Goal: Task Accomplishment & Management: Use online tool/utility

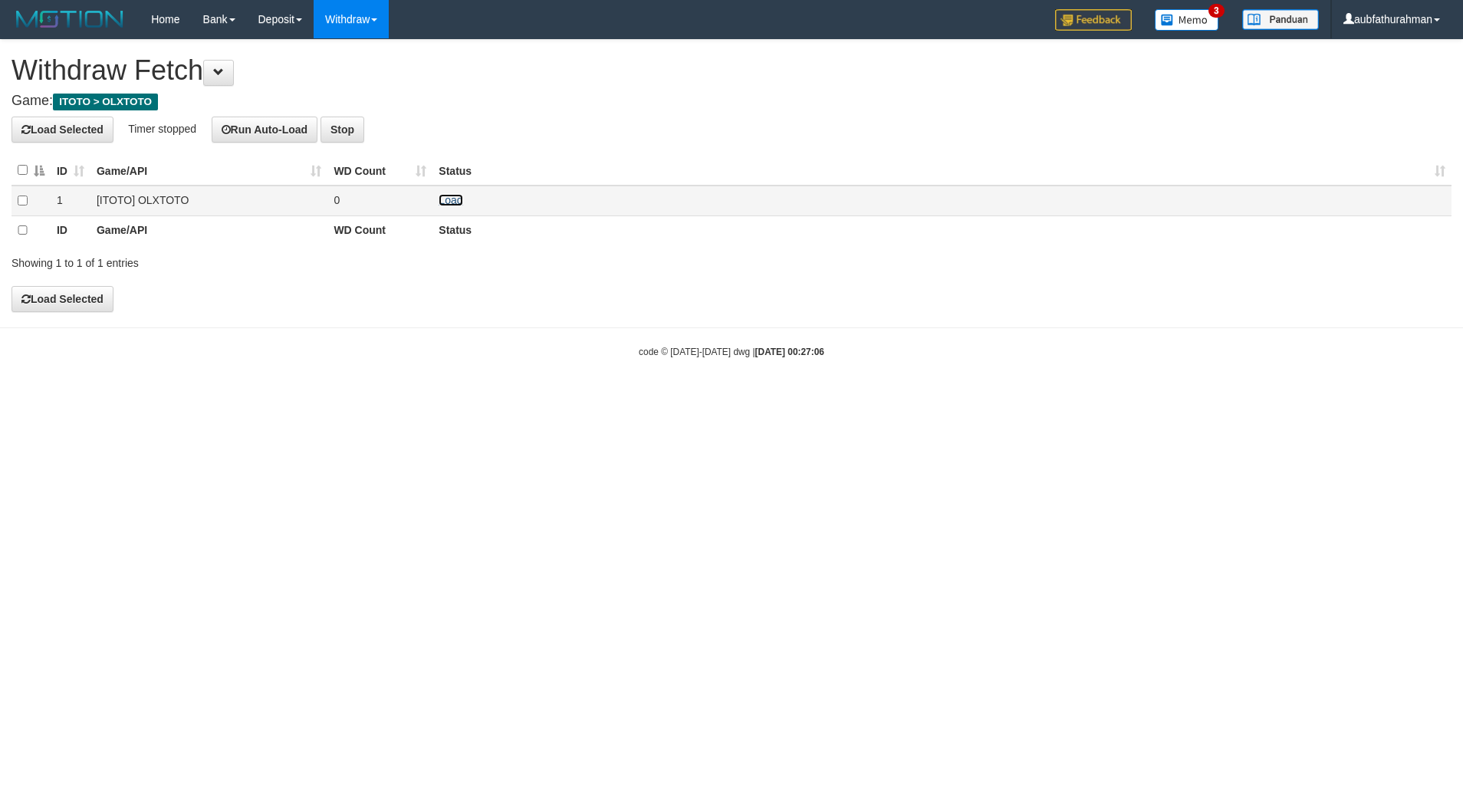
click at [451, 205] on link "Load" at bounding box center [451, 200] width 24 height 13
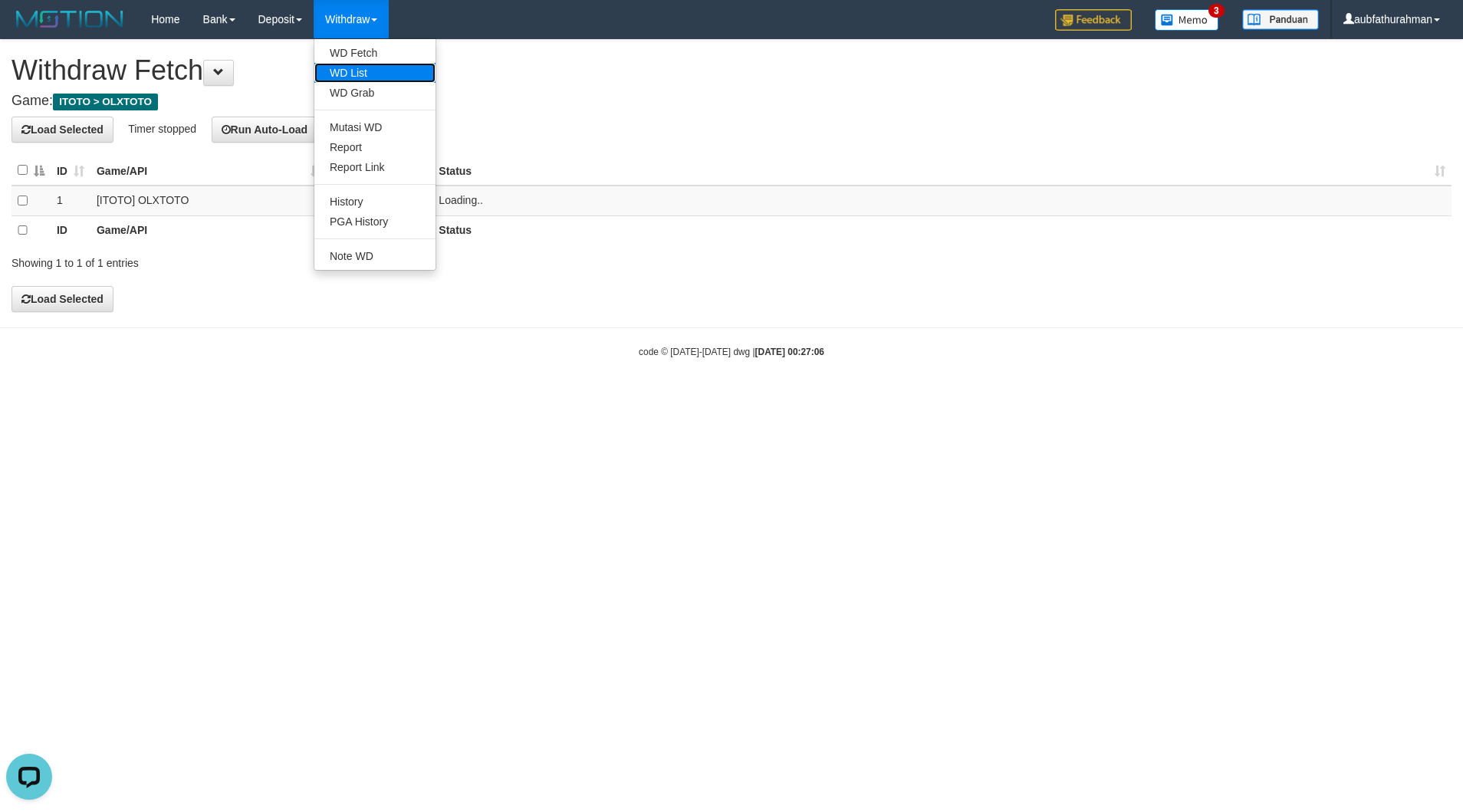
click at [364, 81] on link "WD List" at bounding box center [375, 72] width 122 height 20
click at [372, 213] on link "PGA History" at bounding box center [375, 221] width 122 height 20
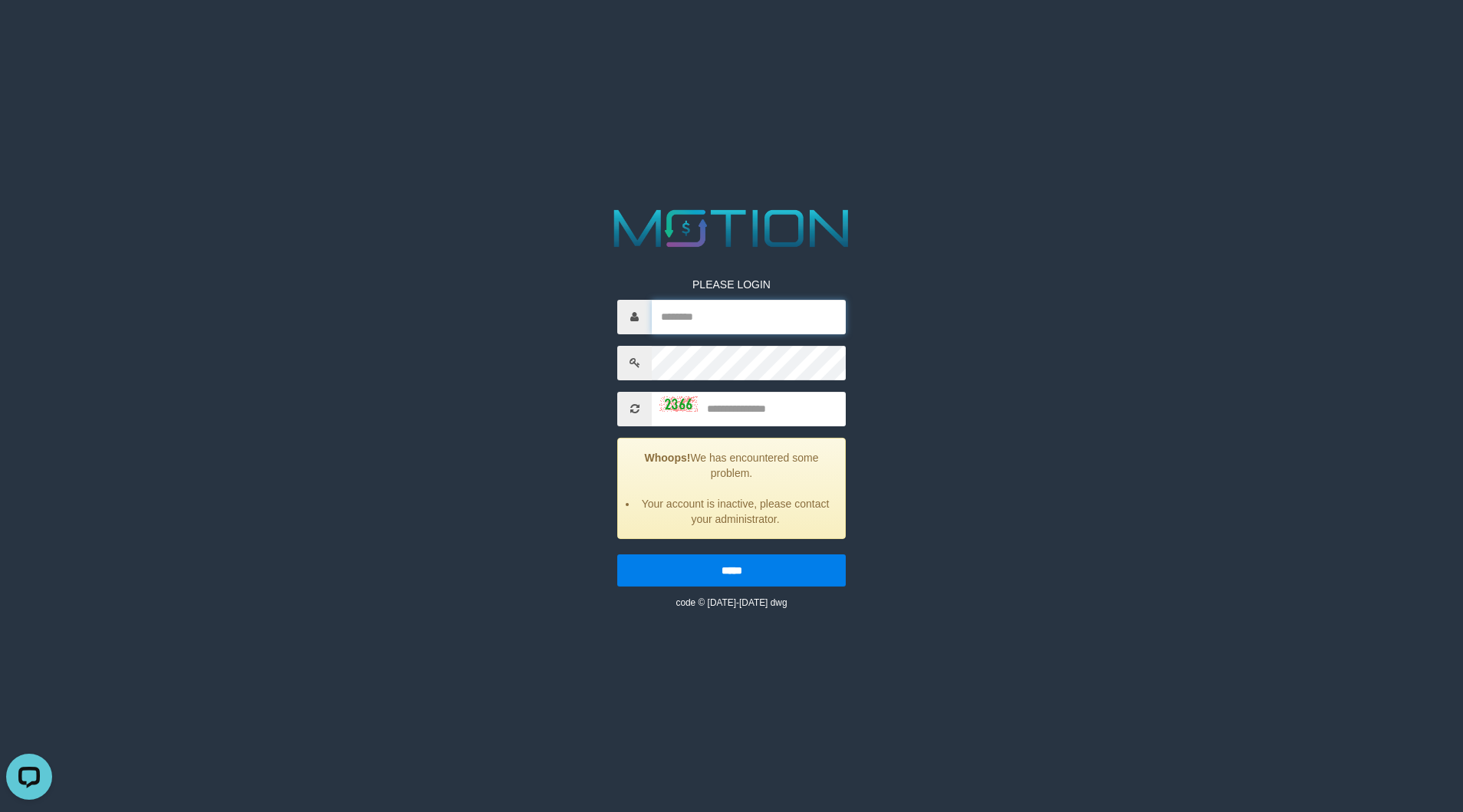
click at [735, 326] on input "text" at bounding box center [749, 316] width 194 height 34
type input "**********"
type input "****"
click at [617, 554] on input "*****" at bounding box center [731, 570] width 228 height 32
click at [708, 315] on input "text" at bounding box center [749, 316] width 194 height 34
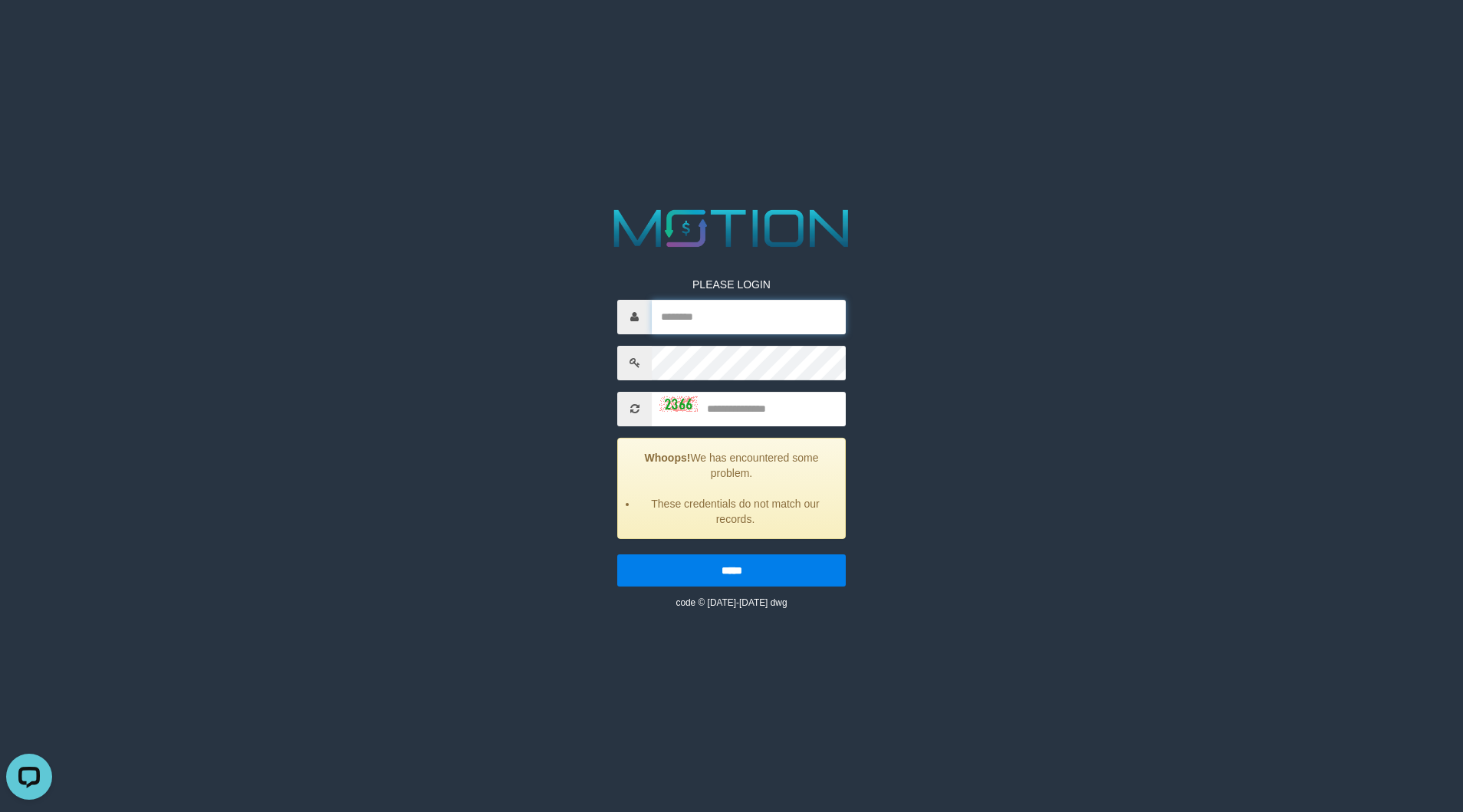
type input "**********"
click at [734, 407] on input "**" at bounding box center [749, 408] width 194 height 34
type input "*"
click at [801, 375] on div "**********" at bounding box center [731, 431] width 252 height 356
click at [768, 425] on input "****" at bounding box center [749, 408] width 194 height 34
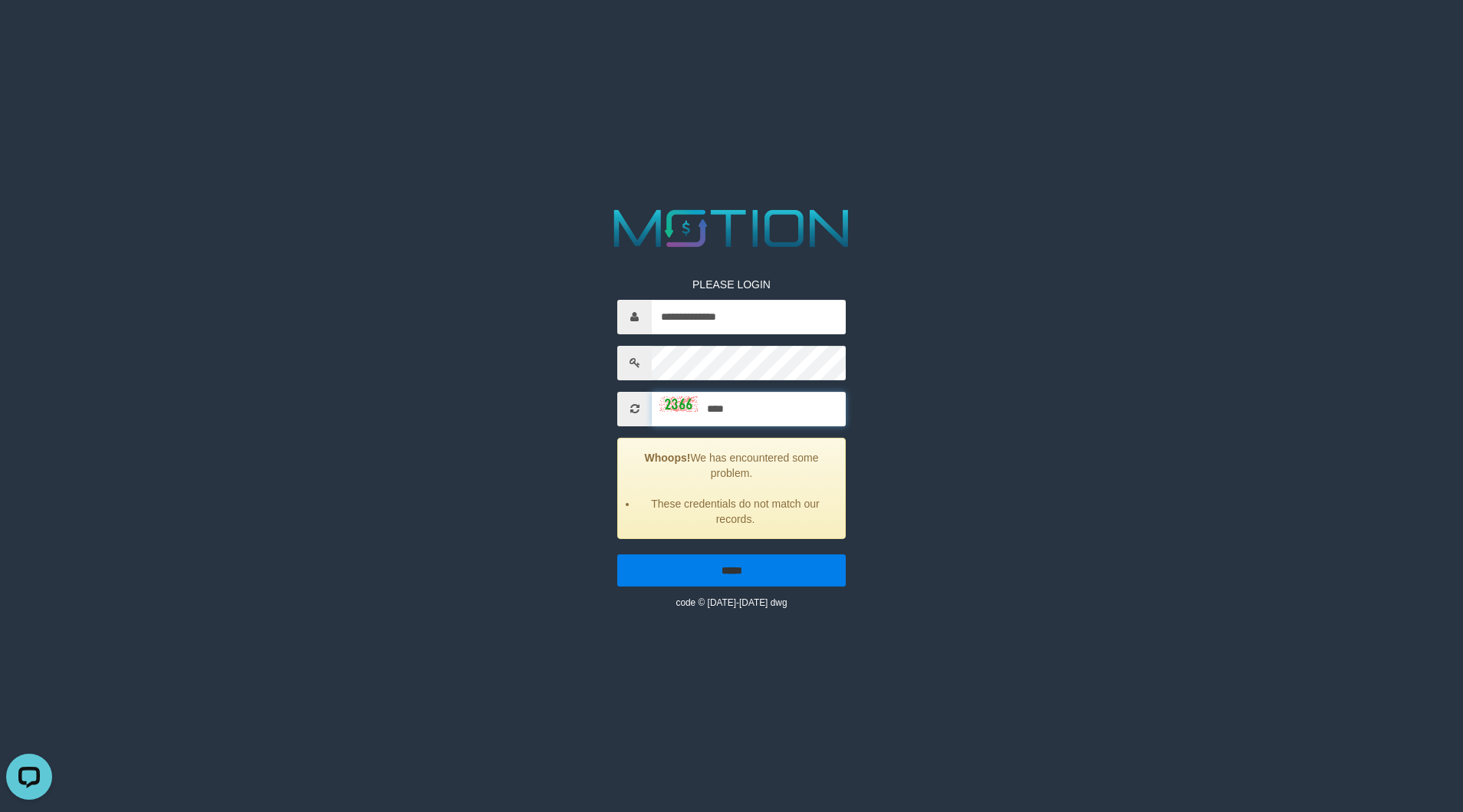
type input "****"
click at [828, 570] on input "*****" at bounding box center [731, 570] width 228 height 32
click at [638, 300] on div at bounding box center [731, 316] width 228 height 34
drag, startPoint x: 672, startPoint y: 309, endPoint x: 697, endPoint y: 338, distance: 38.3
click at [672, 309] on input "text" at bounding box center [749, 316] width 194 height 34
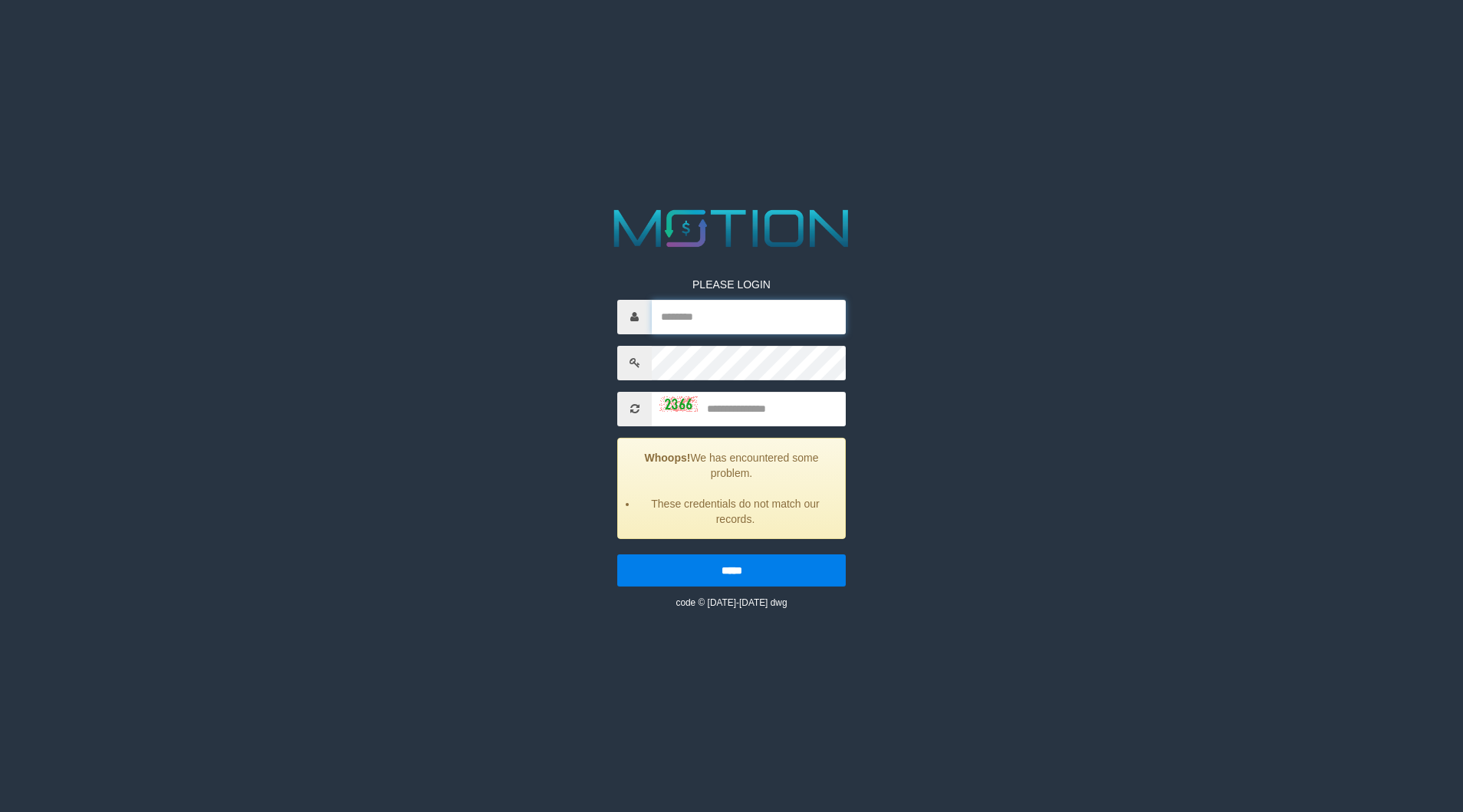
type input "**********"
type input "*"
paste input "****"
type input "****"
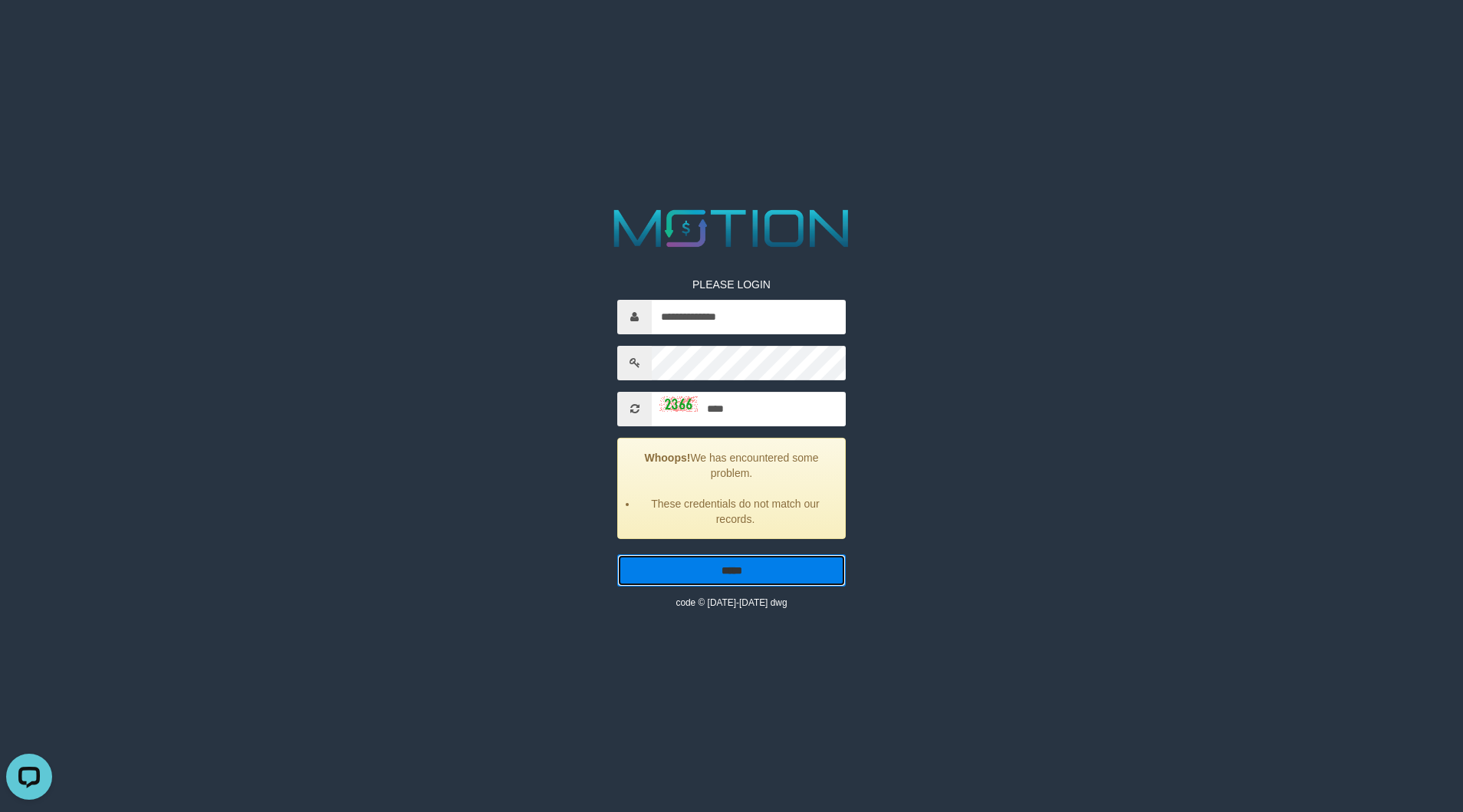
drag, startPoint x: 695, startPoint y: 570, endPoint x: 704, endPoint y: 563, distance: 11.4
click at [693, 571] on input "*****" at bounding box center [731, 570] width 228 height 32
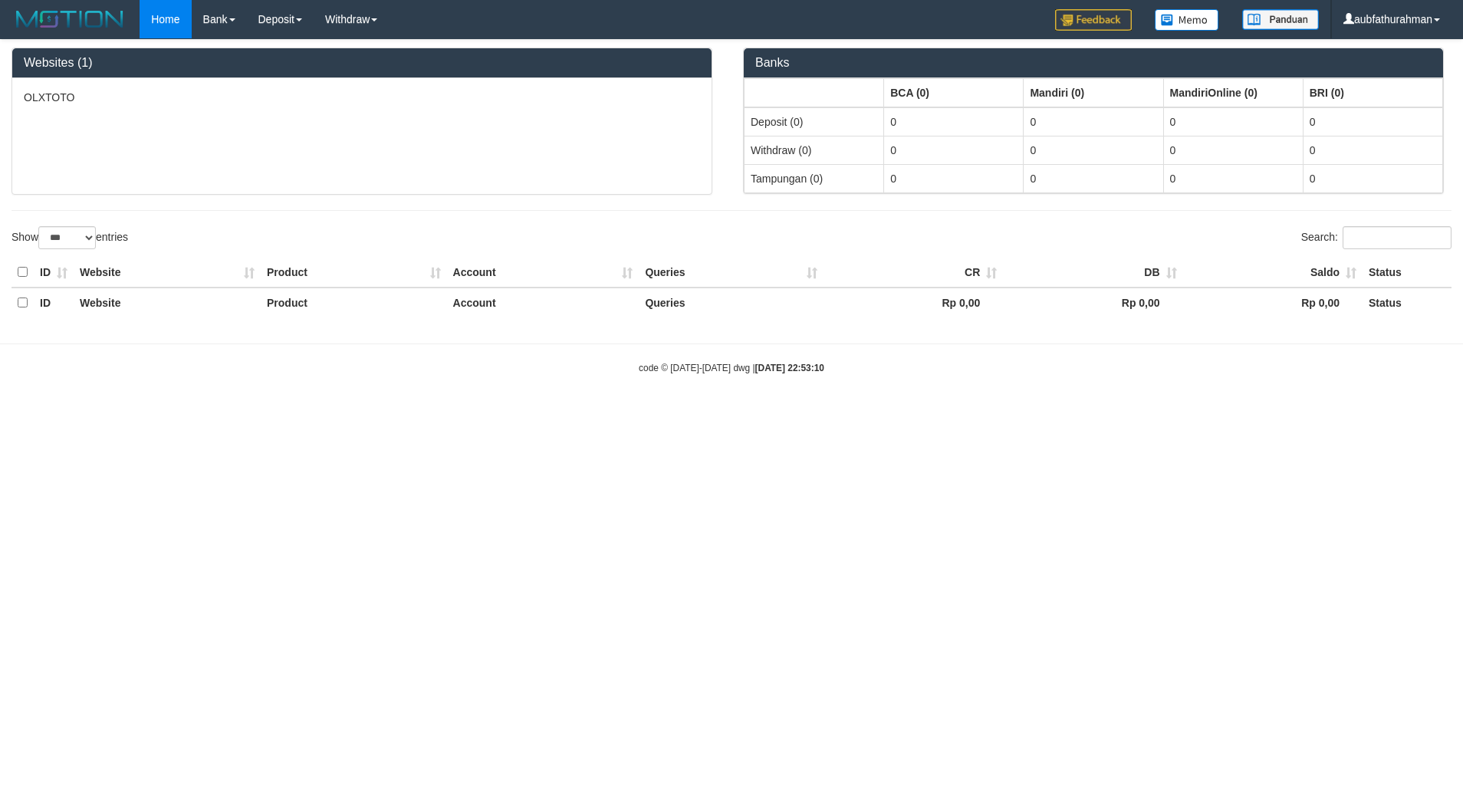
select select "***"
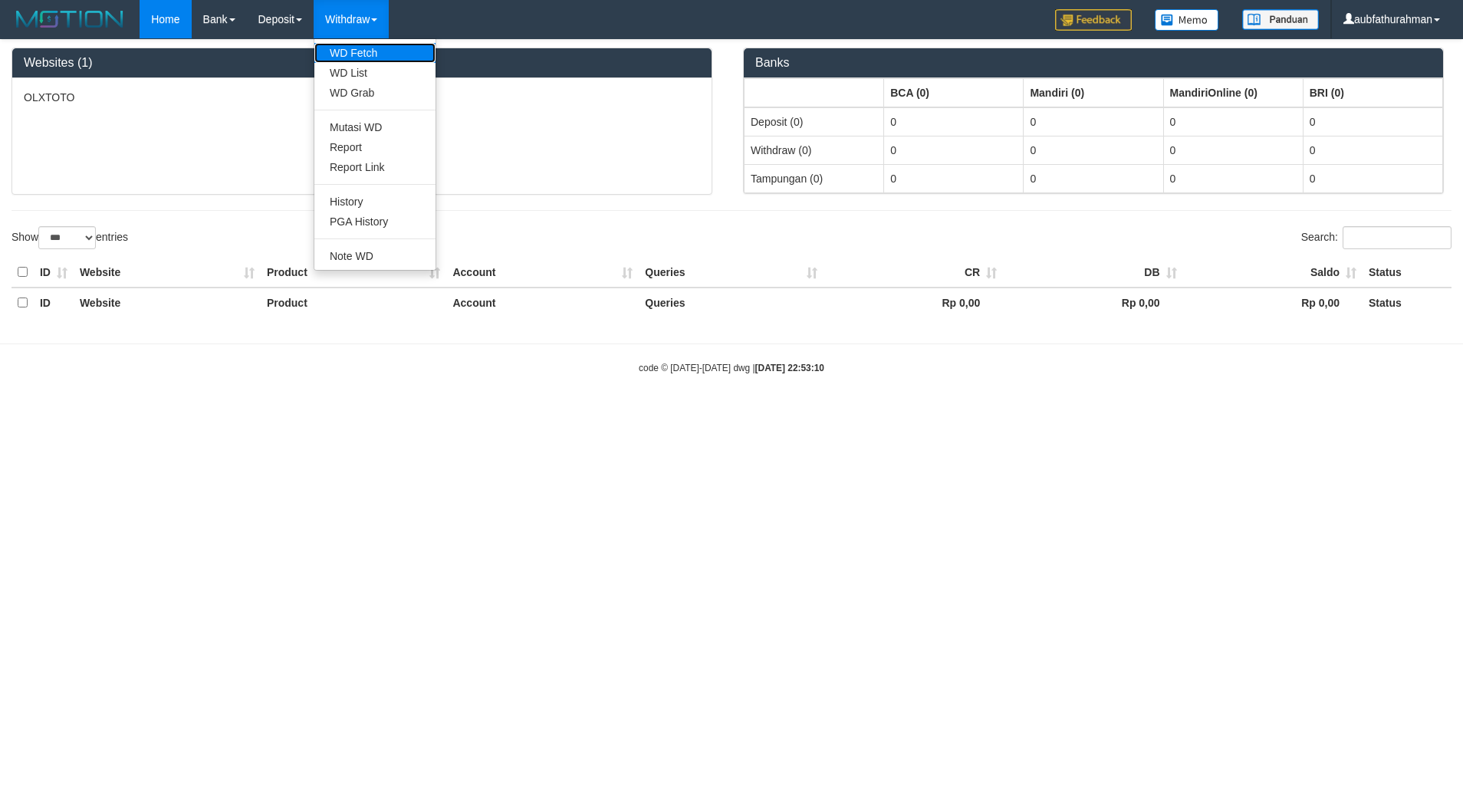
click at [362, 44] on link "WD Fetch" at bounding box center [375, 53] width 122 height 20
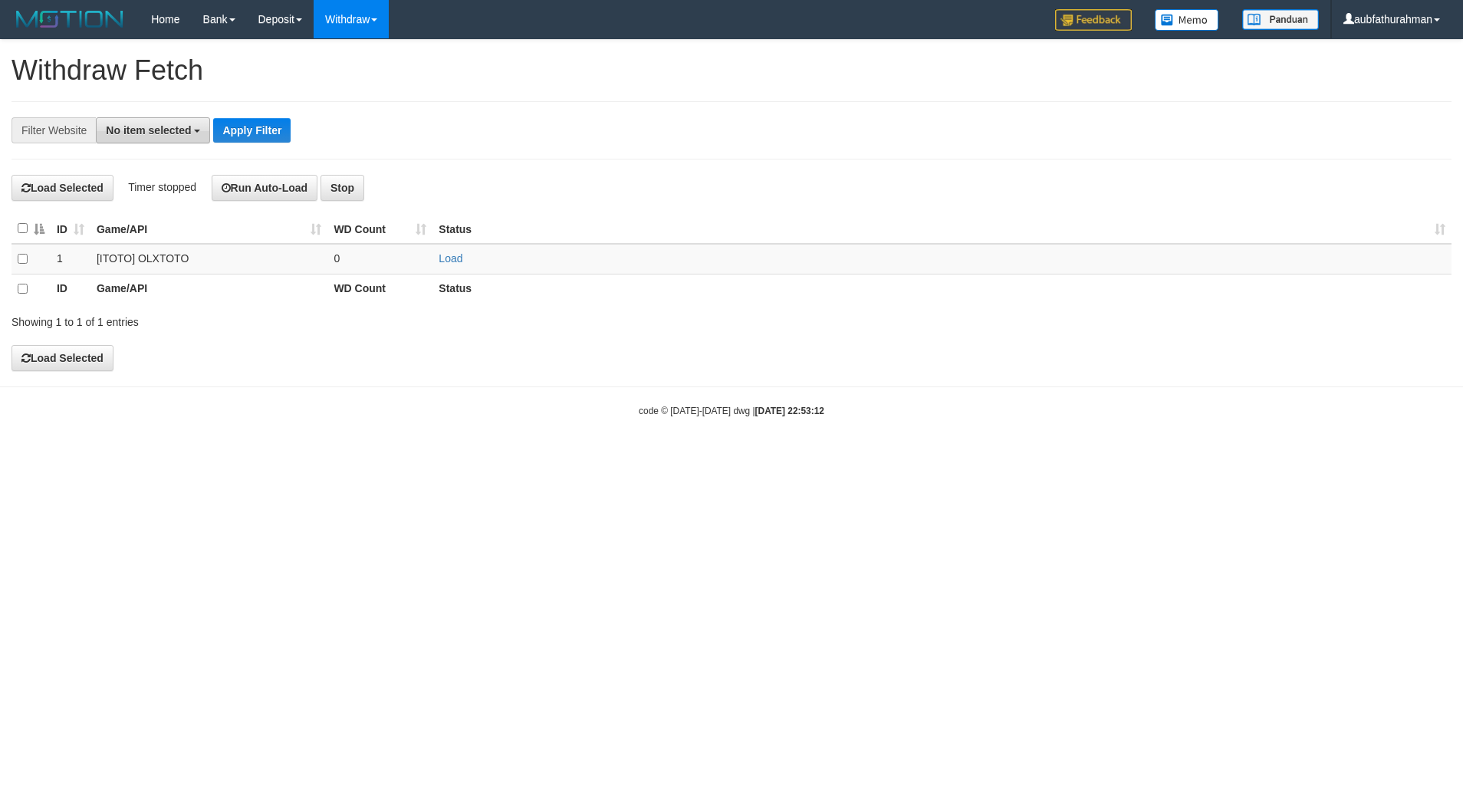
click at [132, 139] on button "No item selected" at bounding box center [153, 130] width 115 height 26
click at [159, 221] on label "SELECT GAME" at bounding box center [156, 211] width 119 height 22
select select "***"
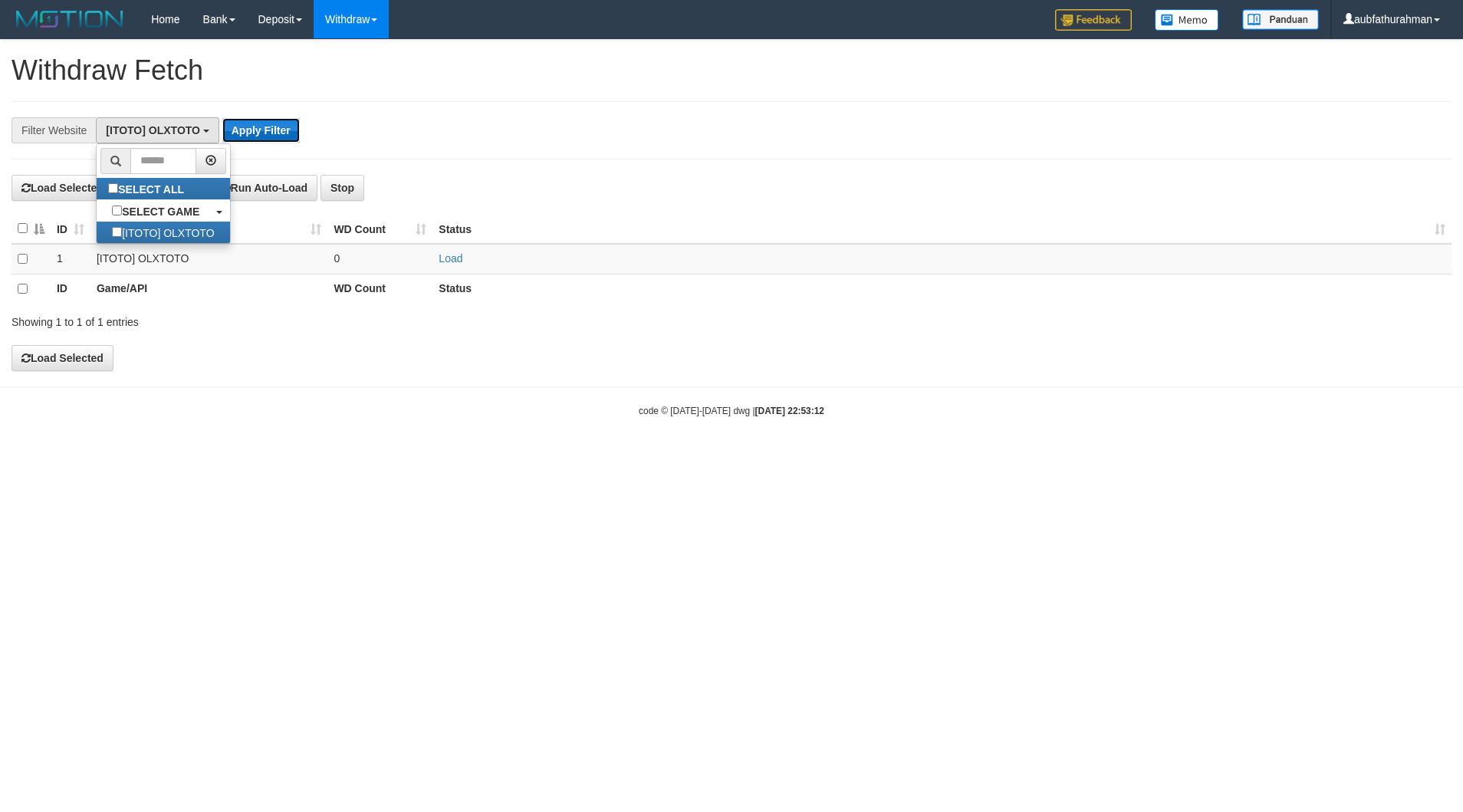
click at [268, 143] on button "Apply Filter" at bounding box center [261, 130] width 77 height 24
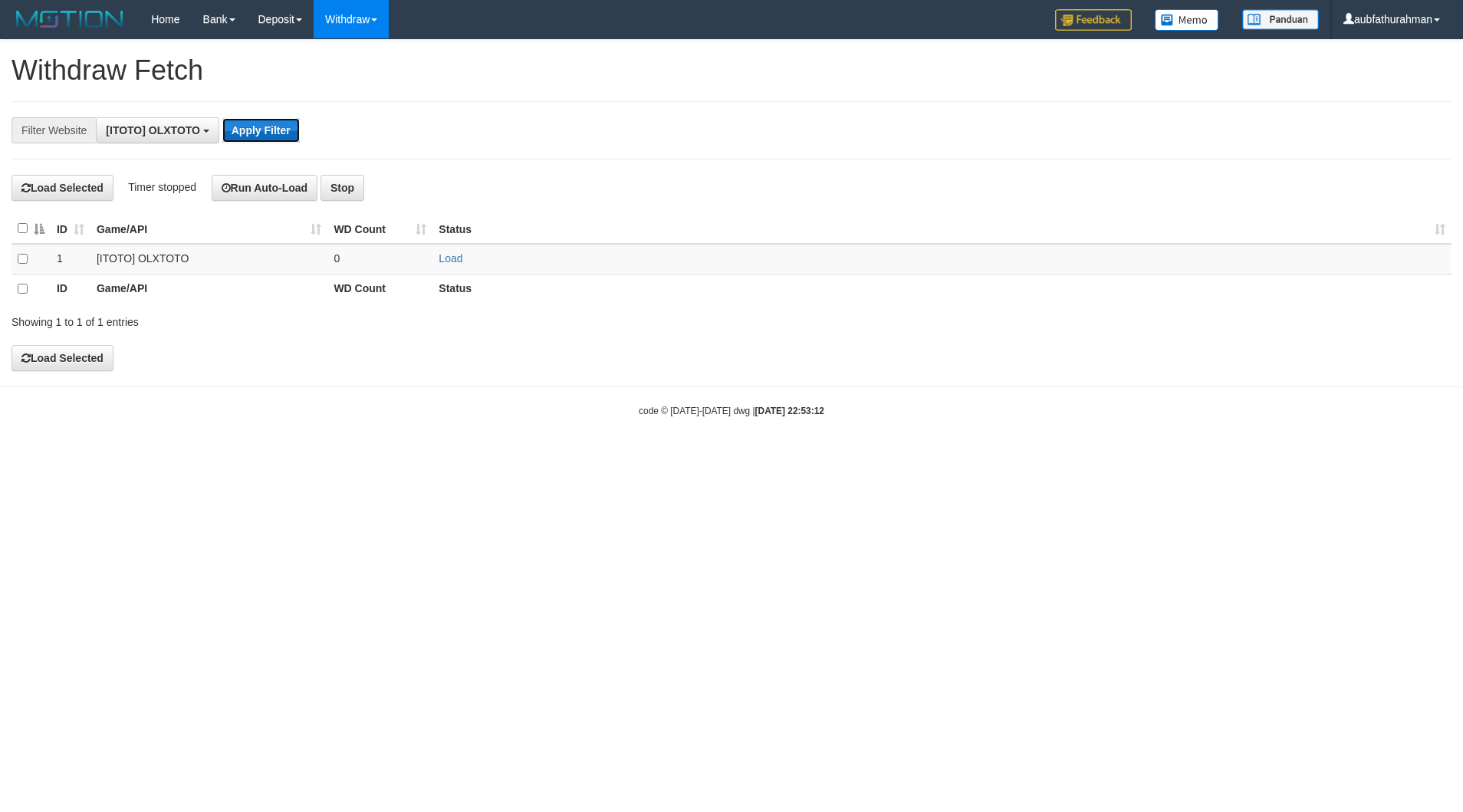
click at [274, 136] on button "Apply Filter" at bounding box center [261, 130] width 77 height 24
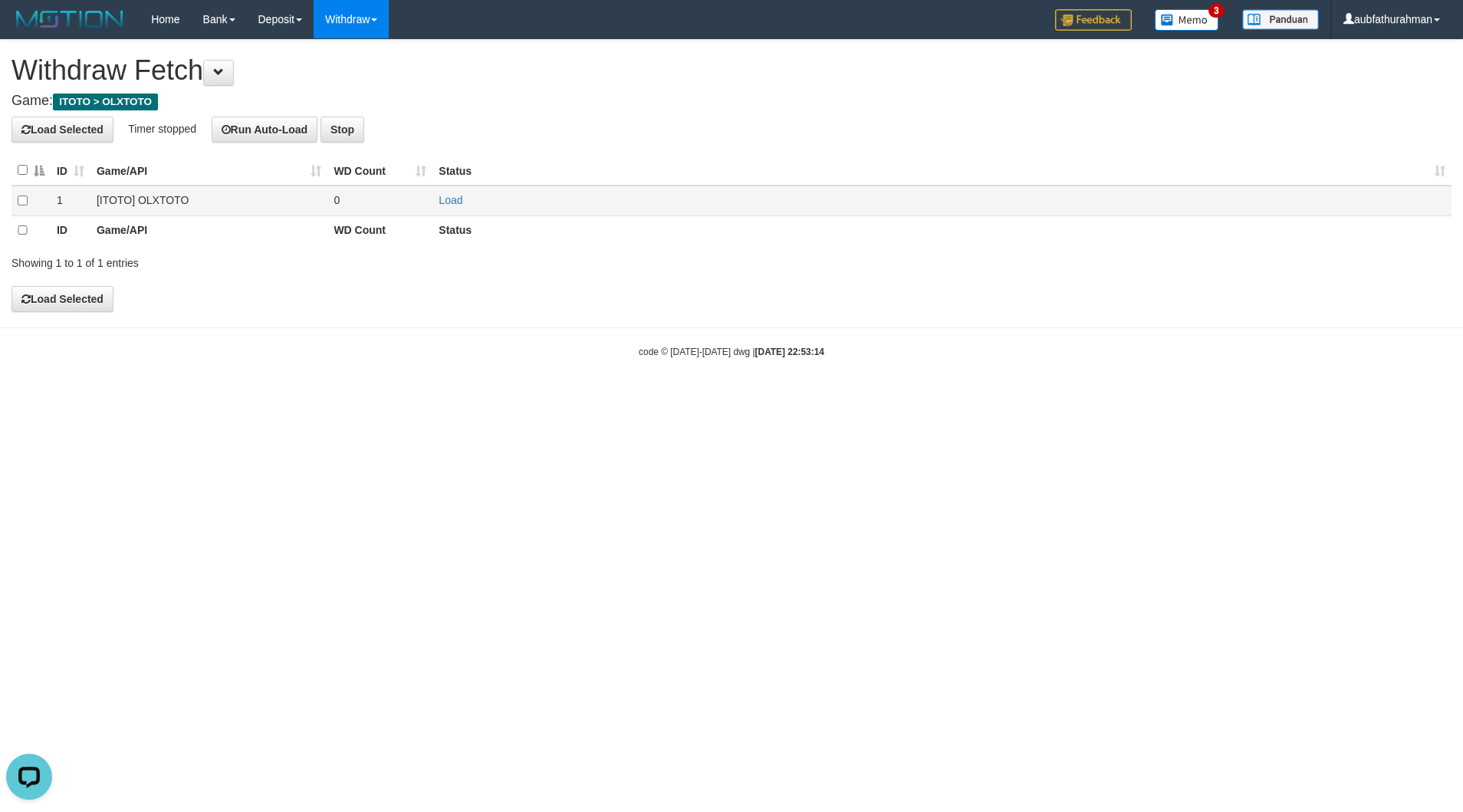
click at [447, 193] on td "Load" at bounding box center [942, 200] width 1019 height 30
click at [447, 196] on link "Load" at bounding box center [451, 200] width 24 height 13
click at [397, 72] on link "WD List" at bounding box center [375, 72] width 122 height 20
click at [445, 198] on link "Load" at bounding box center [451, 200] width 24 height 13
click at [375, 66] on link "WD List" at bounding box center [375, 72] width 122 height 20
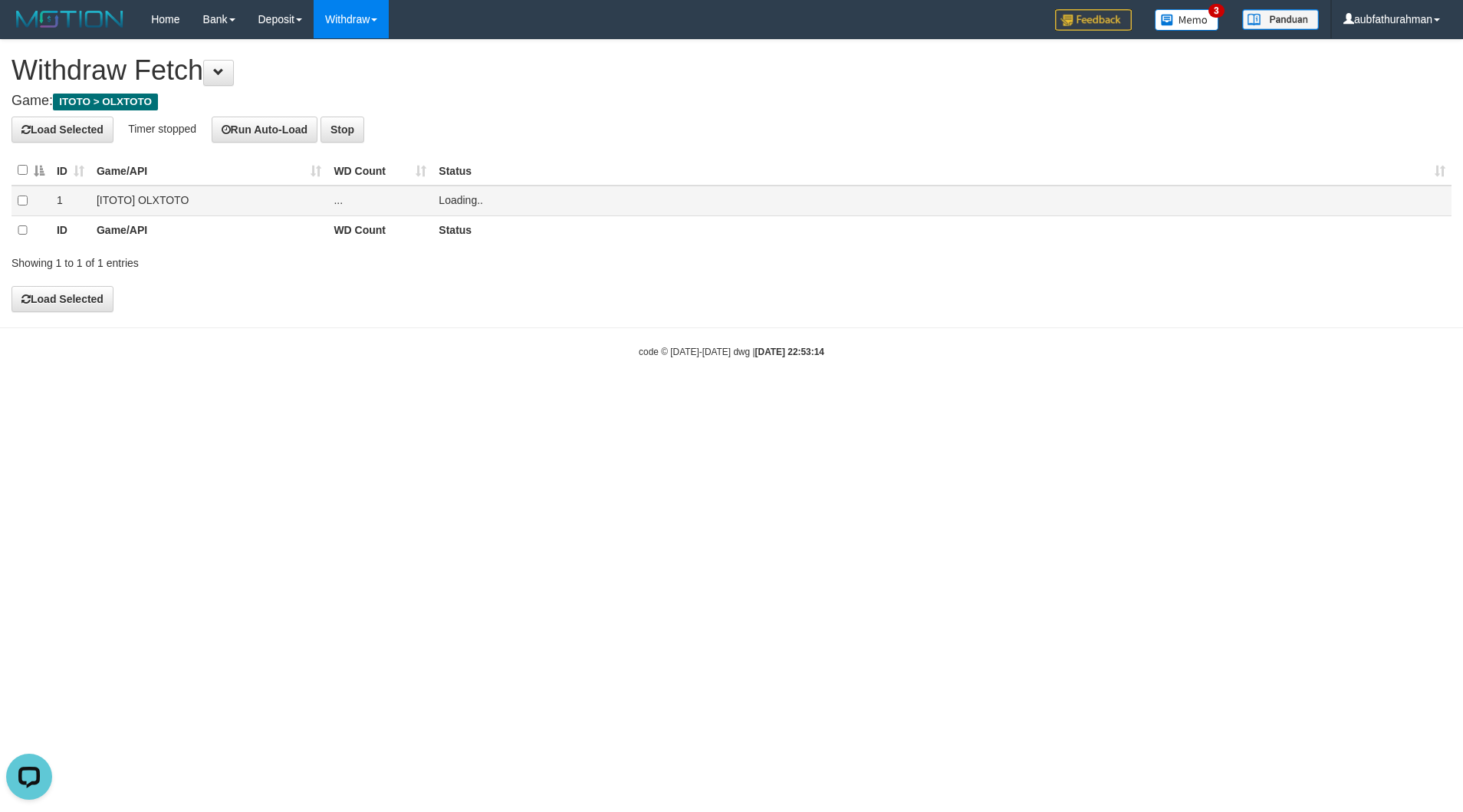
click at [470, 207] on td "Loading.." at bounding box center [942, 200] width 1019 height 30
click at [372, 70] on link "WD List" at bounding box center [375, 72] width 122 height 20
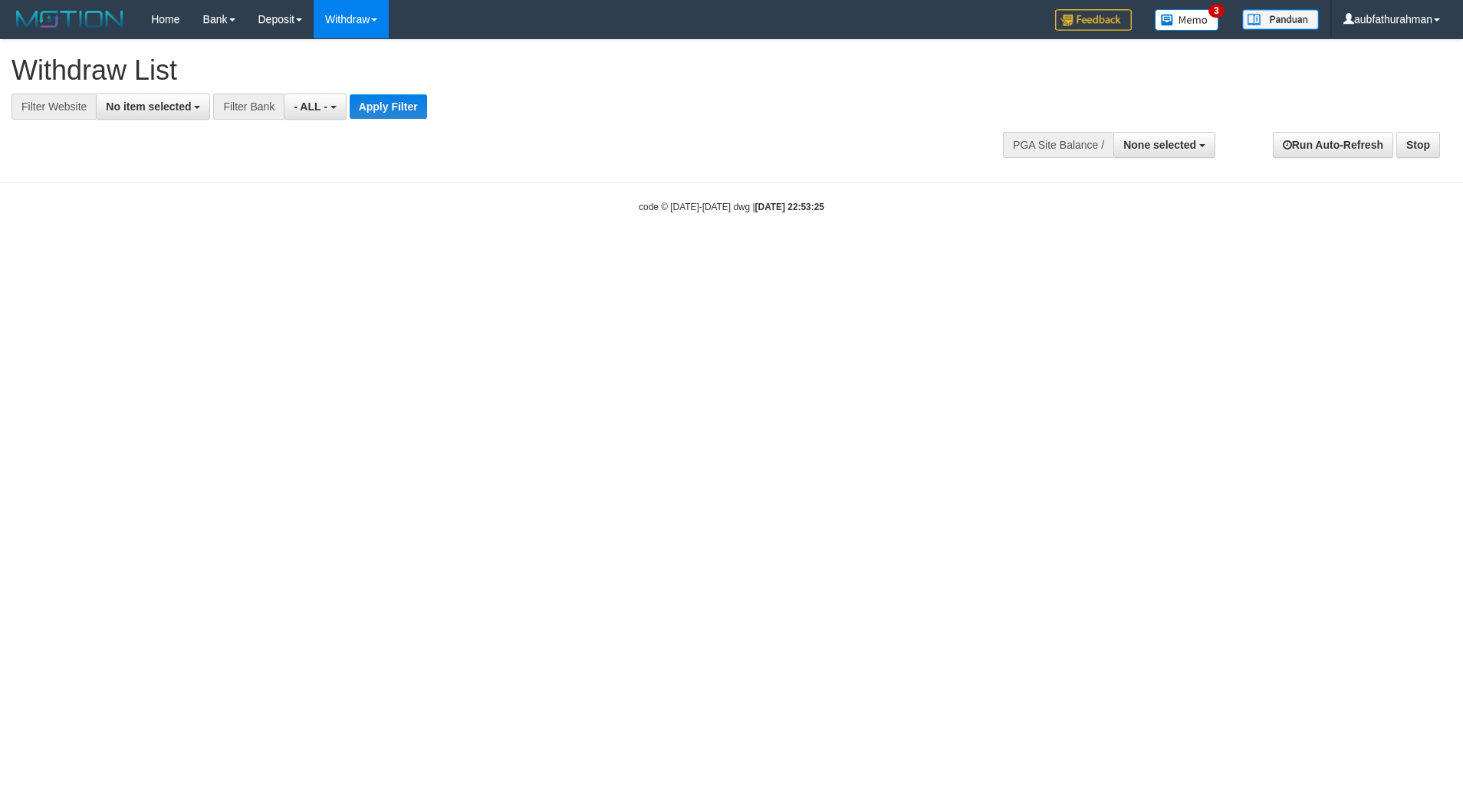
select select
drag, startPoint x: 181, startPoint y: 100, endPoint x: 180, endPoint y: 108, distance: 8.1
click at [181, 101] on span "No item selected" at bounding box center [148, 107] width 85 height 13
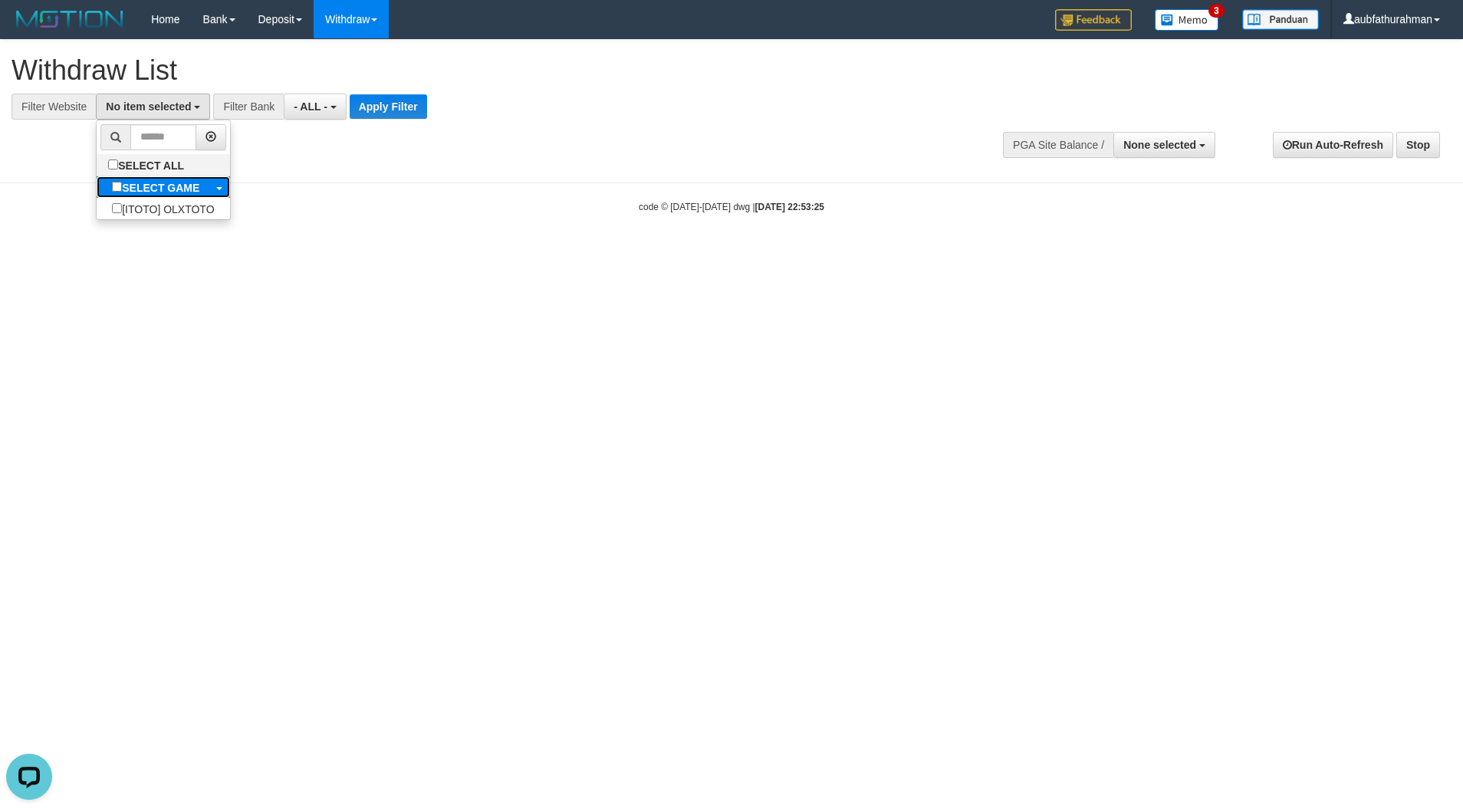
click at [148, 186] on b "SELECT GAME" at bounding box center [160, 187] width 77 height 13
select select "***"
click at [346, 104] on button "- ALL -" at bounding box center [323, 106] width 62 height 26
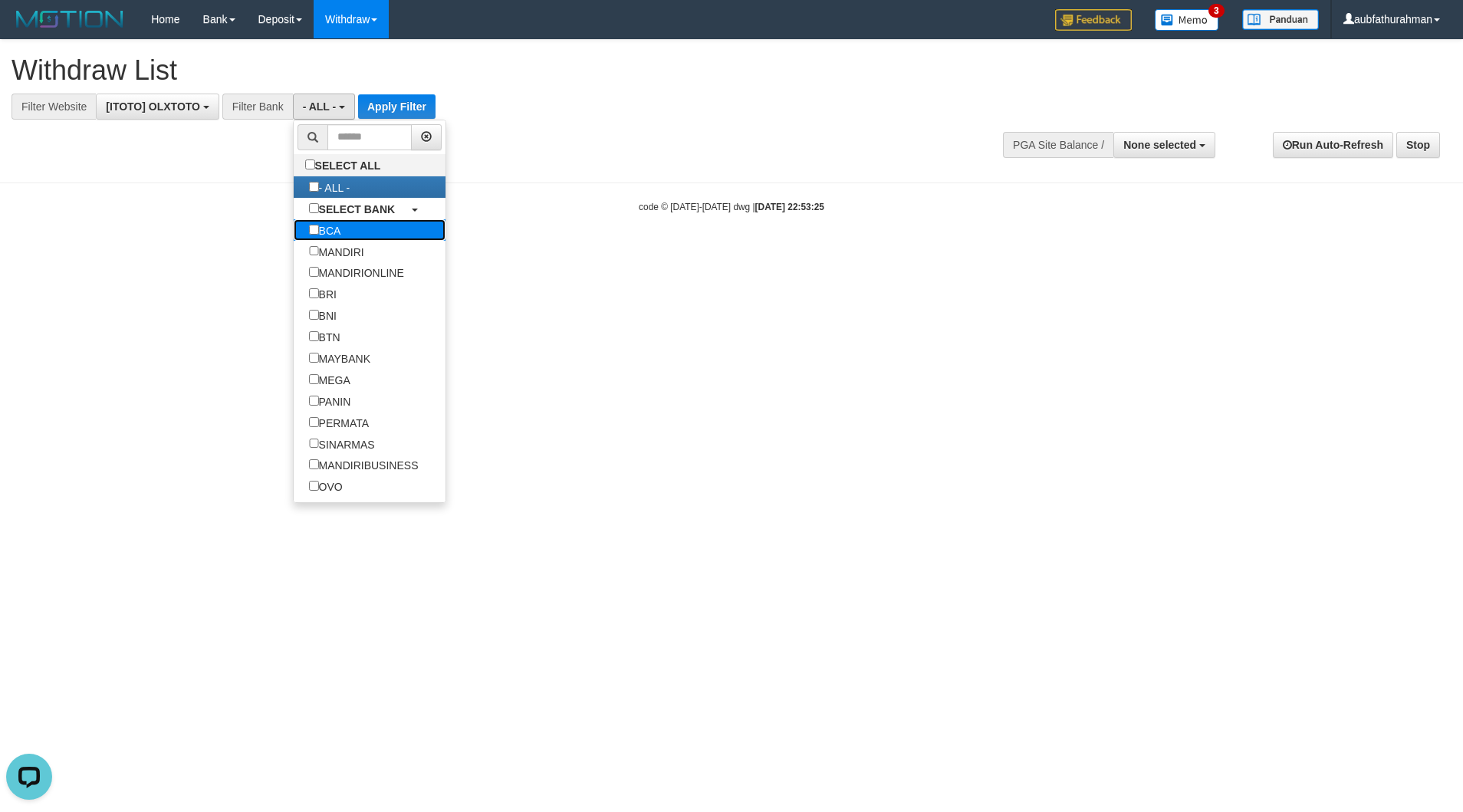
click at [339, 237] on label "BCA" at bounding box center [325, 230] width 63 height 22
select select "***"
click at [399, 111] on button "Apply Filter" at bounding box center [386, 106] width 77 height 24
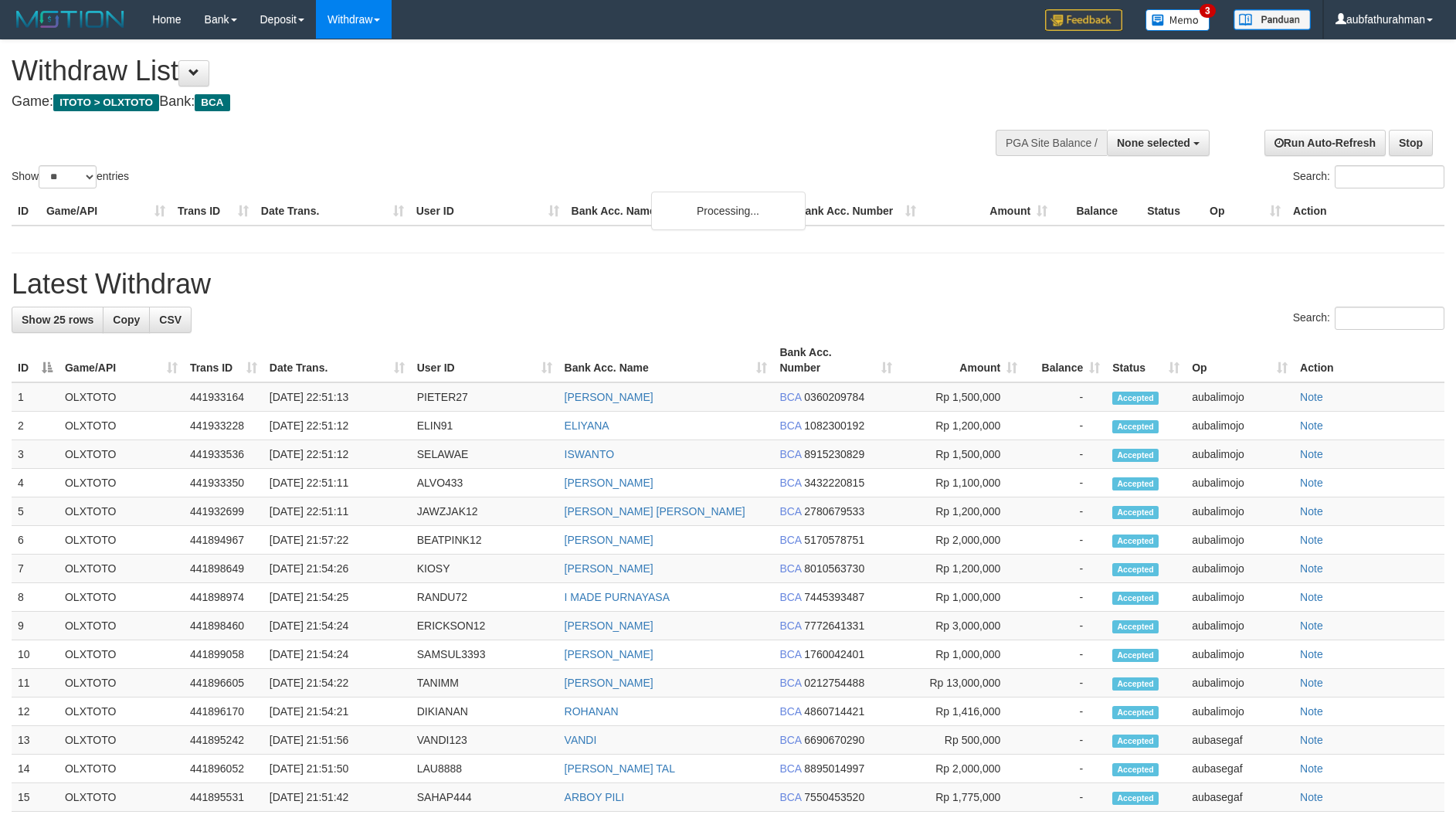
select select
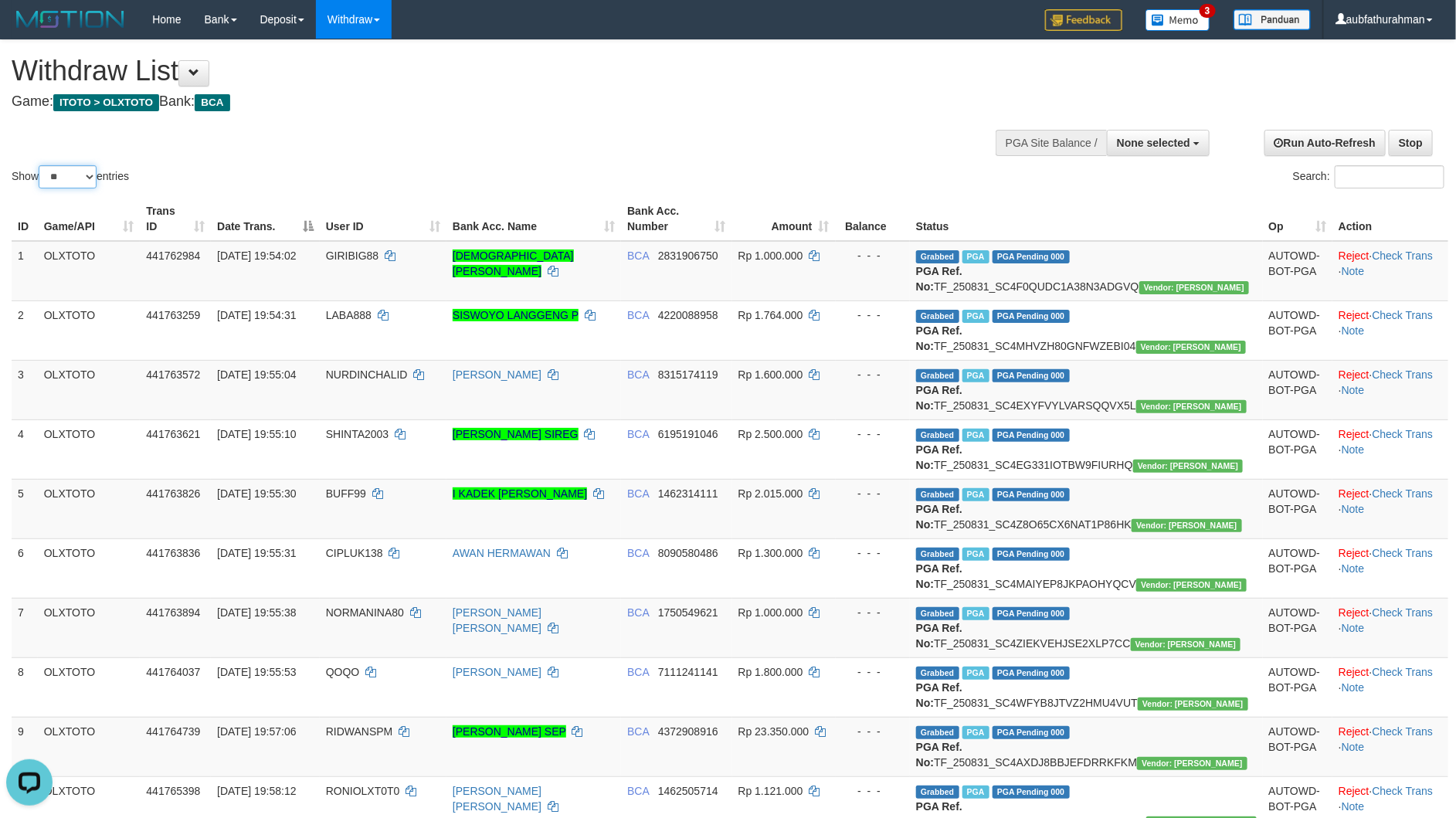
drag, startPoint x: 61, startPoint y: 168, endPoint x: 61, endPoint y: 179, distance: 11.0
click at [61, 173] on select "** ** ** ***" at bounding box center [67, 176] width 58 height 23
select select "***"
click at [40, 165] on select "** ** ** ***" at bounding box center [67, 176] width 58 height 23
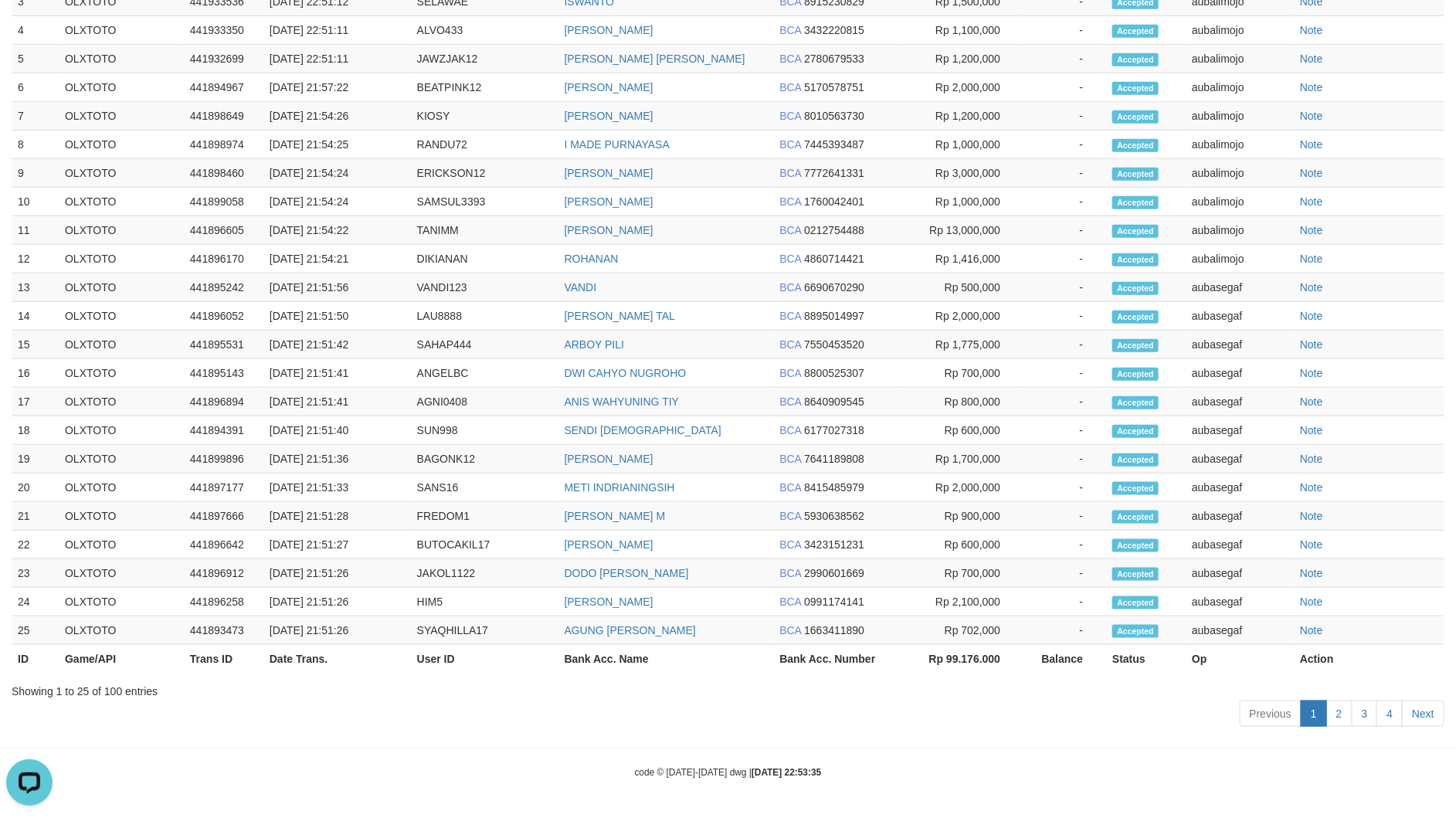
scroll to position [7199, 0]
drag, startPoint x: 1254, startPoint y: 580, endPoint x: 1064, endPoint y: 614, distance: 193.0
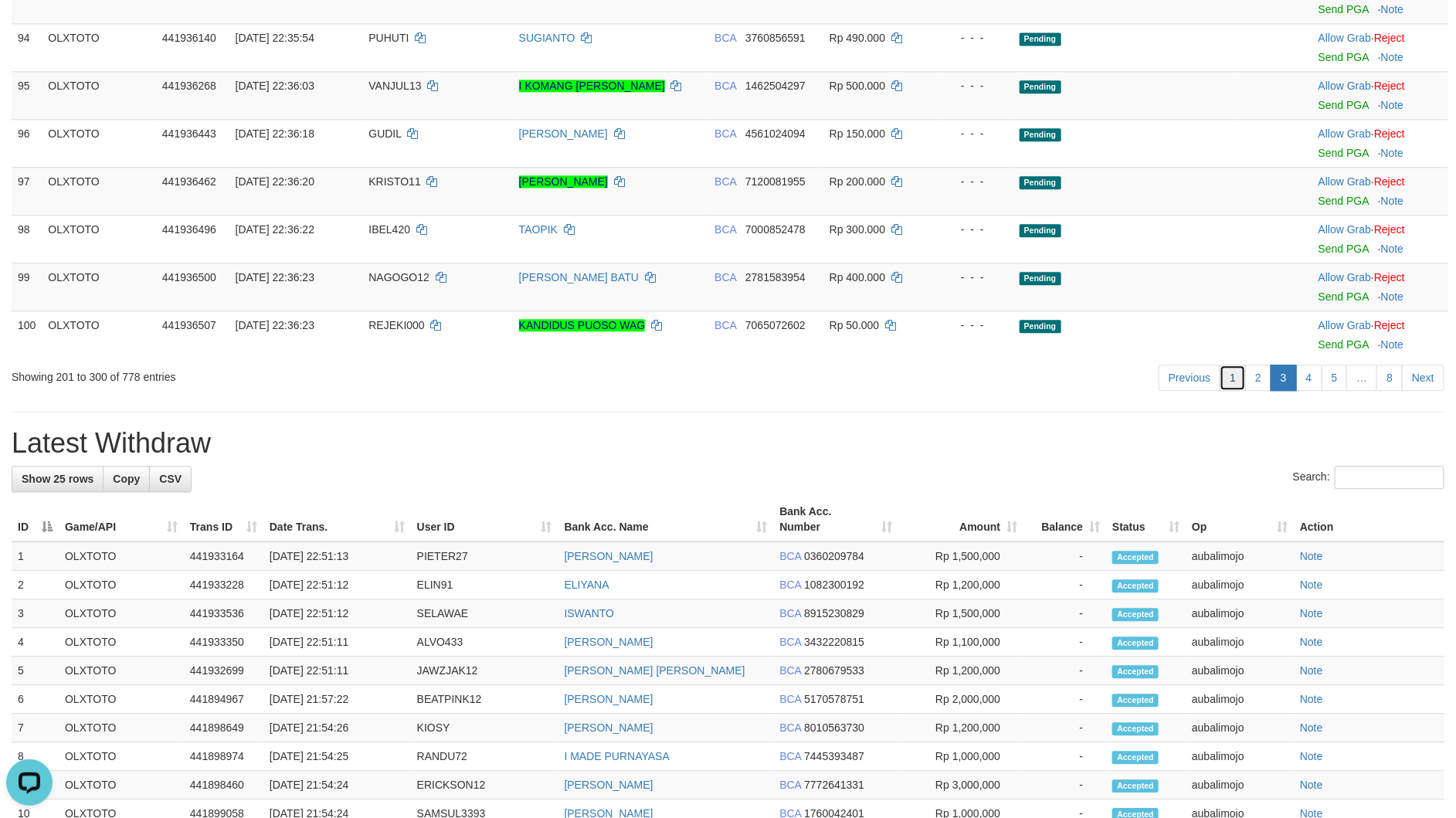
click at [1235, 391] on link "1" at bounding box center [1233, 377] width 27 height 27
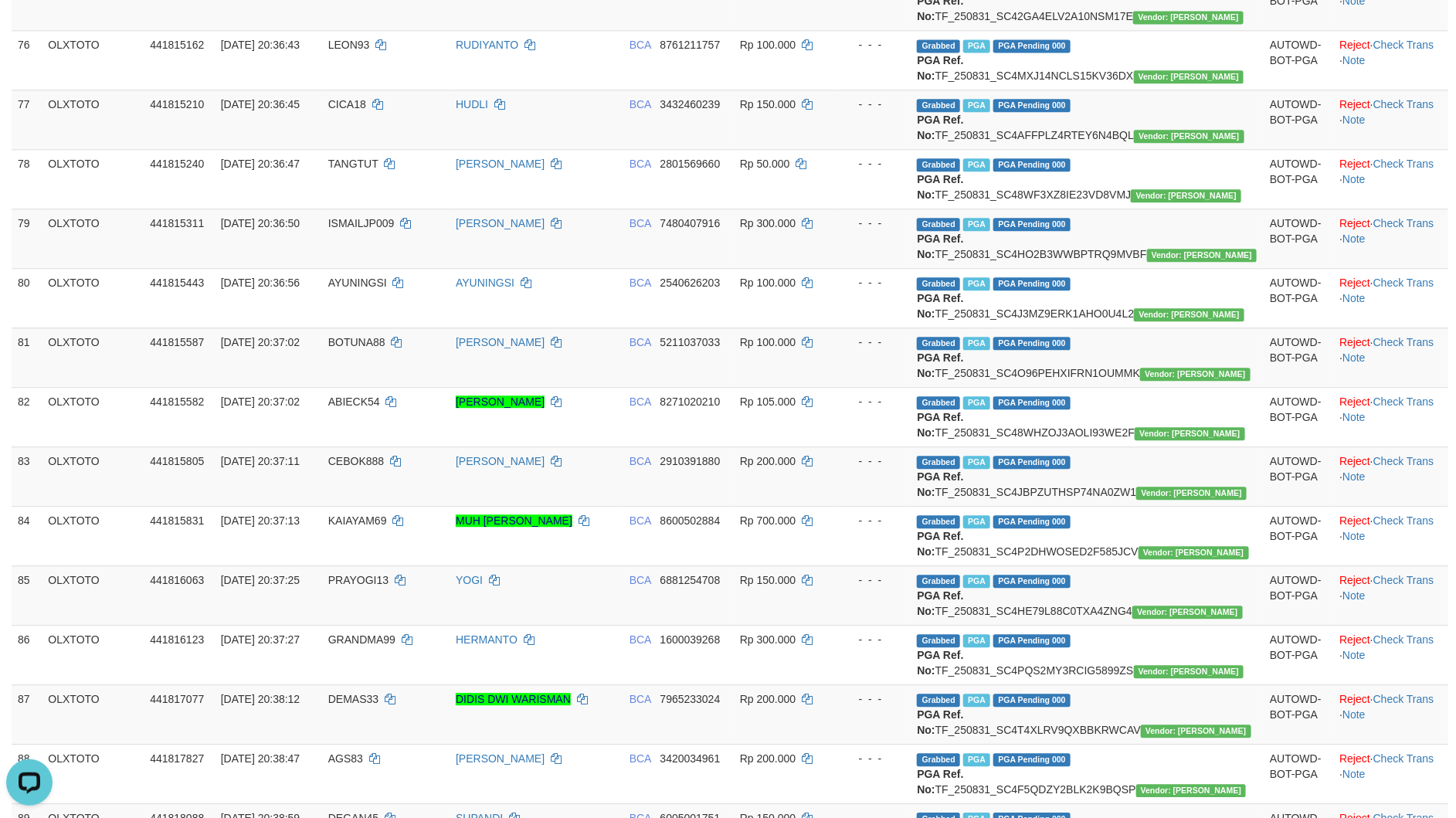
scroll to position [7370, 0]
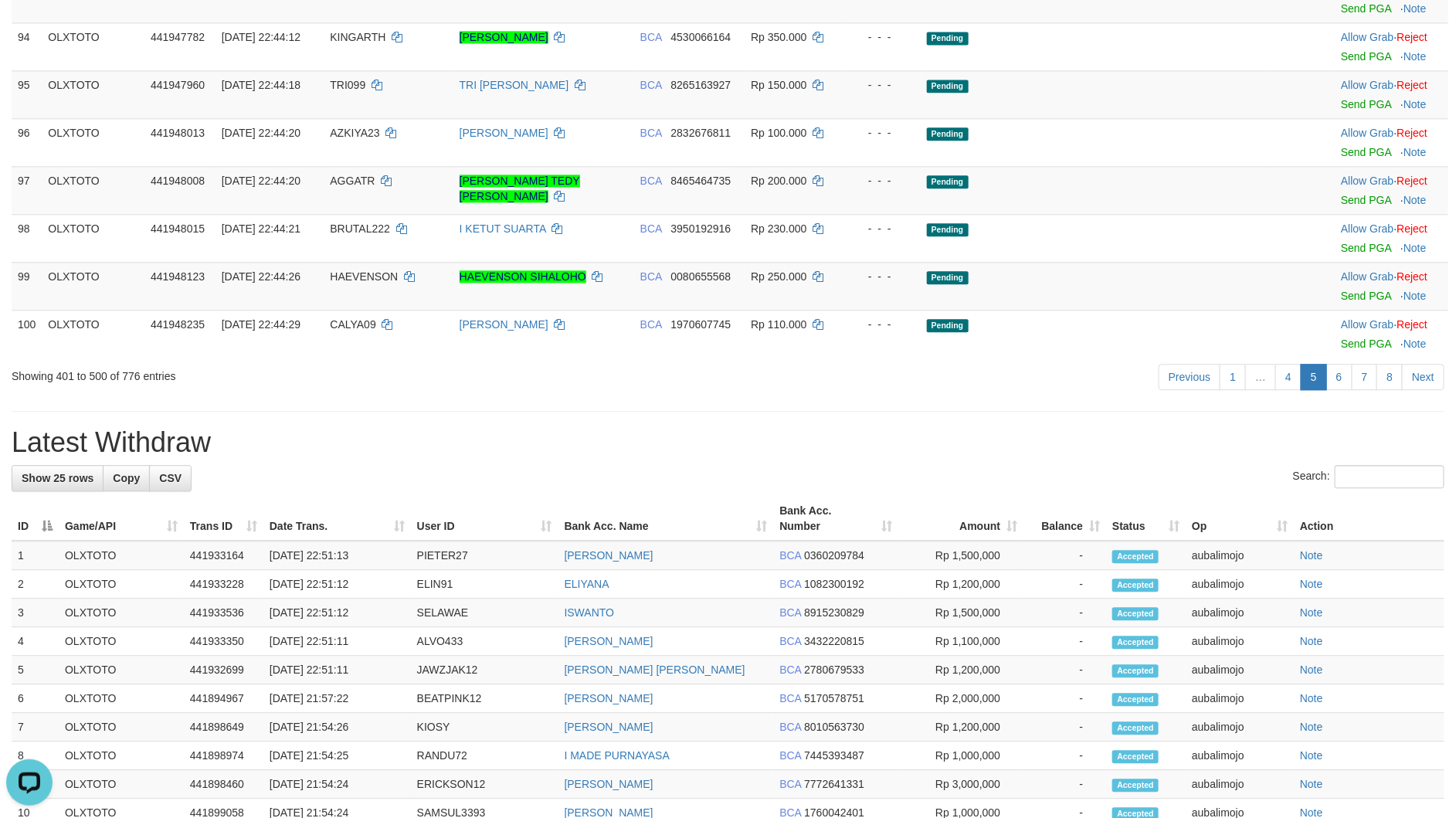
drag, startPoint x: 1075, startPoint y: 397, endPoint x: 1038, endPoint y: 493, distance: 102.9
click at [1073, 396] on div "Previous 1 … 4 5 6 7 8 Next" at bounding box center [1031, 379] width 826 height 34
click at [1327, 390] on link "6" at bounding box center [1340, 377] width 27 height 27
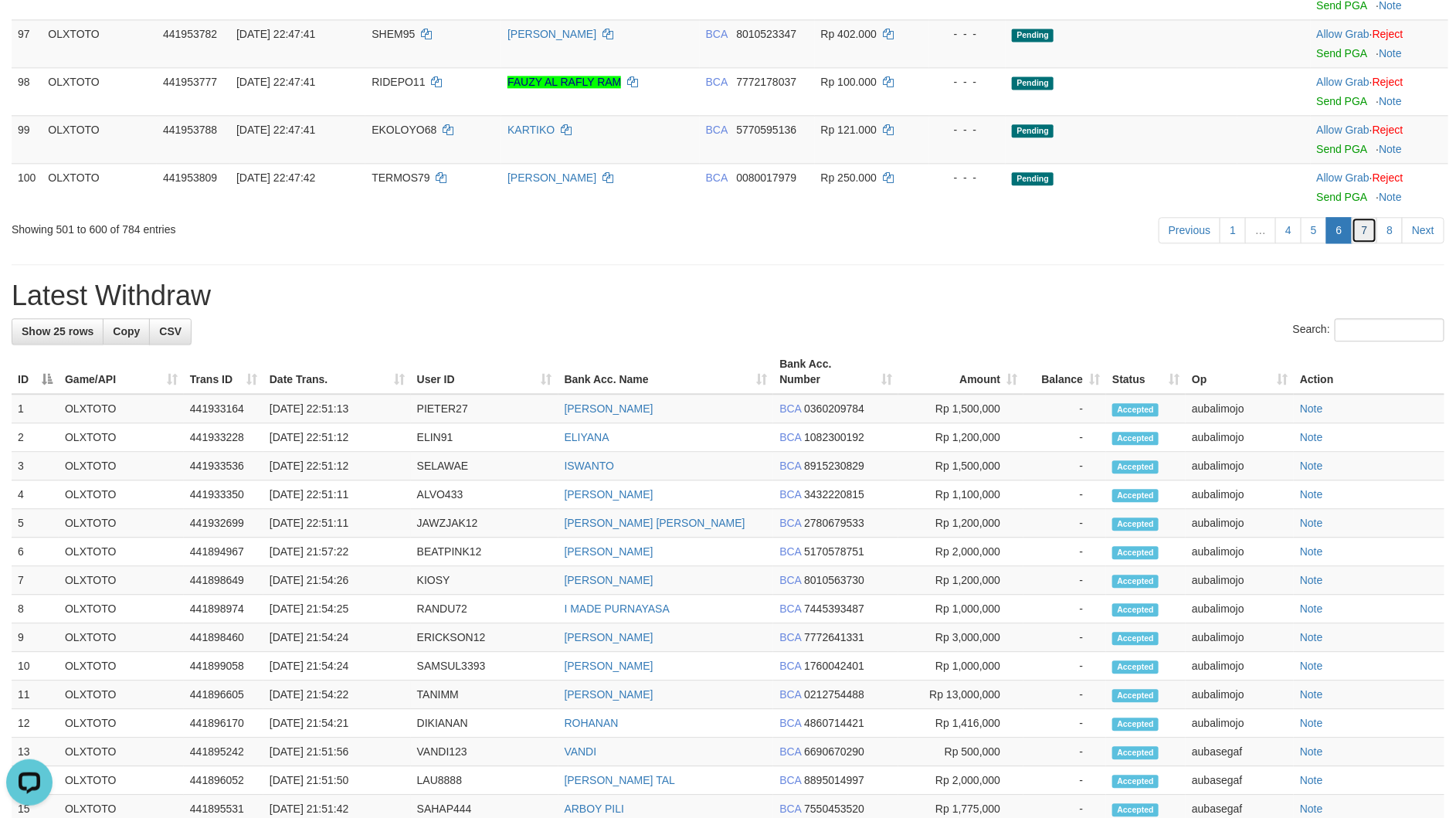
click at [1370, 244] on link "7" at bounding box center [1365, 230] width 27 height 27
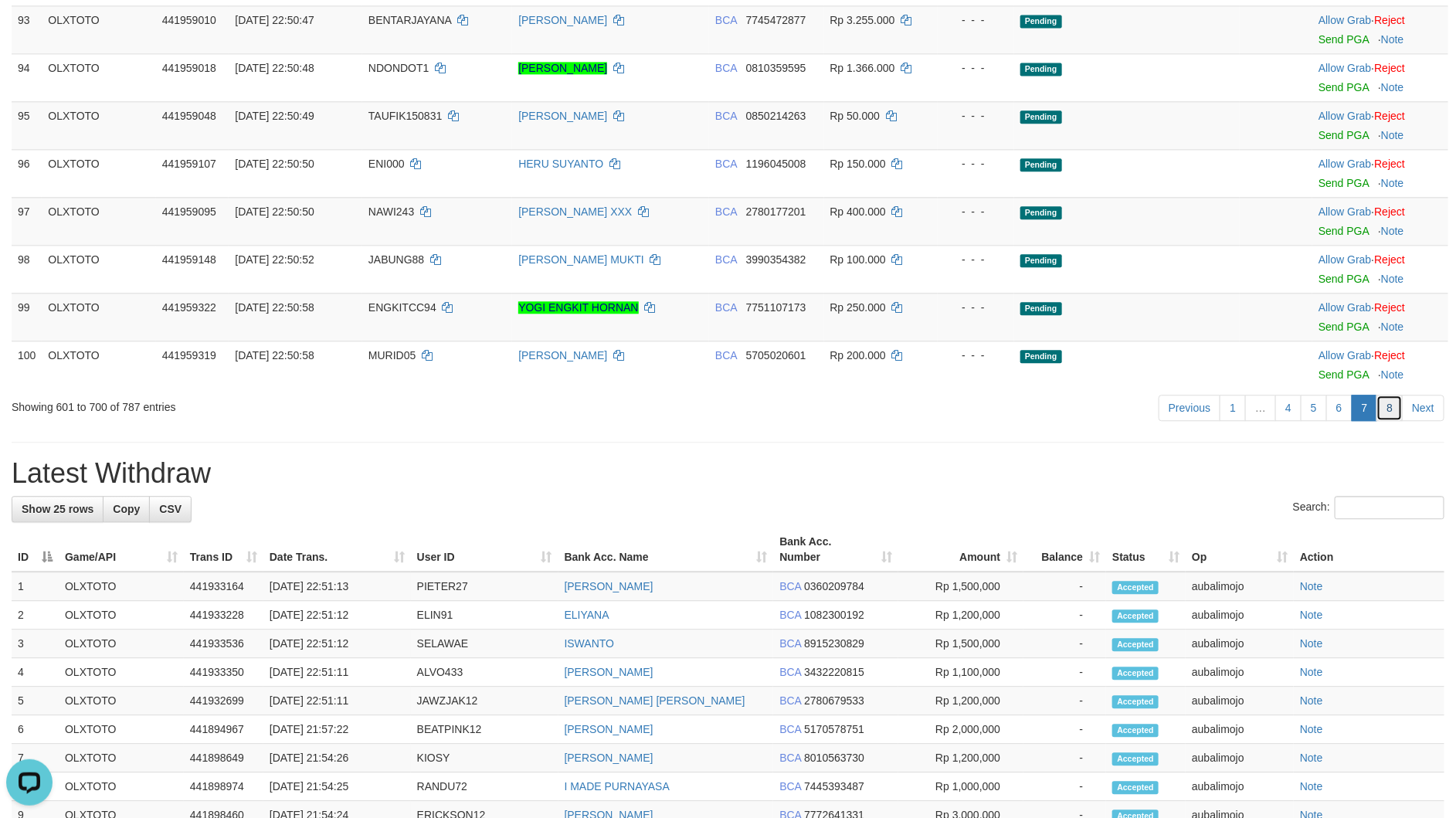
click at [1380, 421] on link "8" at bounding box center [1390, 408] width 27 height 27
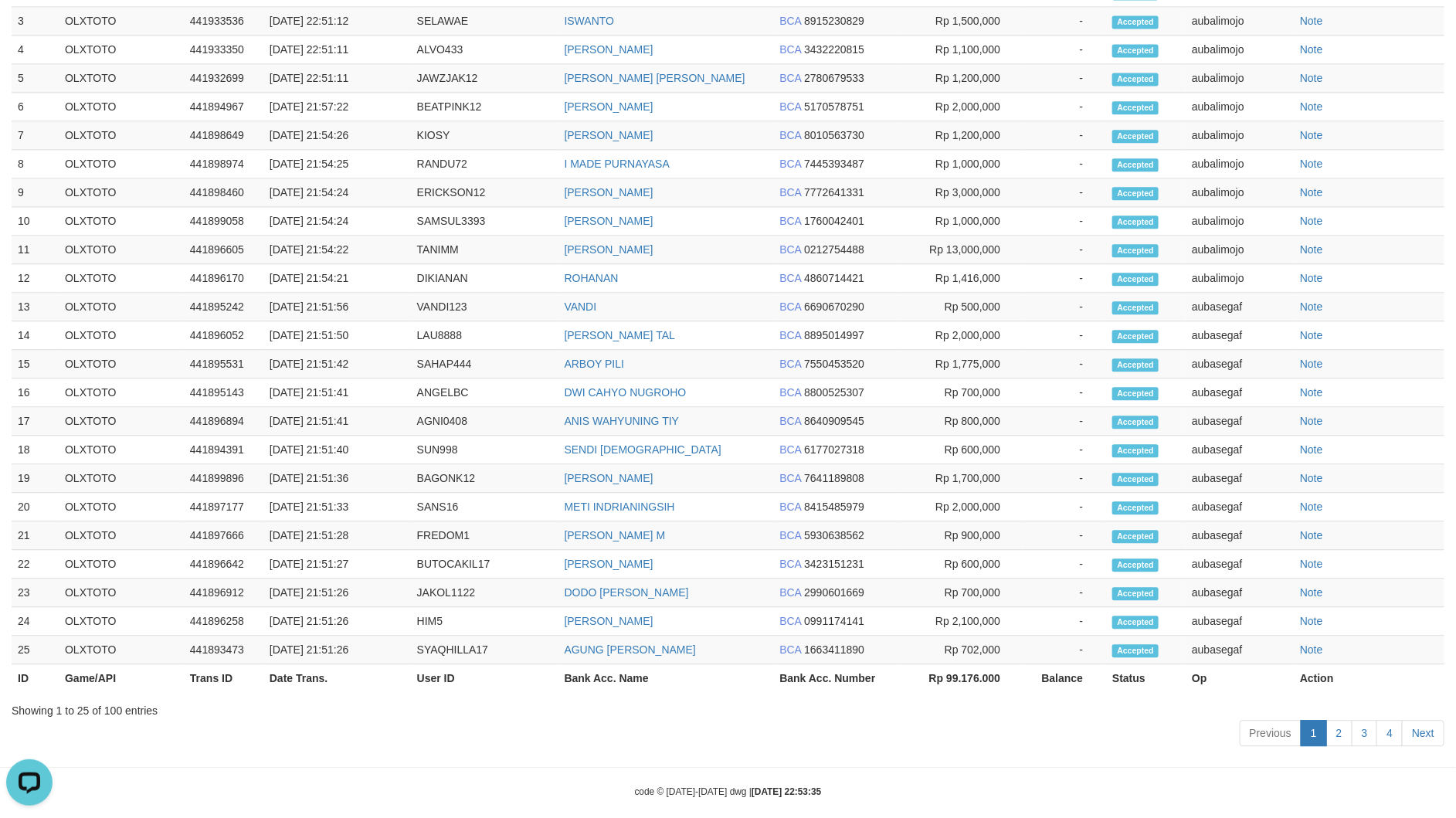
scroll to position [4044, 0]
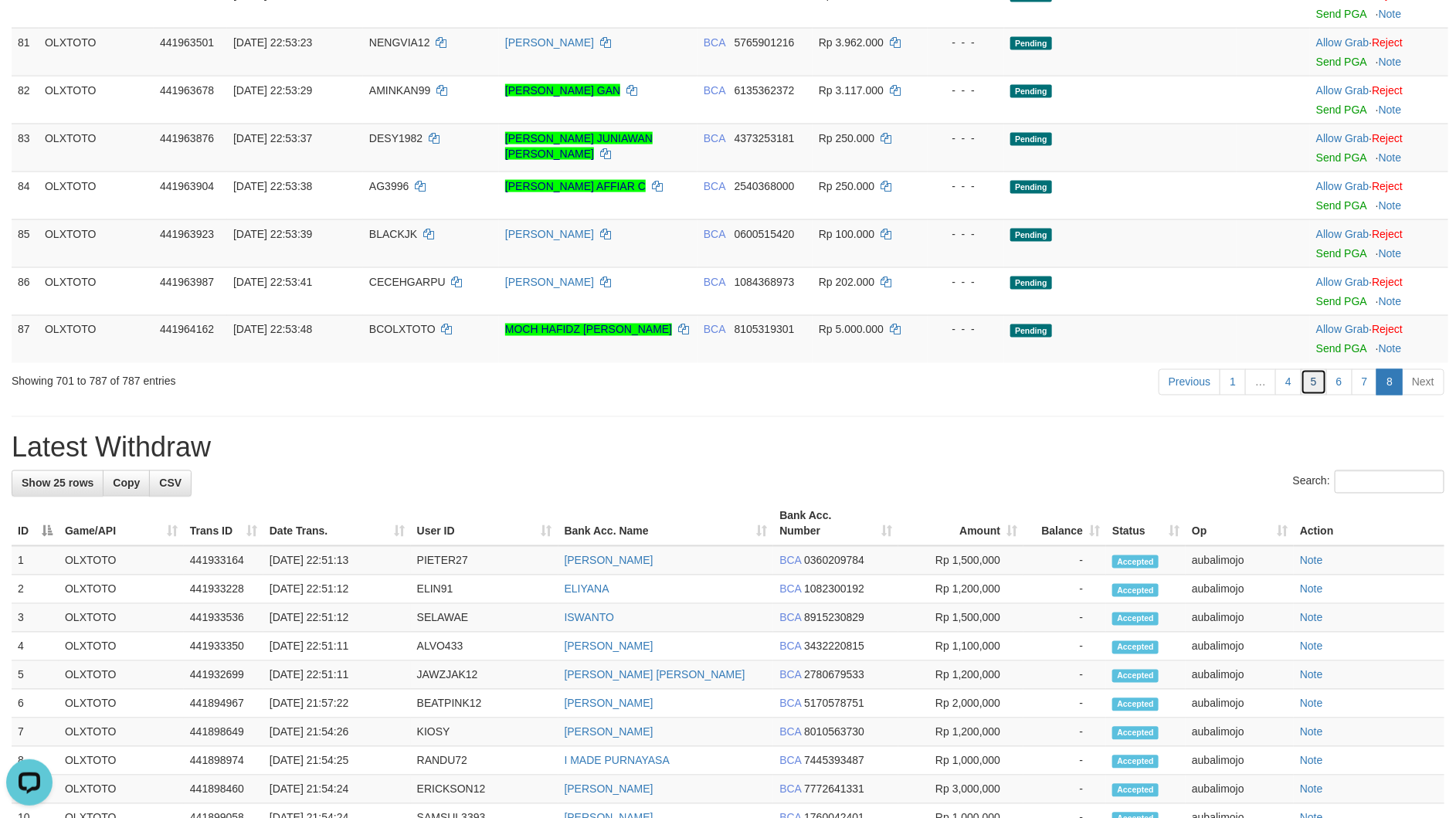
click at [1315, 396] on link "5" at bounding box center [1314, 382] width 27 height 27
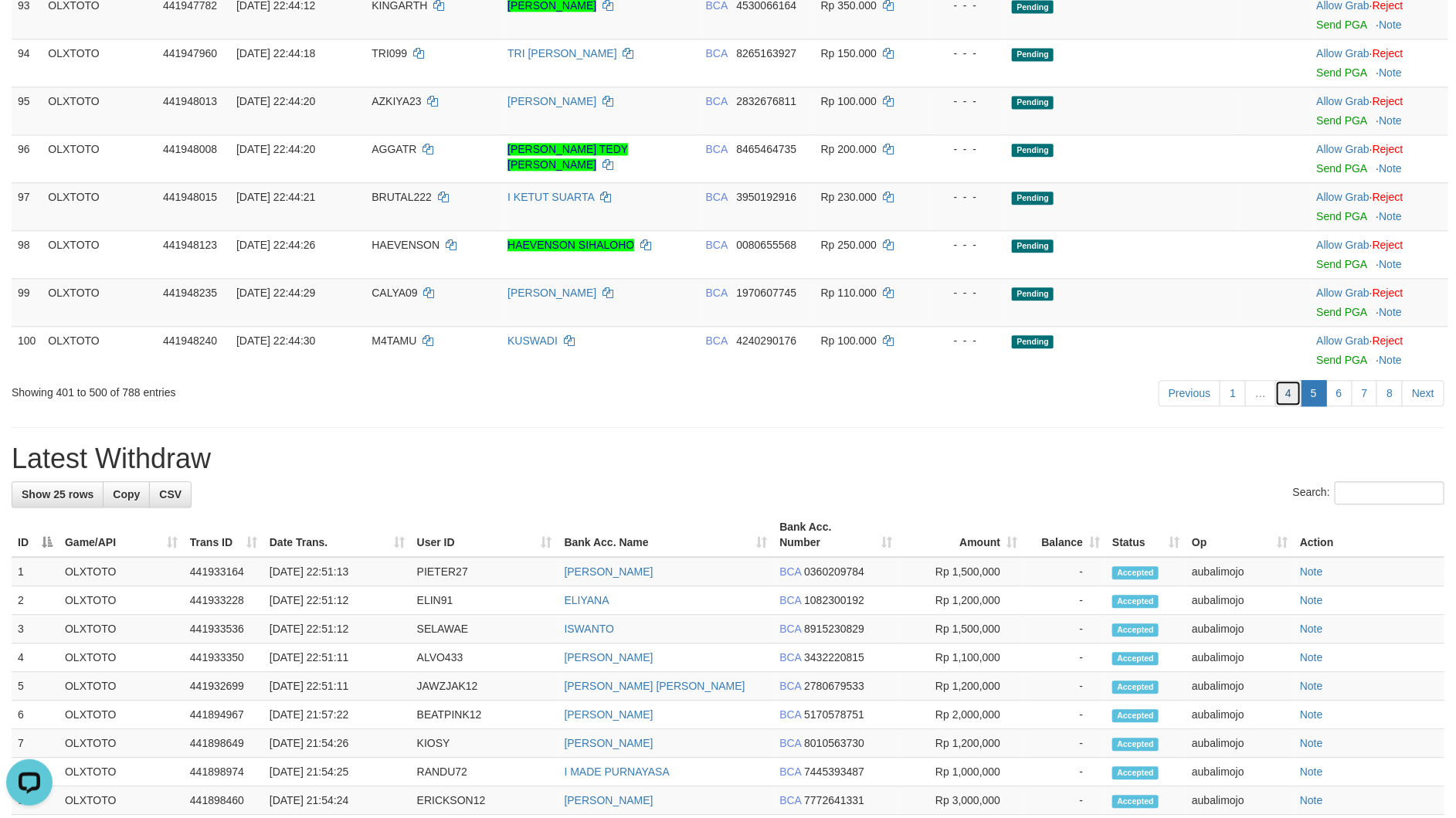
click at [1282, 407] on link "4" at bounding box center [1288, 393] width 27 height 27
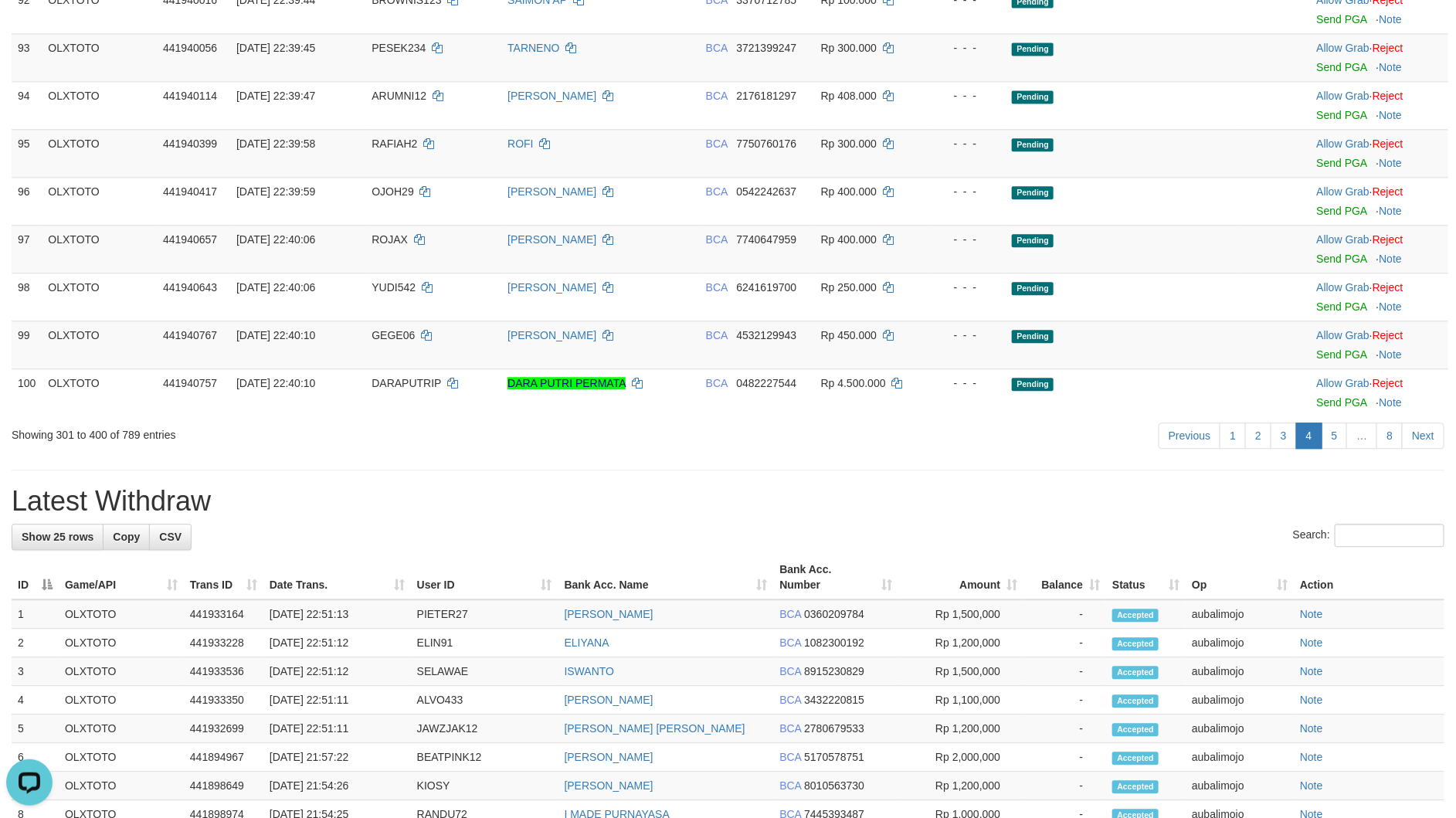
scroll to position [424, 0]
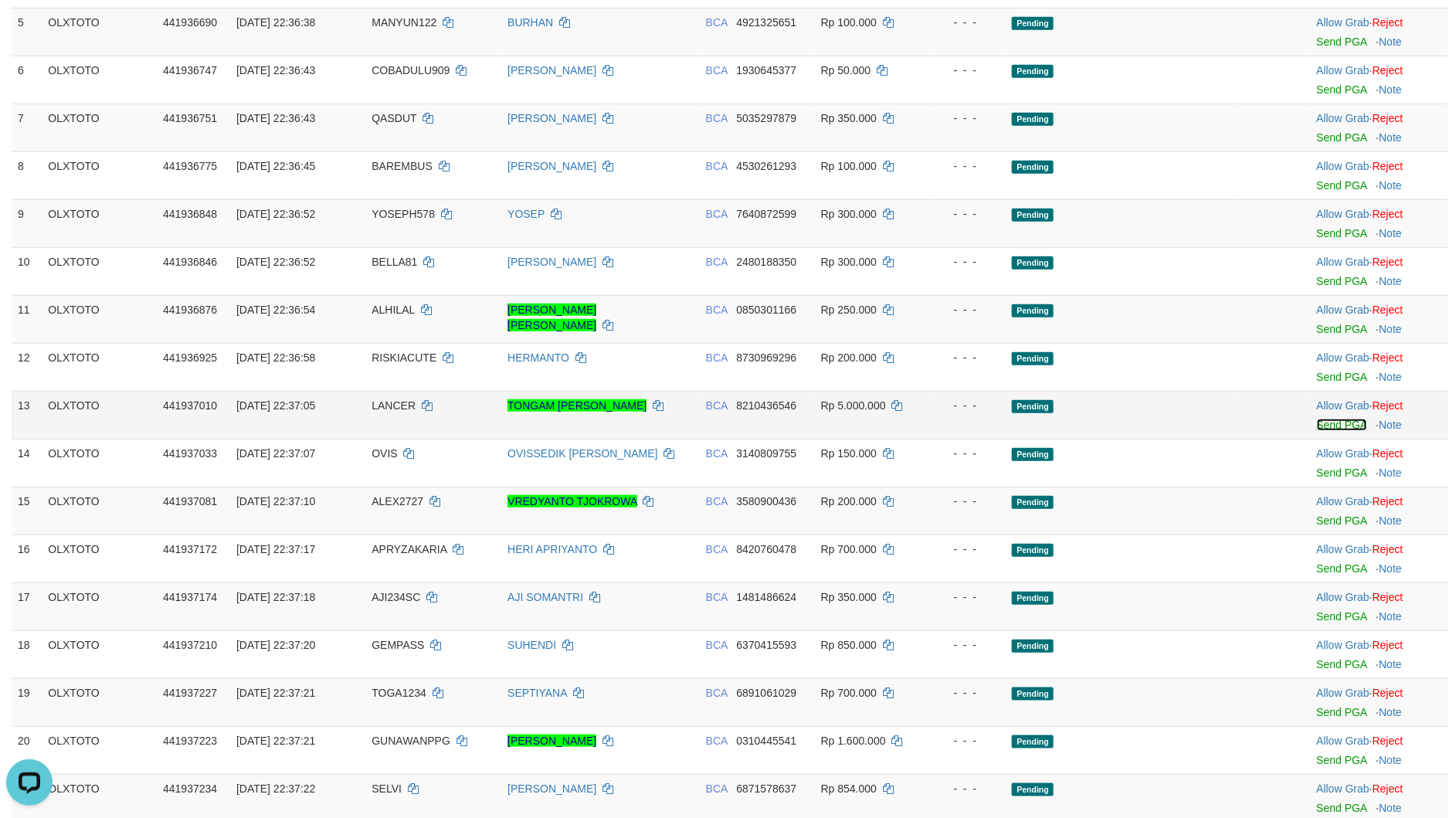
click at [1333, 429] on link "Send PGA" at bounding box center [1341, 424] width 50 height 13
click at [958, 390] on td "- - -" at bounding box center [966, 366] width 76 height 48
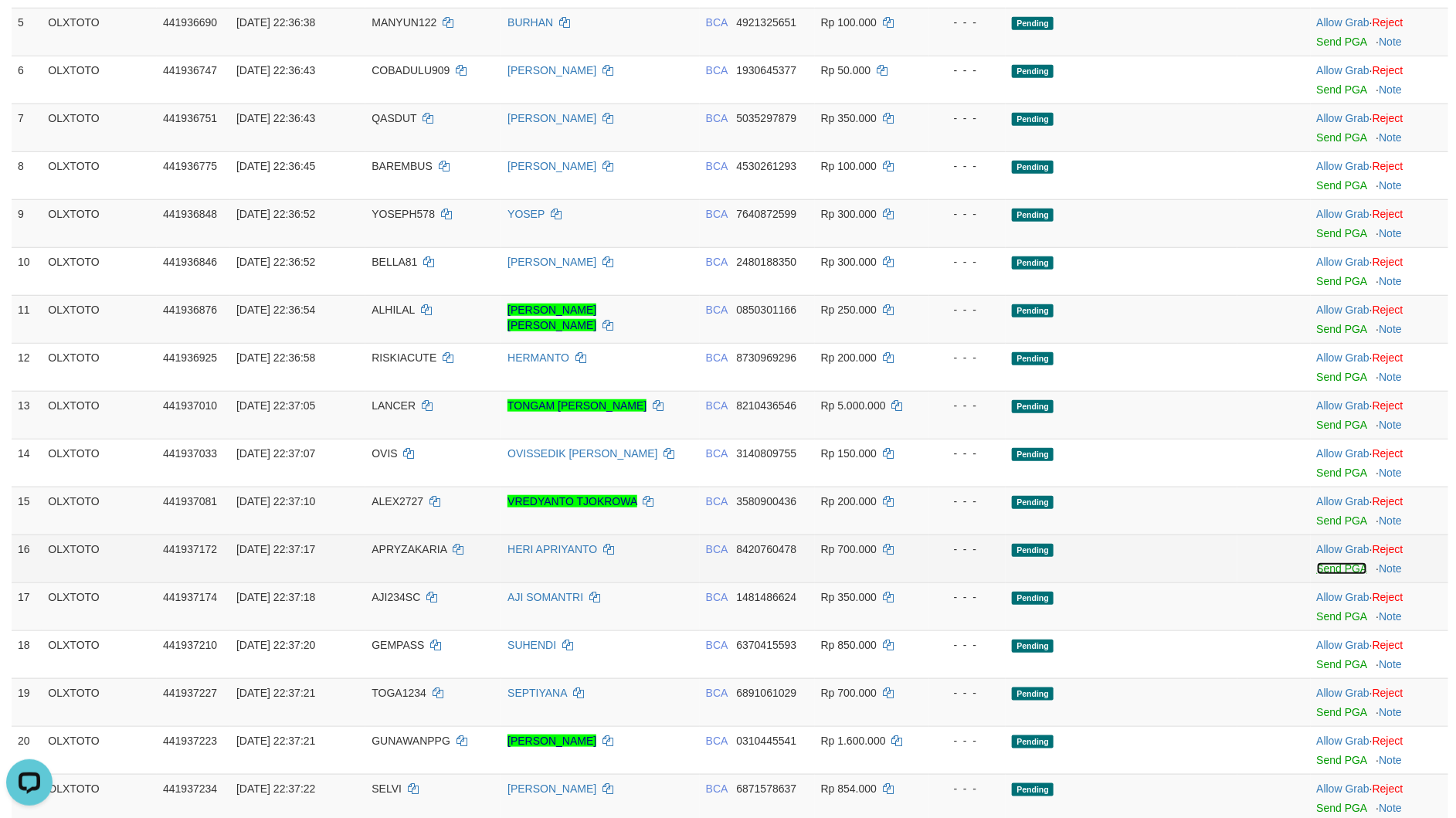
click at [1333, 567] on link "Send PGA" at bounding box center [1341, 568] width 50 height 13
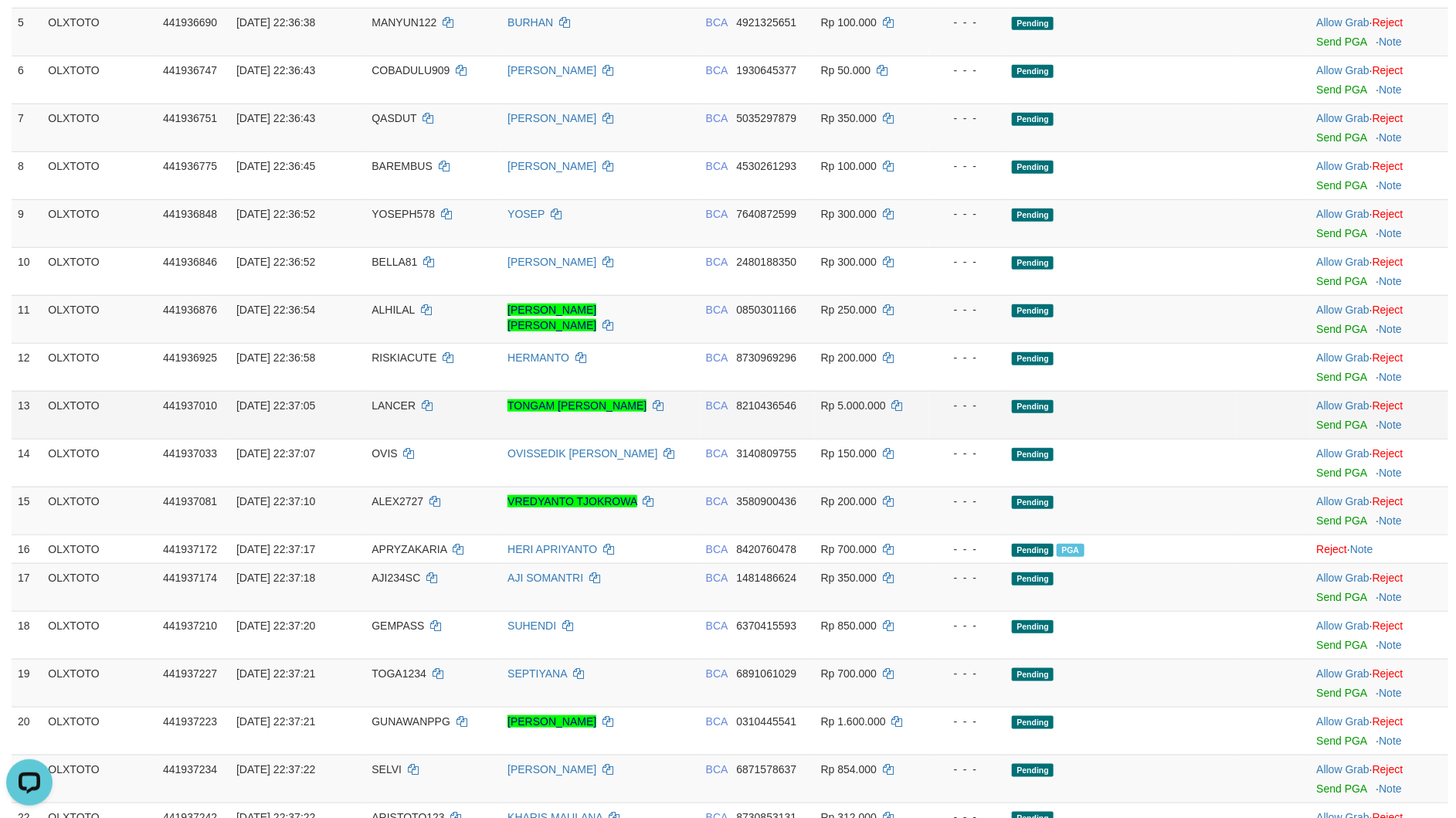
click at [954, 391] on td "- - -" at bounding box center [966, 366] width 76 height 48
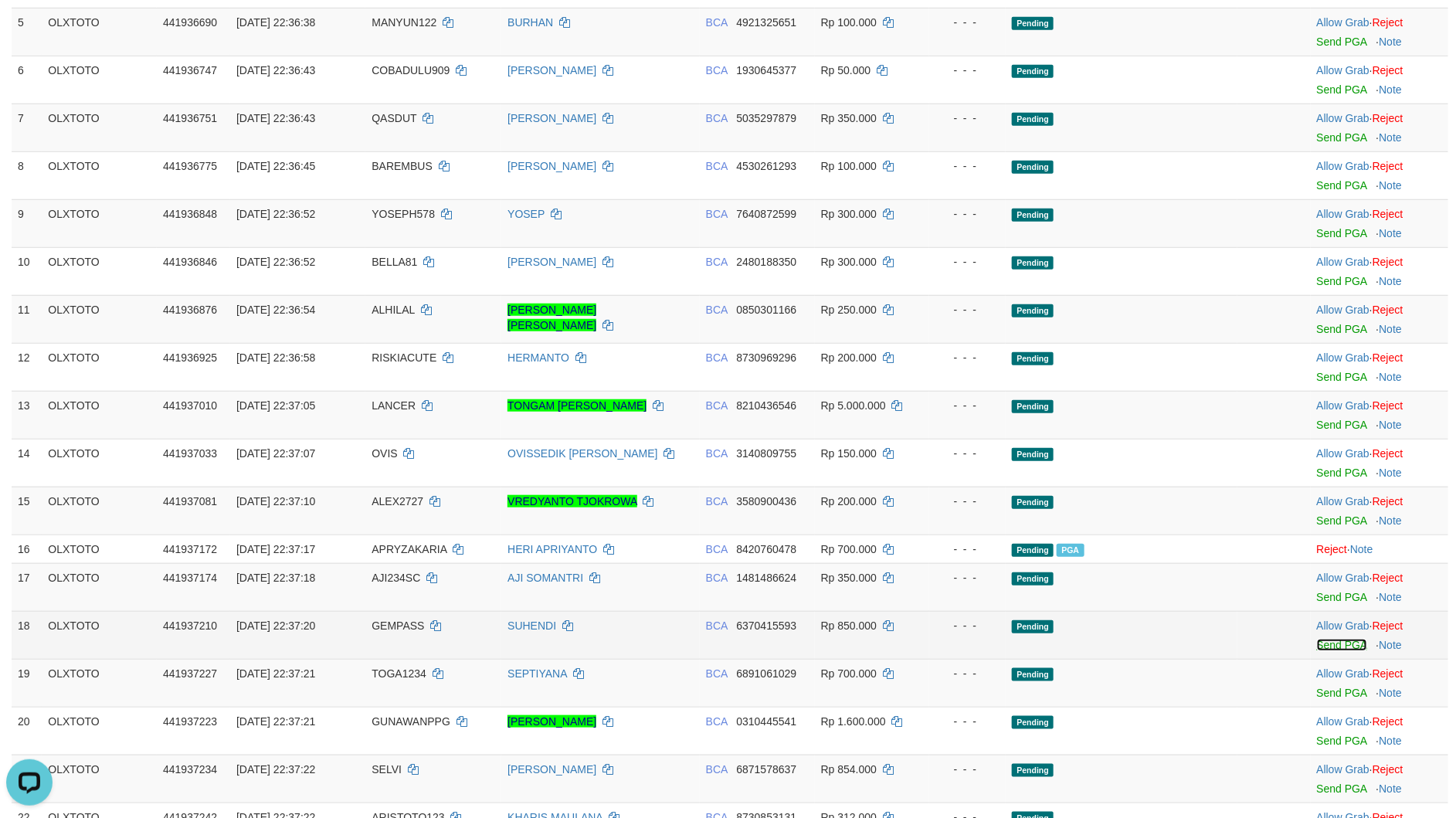
click at [1324, 649] on link "Send PGA" at bounding box center [1341, 644] width 50 height 13
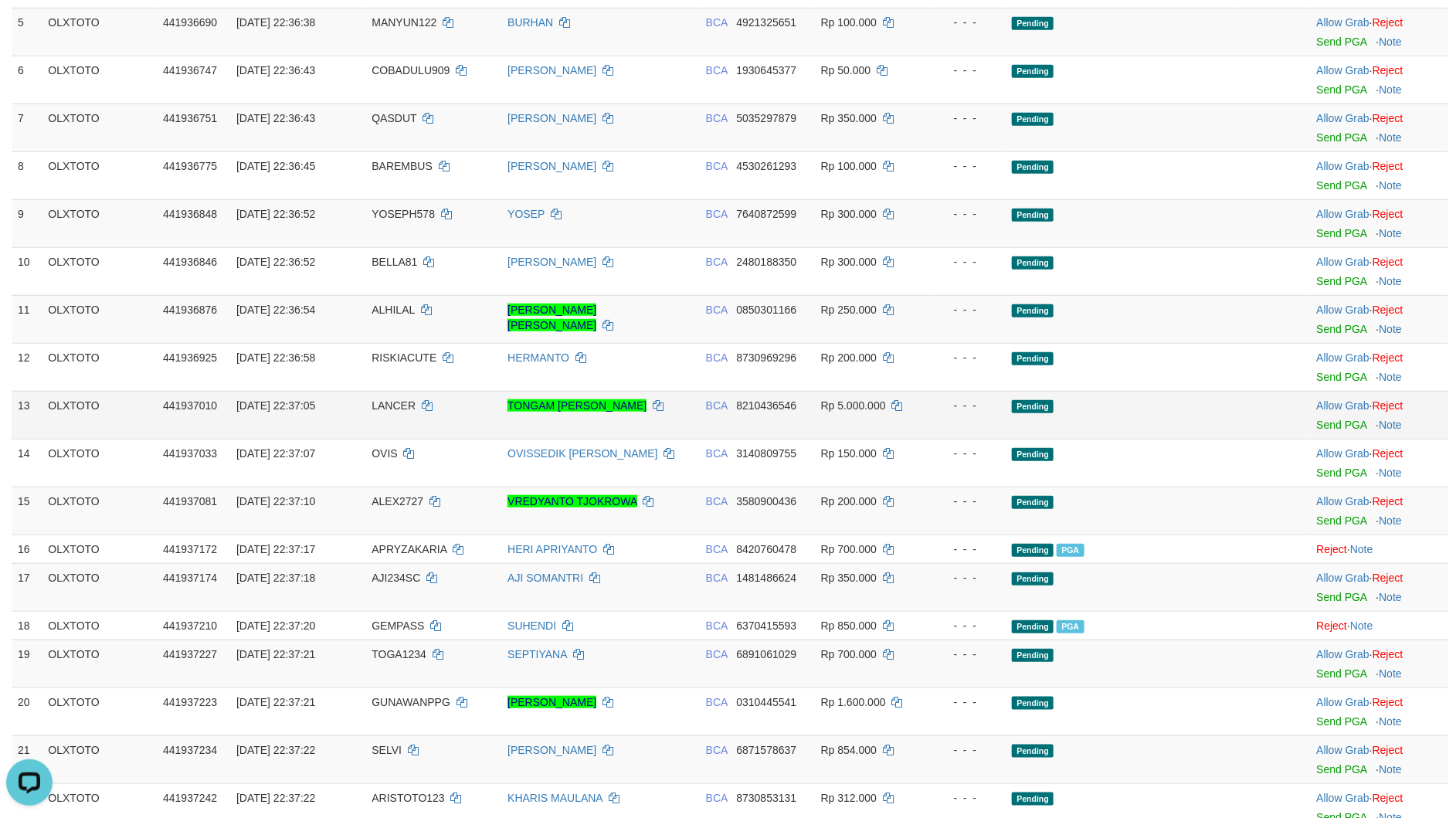
drag, startPoint x: 1126, startPoint y: 407, endPoint x: 1095, endPoint y: 434, distance: 41.1
click at [1119, 409] on td "Pending" at bounding box center [1121, 414] width 231 height 48
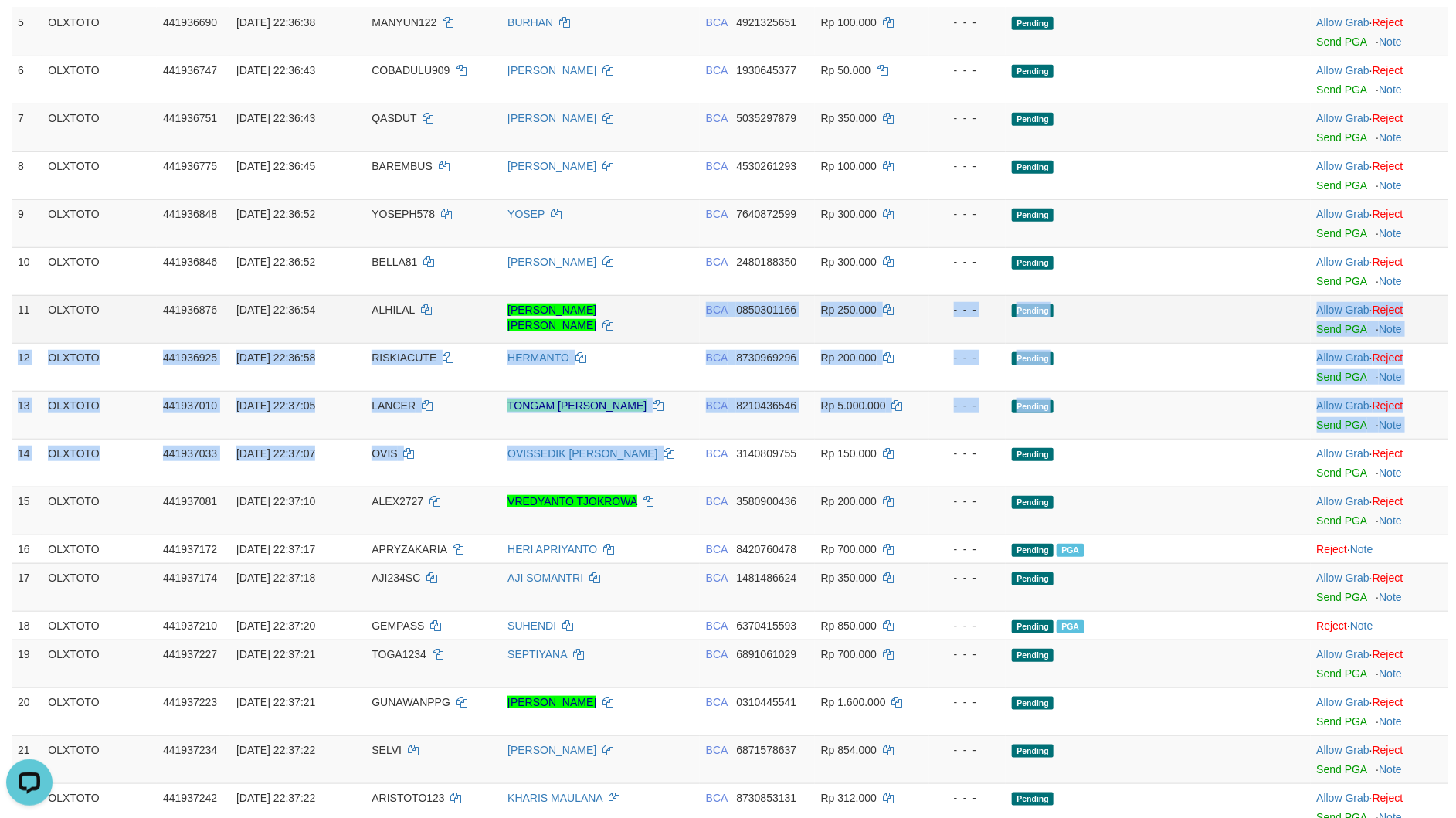
drag, startPoint x: 614, startPoint y: 487, endPoint x: 649, endPoint y: 340, distance: 151.1
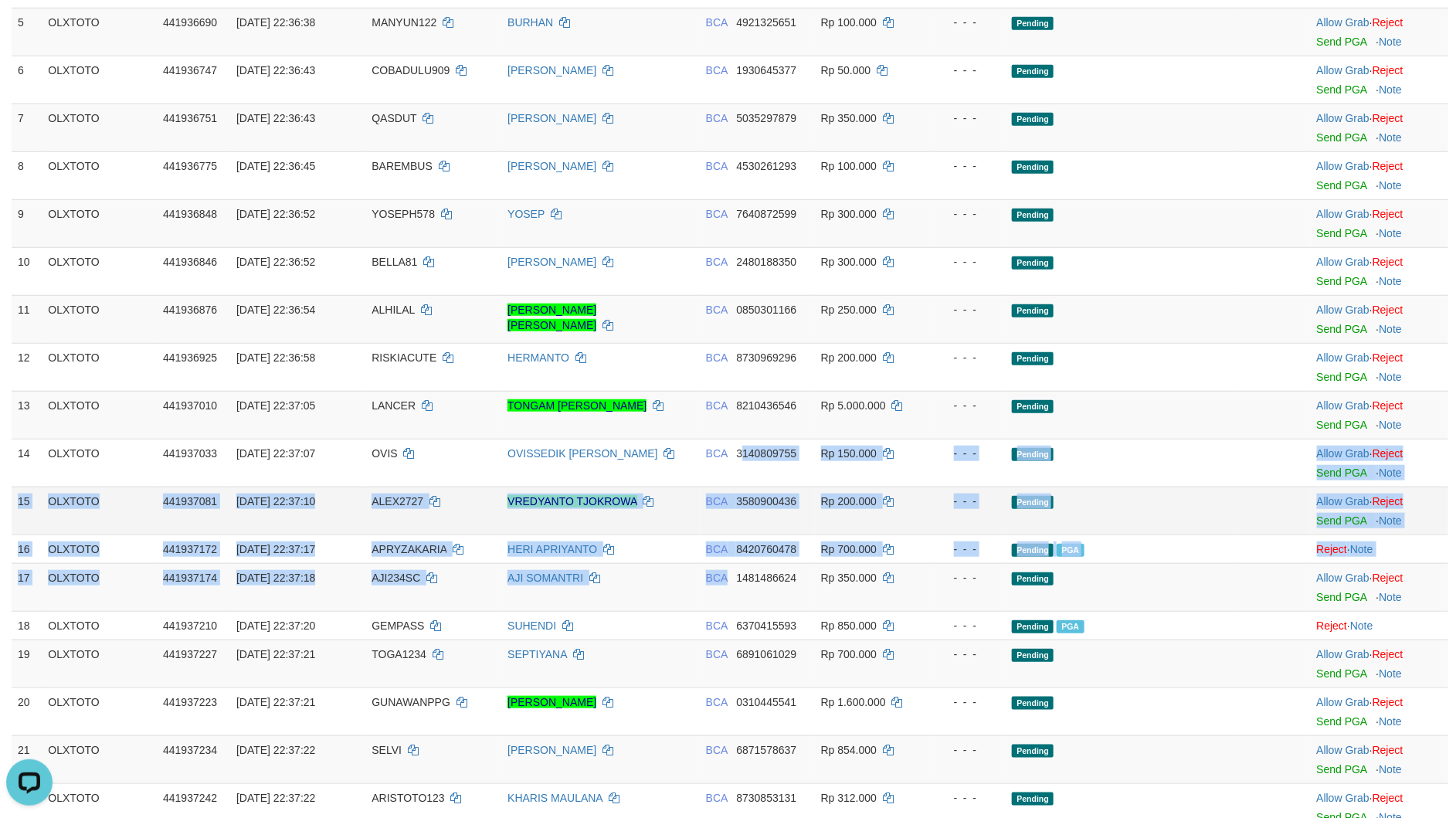
drag, startPoint x: 724, startPoint y: 591, endPoint x: 726, endPoint y: 514, distance: 77.0
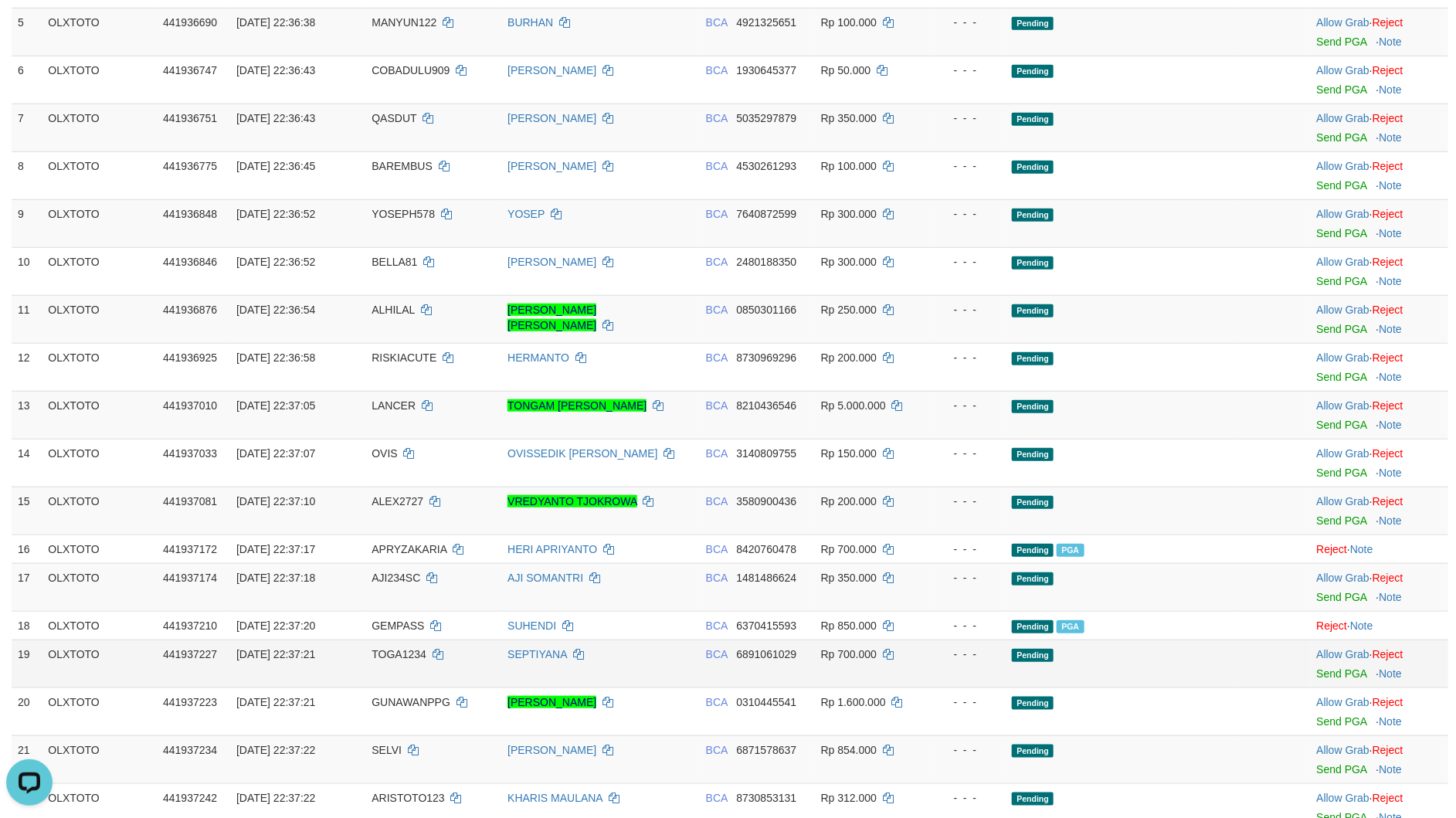
drag, startPoint x: 733, startPoint y: 644, endPoint x: 706, endPoint y: 649, distance: 27.5
click at [730, 644] on td "BCA 6891061029" at bounding box center [757, 663] width 115 height 48
drag, startPoint x: 953, startPoint y: 531, endPoint x: 927, endPoint y: 600, distance: 73.7
click at [953, 535] on td "- - -" at bounding box center [966, 510] width 76 height 48
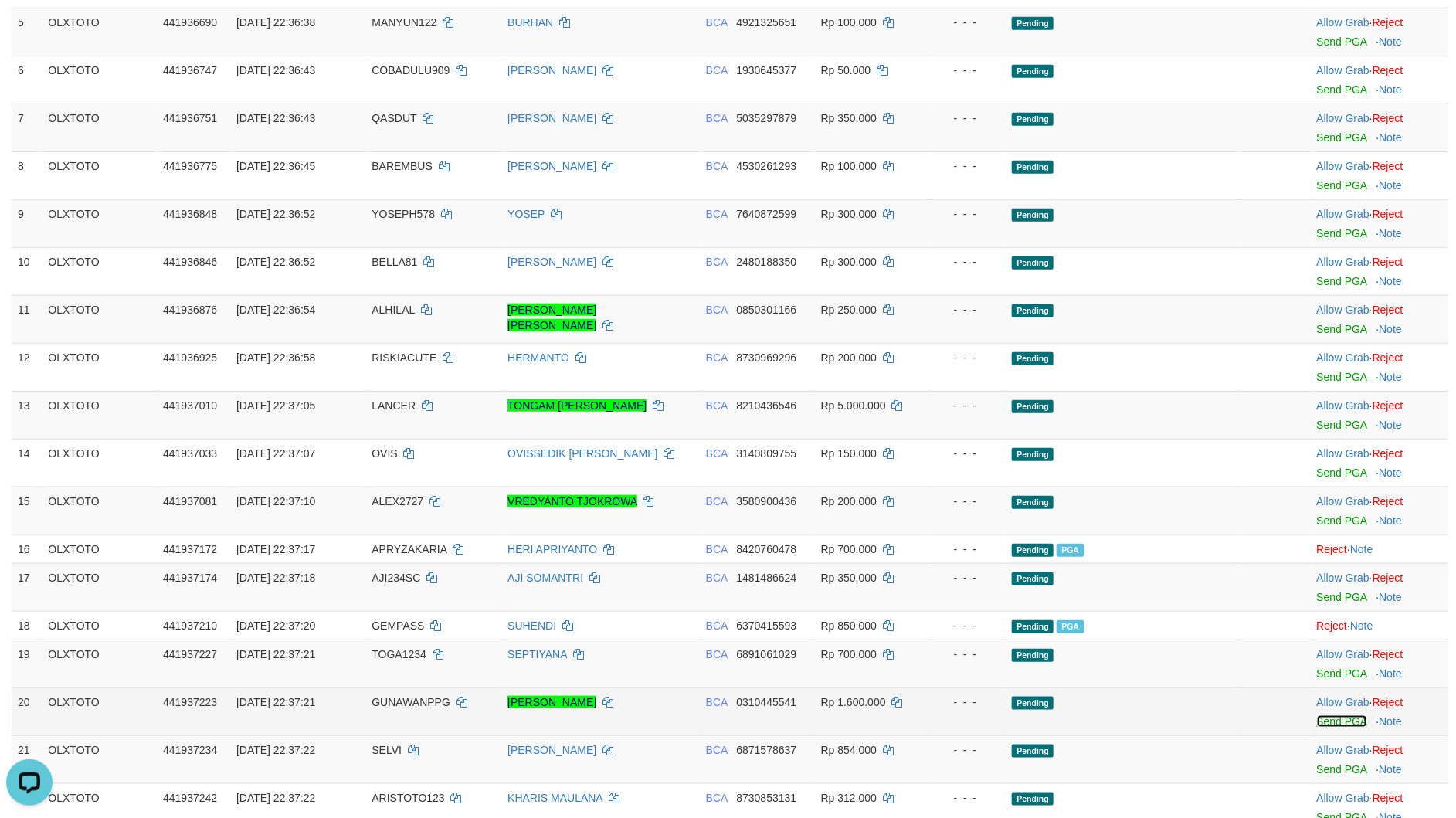
click at [1339, 727] on link "Send PGA" at bounding box center [1341, 721] width 50 height 13
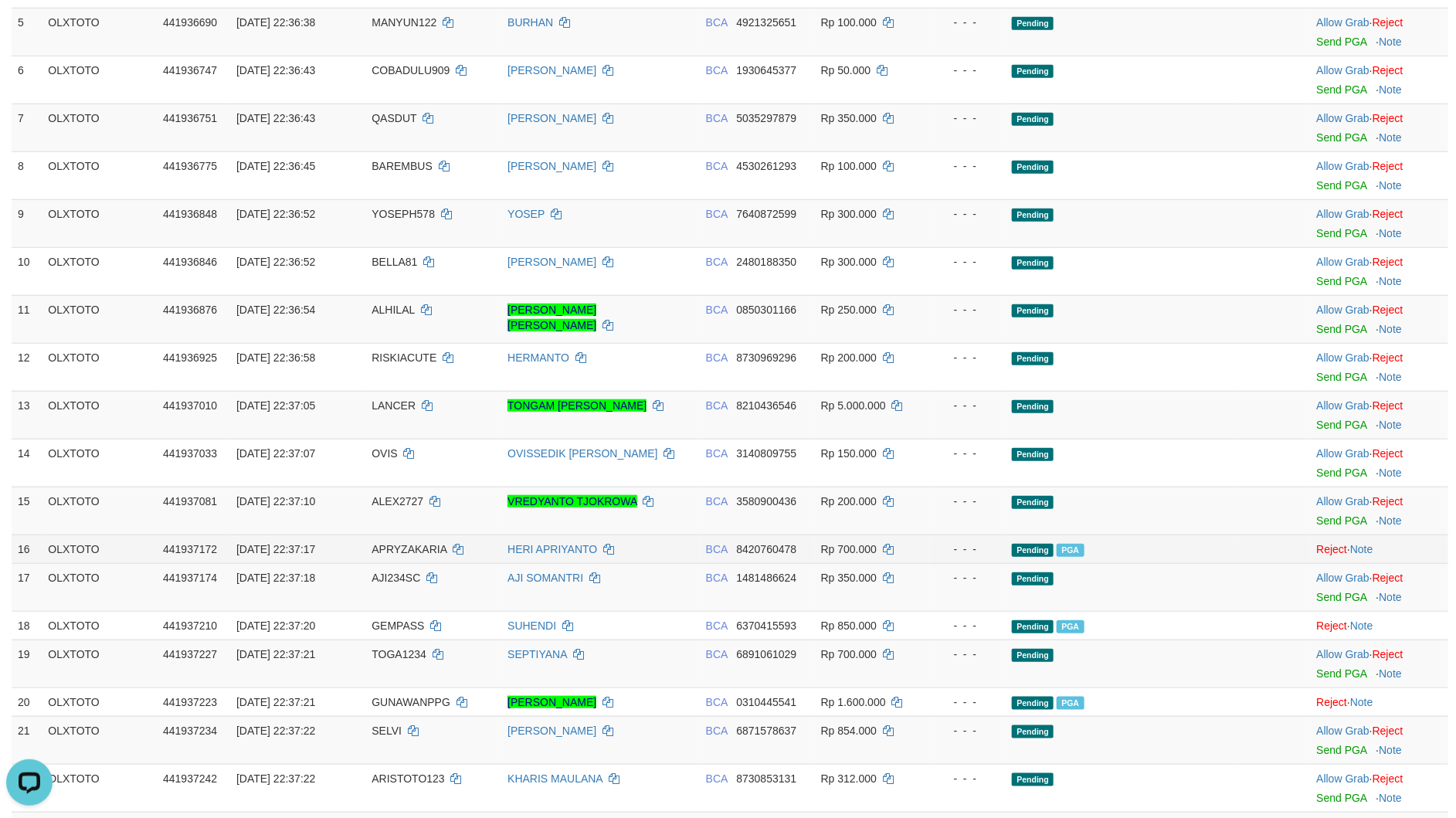
drag, startPoint x: 904, startPoint y: 542, endPoint x: 921, endPoint y: 545, distance: 17.3
click at [919, 541] on td "Rp 700.000" at bounding box center [873, 549] width 115 height 29
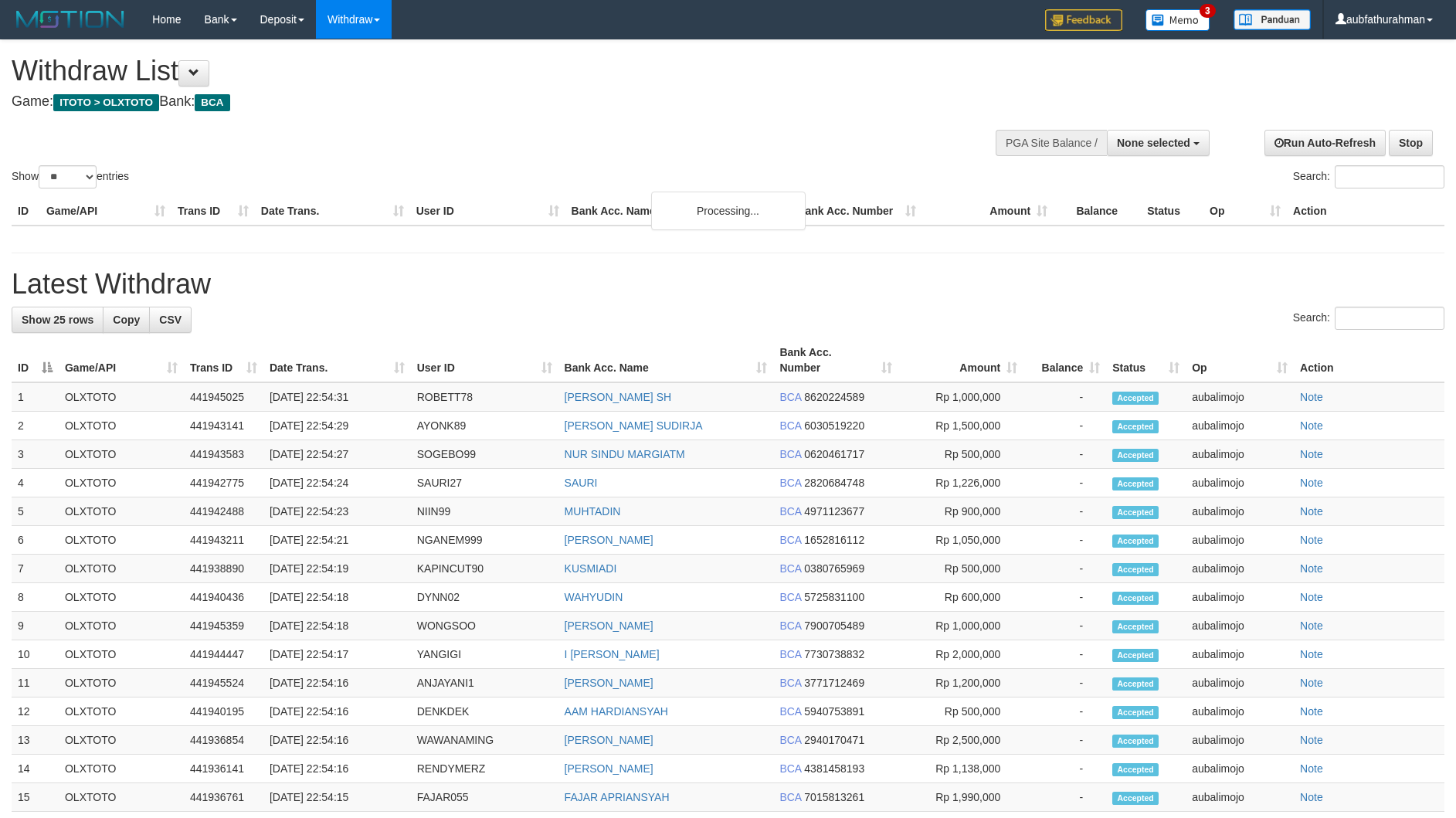
select select
select select "**"
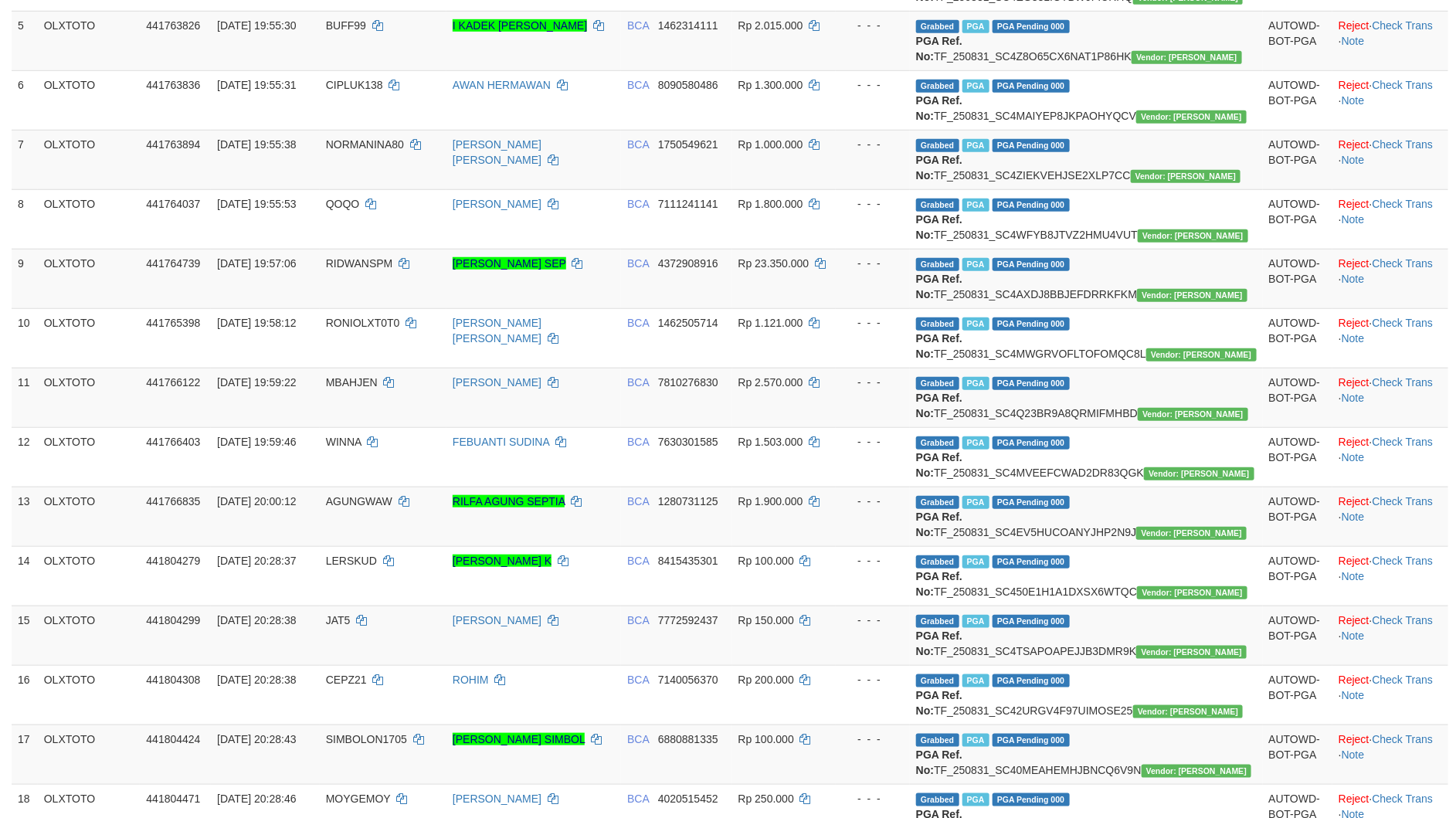
scroll to position [424, 0]
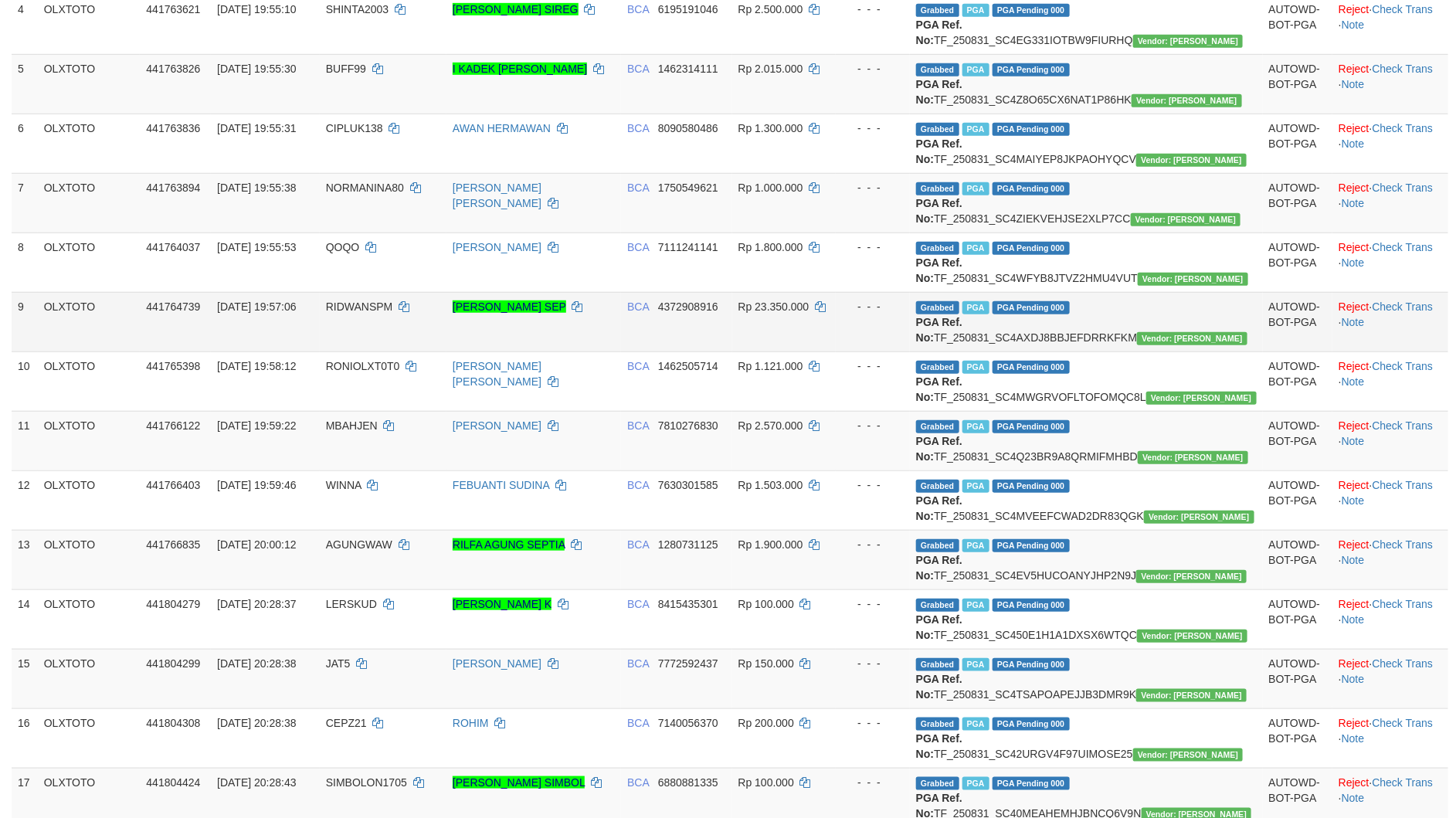
drag, startPoint x: 958, startPoint y: 475, endPoint x: 951, endPoint y: 496, distance: 22.1
click at [910, 351] on td "- - -" at bounding box center [873, 322] width 74 height 59
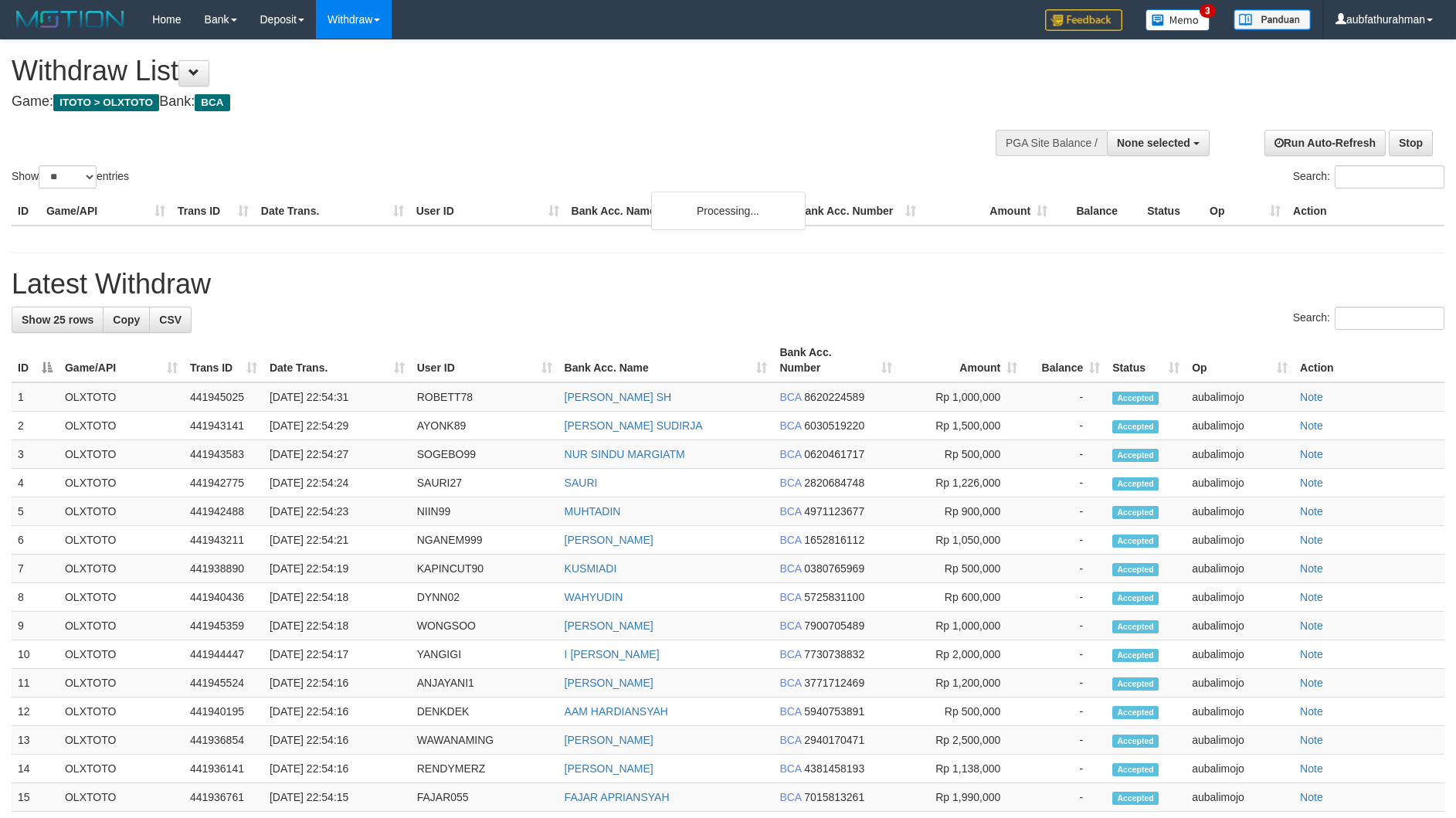
select select
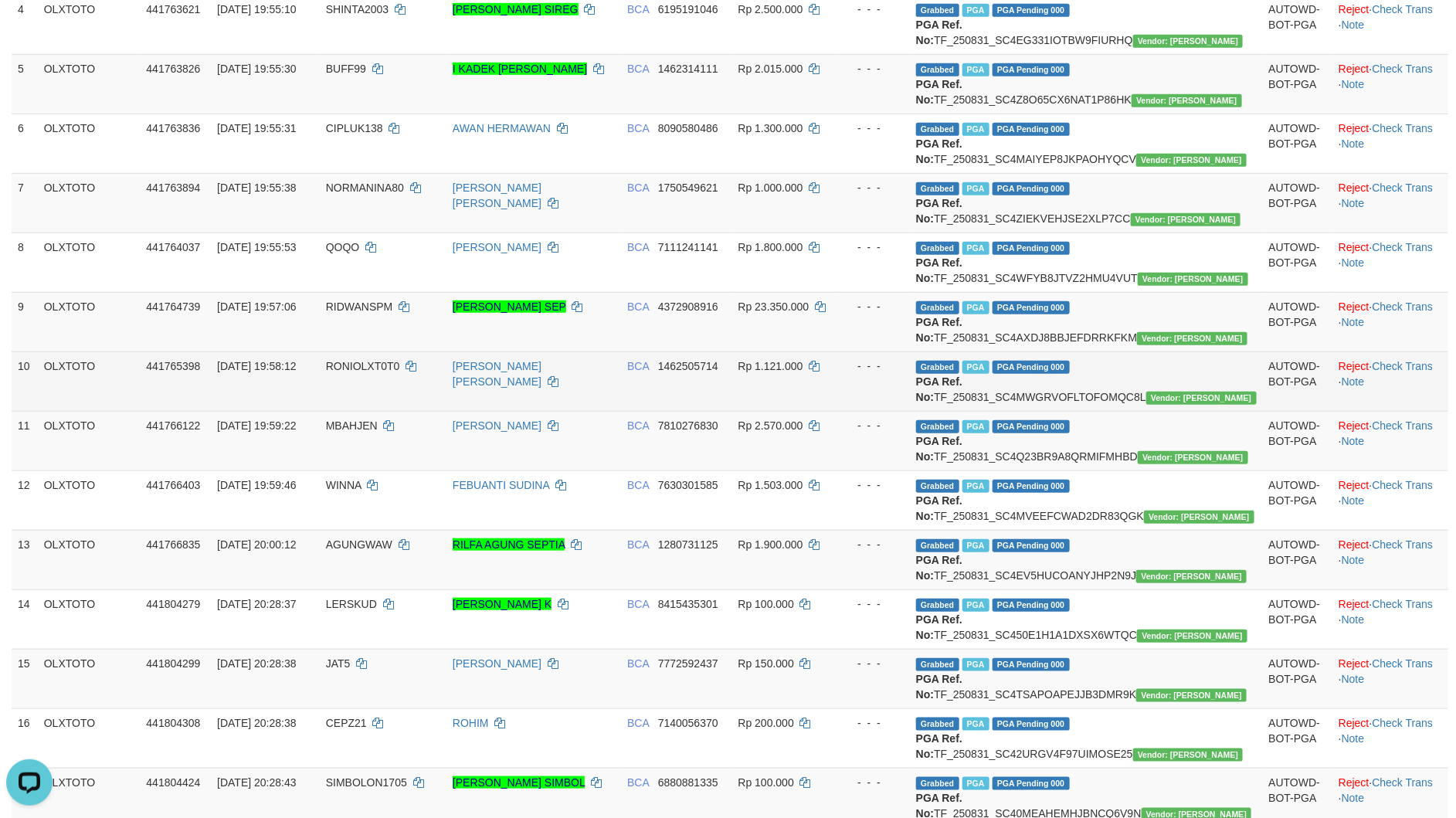
click at [621, 410] on td "RONI ILHAM KUSUMA" at bounding box center [533, 381] width 175 height 59
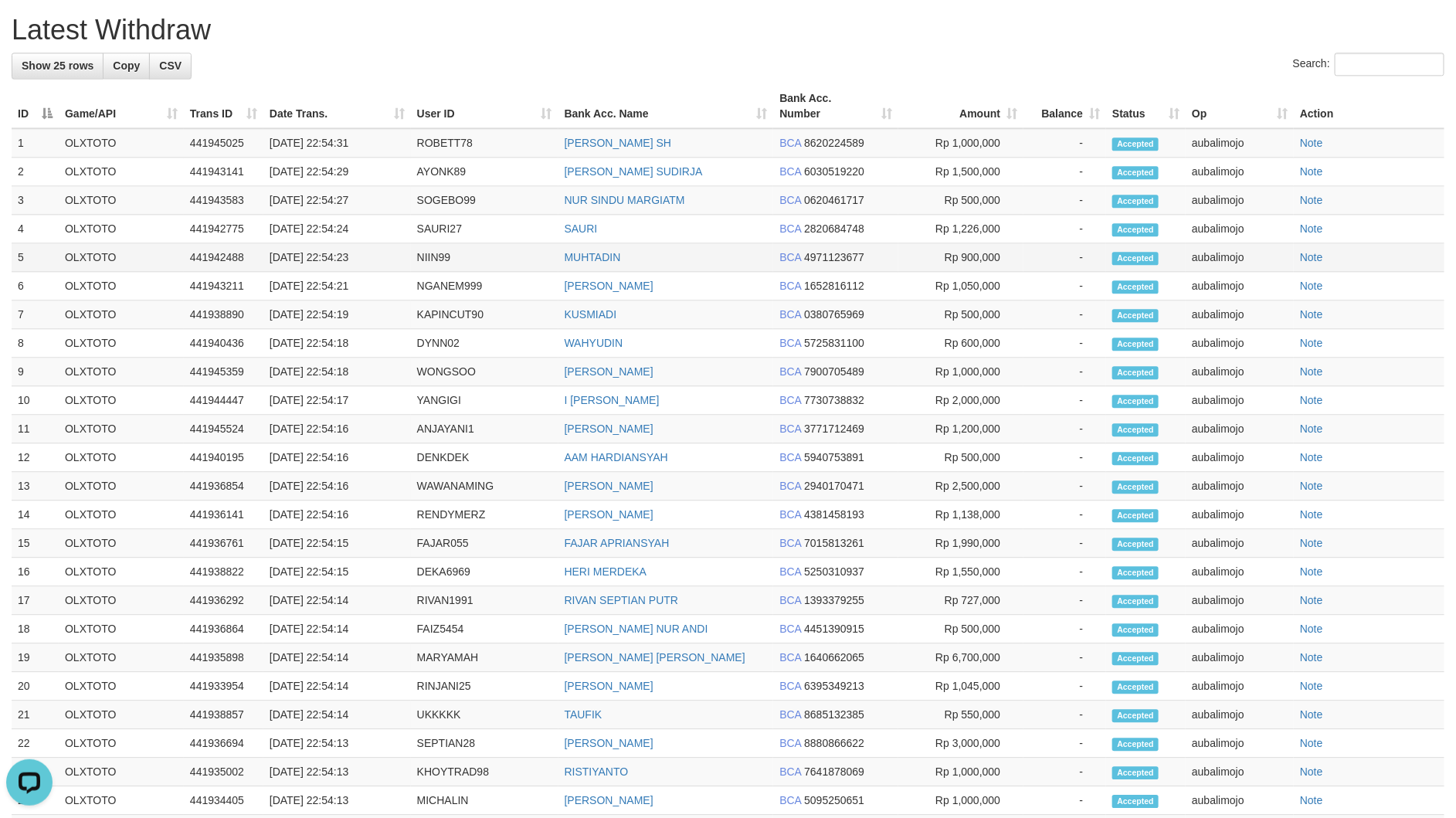
scroll to position [1699, 0]
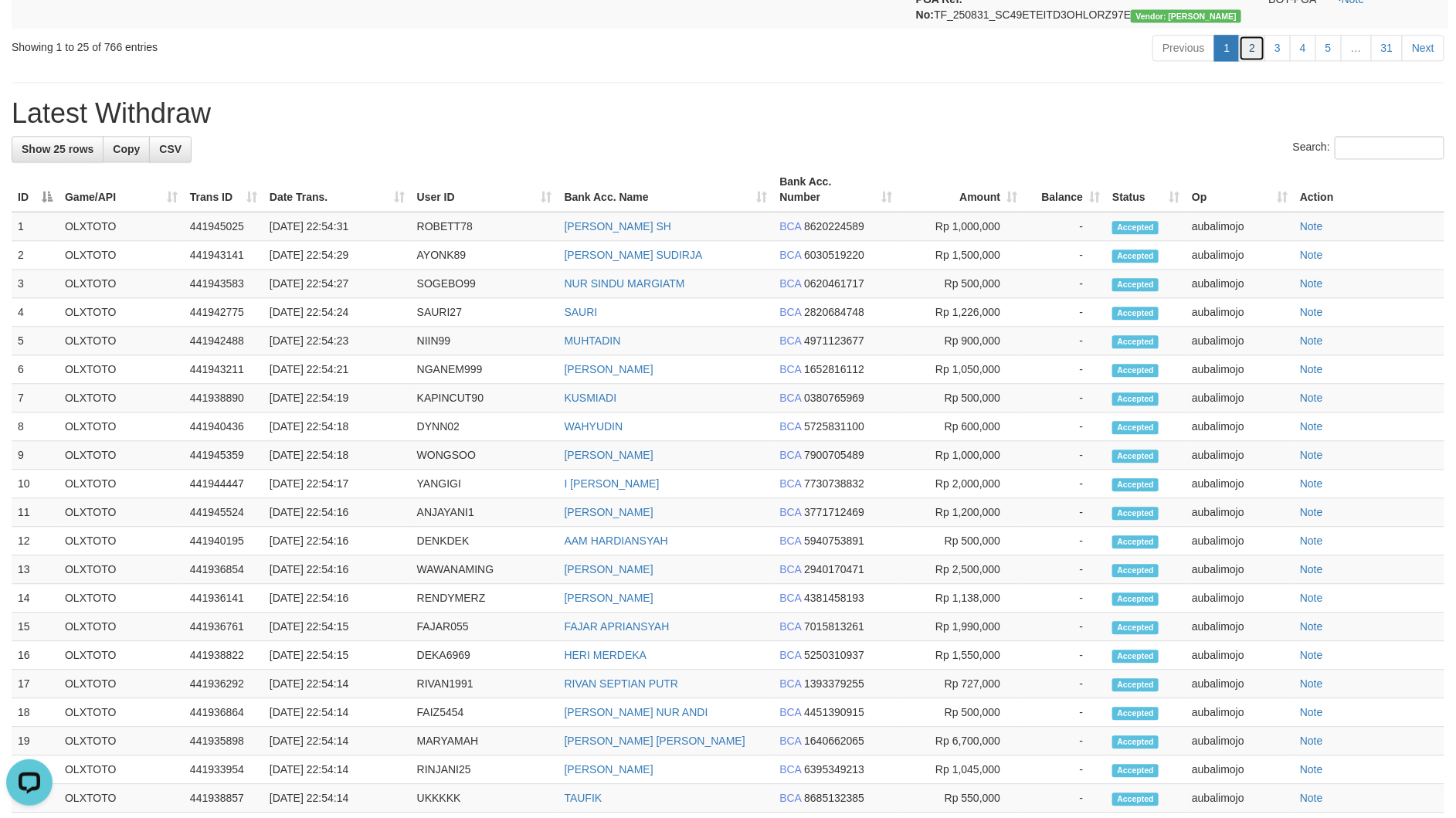
click at [1242, 61] on link "2" at bounding box center [1252, 47] width 27 height 27
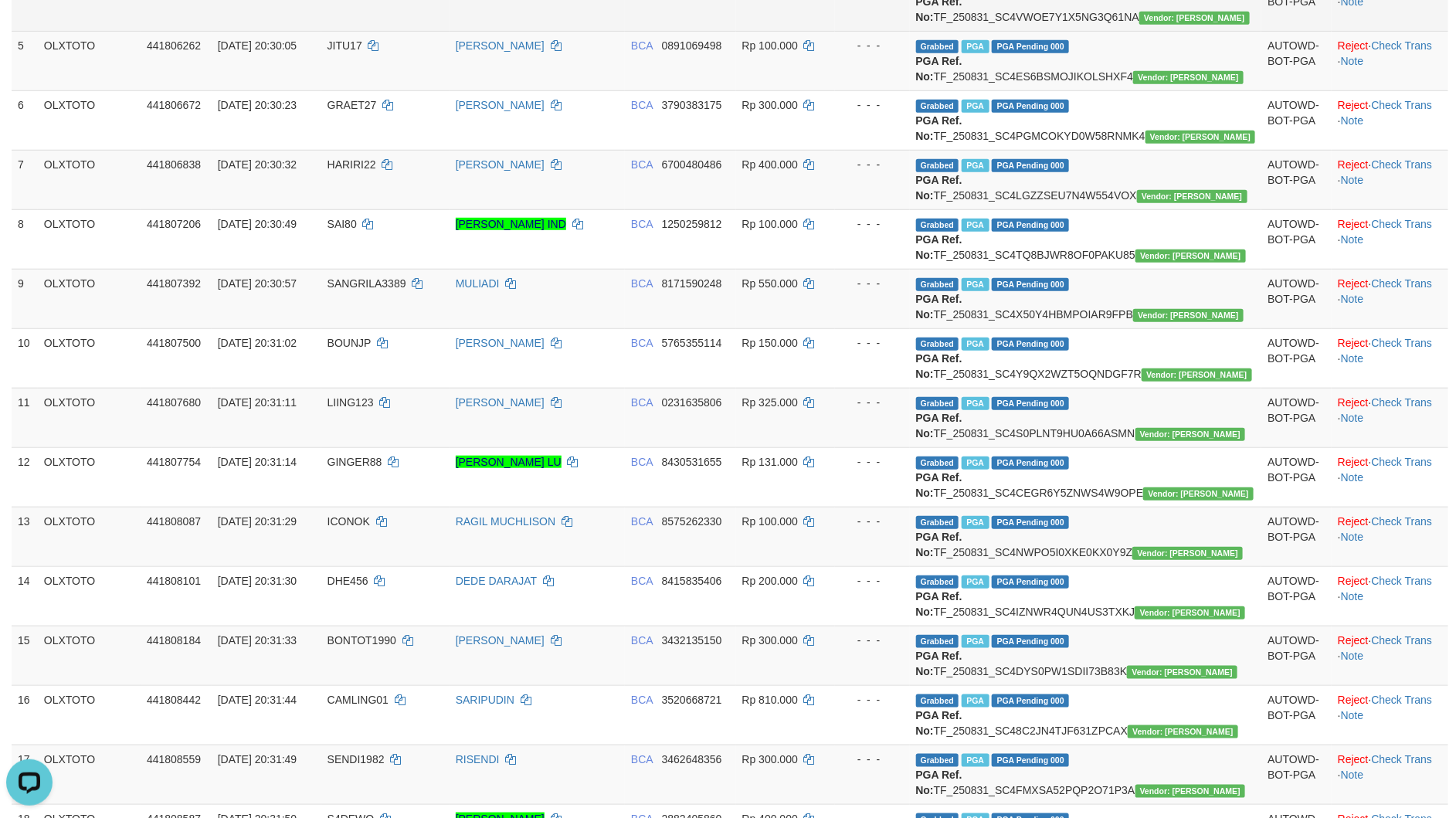
scroll to position [0, 0]
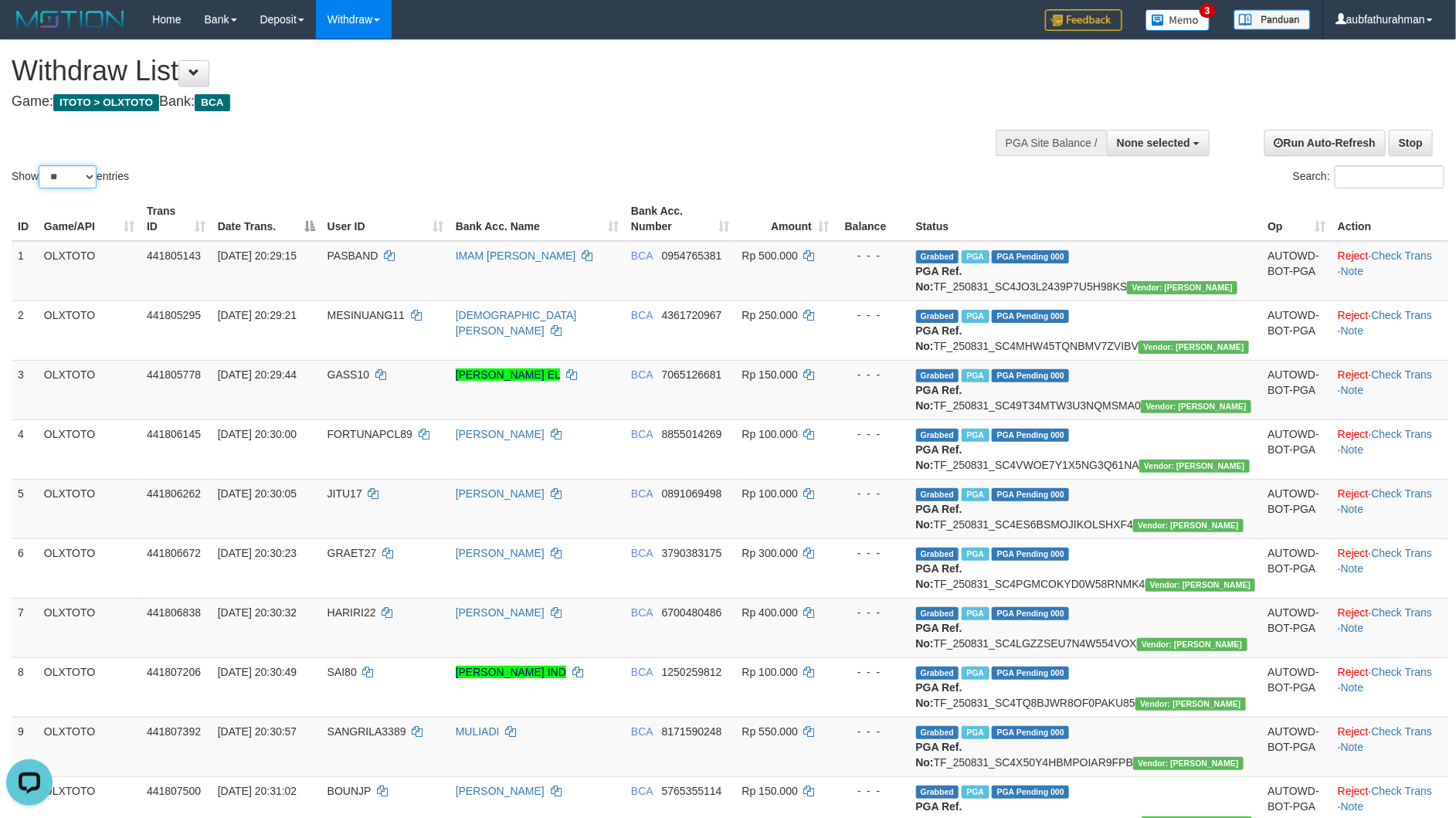
click at [81, 180] on select "** ** ** ***" at bounding box center [67, 176] width 58 height 23
select select "***"
click at [40, 165] on select "** ** ** ***" at bounding box center [67, 176] width 58 height 23
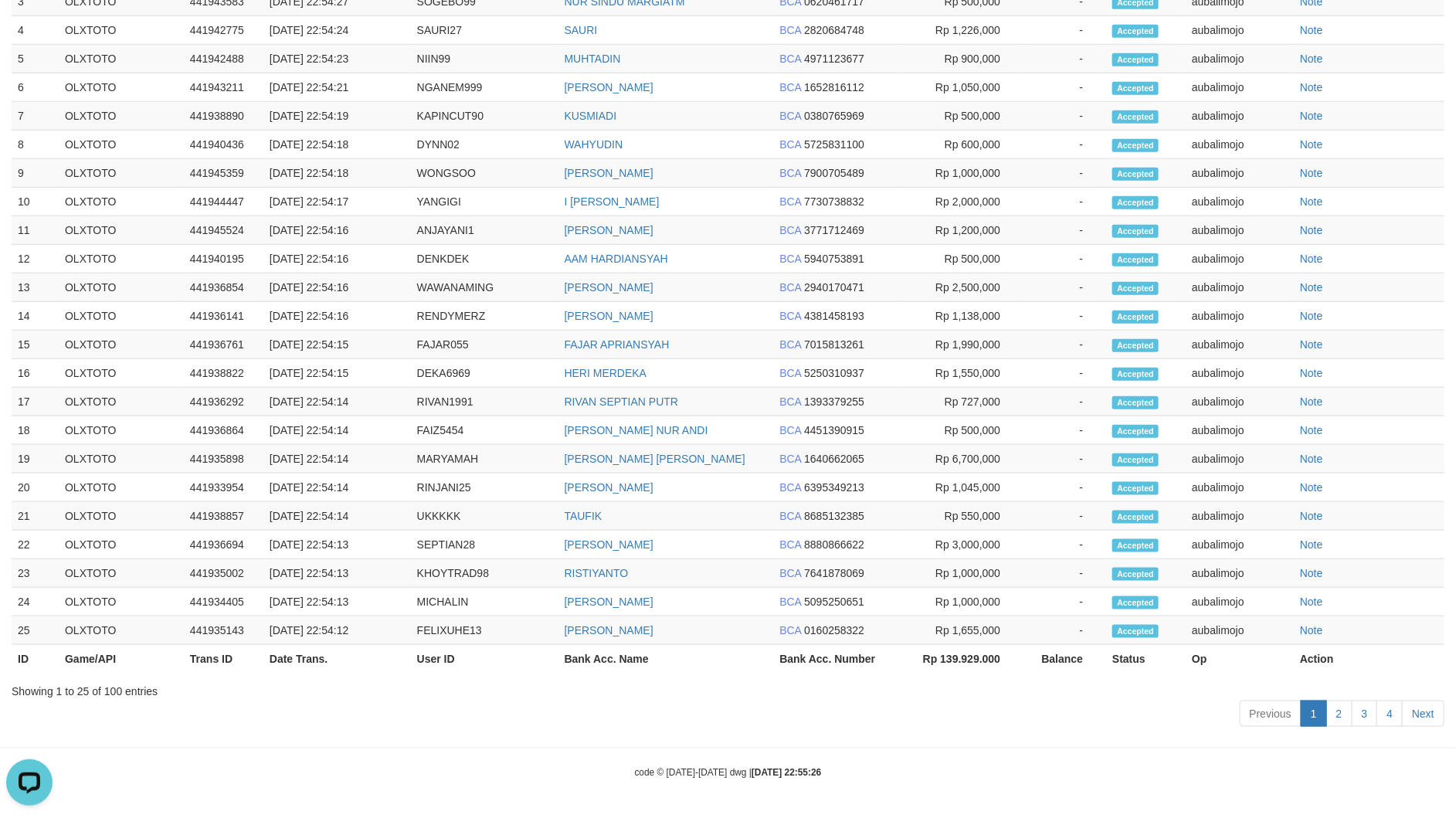
scroll to position [7199, 0]
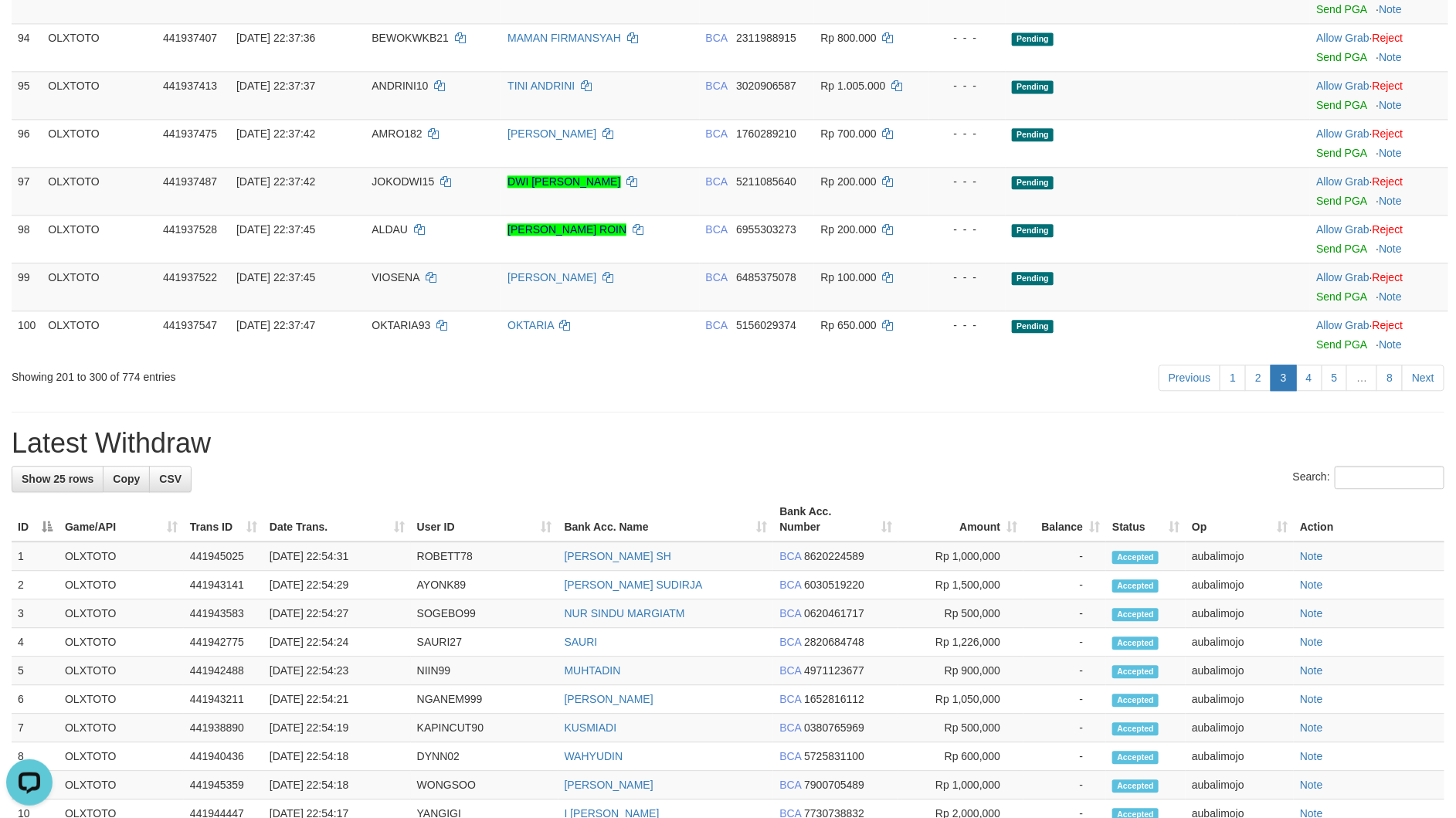
scroll to position [3980, 0]
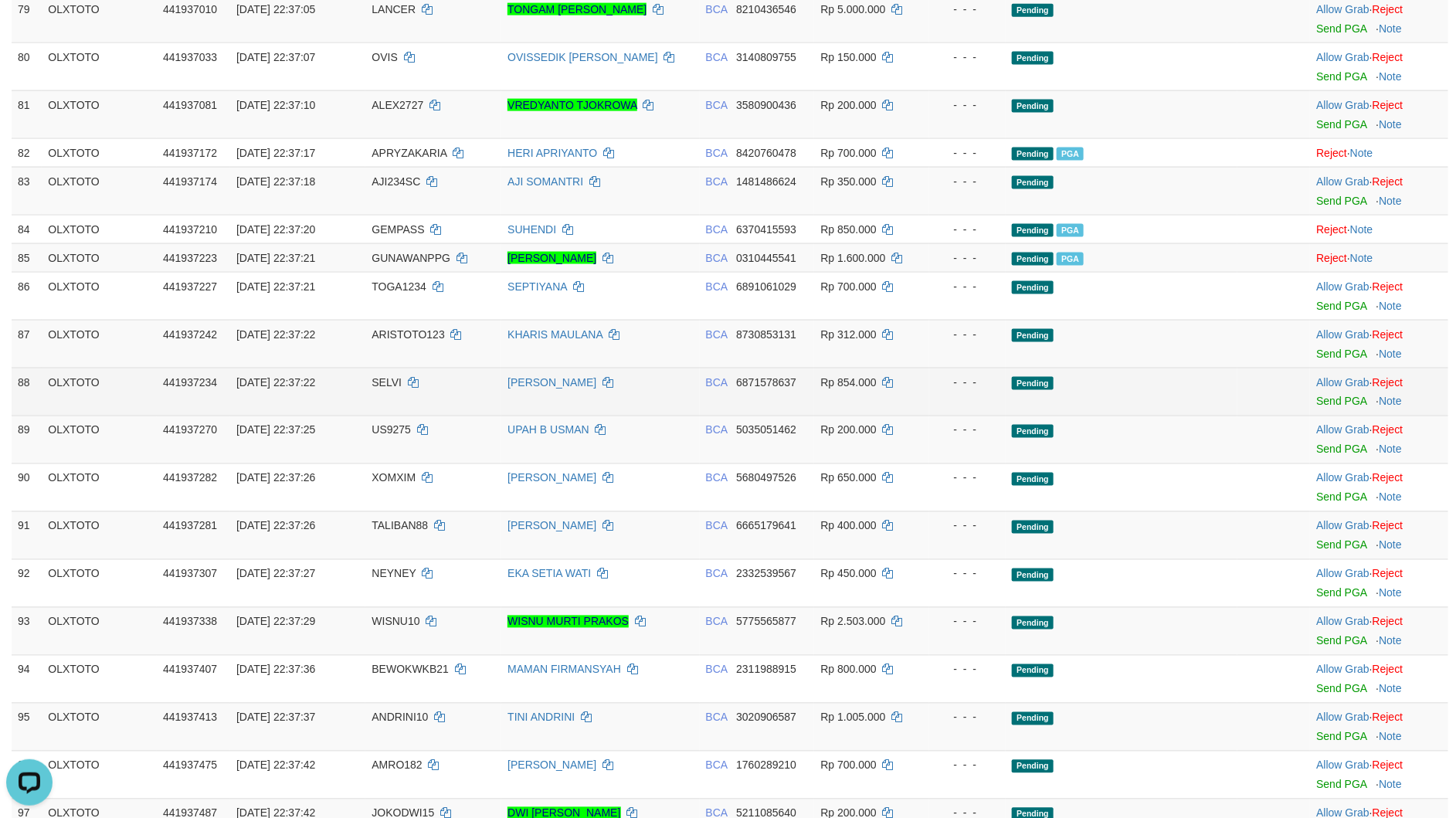
click at [1305, 415] on td at bounding box center [1274, 392] width 73 height 48
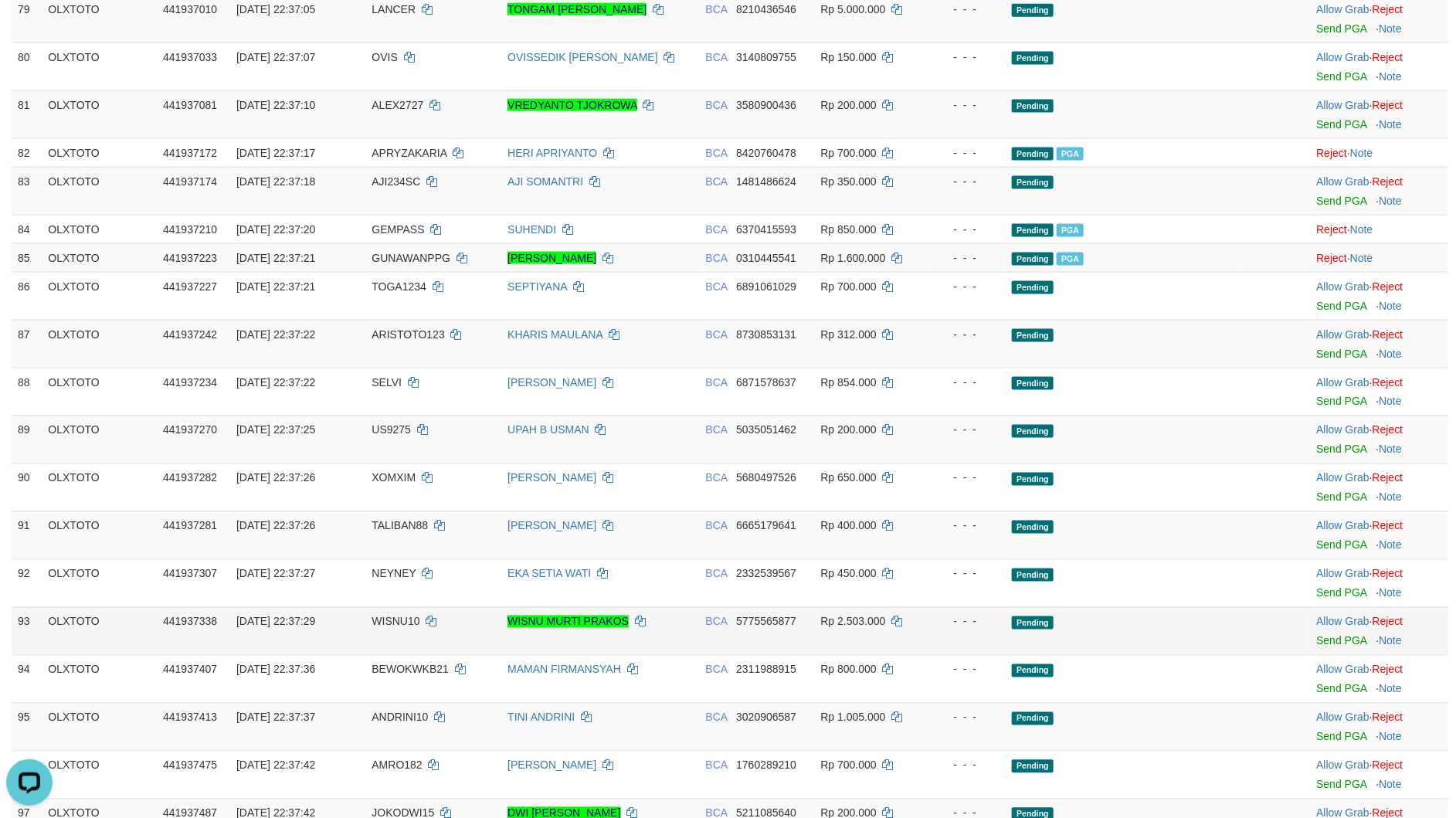
click at [1166, 644] on td "Pending" at bounding box center [1121, 631] width 232 height 48
click at [985, 464] on td "- - -" at bounding box center [966, 439] width 76 height 48
click at [1014, 464] on td "Pending" at bounding box center [1121, 439] width 232 height 48
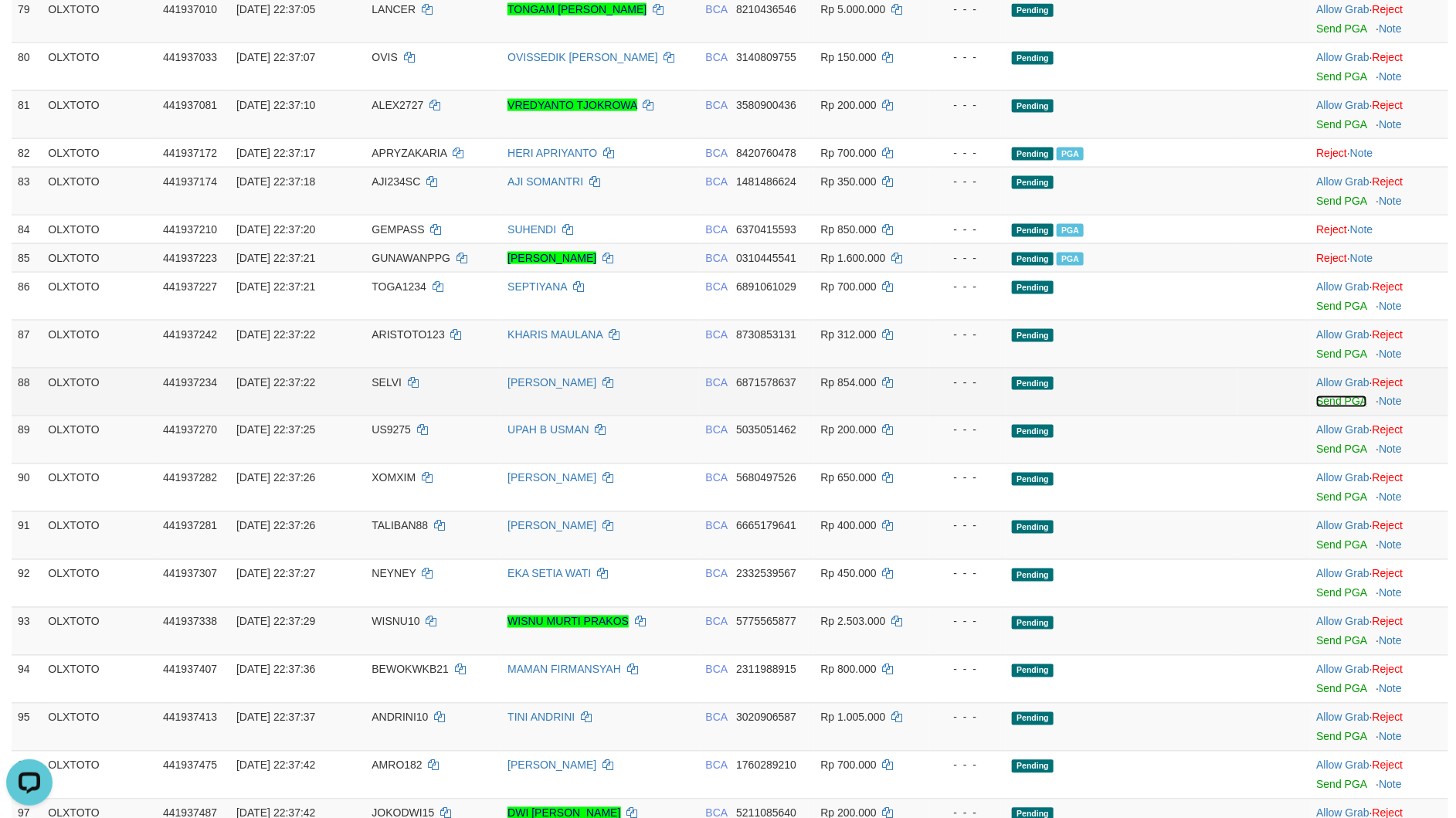
click at [1331, 408] on link "Send PGA" at bounding box center [1341, 402] width 50 height 13
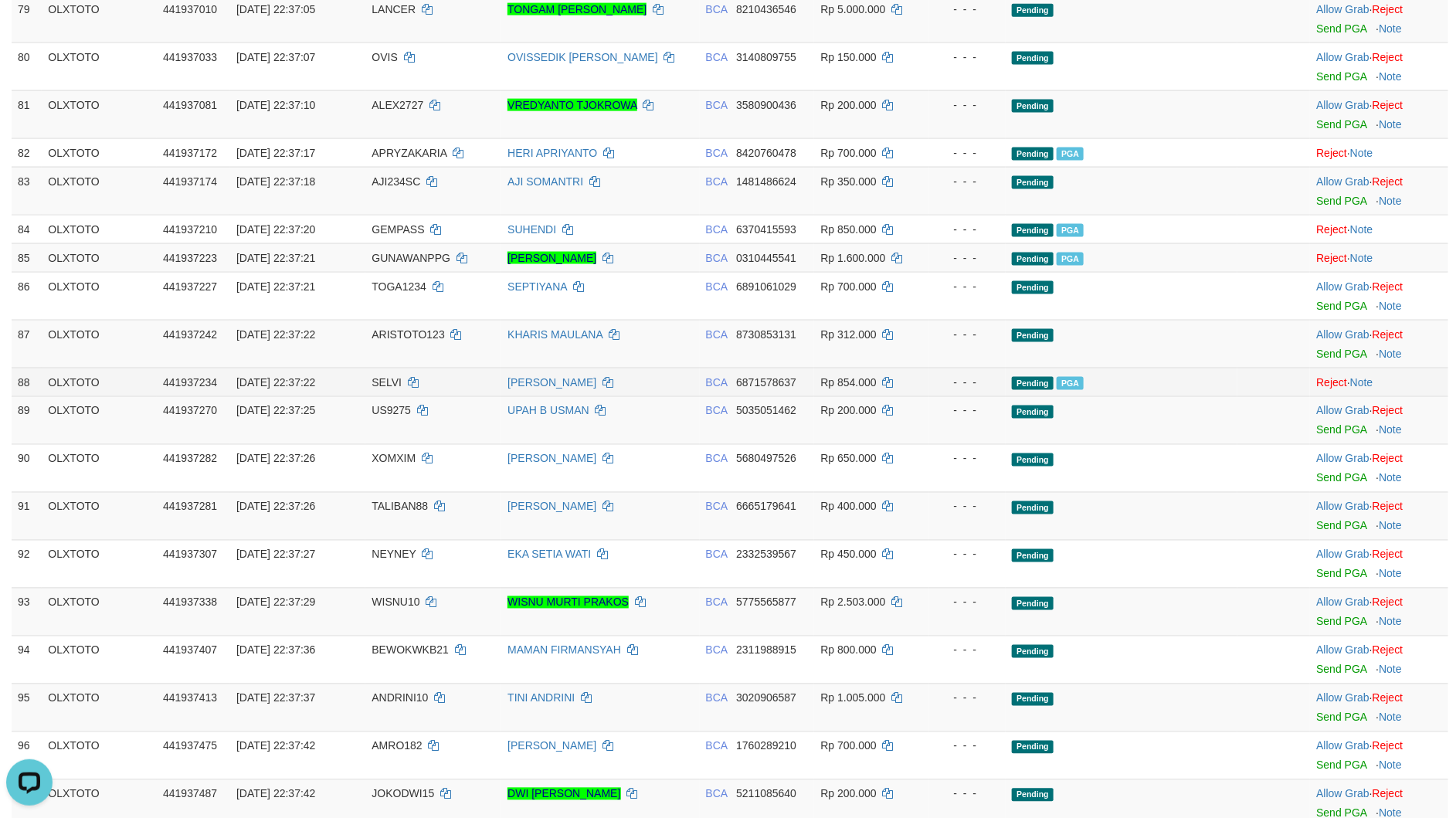
drag, startPoint x: 1057, startPoint y: 390, endPoint x: 1035, endPoint y: 415, distance: 33.3
click at [1055, 368] on td "Pending" at bounding box center [1121, 343] width 232 height 48
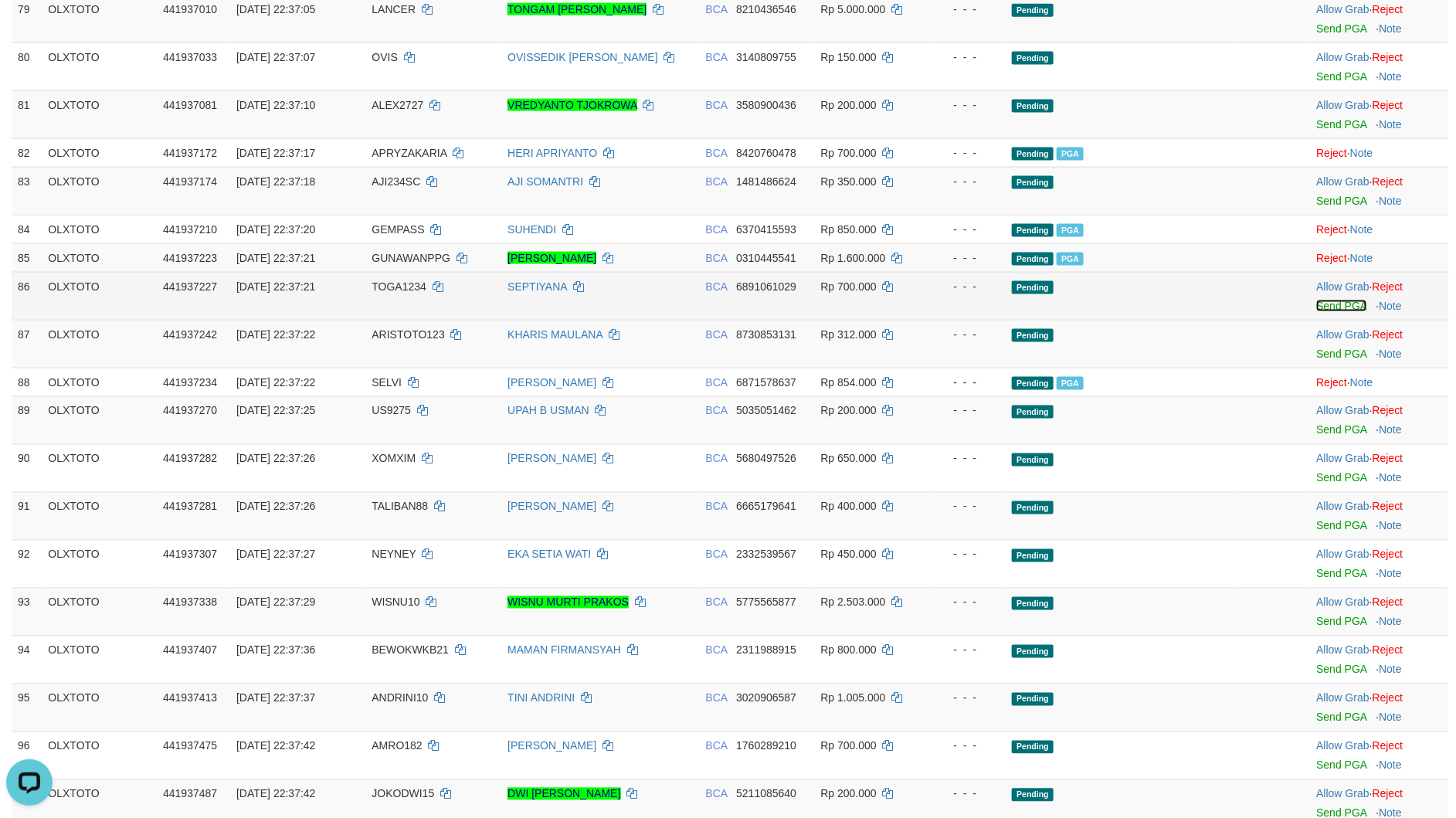
click at [1324, 312] on link "Send PGA" at bounding box center [1341, 306] width 50 height 13
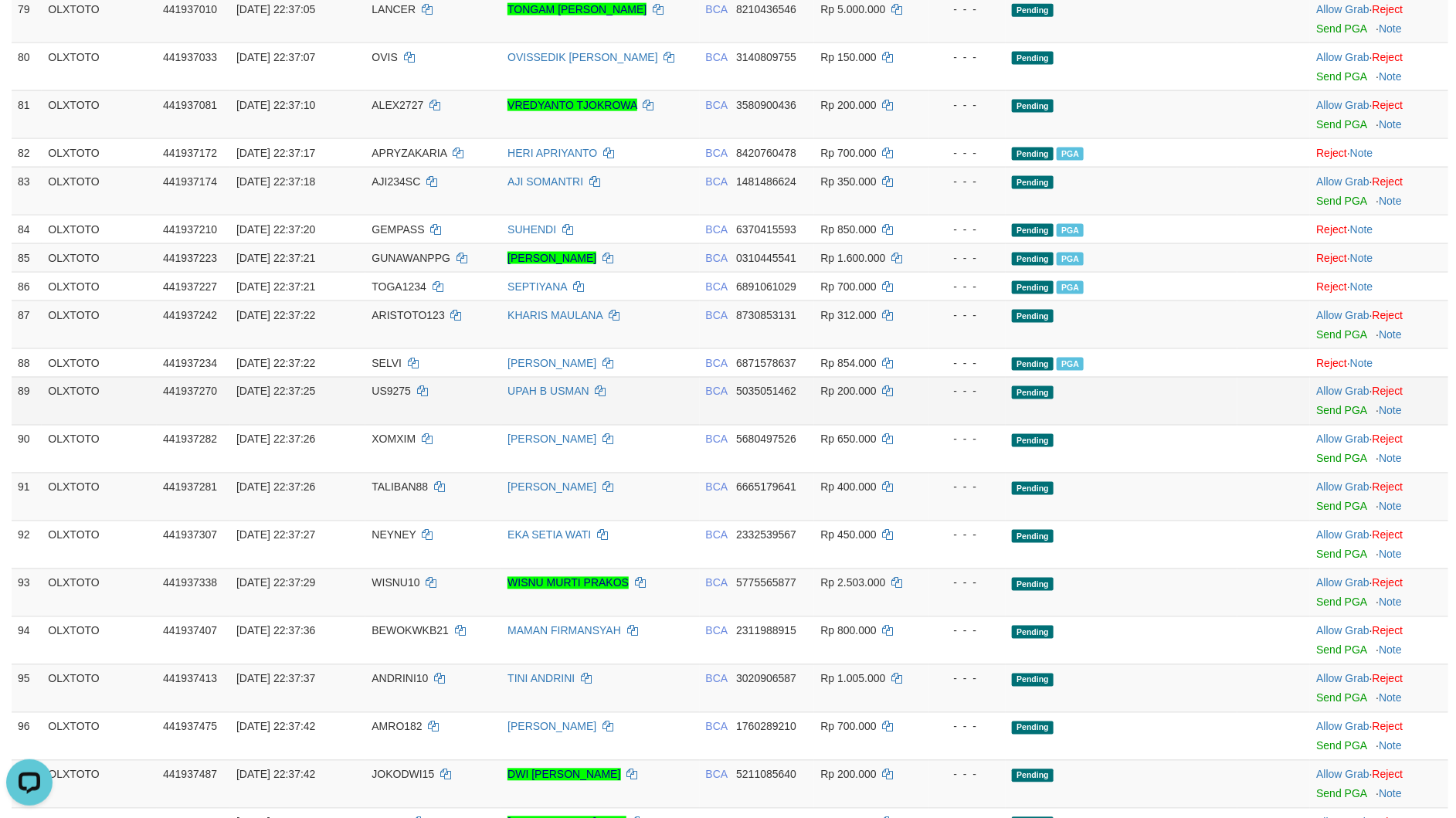
click at [983, 424] on td "- - -" at bounding box center [966, 401] width 76 height 48
click at [1324, 609] on link "Send PGA" at bounding box center [1341, 602] width 50 height 13
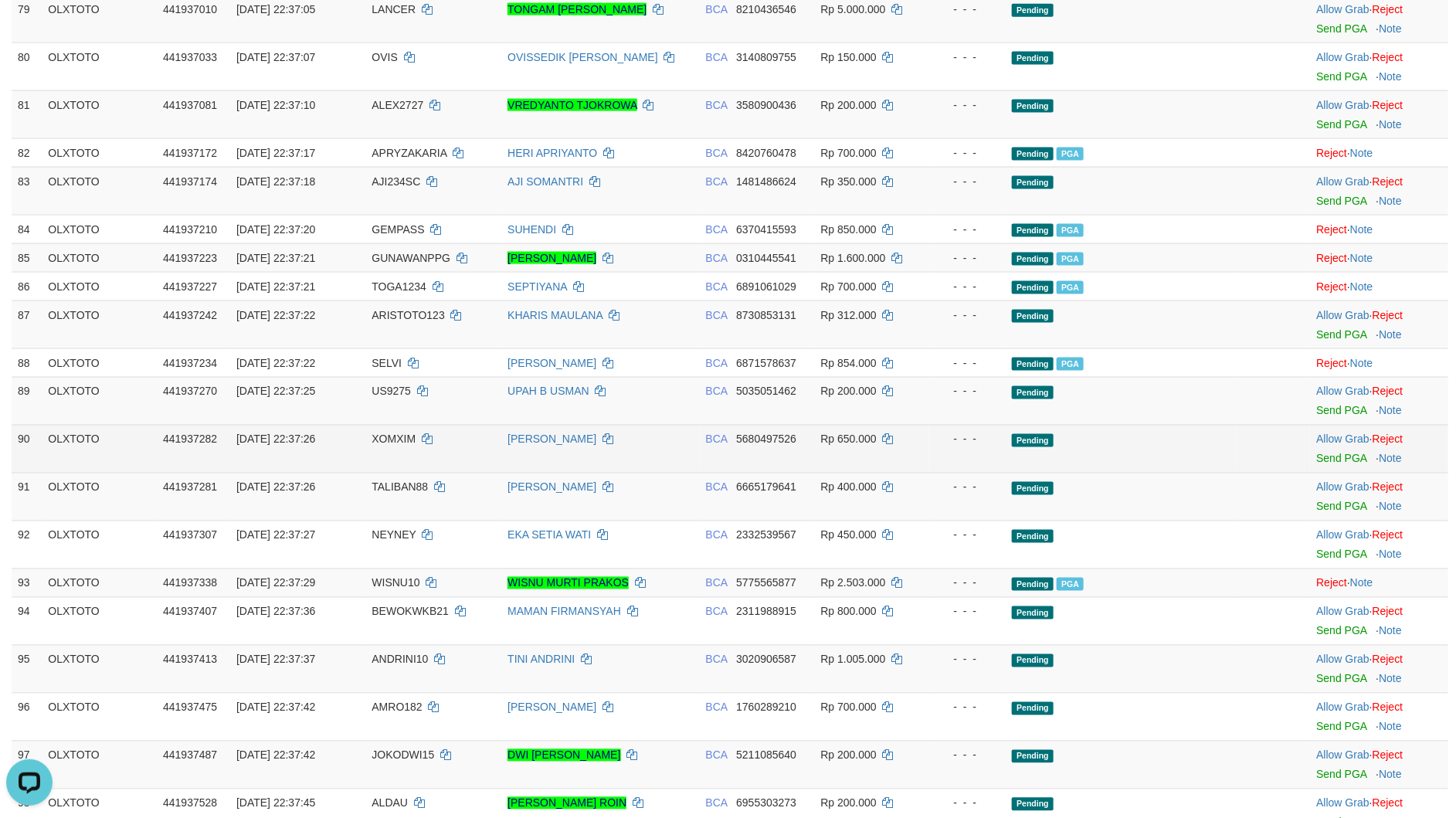
click at [990, 452] on td "- - -" at bounding box center [966, 448] width 76 height 48
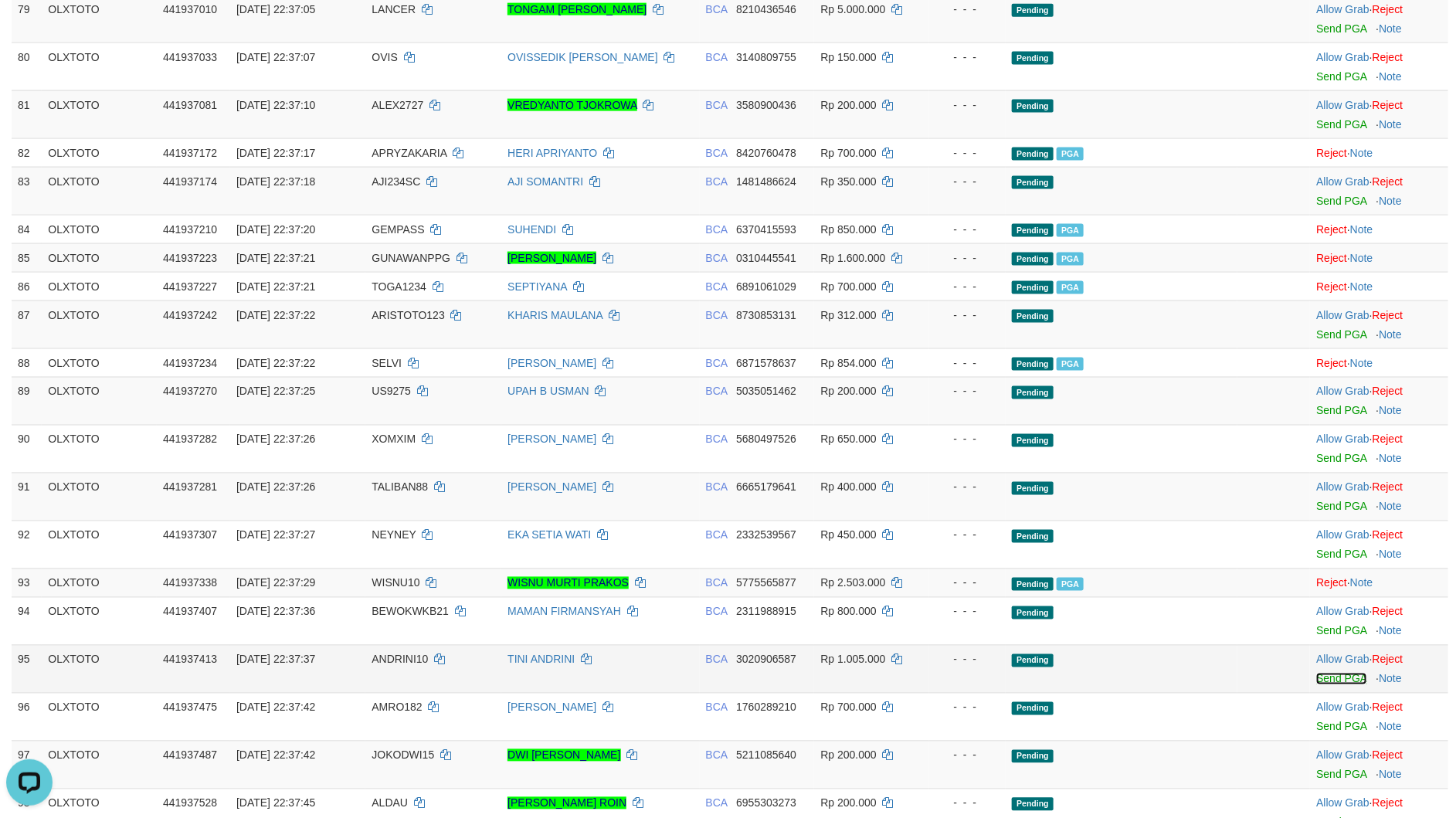
click at [1324, 685] on link "Send PGA" at bounding box center [1341, 679] width 50 height 13
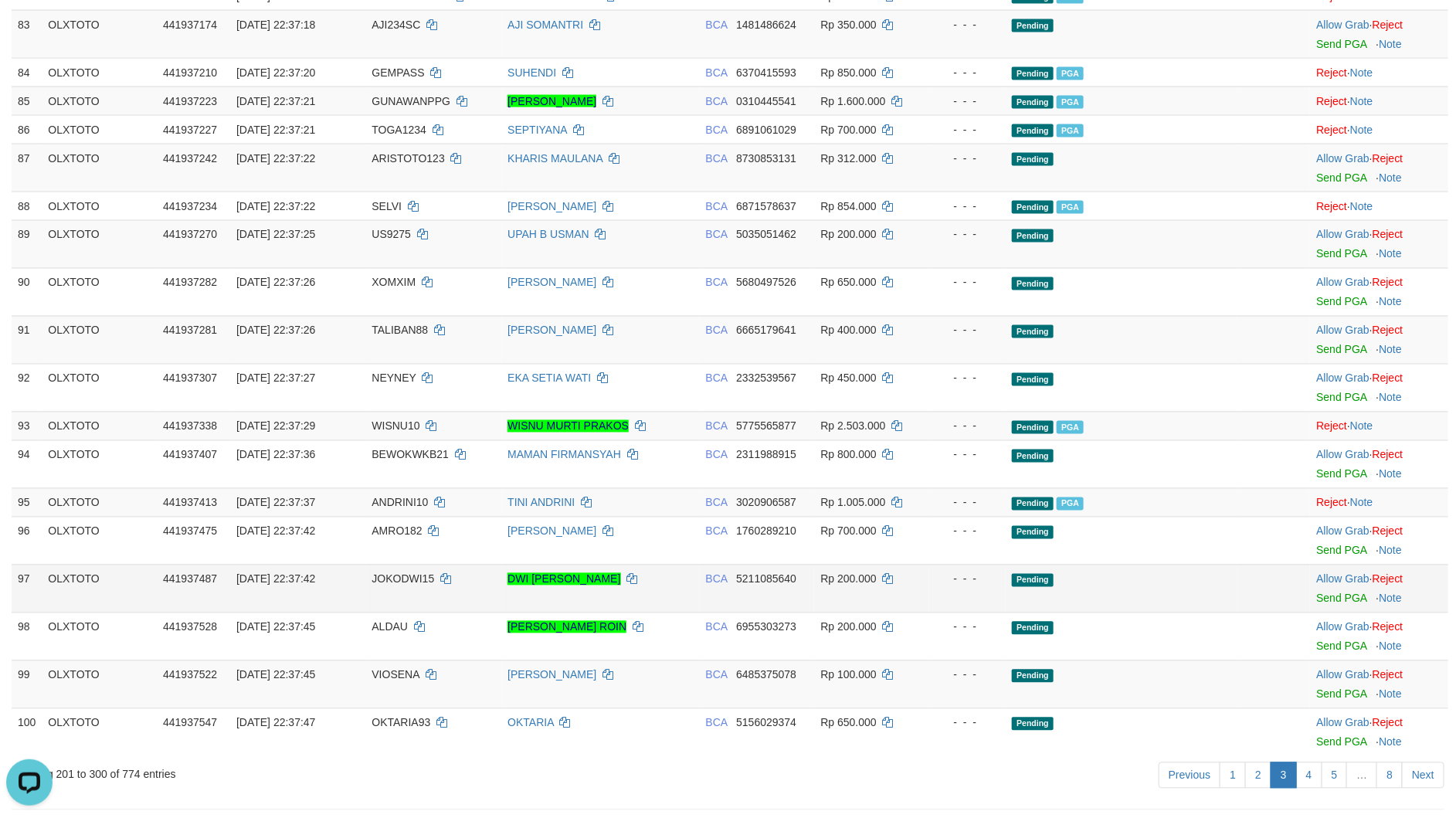
scroll to position [4212, 0]
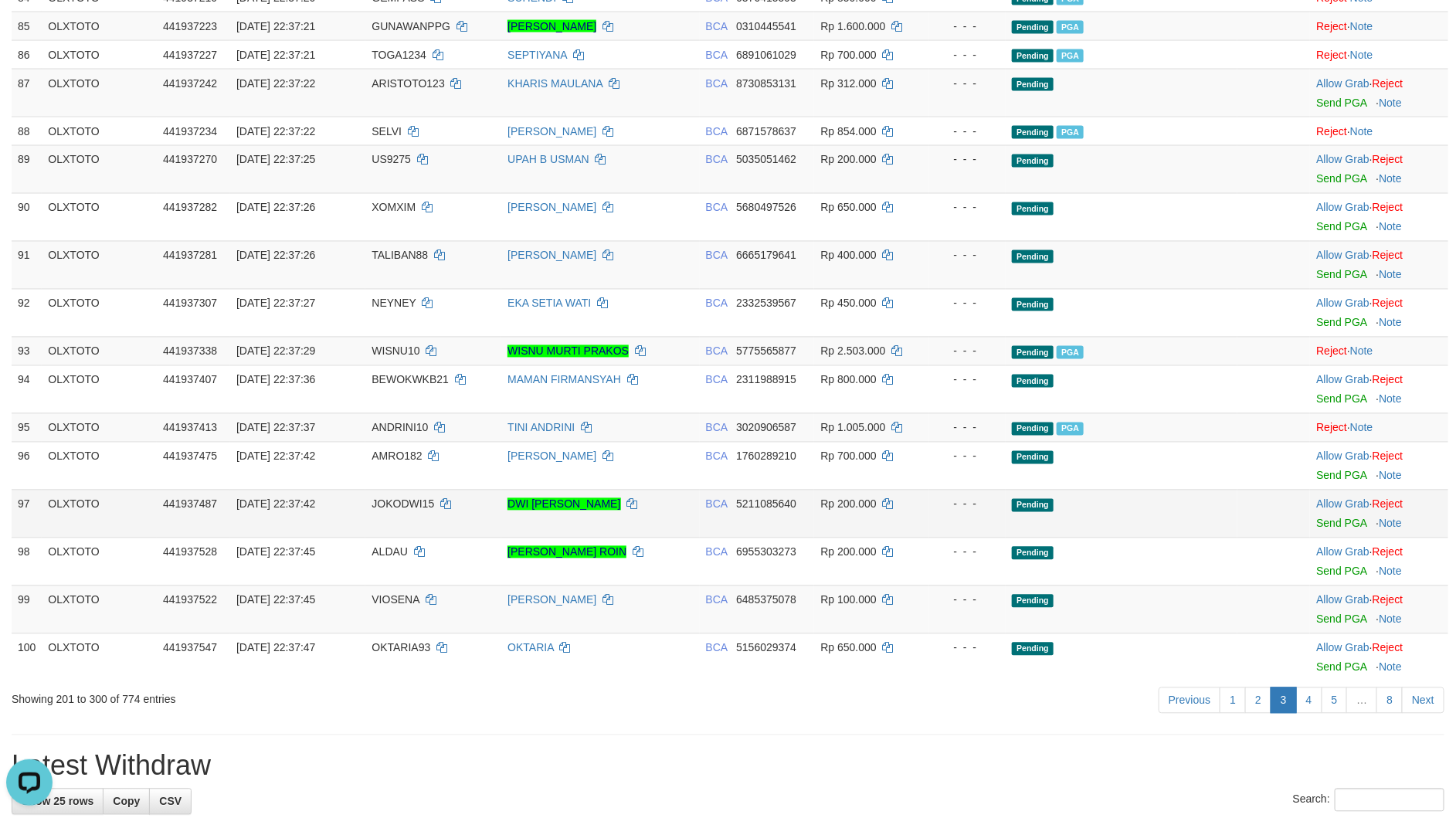
drag, startPoint x: 948, startPoint y: 522, endPoint x: 937, endPoint y: 536, distance: 17.8
click at [948, 522] on td "- - -" at bounding box center [966, 513] width 76 height 48
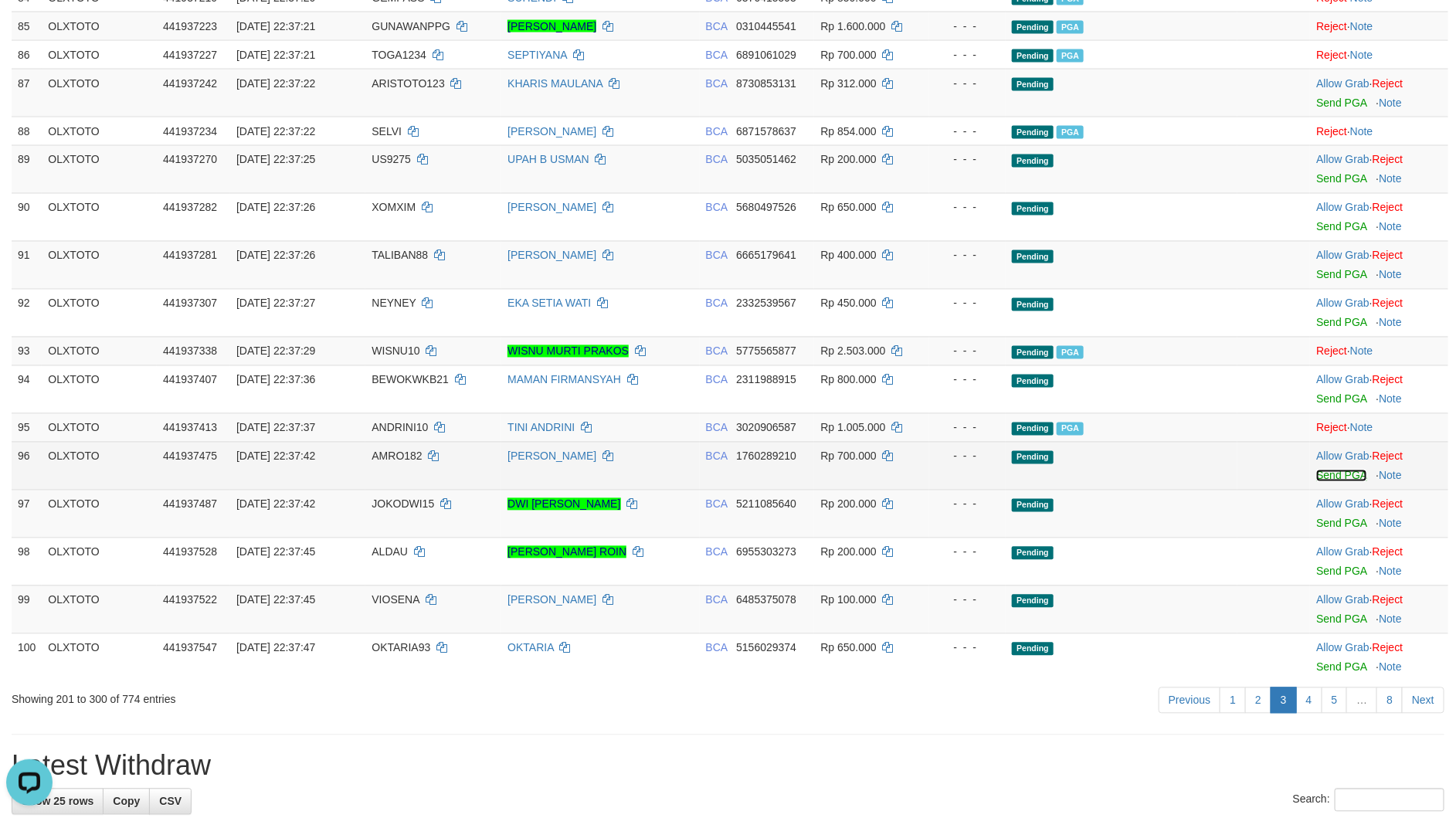
click at [1322, 482] on link "Send PGA" at bounding box center [1341, 476] width 50 height 13
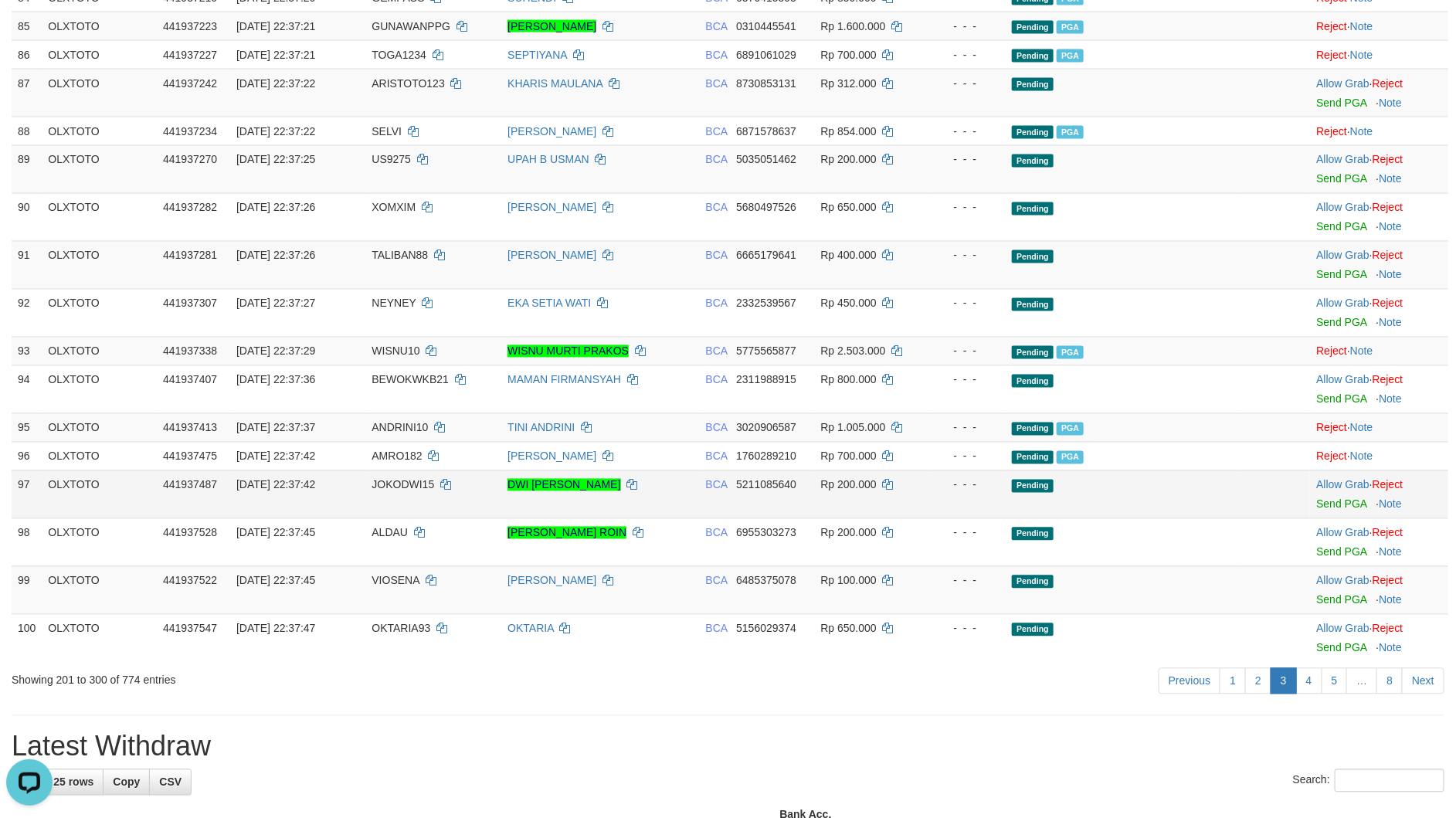
drag, startPoint x: 1106, startPoint y: 531, endPoint x: 1080, endPoint y: 550, distance: 32.2
click at [1104, 518] on td "Pending" at bounding box center [1121, 494] width 232 height 48
click at [1299, 695] on link "4" at bounding box center [1309, 681] width 27 height 27
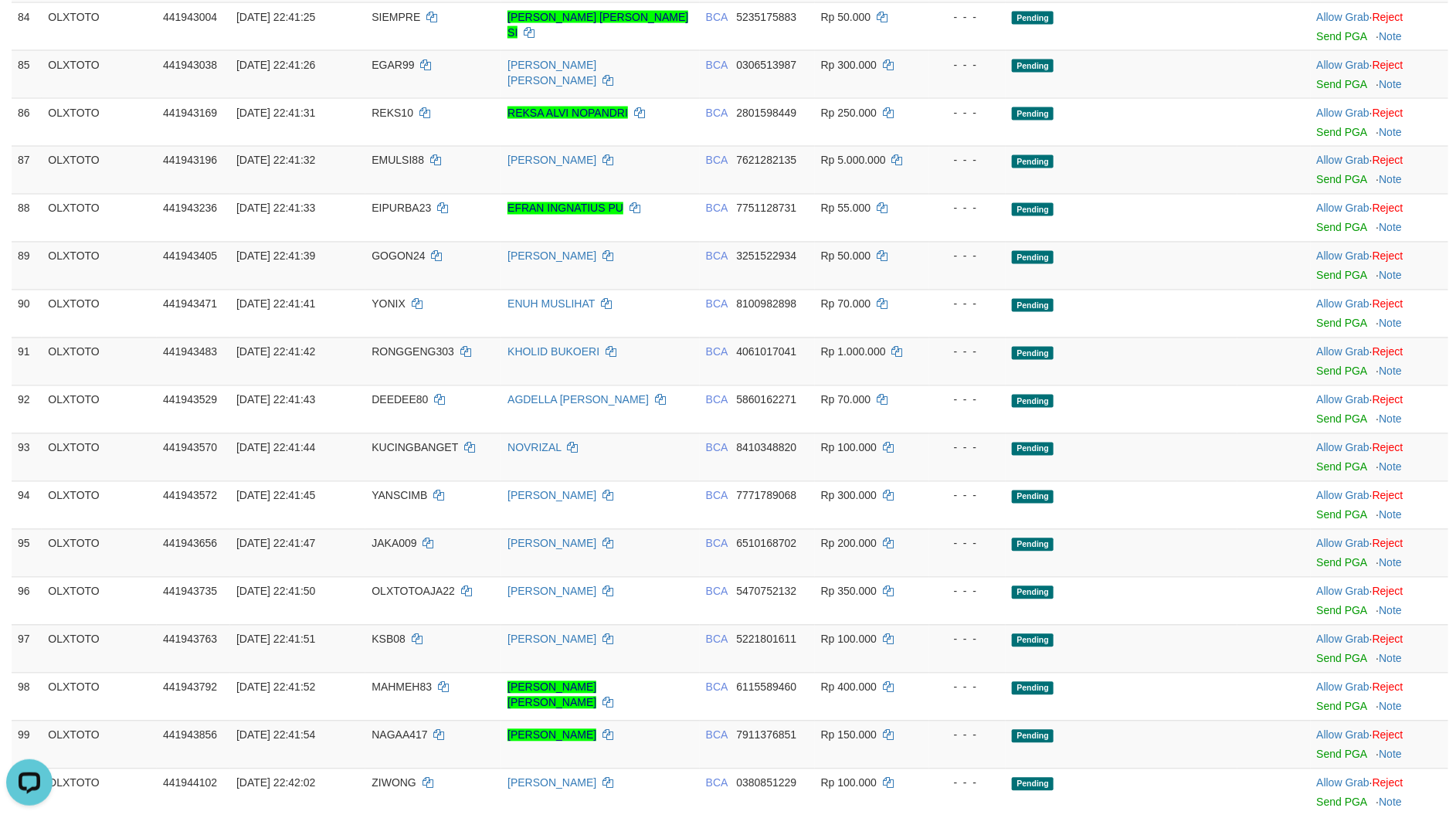
scroll to position [4670, 0]
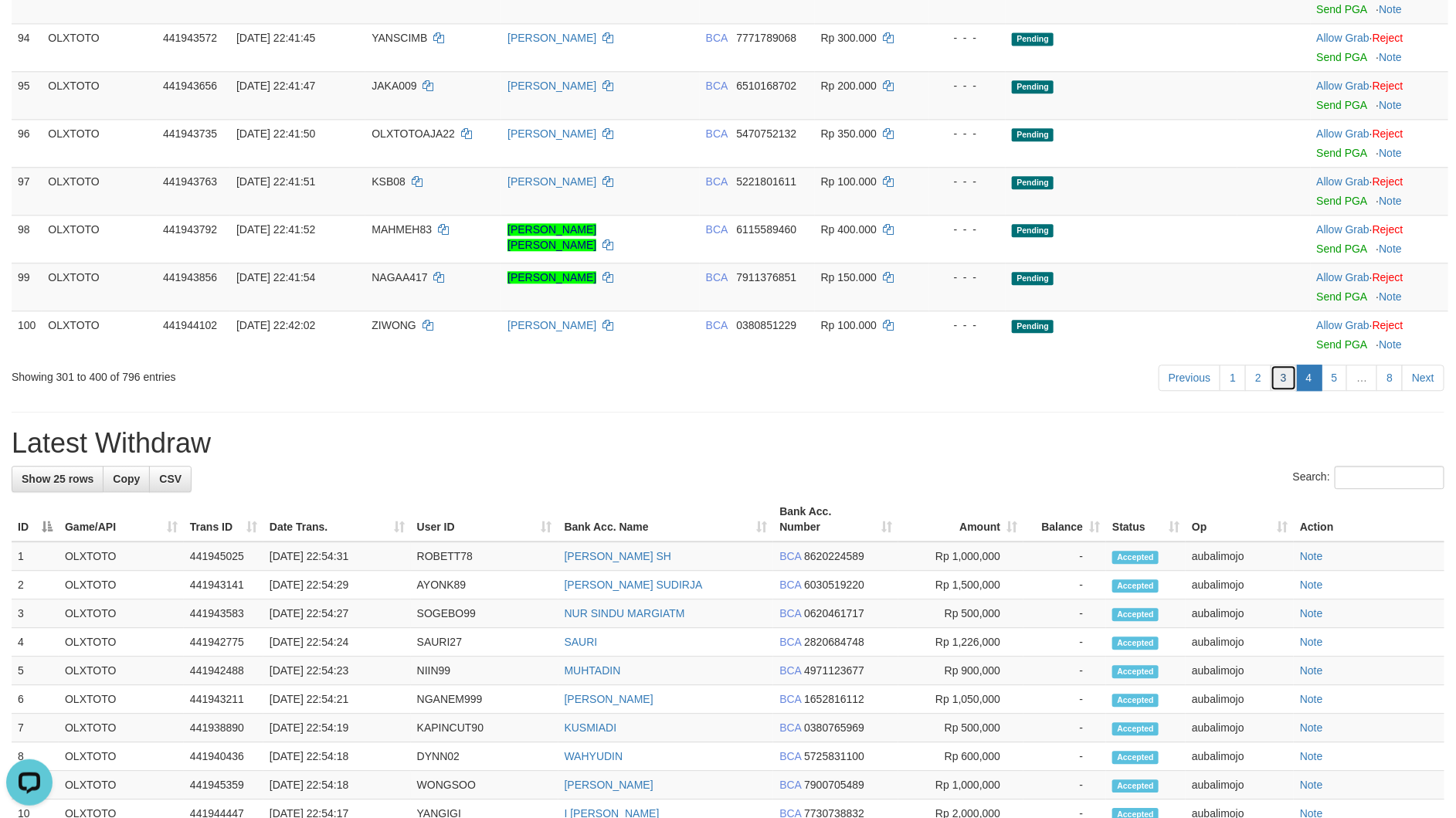
click at [1272, 391] on link "3" at bounding box center [1283, 377] width 27 height 27
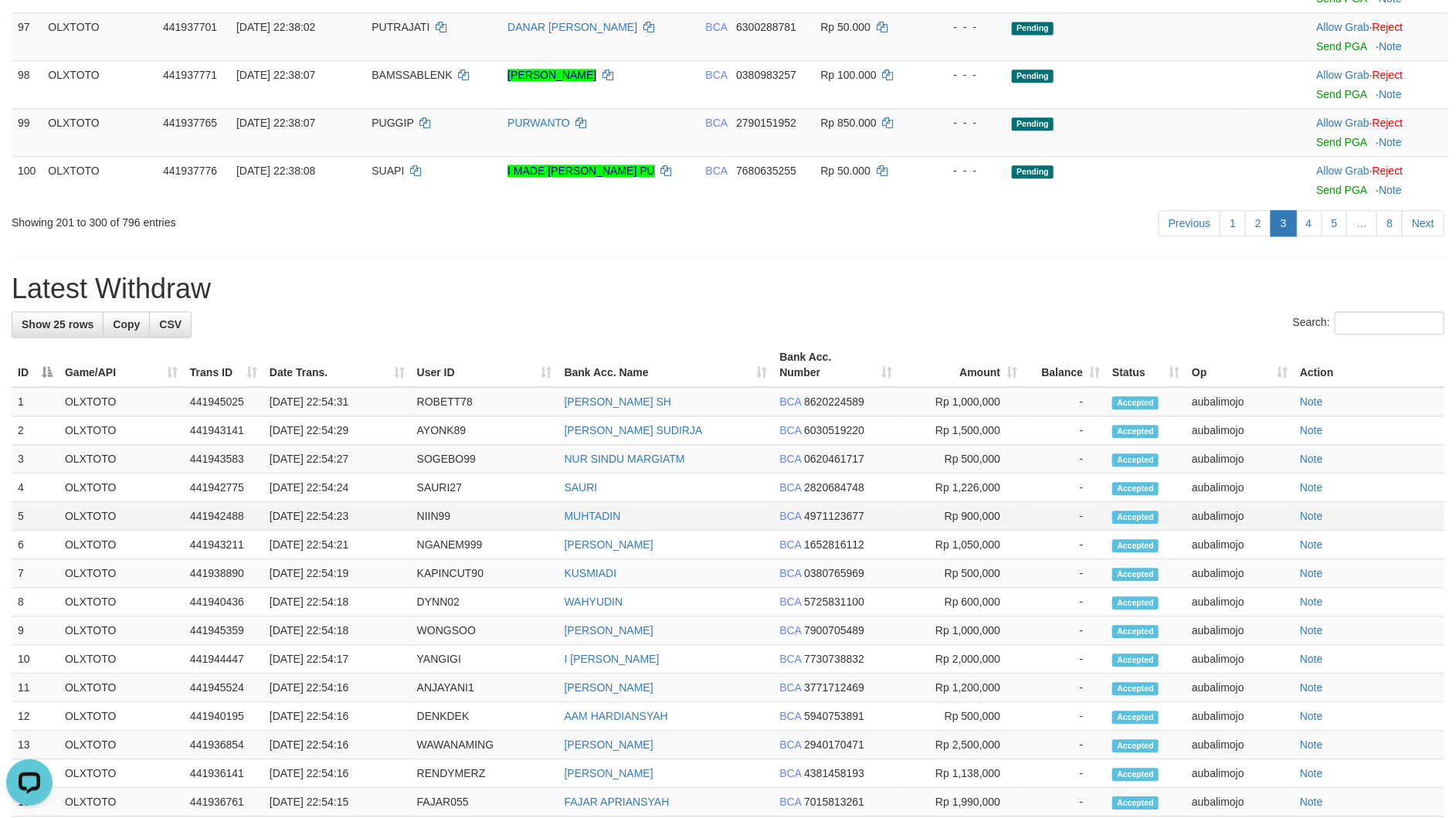
scroll to position [3934, 0]
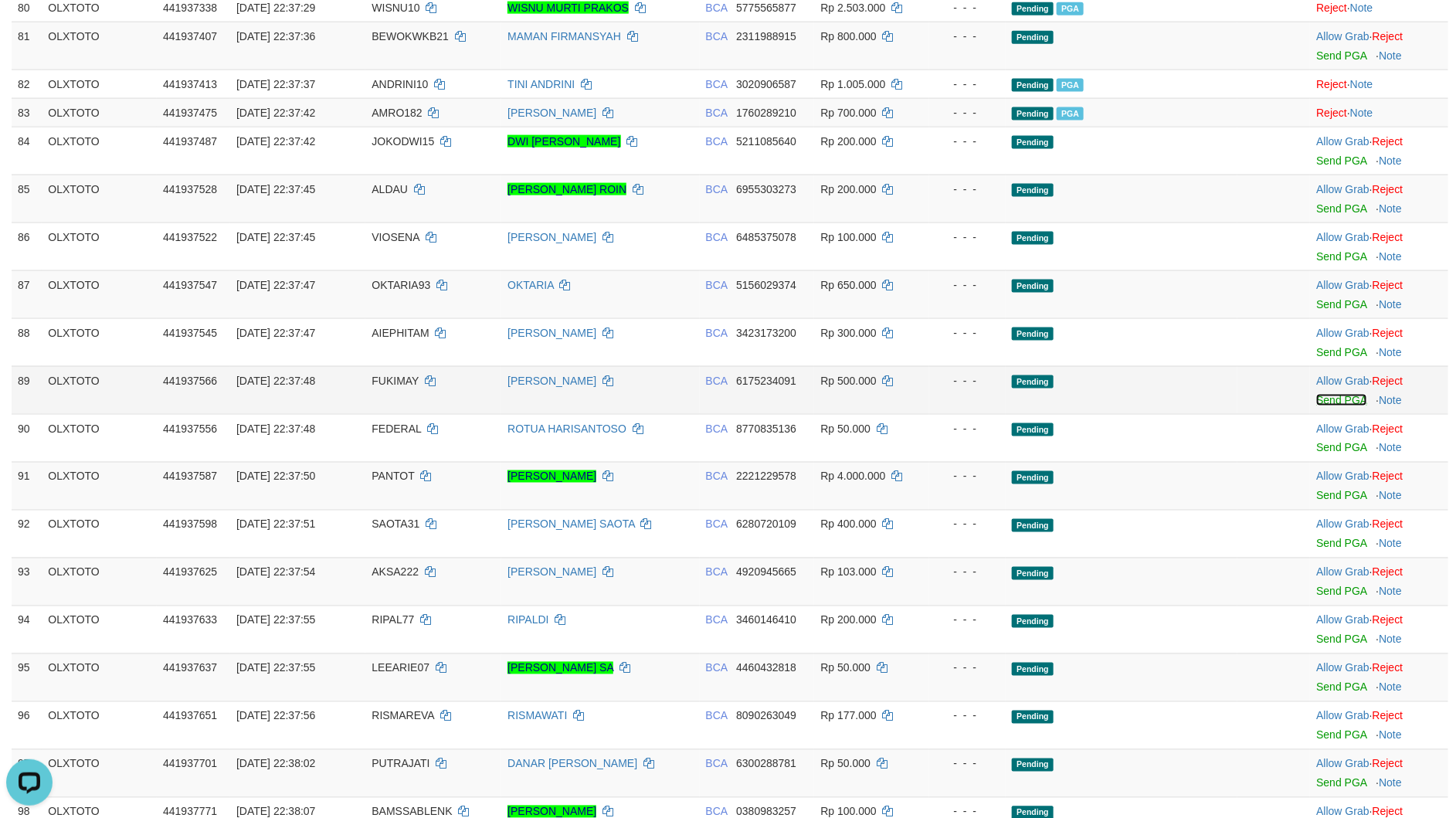
click at [1320, 407] on link "Send PGA" at bounding box center [1341, 400] width 50 height 13
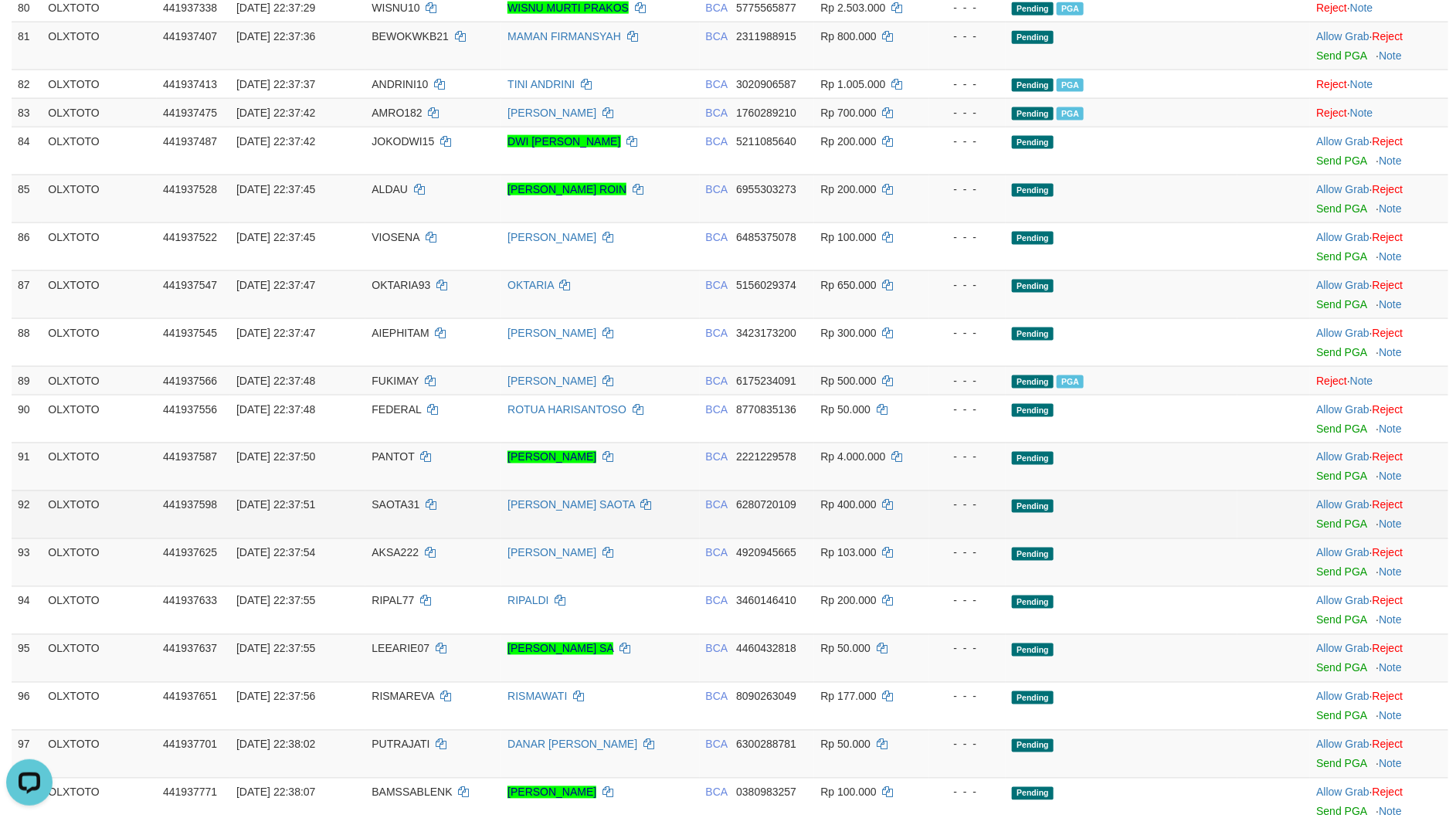
click at [1006, 538] on td "Pending" at bounding box center [1121, 514] width 232 height 48
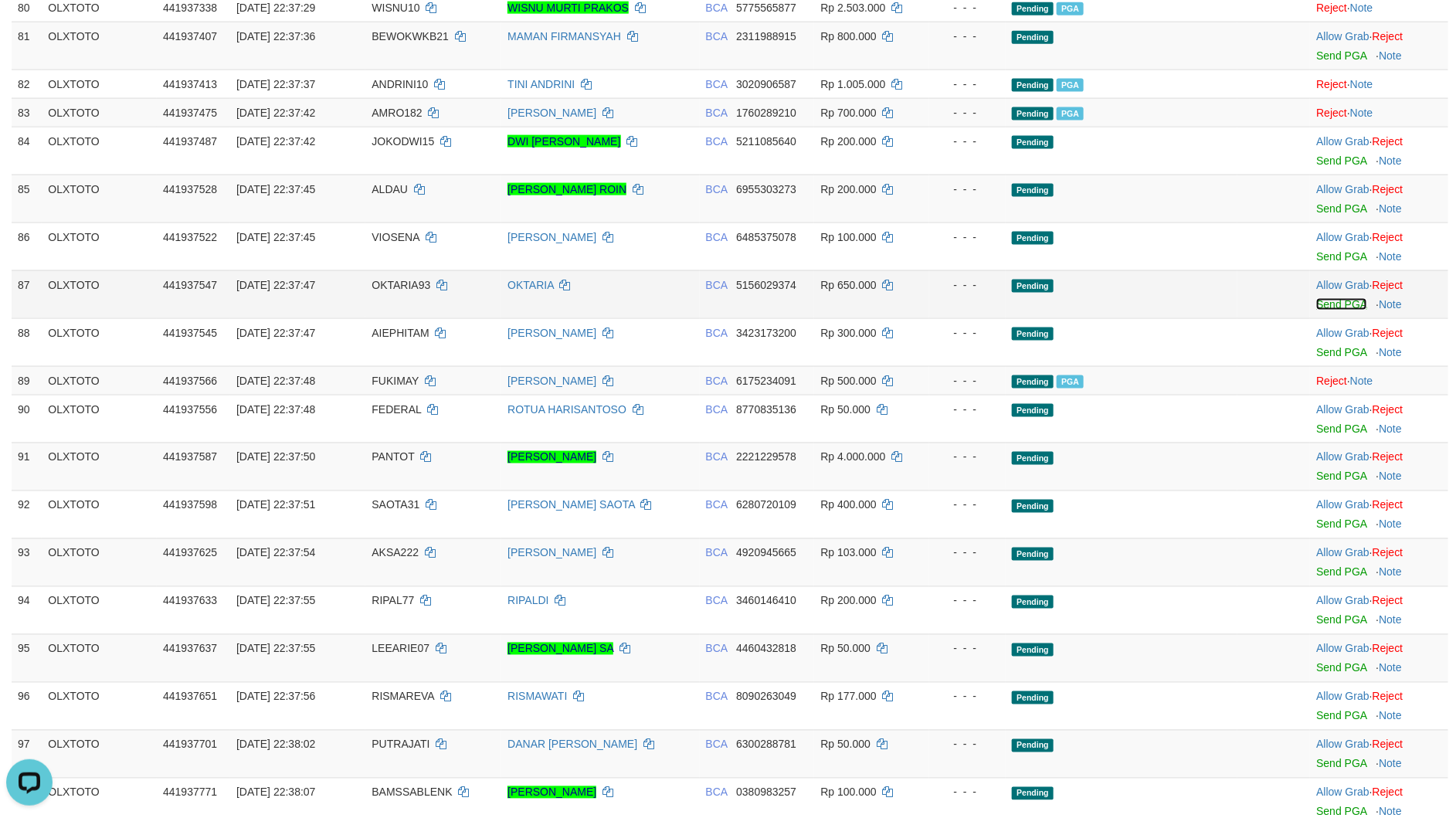
click at [1356, 311] on link "Send PGA" at bounding box center [1341, 304] width 50 height 13
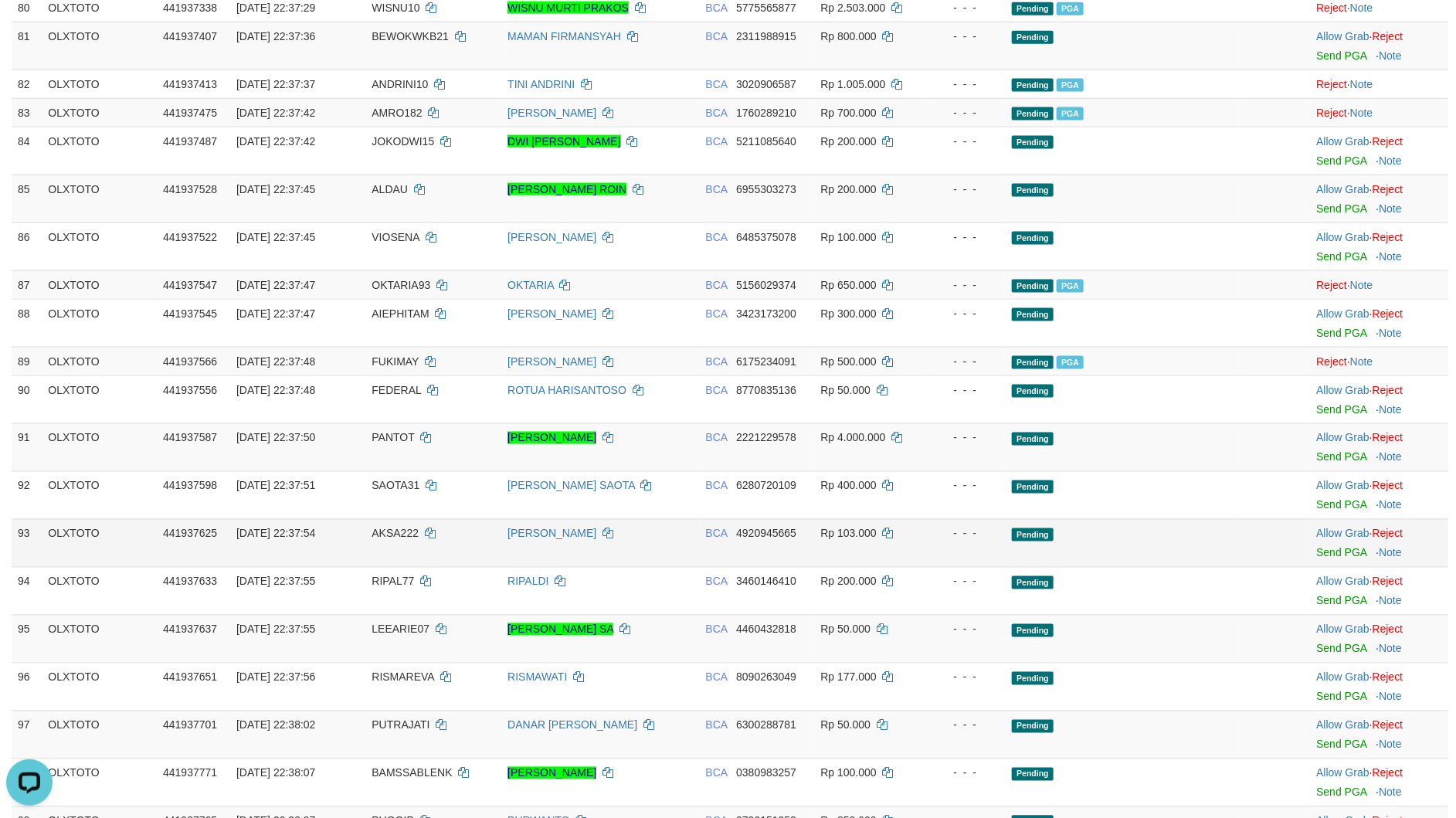
drag, startPoint x: 944, startPoint y: 541, endPoint x: 939, endPoint y: 552, distance: 12.1
click at [944, 519] on td "- - -" at bounding box center [966, 494] width 76 height 48
click at [1321, 464] on link "Send PGA" at bounding box center [1341, 457] width 50 height 13
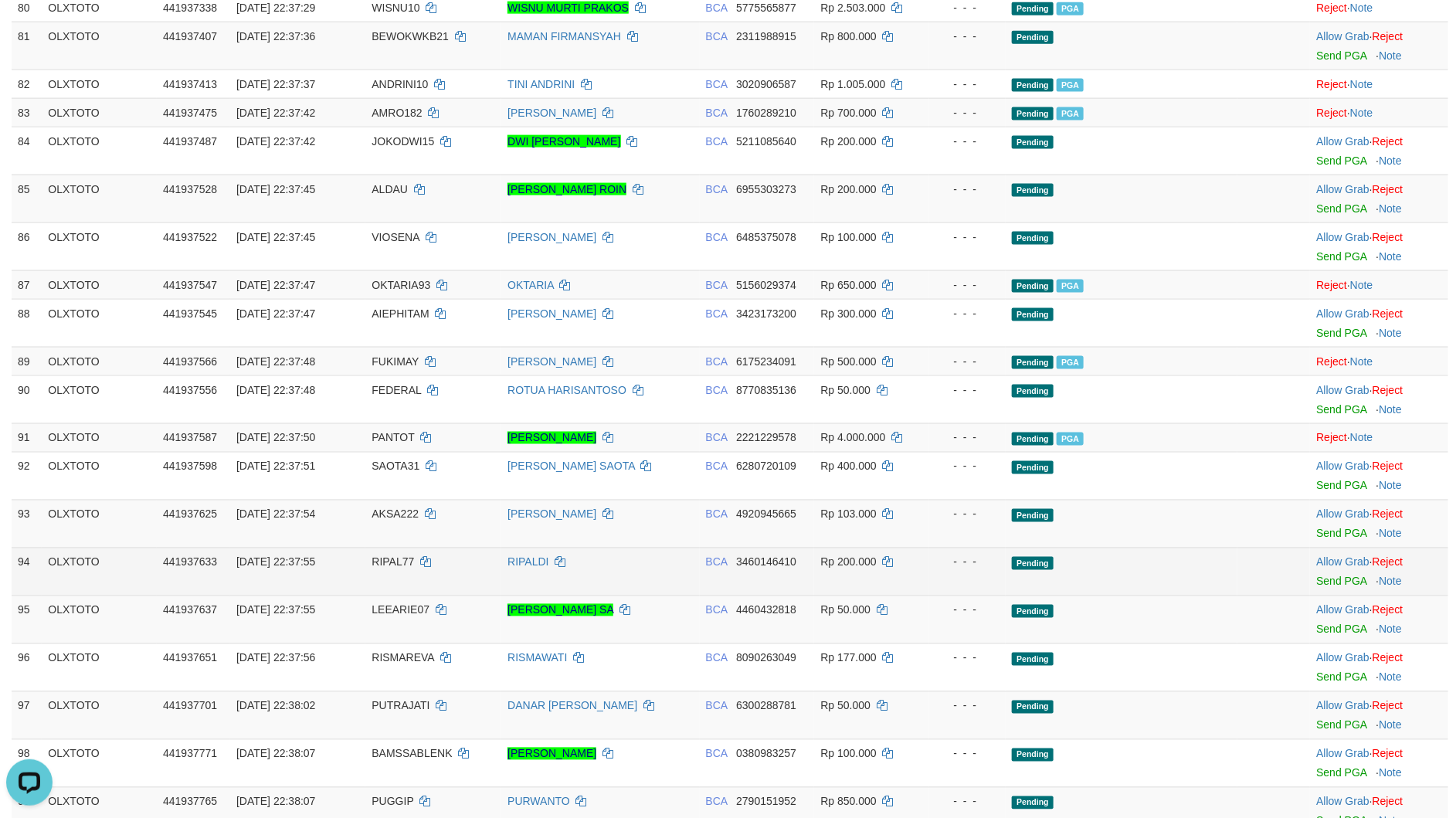
click at [870, 581] on td "Rp 200.000" at bounding box center [872, 571] width 115 height 48
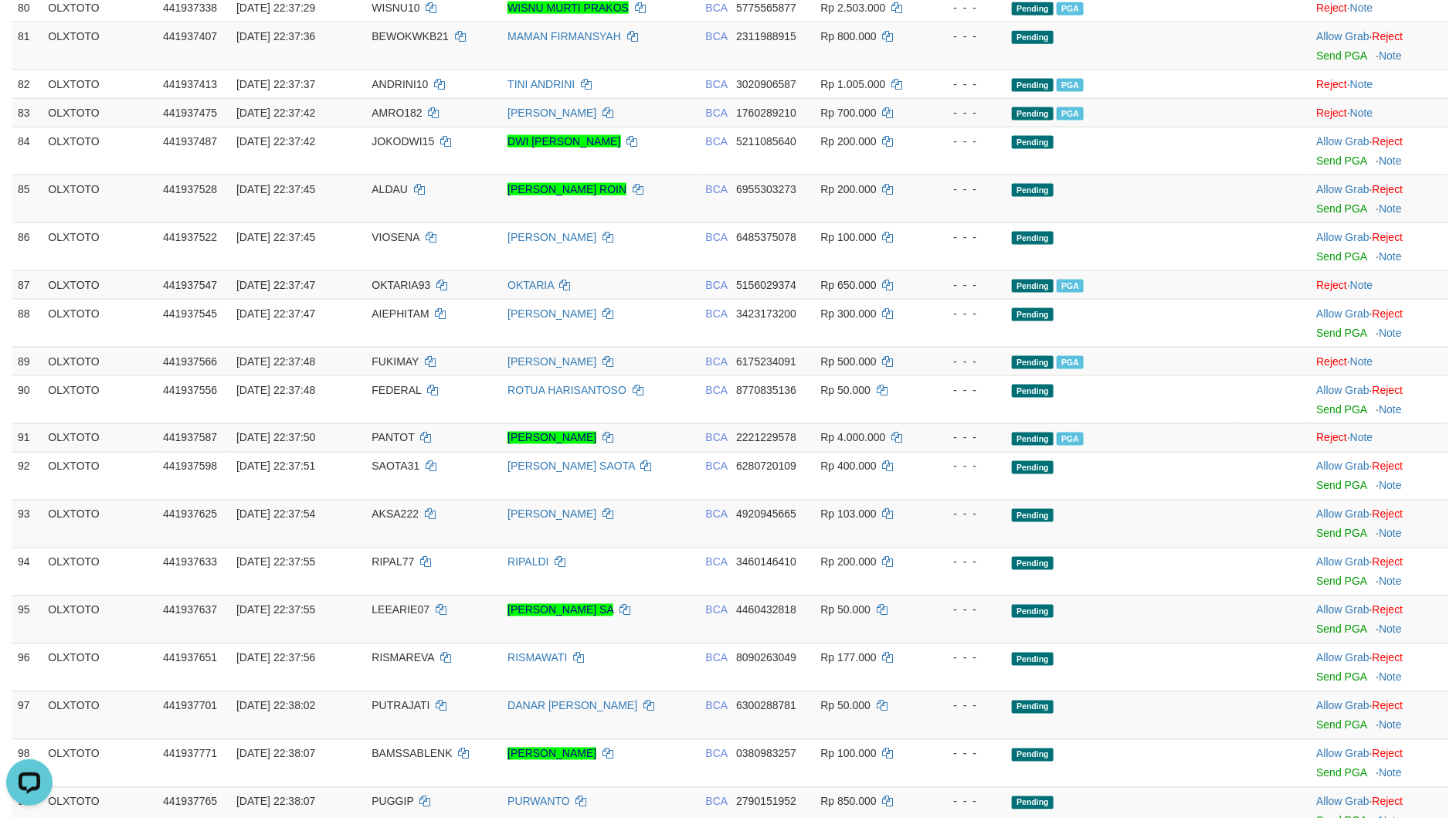
scroll to position [4357, 0]
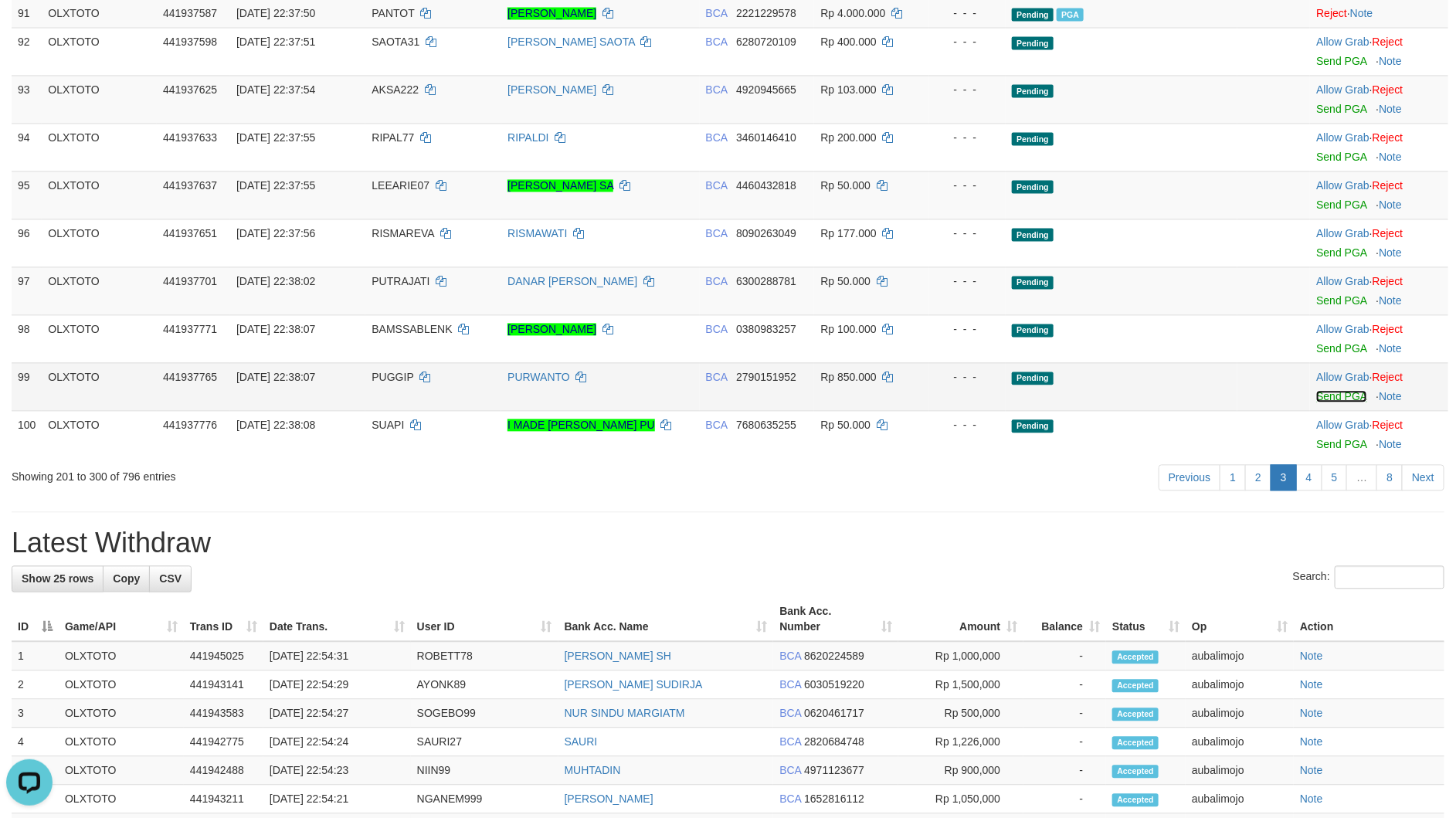
click at [1326, 404] on link "Send PGA" at bounding box center [1341, 397] width 50 height 13
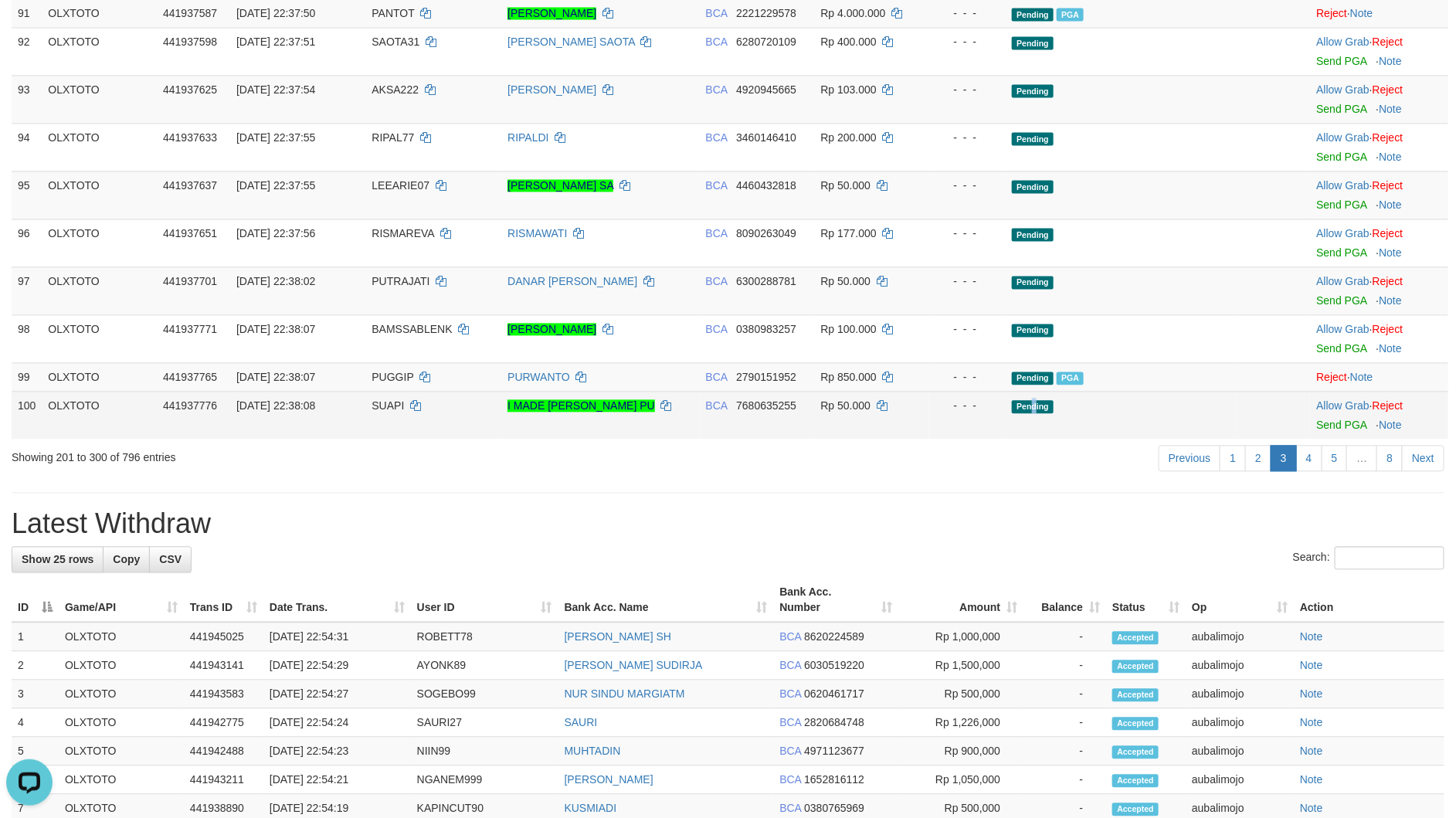
click at [1034, 431] on td "Pending" at bounding box center [1121, 415] width 232 height 48
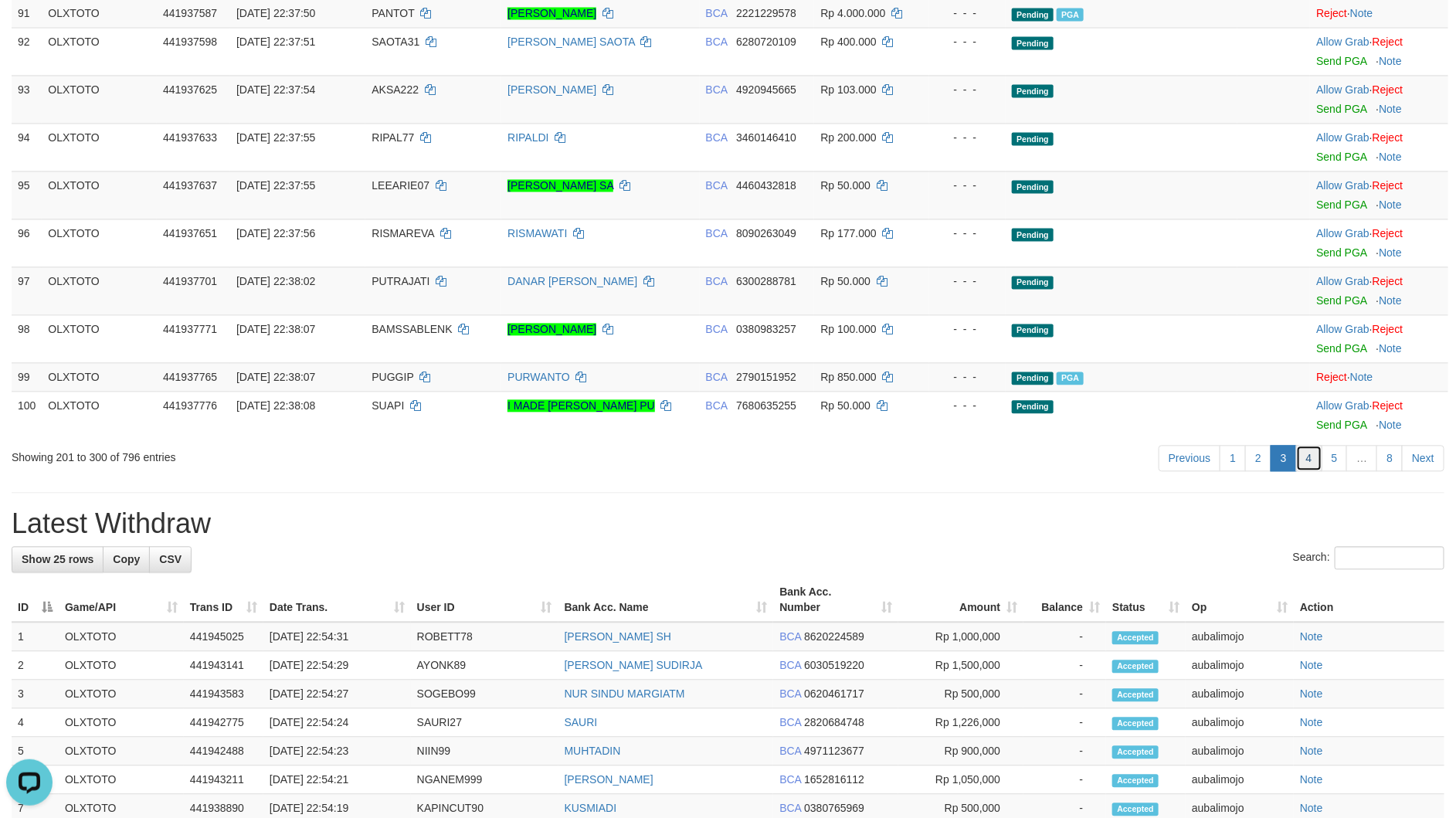
click at [1303, 472] on link "4" at bounding box center [1309, 459] width 27 height 27
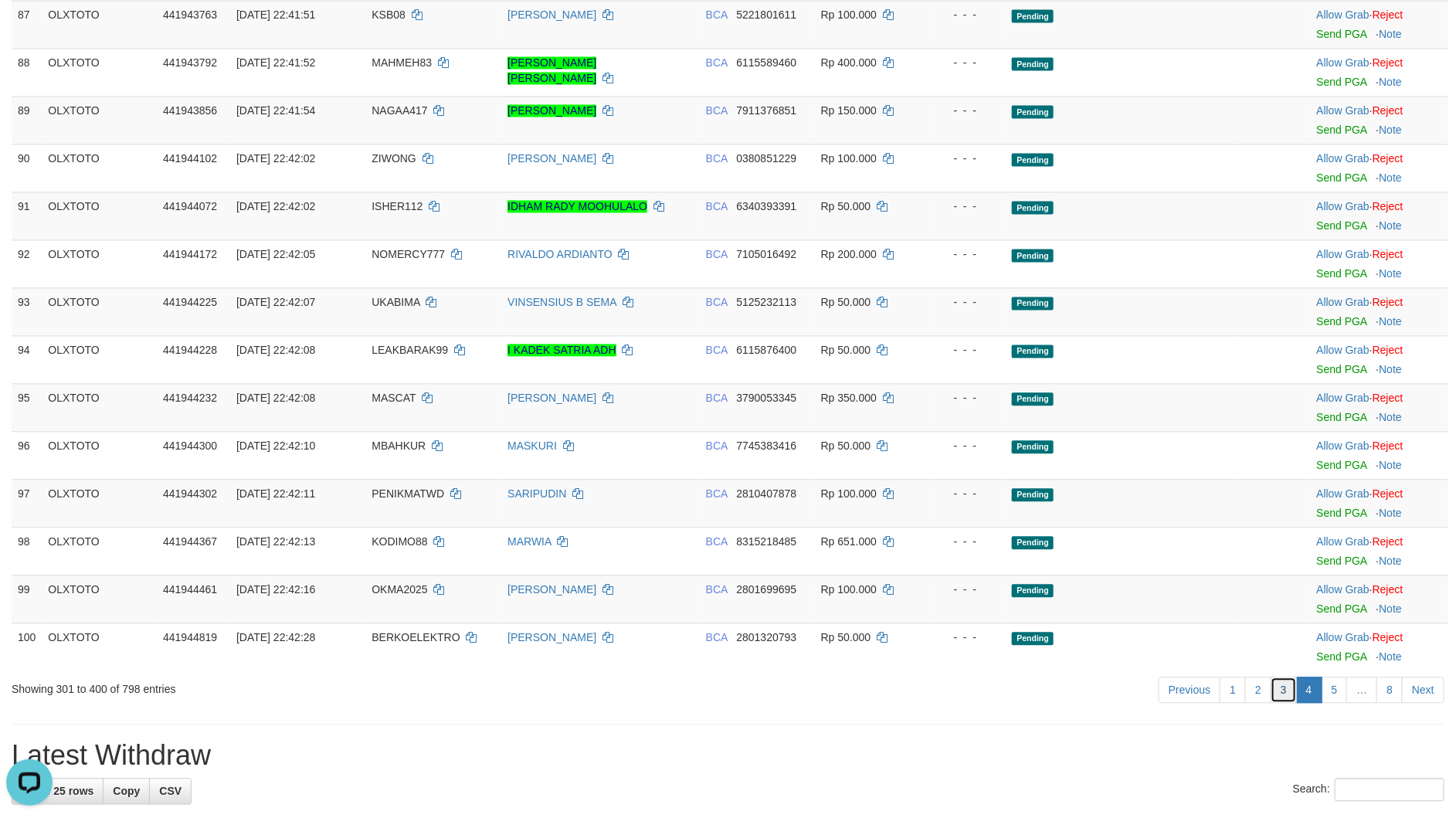
click at [1281, 704] on link "3" at bounding box center [1283, 690] width 27 height 27
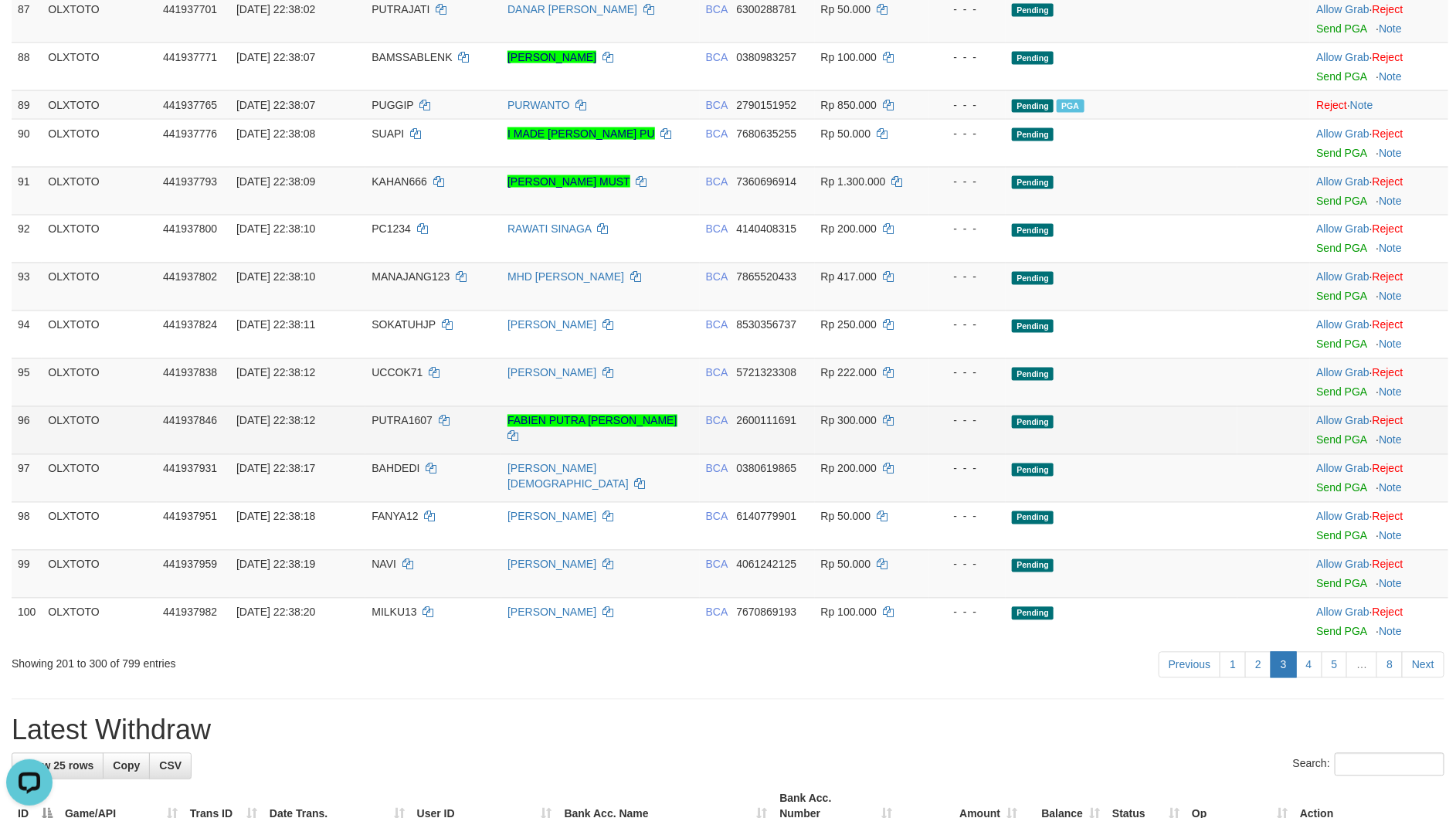
scroll to position [4123, 0]
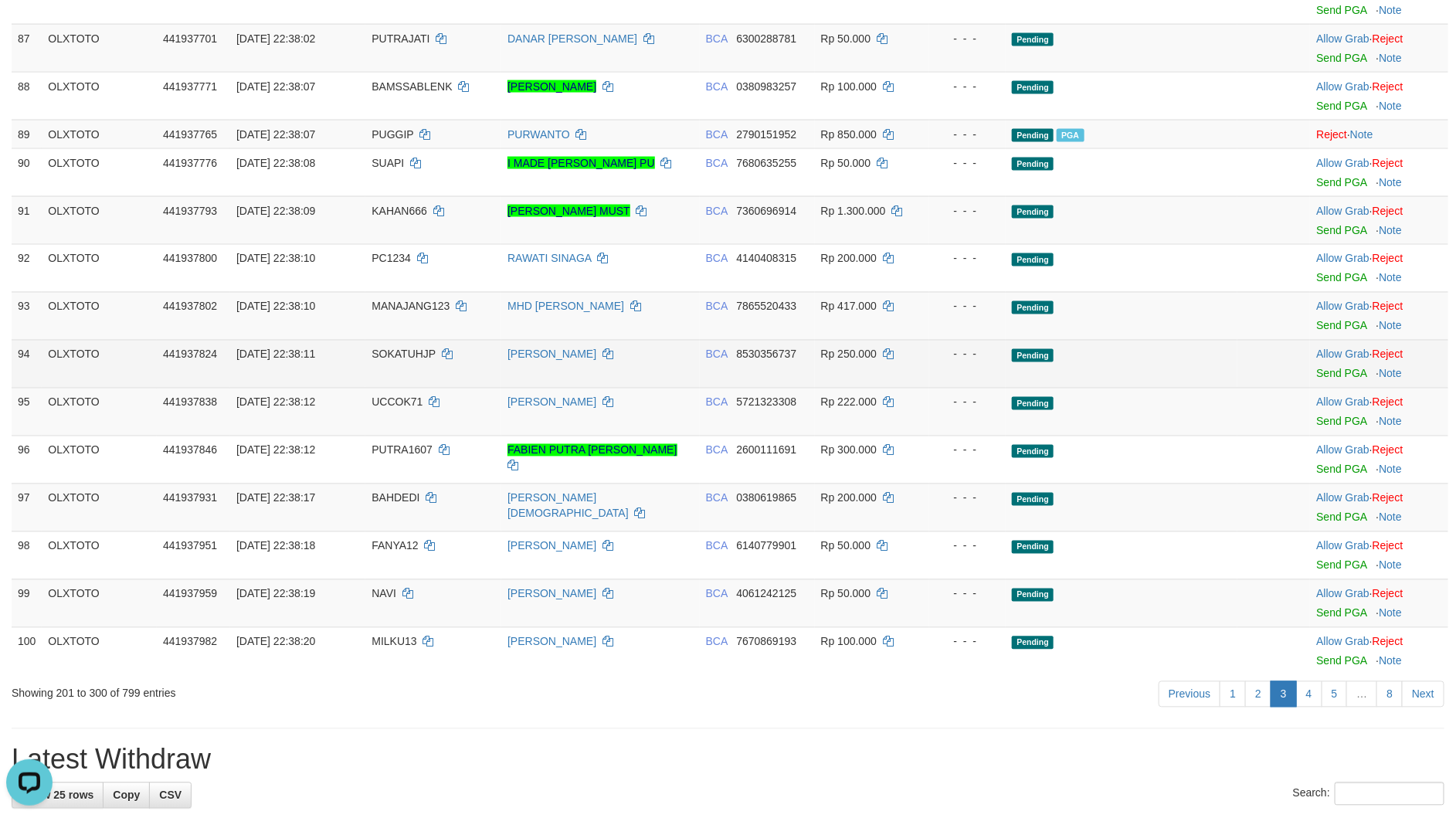
click at [1127, 373] on td "Pending" at bounding box center [1121, 363] width 232 height 48
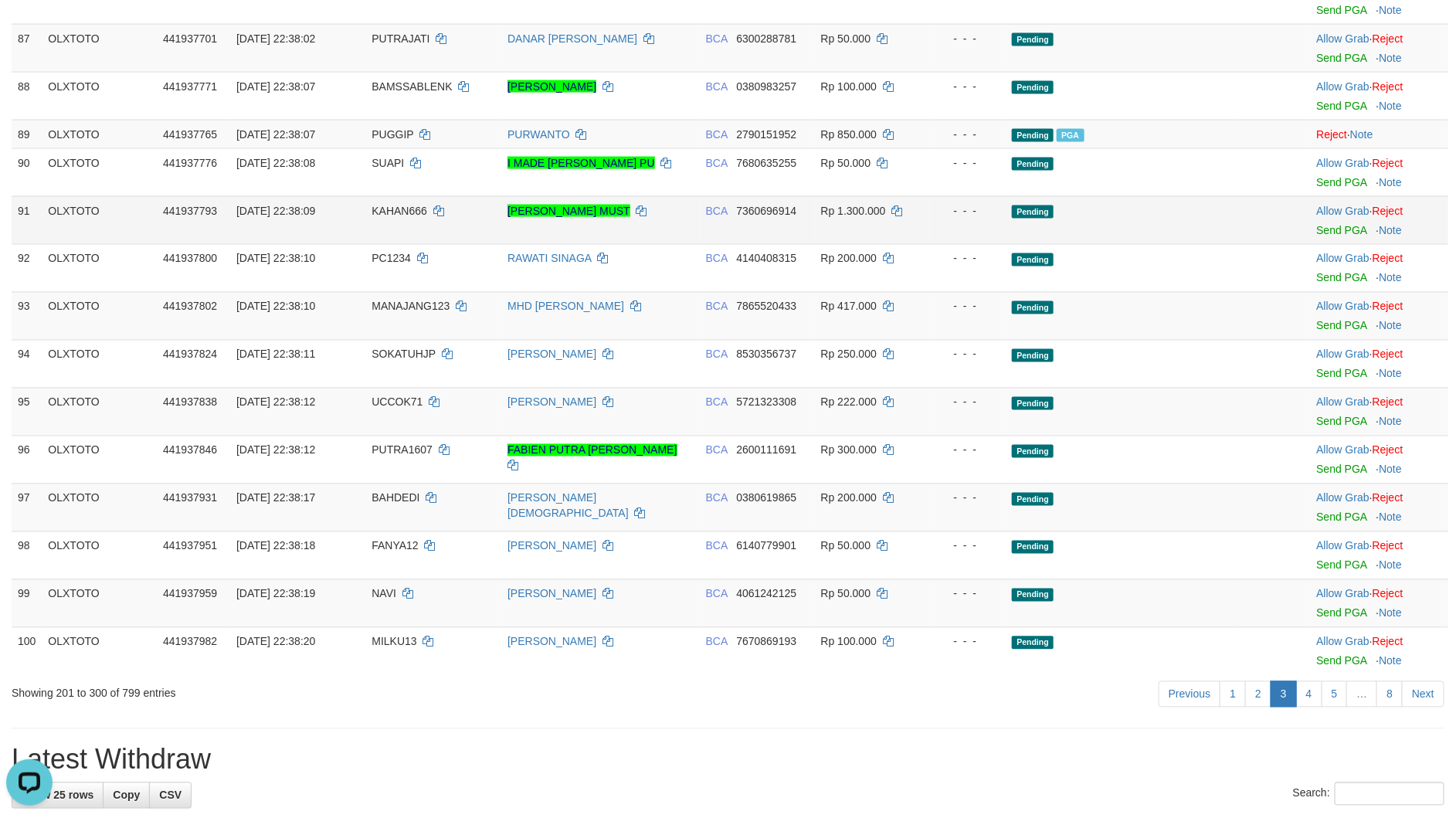
click at [1341, 244] on td "Allow Grab · Reject Send PGA · Note" at bounding box center [1379, 220] width 138 height 48
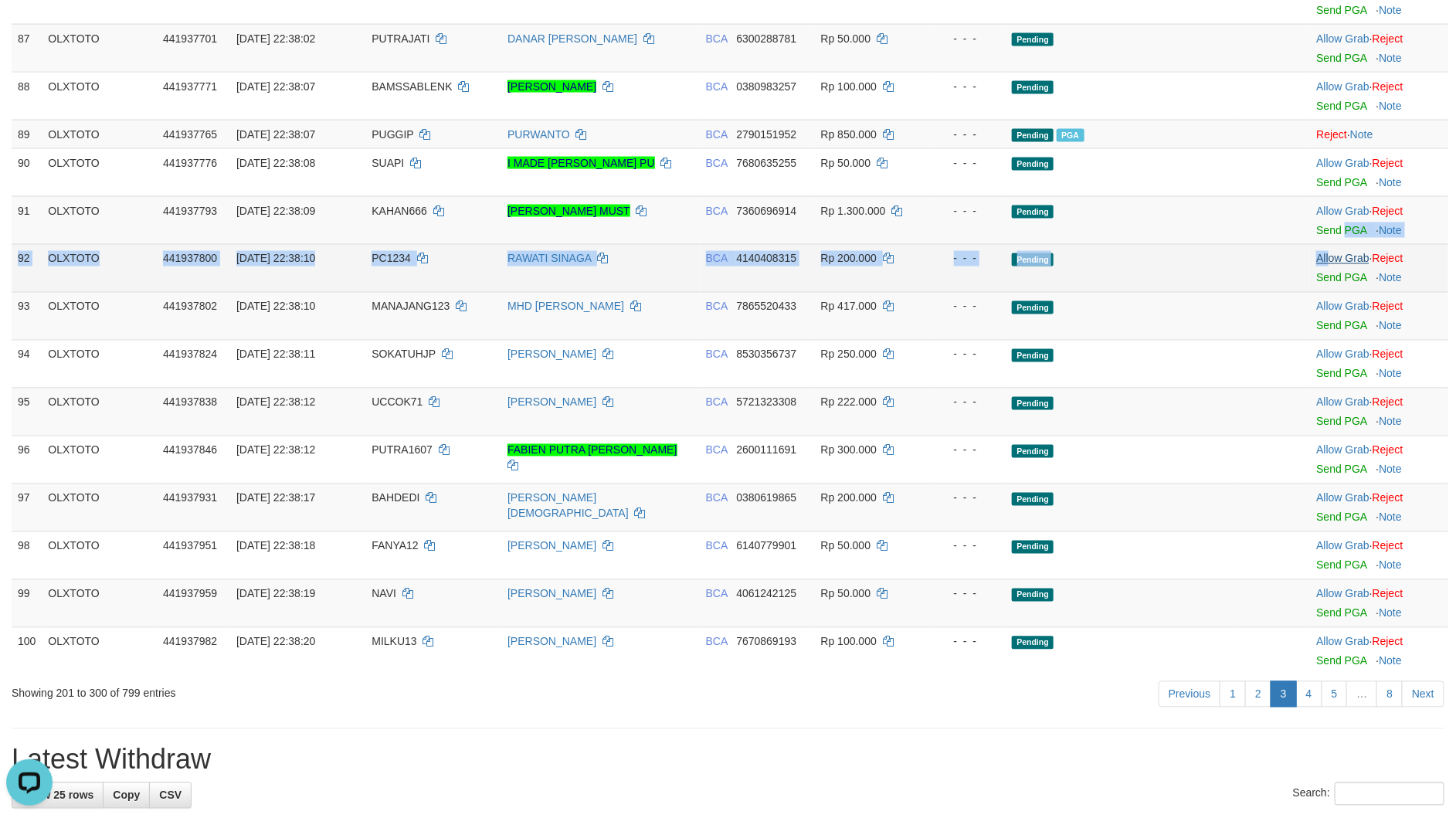
drag, startPoint x: 1346, startPoint y: 264, endPoint x: 1326, endPoint y: 292, distance: 34.4
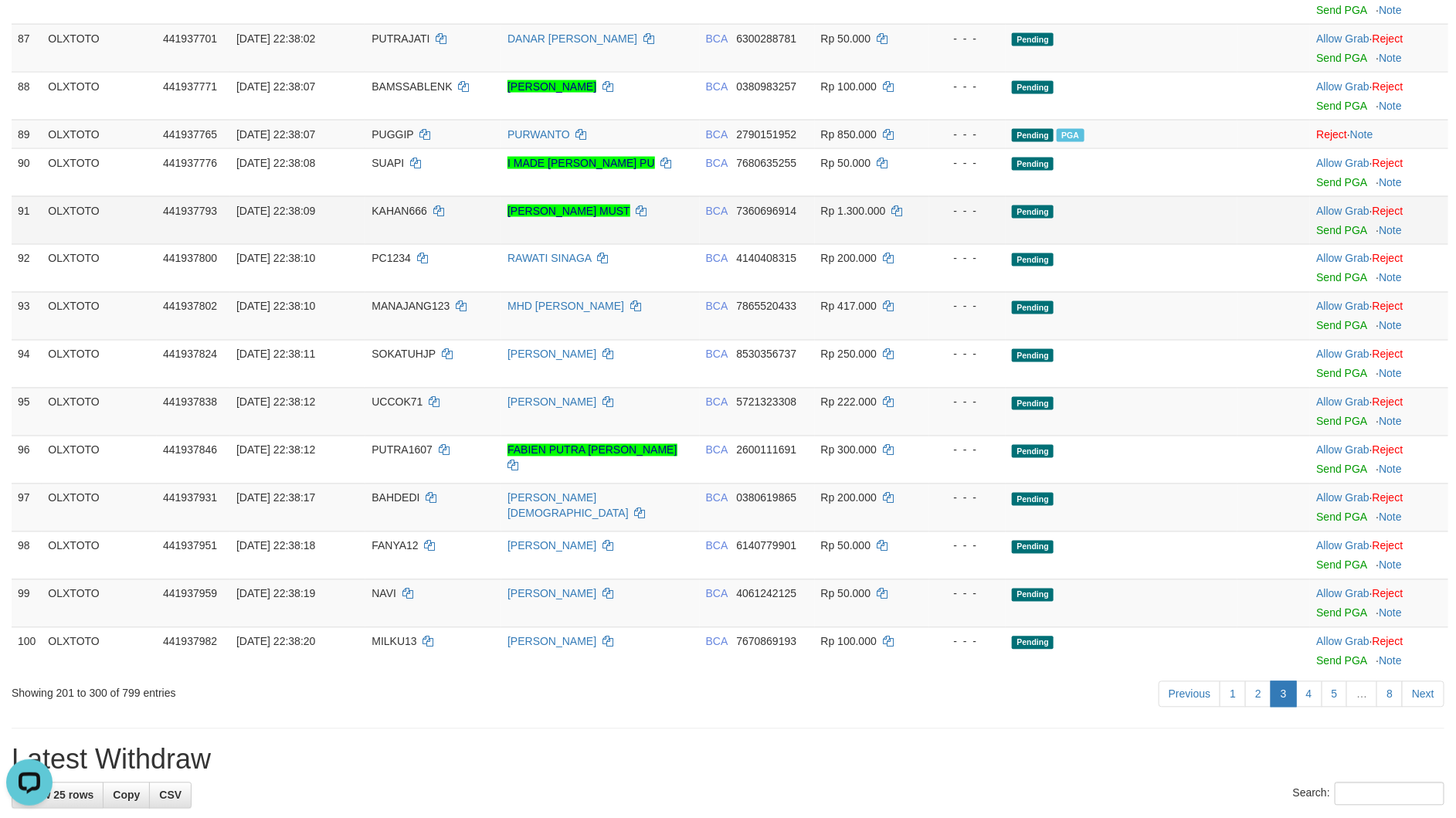
drag, startPoint x: 1224, startPoint y: 262, endPoint x: 1238, endPoint y: 258, distance: 14.6
click at [1224, 244] on td "Pending" at bounding box center [1121, 220] width 232 height 48
click at [1349, 236] on link "Send PGA" at bounding box center [1341, 230] width 50 height 13
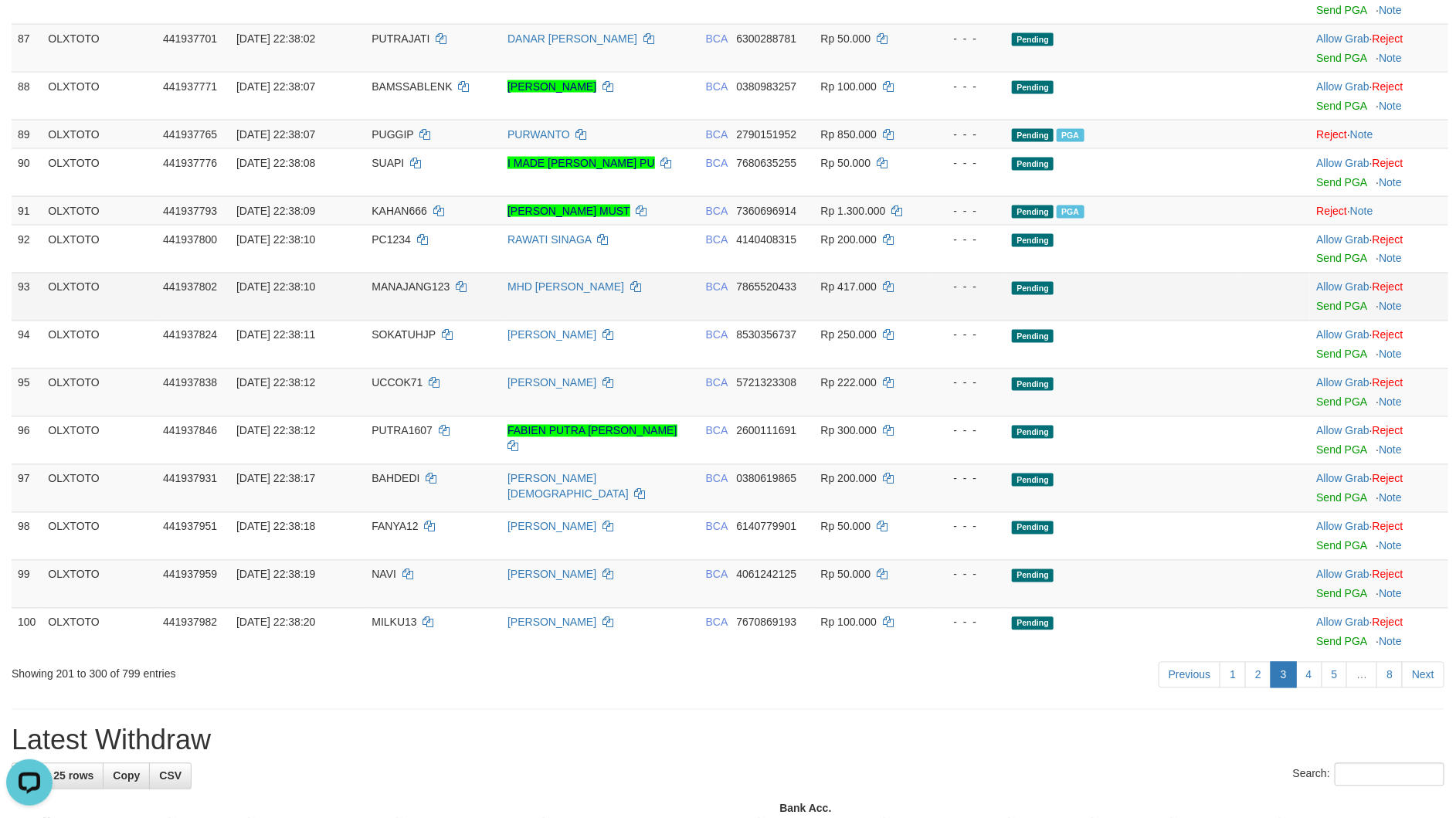
click at [1162, 321] on td "Pending" at bounding box center [1121, 296] width 232 height 48
click at [1034, 391] on span "Pending" at bounding box center [1033, 384] width 41 height 13
click at [1307, 688] on link "4" at bounding box center [1309, 675] width 27 height 27
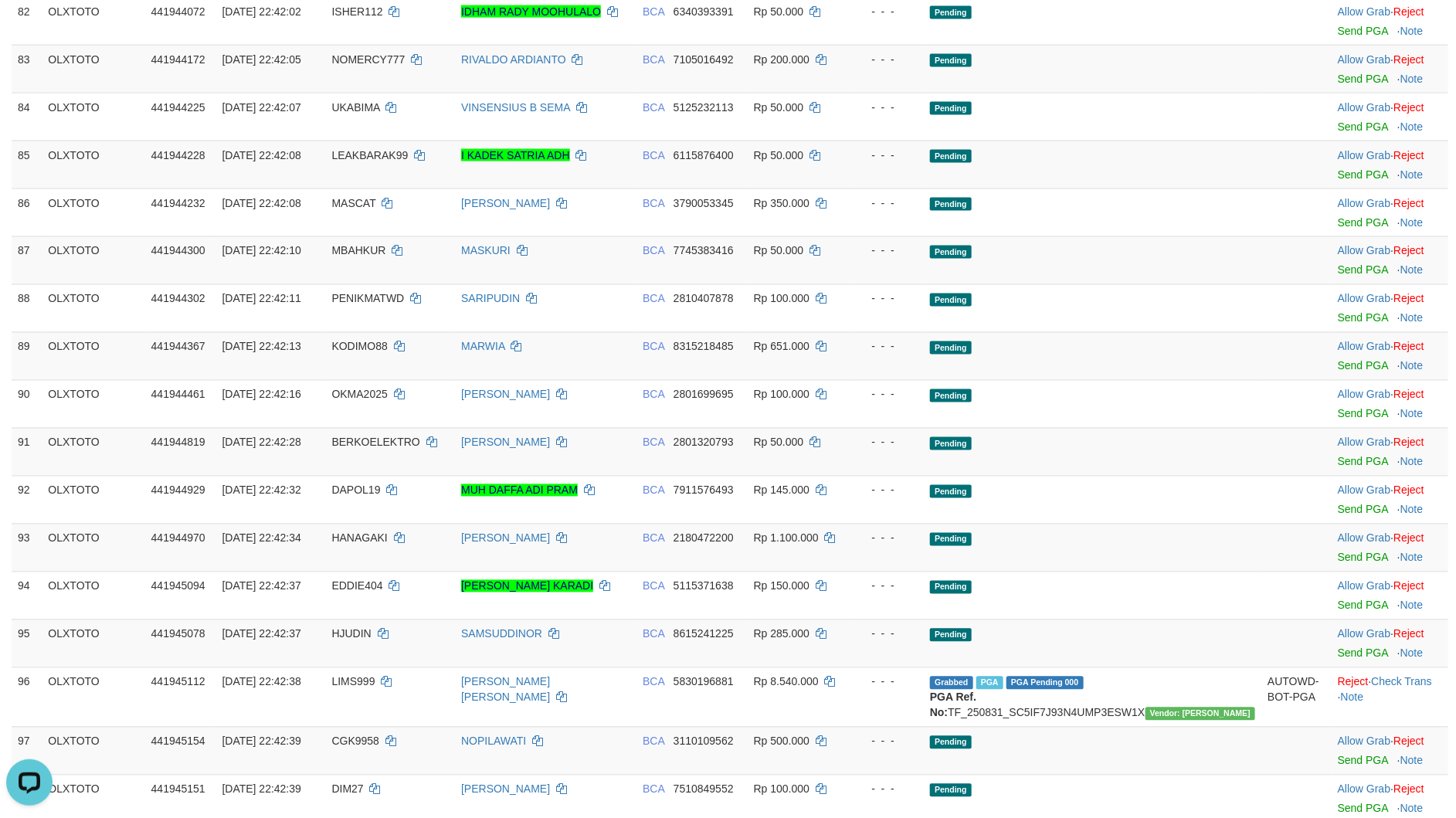
scroll to position [4698, 0]
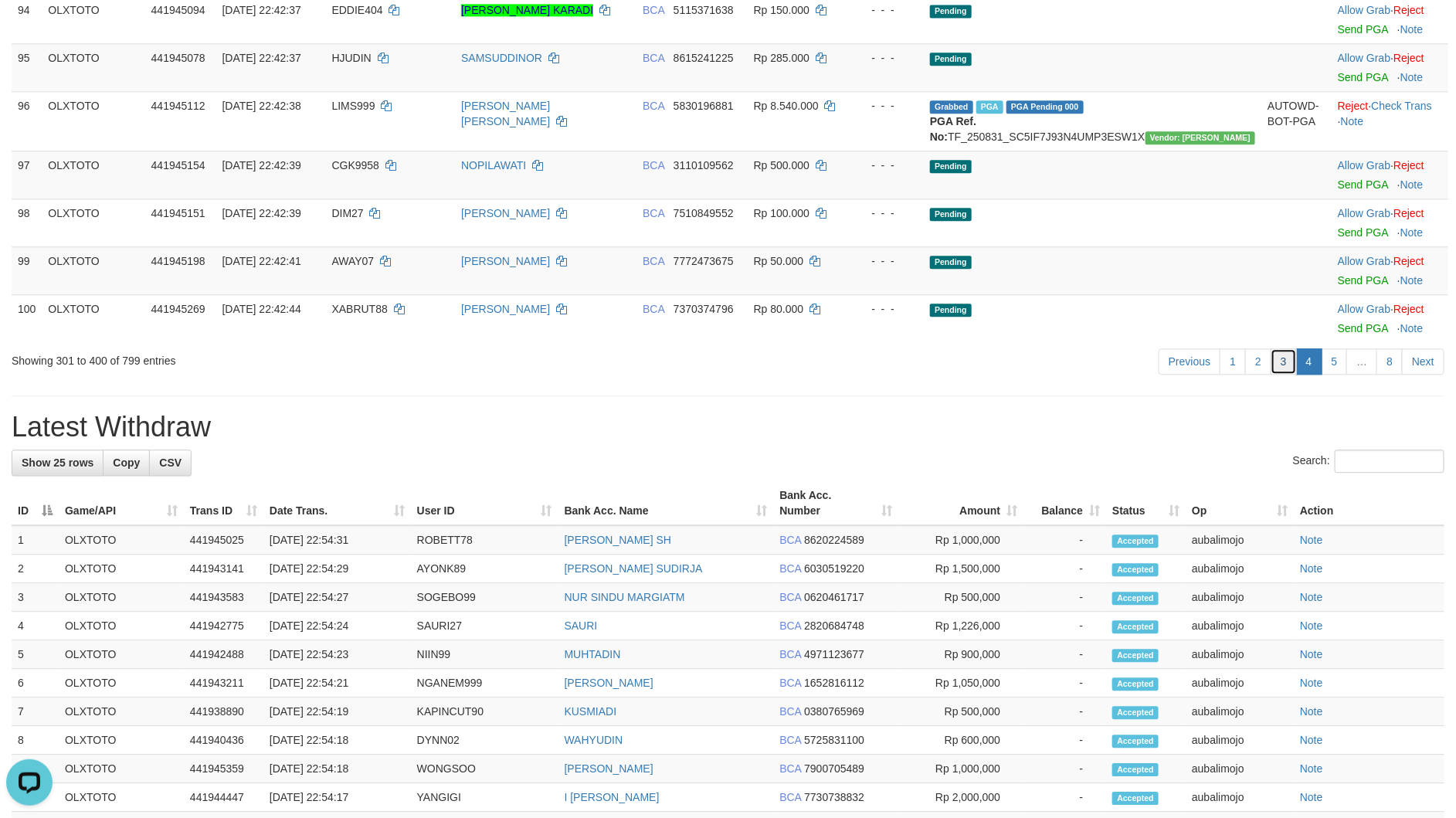
click at [1277, 375] on link "3" at bounding box center [1283, 361] width 27 height 27
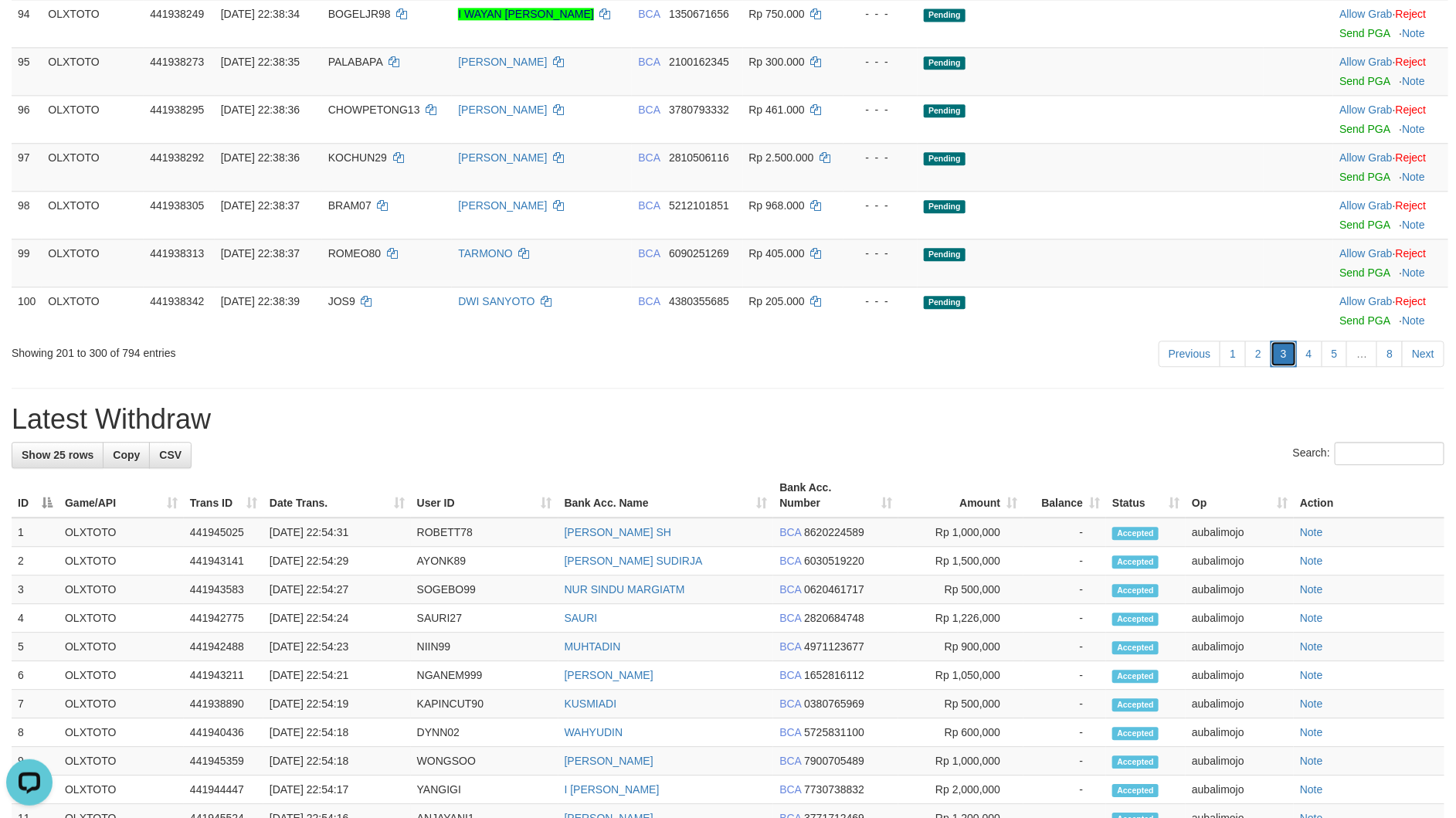
click at [1282, 367] on link "3" at bounding box center [1283, 353] width 27 height 27
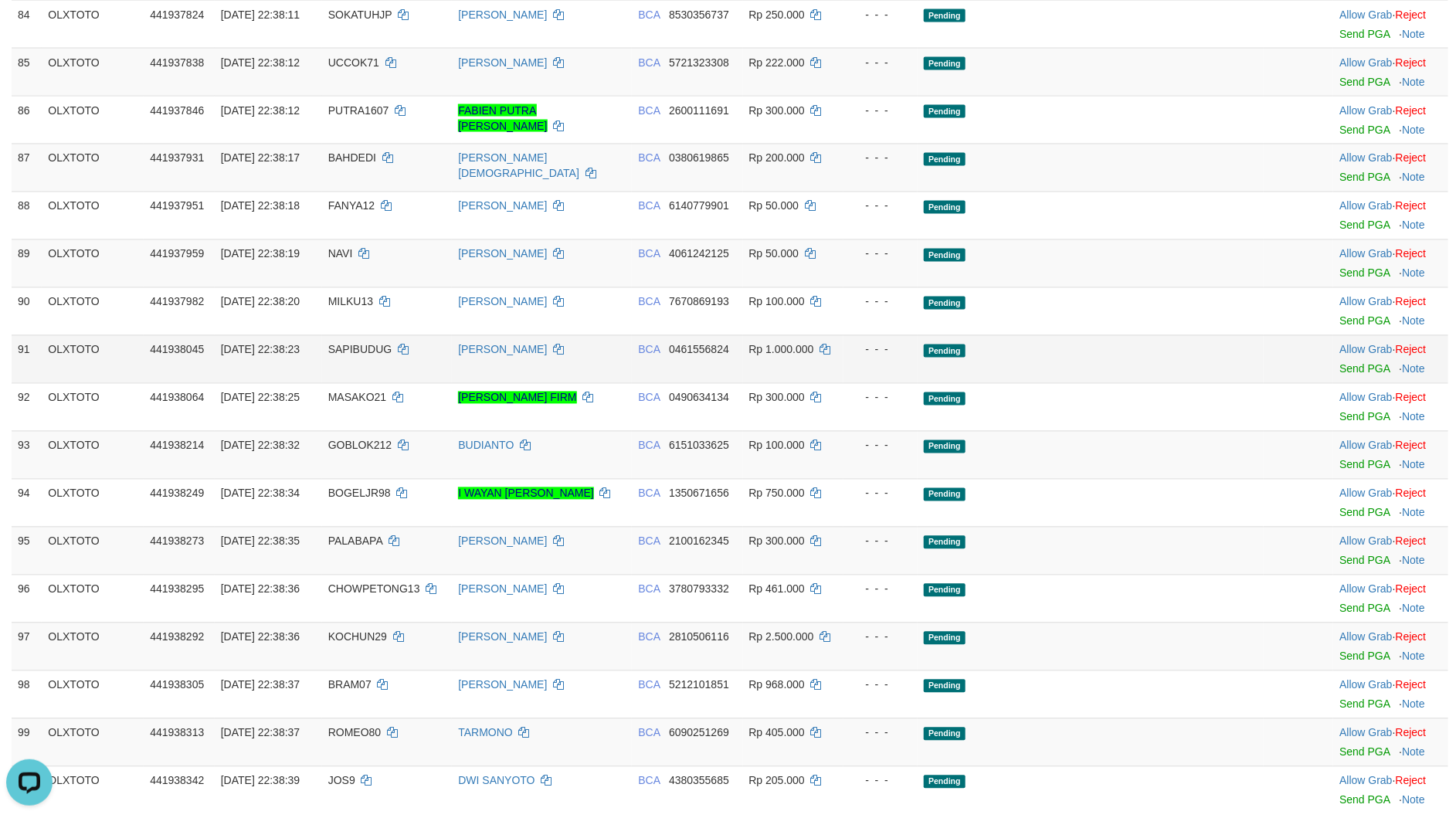
click at [1334, 383] on td "Allow Grab · Reject Send PGA · Note" at bounding box center [1391, 359] width 115 height 48
click at [1340, 375] on link "Send PGA" at bounding box center [1364, 369] width 50 height 13
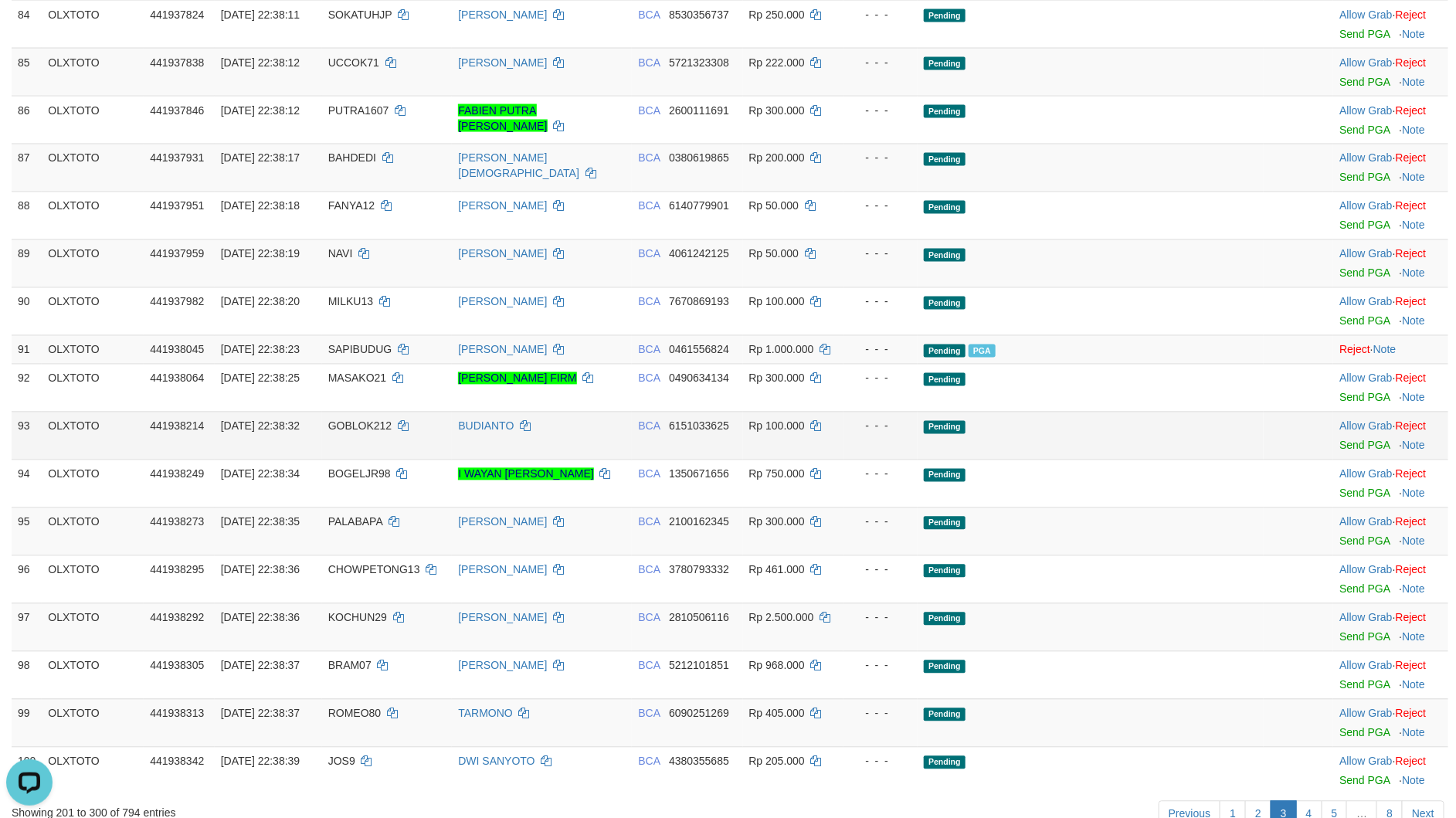
drag, startPoint x: 1152, startPoint y: 453, endPoint x: 1145, endPoint y: 475, distance: 23.1
click at [1150, 411] on td "Pending" at bounding box center [1091, 388] width 346 height 48
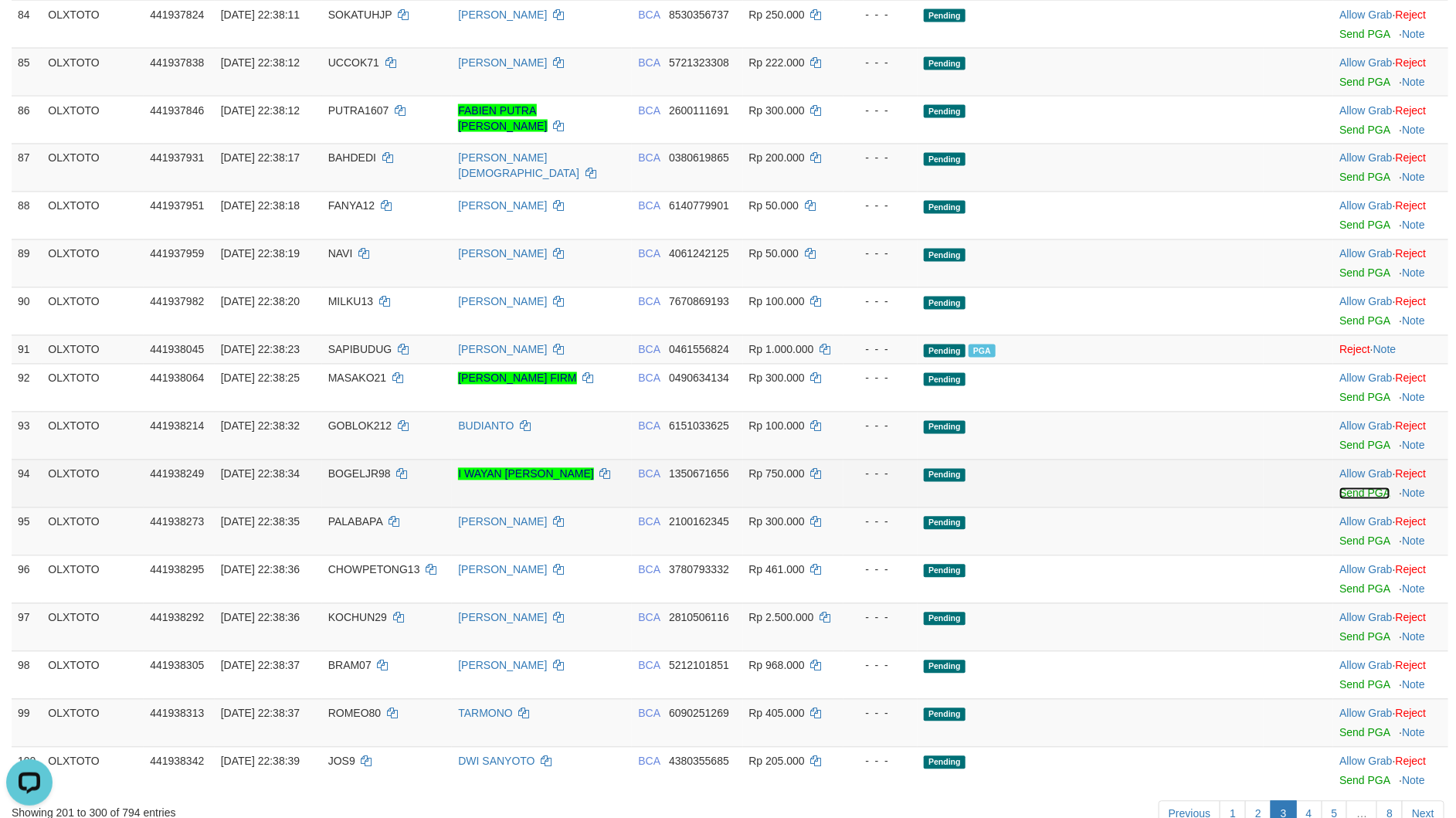
click at [1340, 499] on link "Send PGA" at bounding box center [1364, 493] width 50 height 13
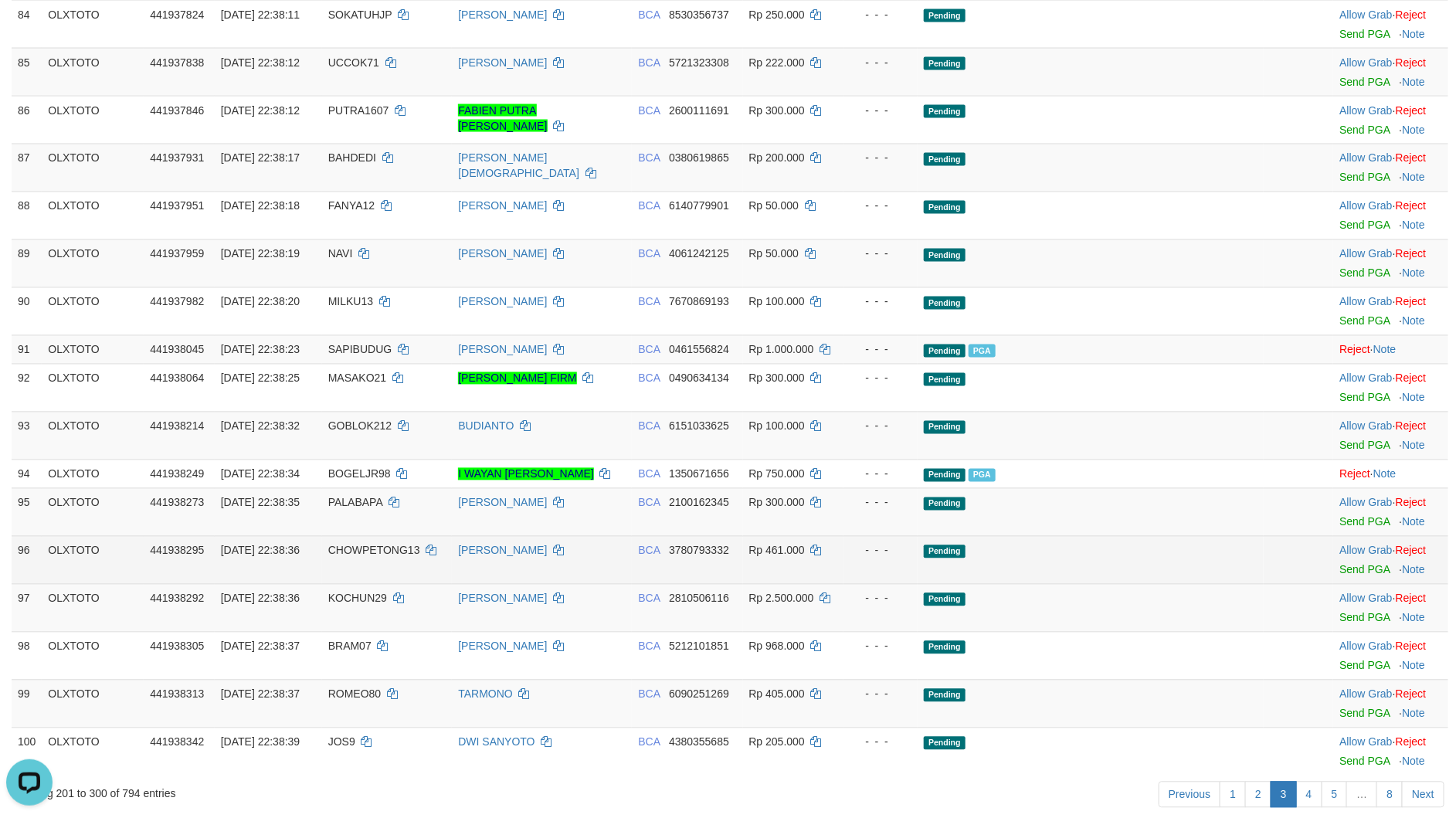
click at [1180, 584] on td "Pending" at bounding box center [1091, 559] width 346 height 48
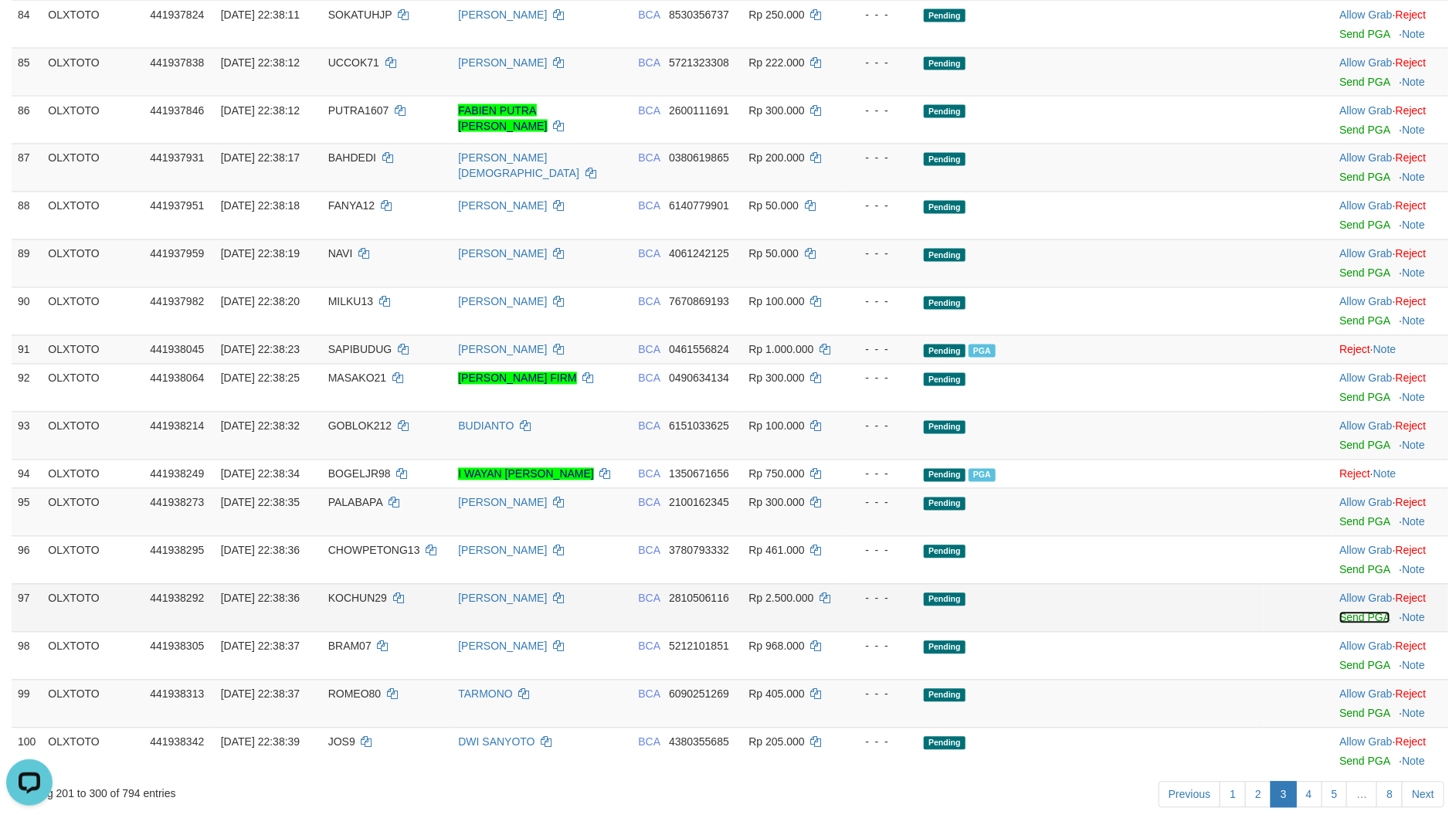
click at [1340, 624] on link "Send PGA" at bounding box center [1364, 618] width 50 height 13
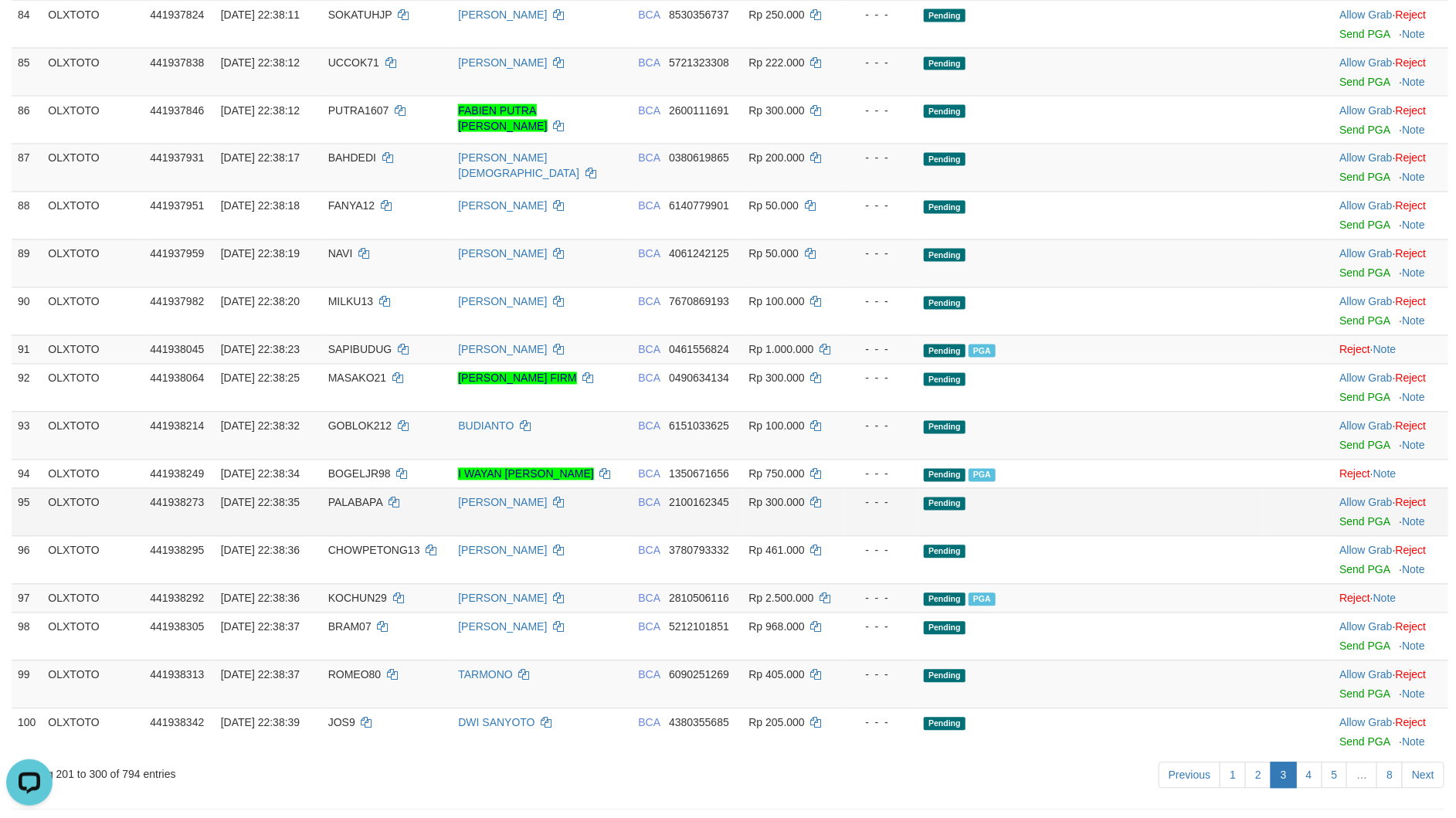
drag, startPoint x: 1083, startPoint y: 593, endPoint x: 995, endPoint y: 584, distance: 88.5
click at [1083, 536] on td "Pending" at bounding box center [1091, 512] width 346 height 48
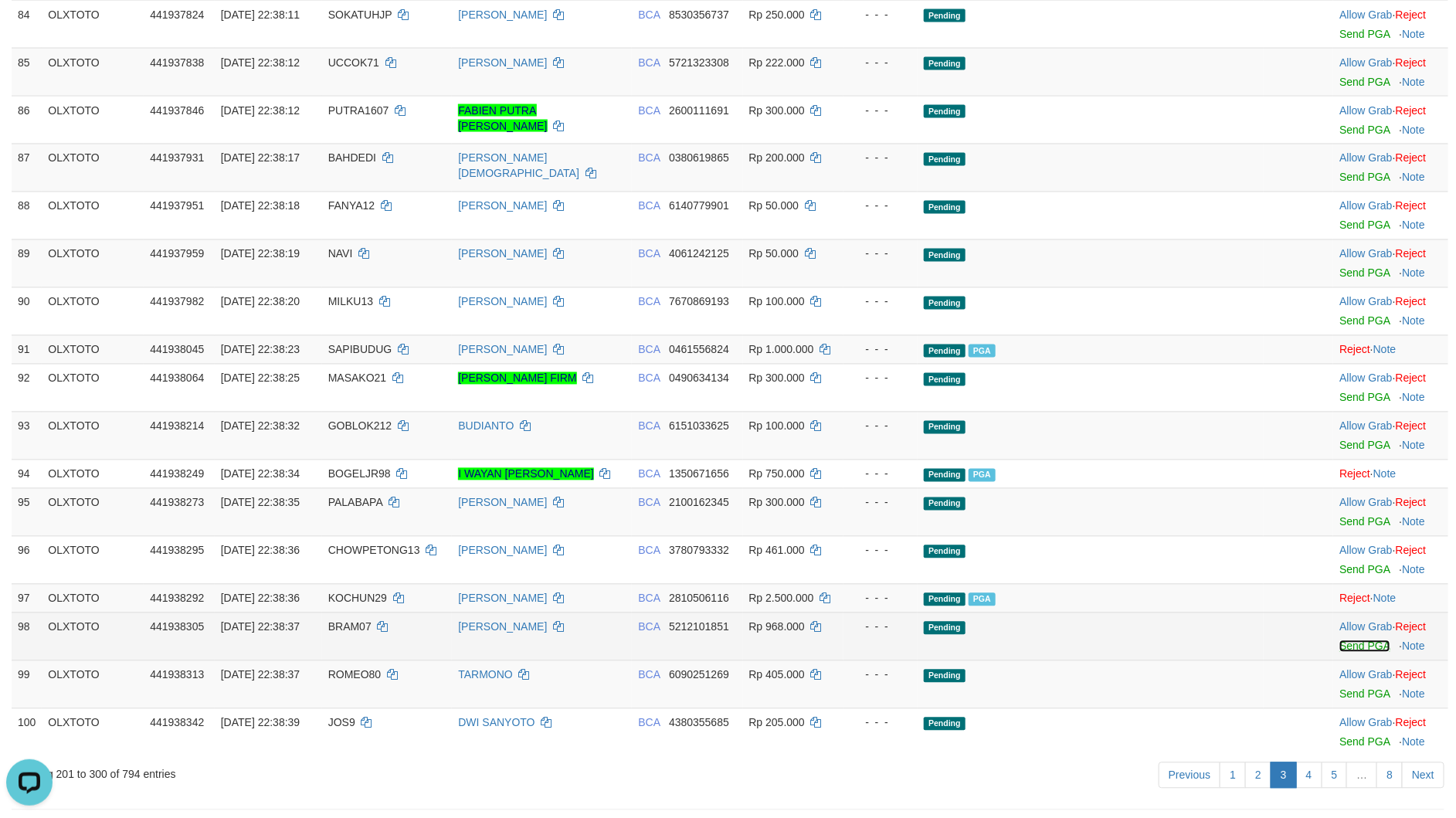
click at [1340, 652] on link "Send PGA" at bounding box center [1364, 646] width 50 height 13
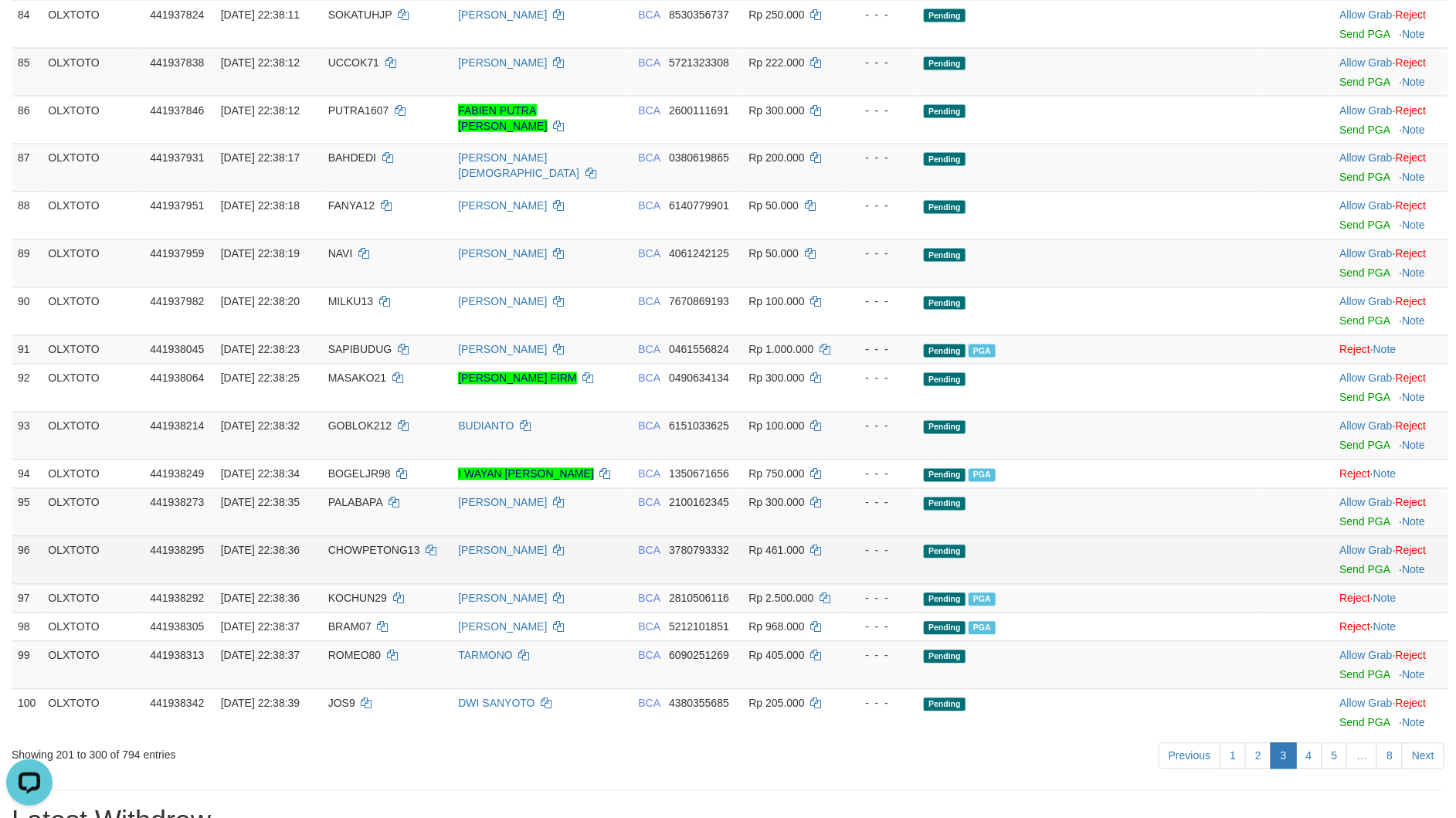
drag, startPoint x: 1121, startPoint y: 615, endPoint x: 1113, endPoint y: 617, distance: 8.2
click at [1121, 584] on td "Pending" at bounding box center [1091, 559] width 346 height 48
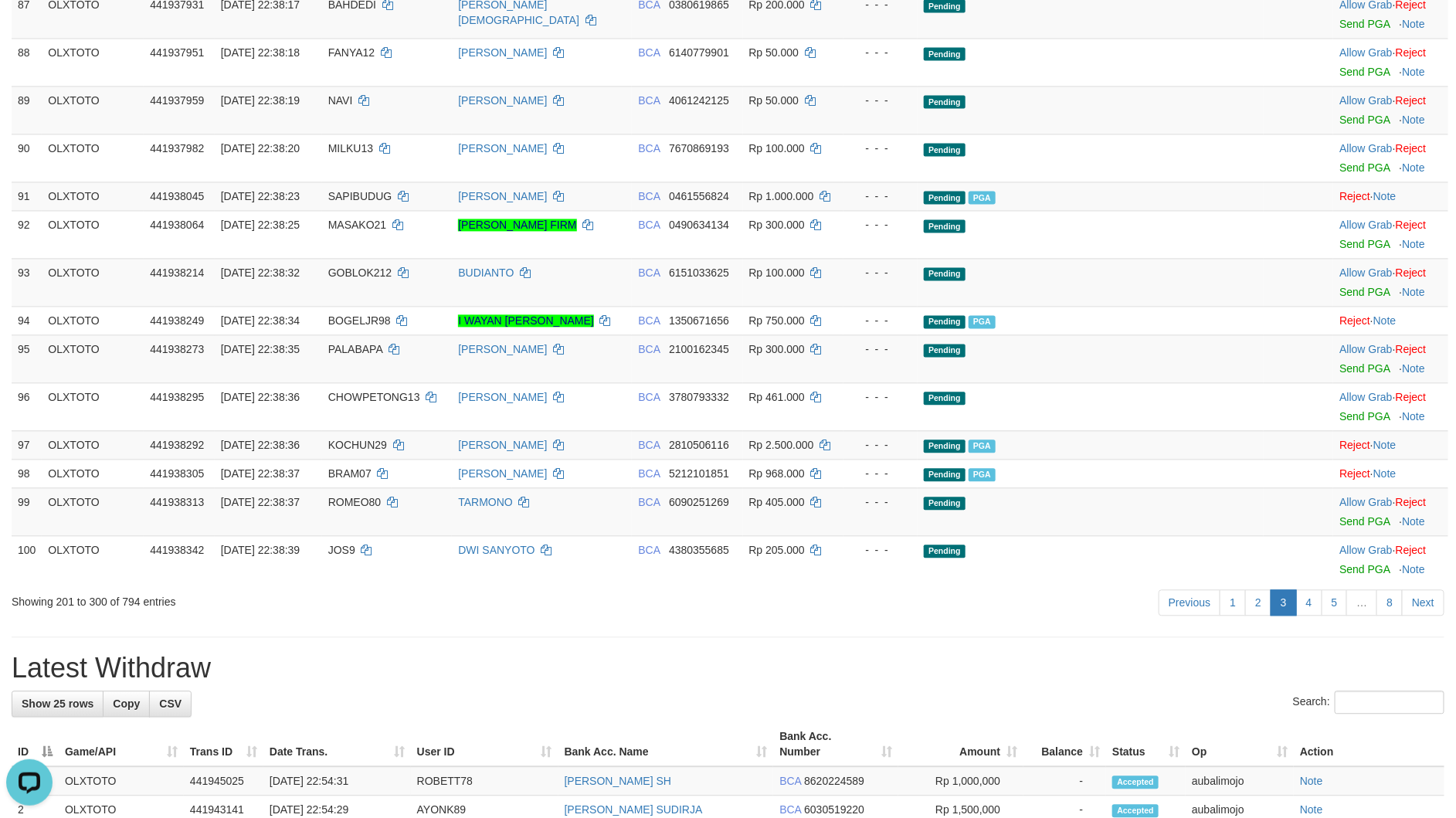
scroll to position [4450, 0]
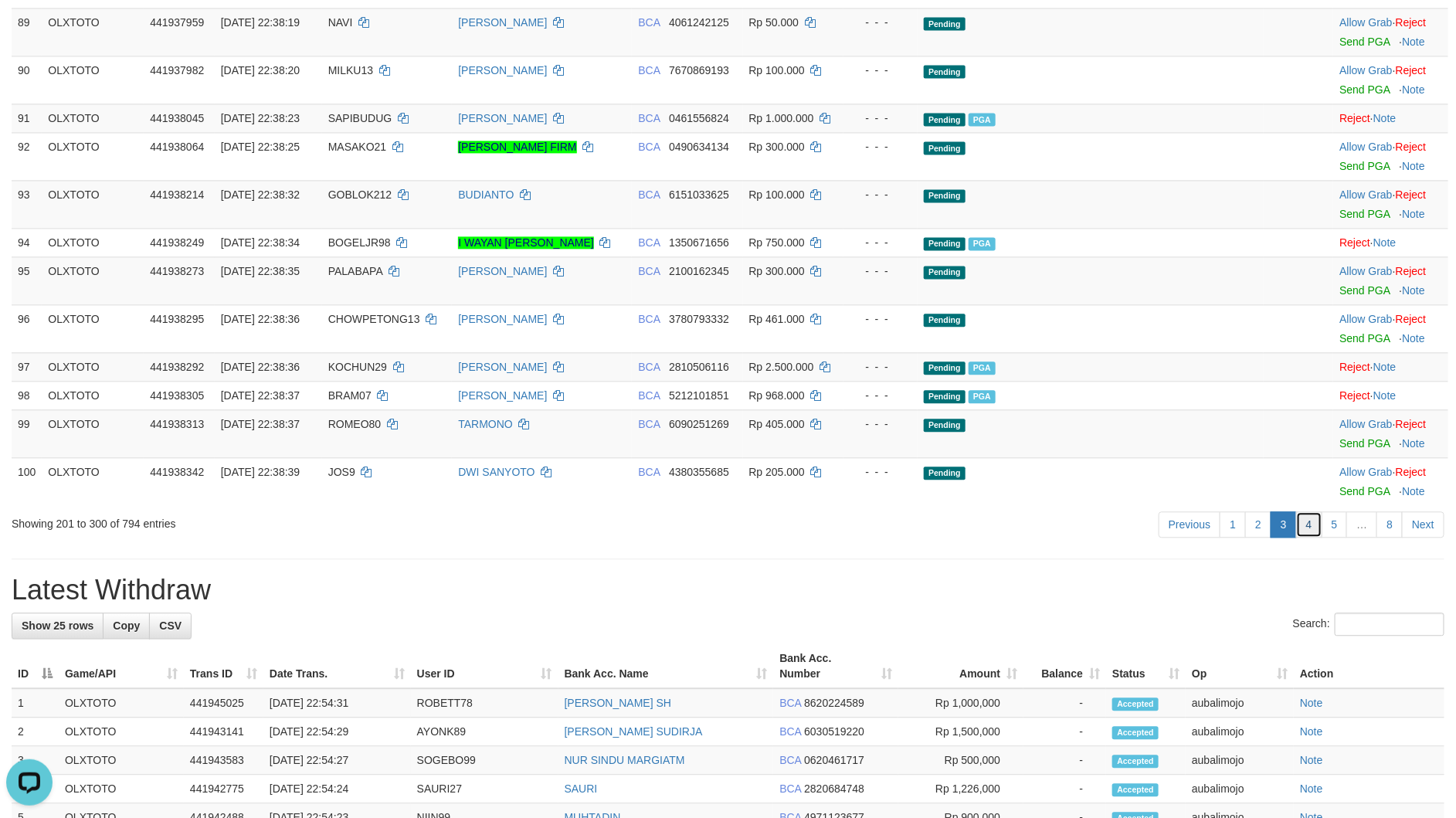
click at [1296, 538] on link "4" at bounding box center [1309, 524] width 27 height 27
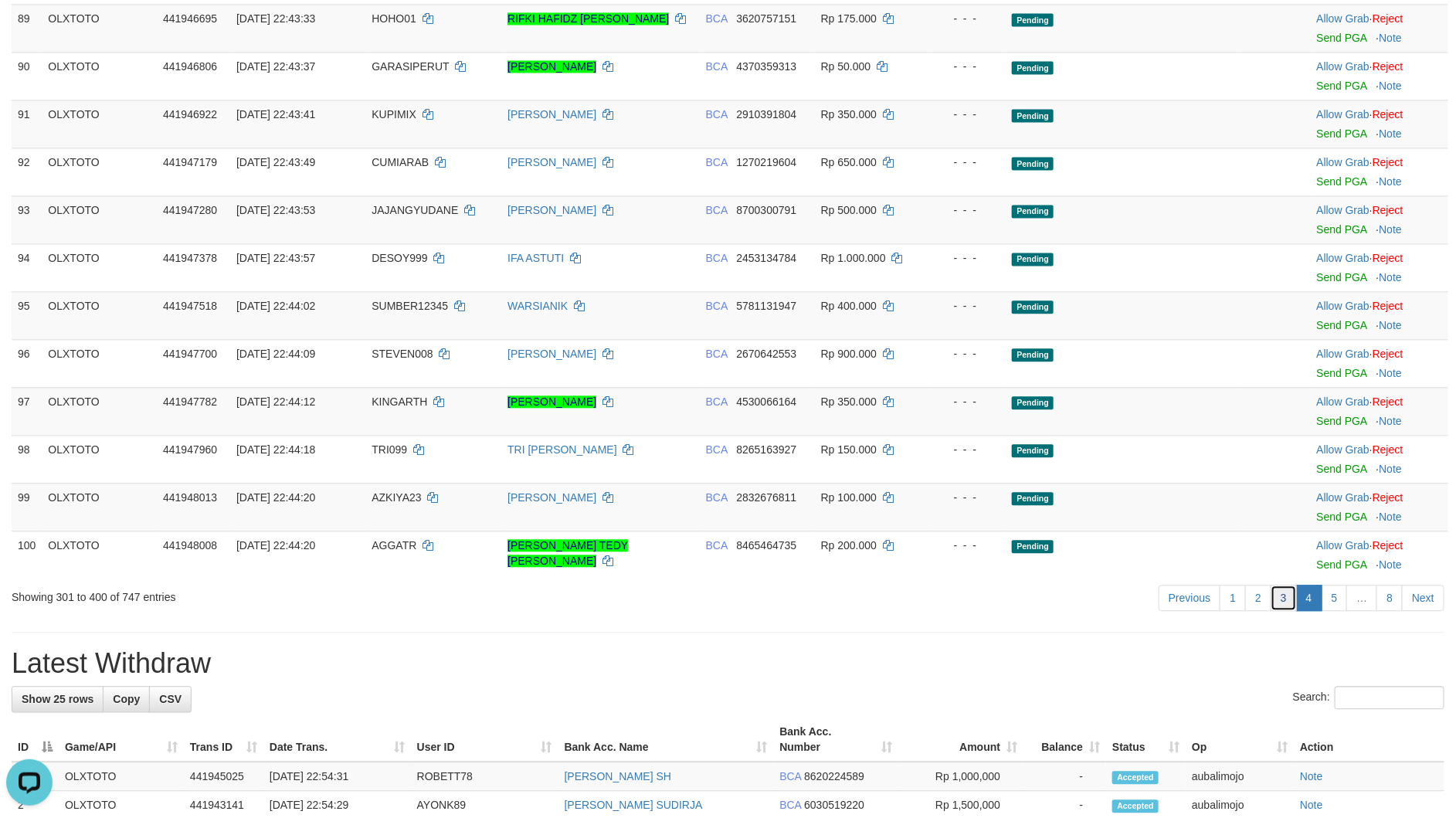
click at [1279, 611] on link "3" at bounding box center [1283, 597] width 27 height 27
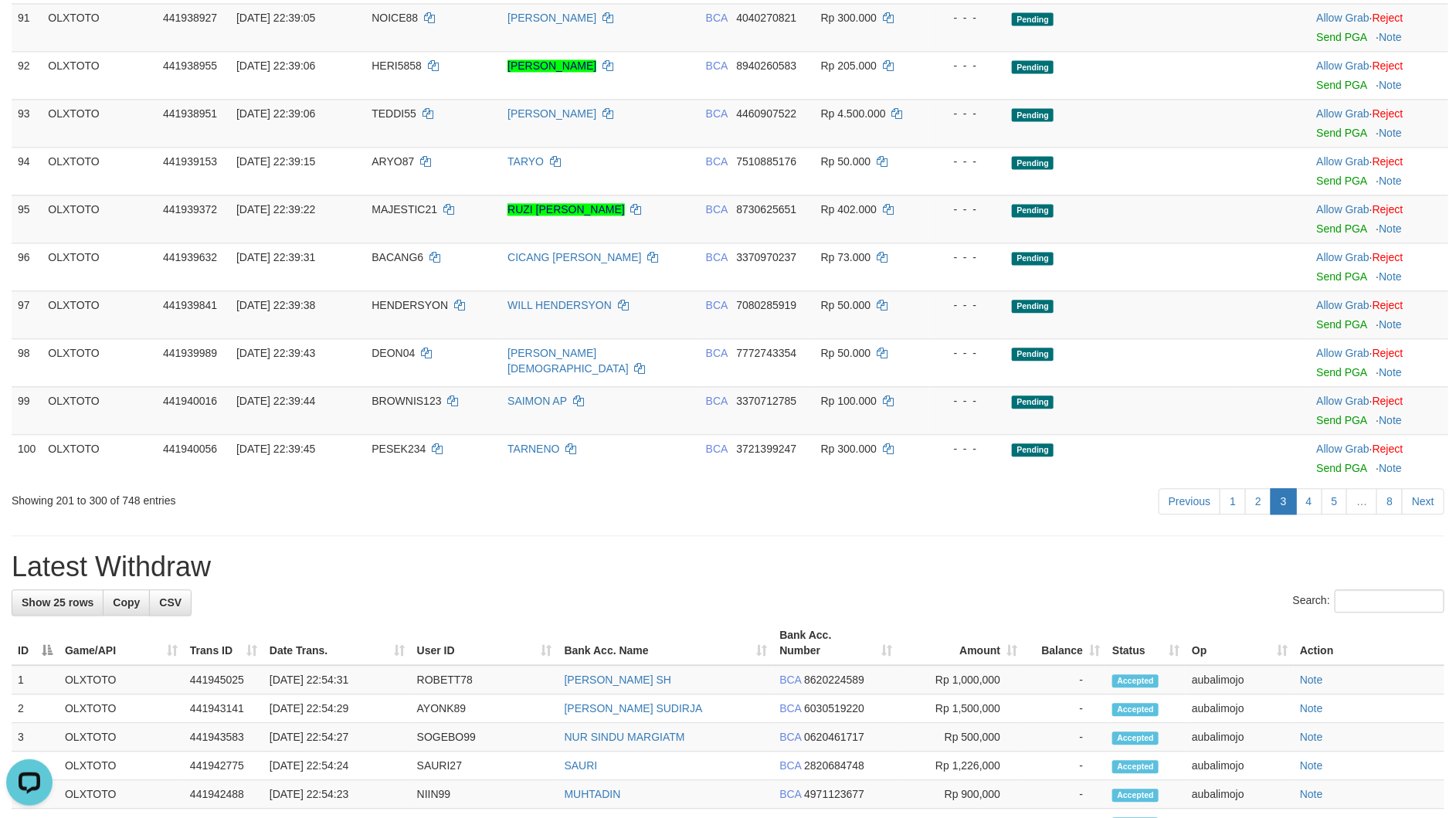
scroll to position [3316, 0]
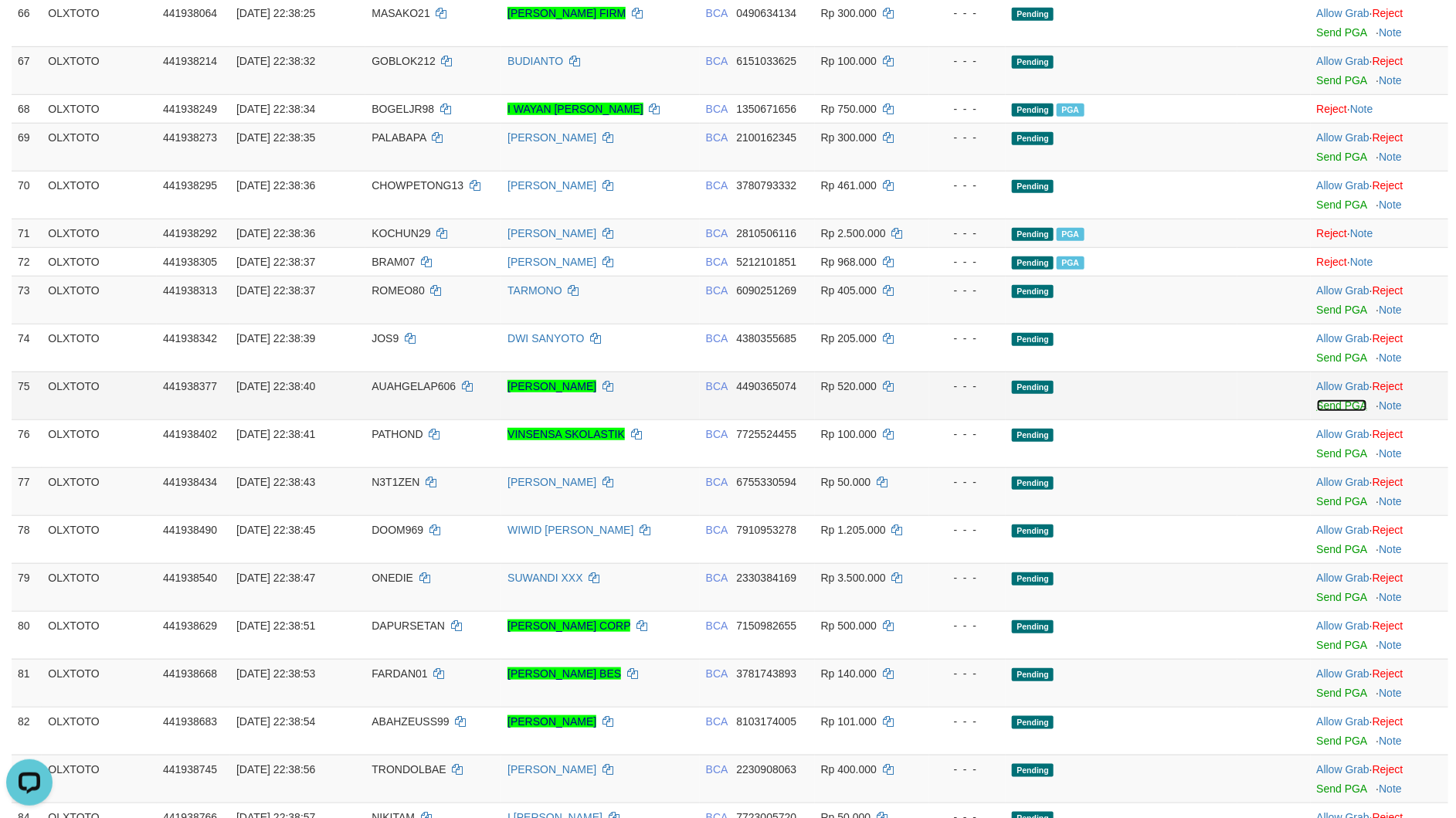
click at [1326, 411] on link "Send PGA" at bounding box center [1341, 406] width 50 height 13
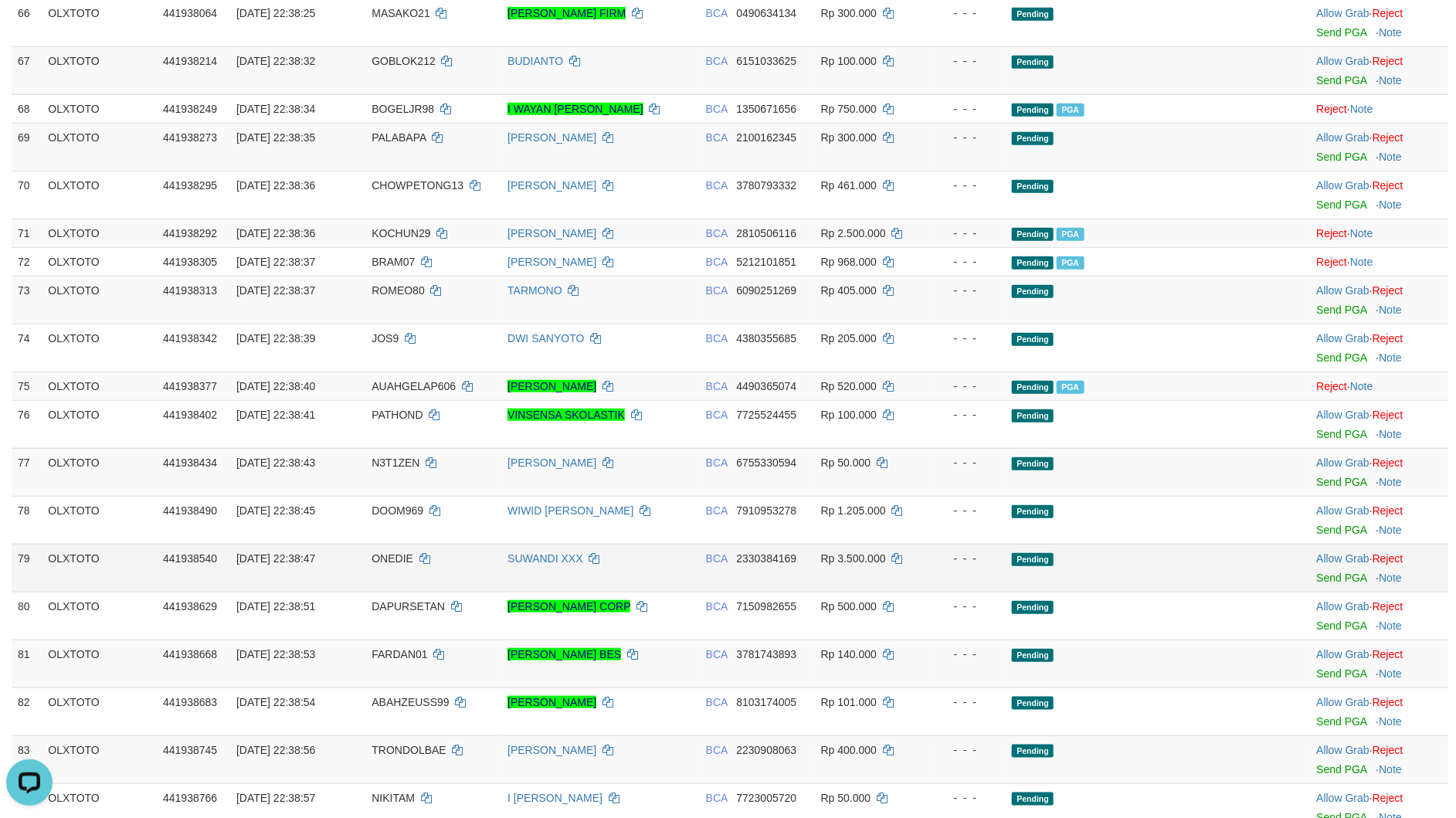
drag, startPoint x: 1182, startPoint y: 554, endPoint x: 1150, endPoint y: 570, distance: 35.8
click at [1182, 544] on td "Pending" at bounding box center [1121, 519] width 231 height 48
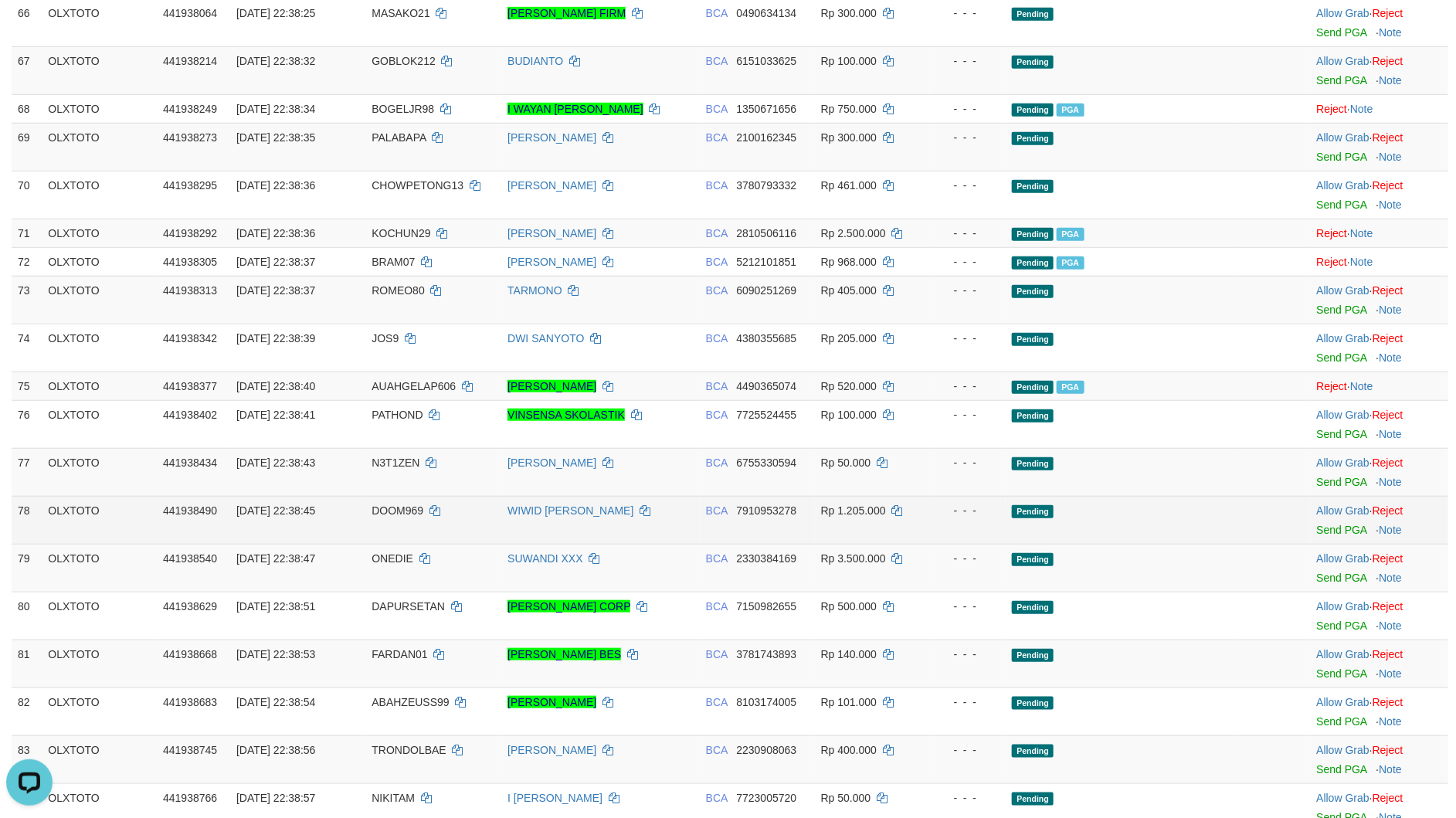
click at [1331, 544] on td "Allow Grab · Reject Send PGA · Note" at bounding box center [1379, 519] width 137 height 48
click at [1335, 536] on link "Send PGA" at bounding box center [1341, 530] width 50 height 13
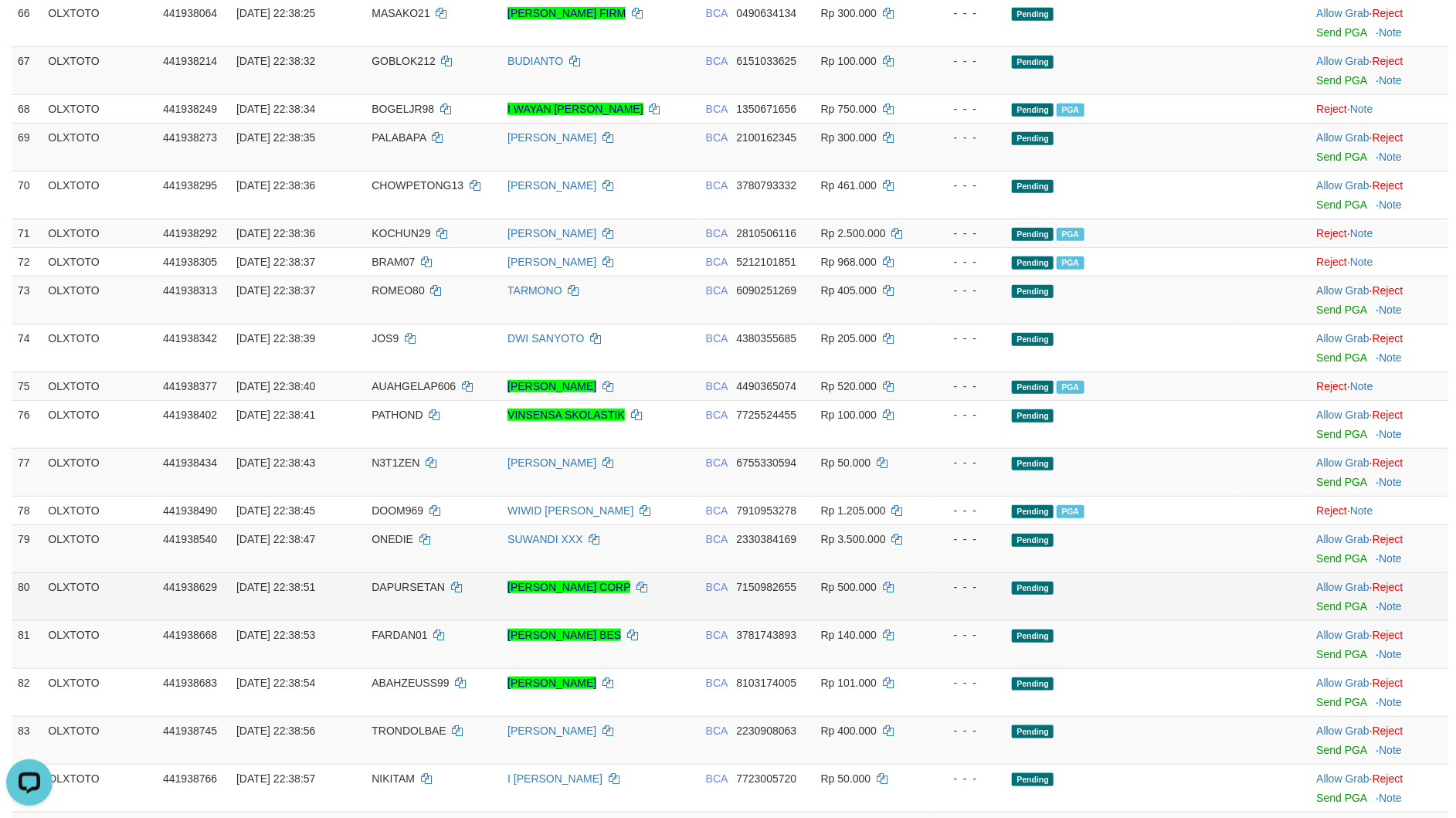
drag, startPoint x: 1080, startPoint y: 607, endPoint x: 1064, endPoint y: 621, distance: 21.3
click at [1080, 608] on td "Pending" at bounding box center [1121, 596] width 231 height 48
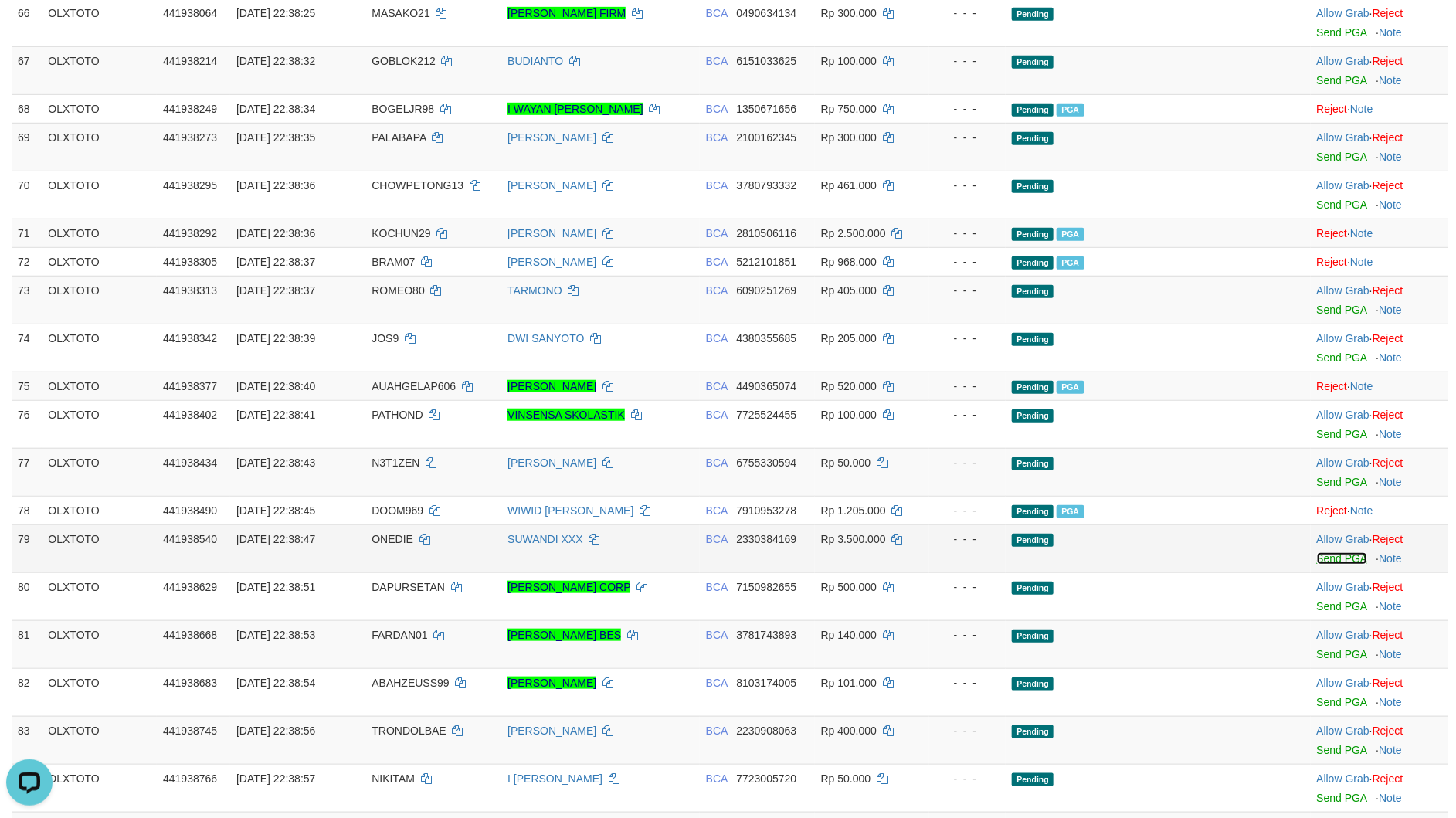
click at [1334, 564] on link "Send PGA" at bounding box center [1341, 558] width 50 height 13
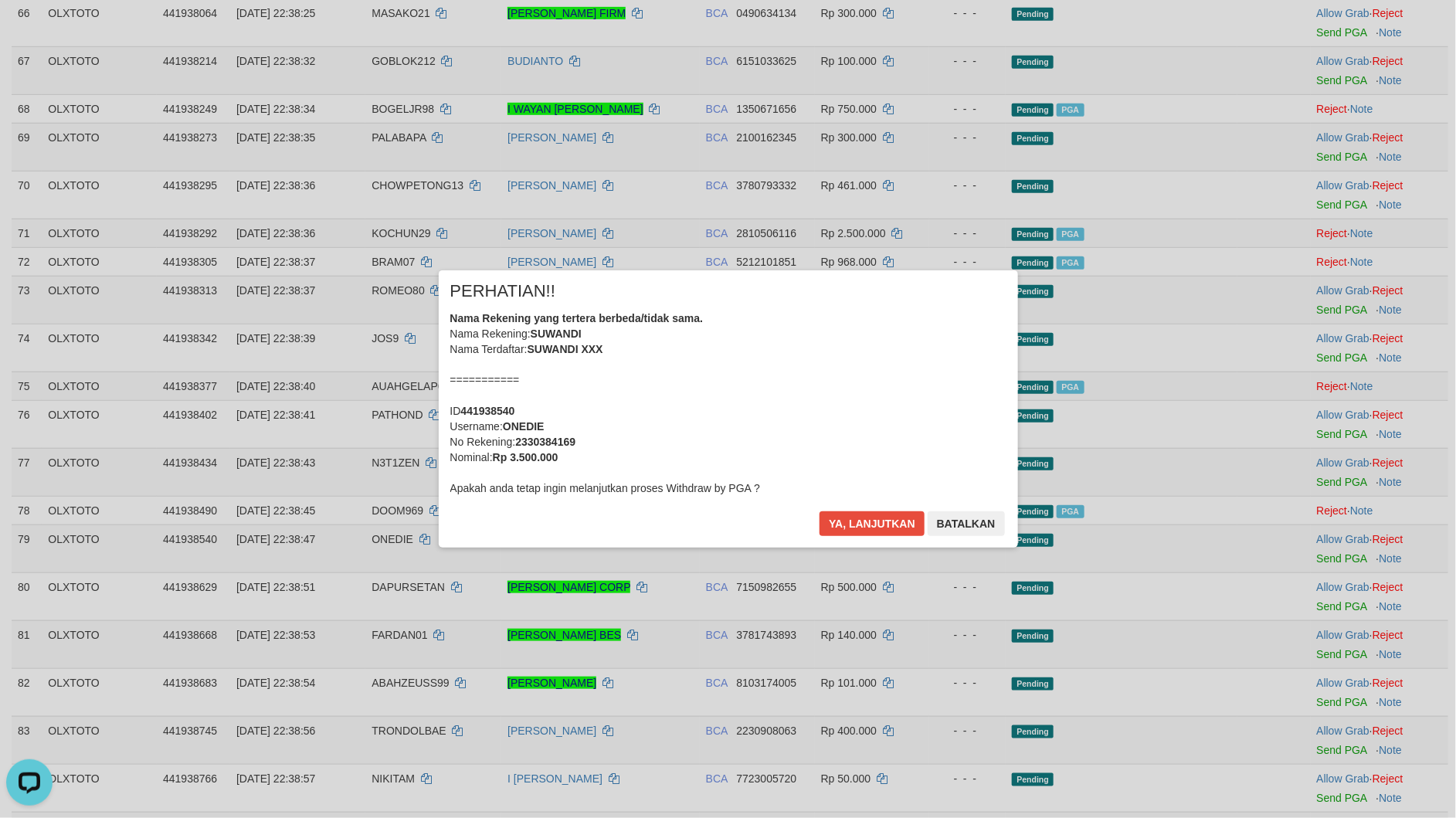
click at [719, 536] on div "× PERHATIAN!! Nama Rekening yang tertera berbeda/tidak sama. Nama Rekening: SUW…" at bounding box center [728, 409] width 579 height 276
click at [851, 533] on button "Ya, lanjutkan" at bounding box center [872, 523] width 105 height 25
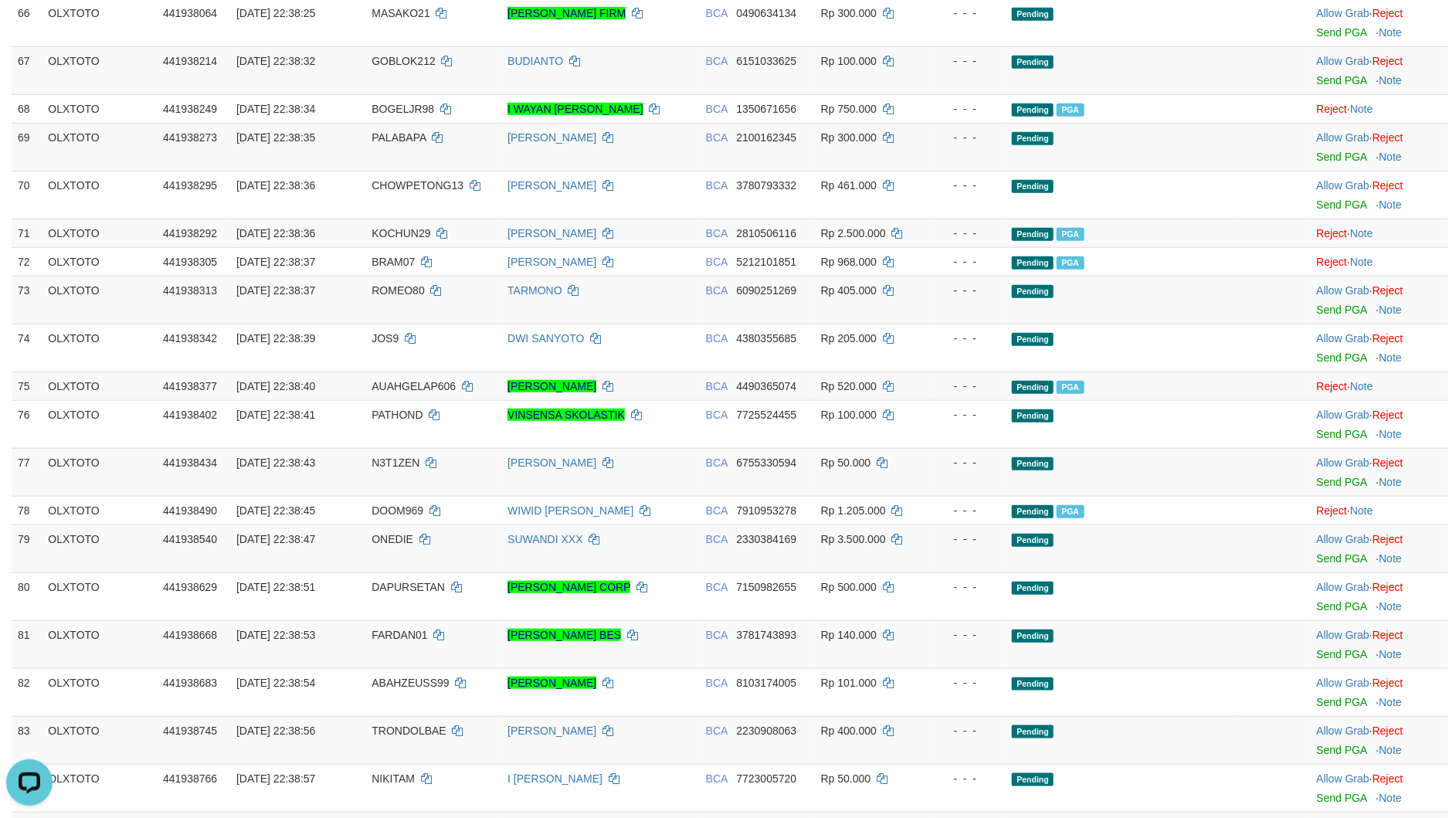
click at [935, 620] on td "- - -" at bounding box center [966, 596] width 76 height 48
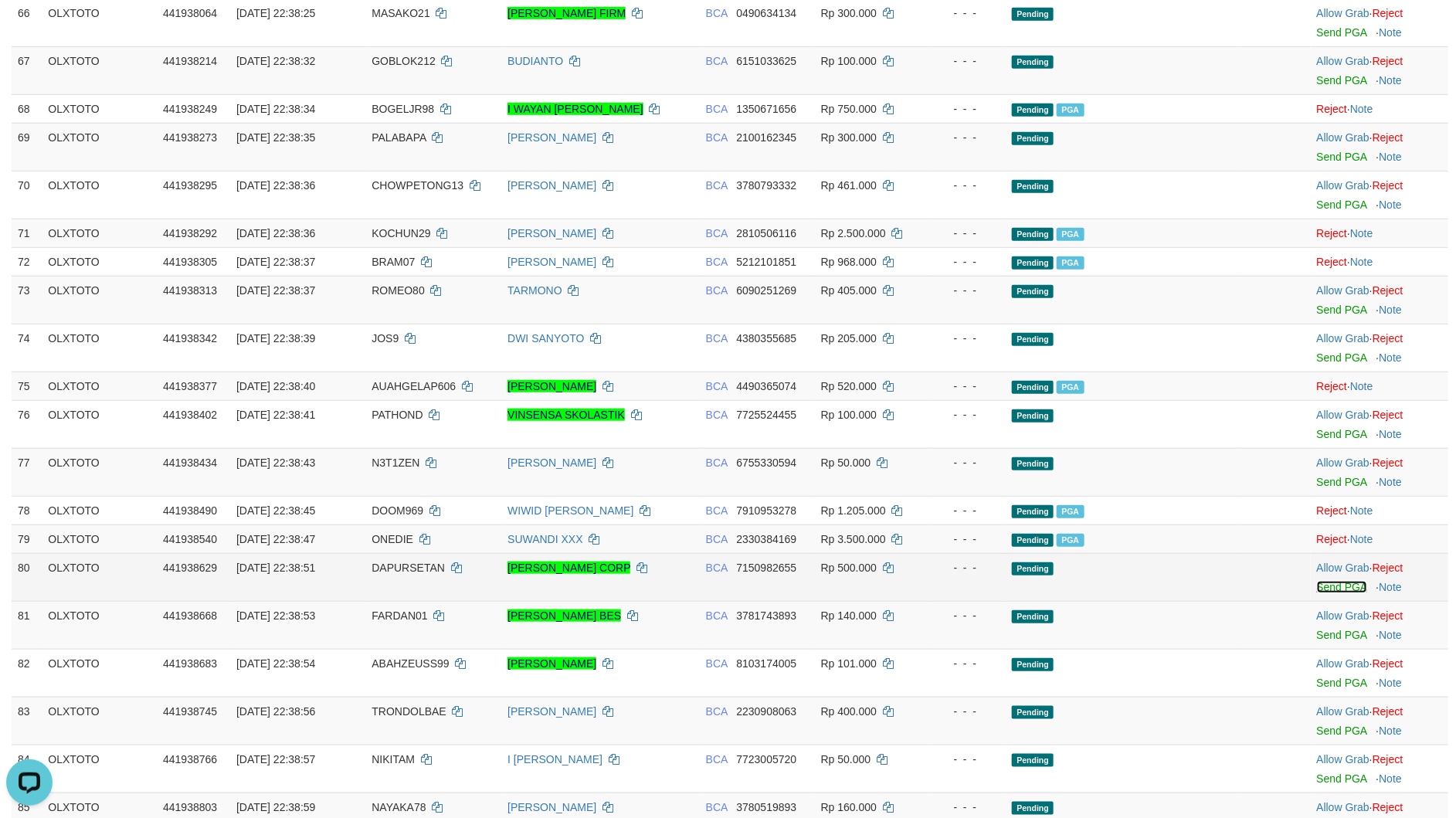
click at [1324, 593] on link "Send PGA" at bounding box center [1341, 587] width 50 height 13
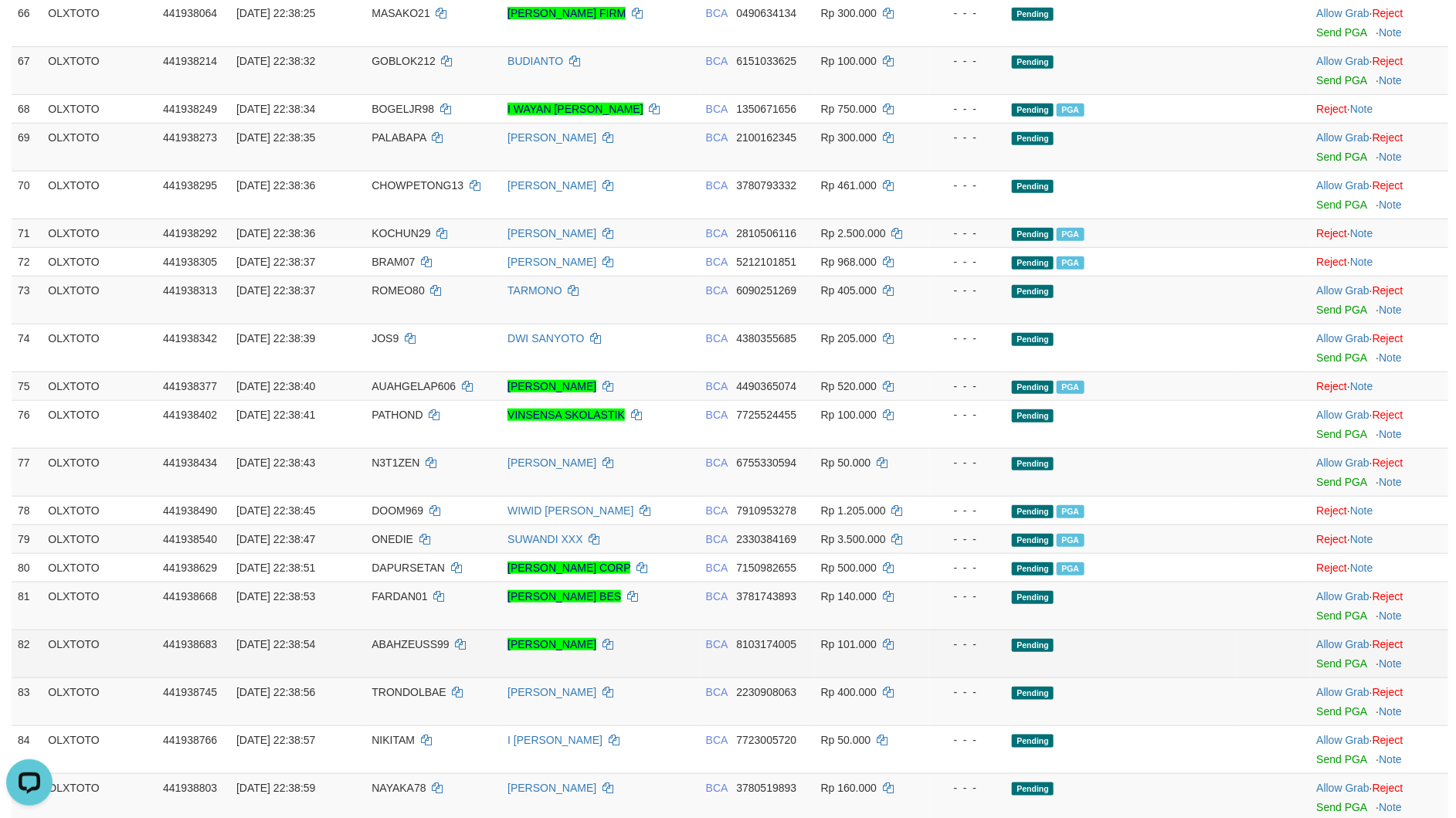
click at [986, 677] on td "- - -" at bounding box center [966, 653] width 76 height 48
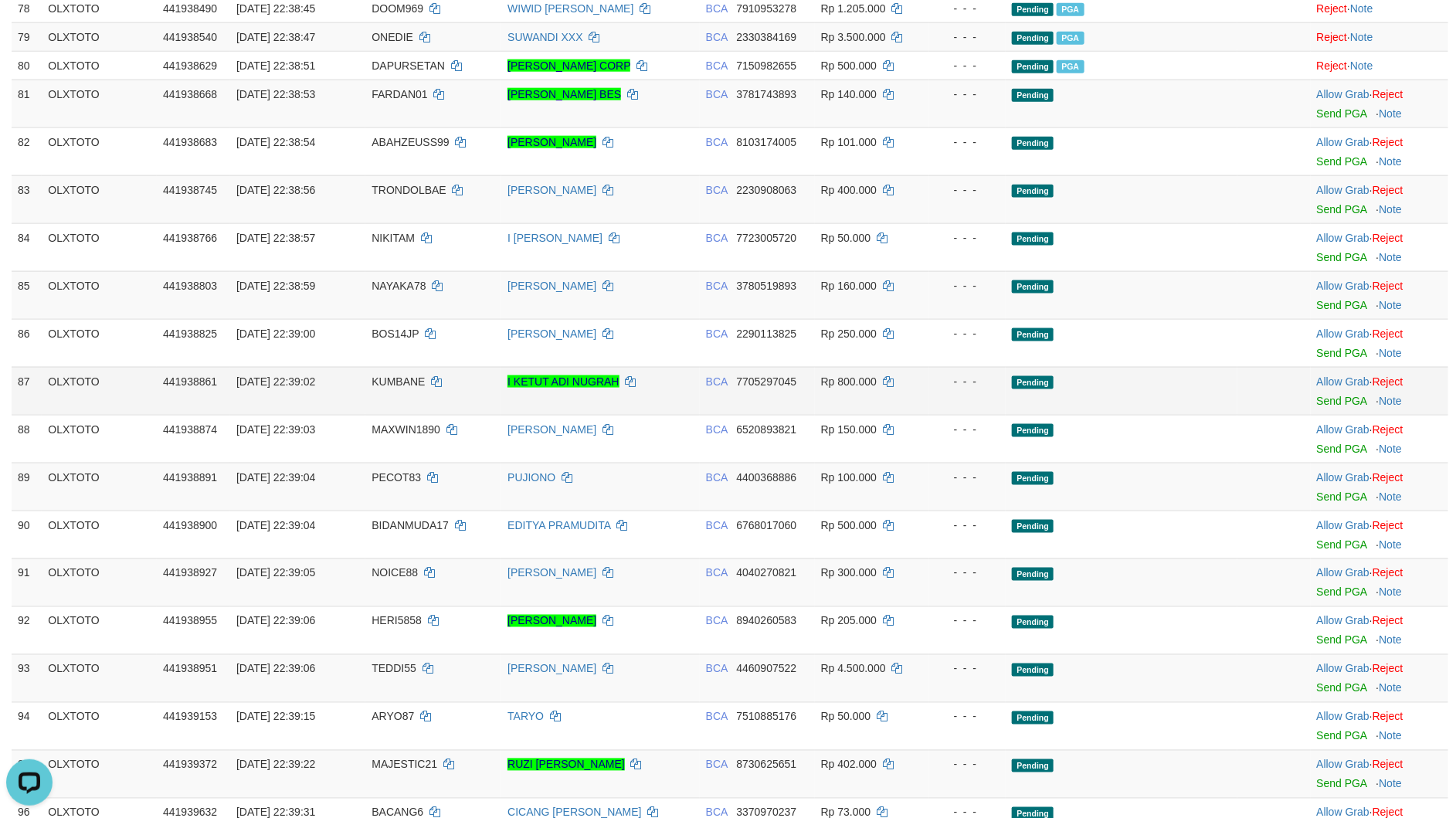
click at [1312, 414] on td "Allow Grab · Reject Send PGA · Note" at bounding box center [1379, 391] width 137 height 48
click at [1324, 407] on link "Send PGA" at bounding box center [1341, 401] width 50 height 13
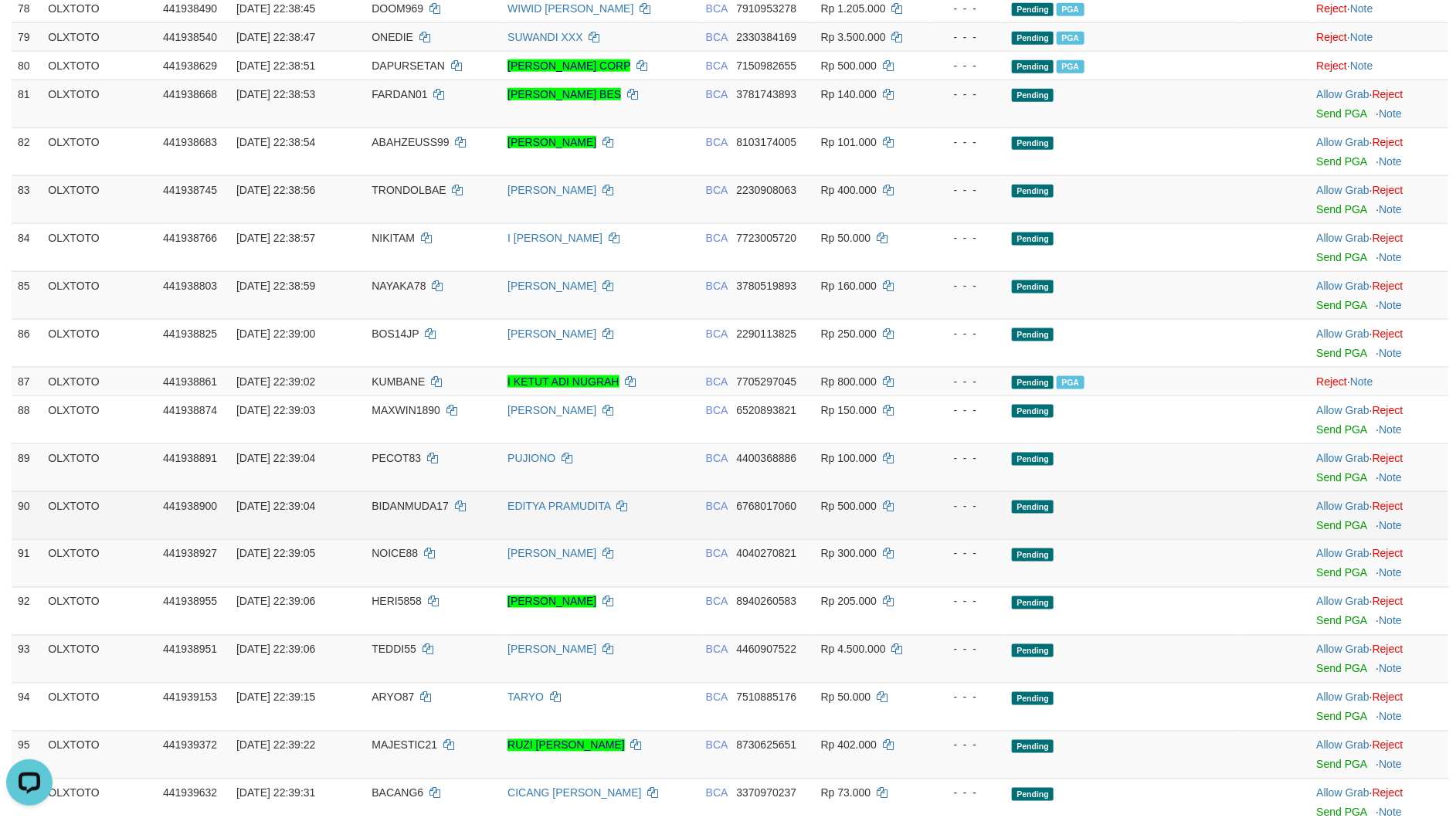
drag, startPoint x: 1072, startPoint y: 486, endPoint x: 1057, endPoint y: 531, distance: 47.4
click at [1071, 487] on td "Pending" at bounding box center [1121, 467] width 231 height 48
click at [1331, 531] on link "Send PGA" at bounding box center [1341, 525] width 50 height 13
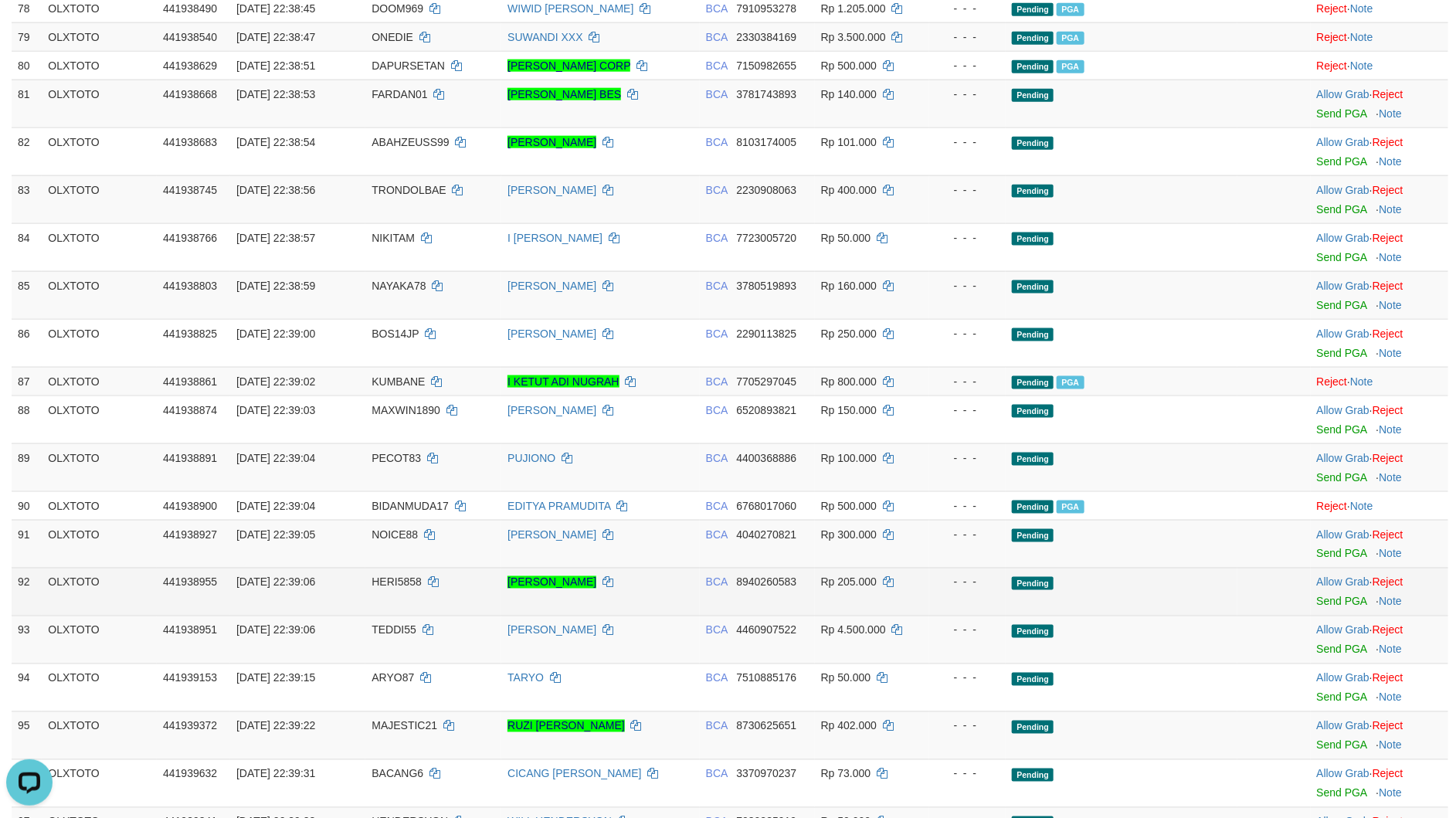
click at [1141, 616] on td "Pending" at bounding box center [1121, 591] width 231 height 48
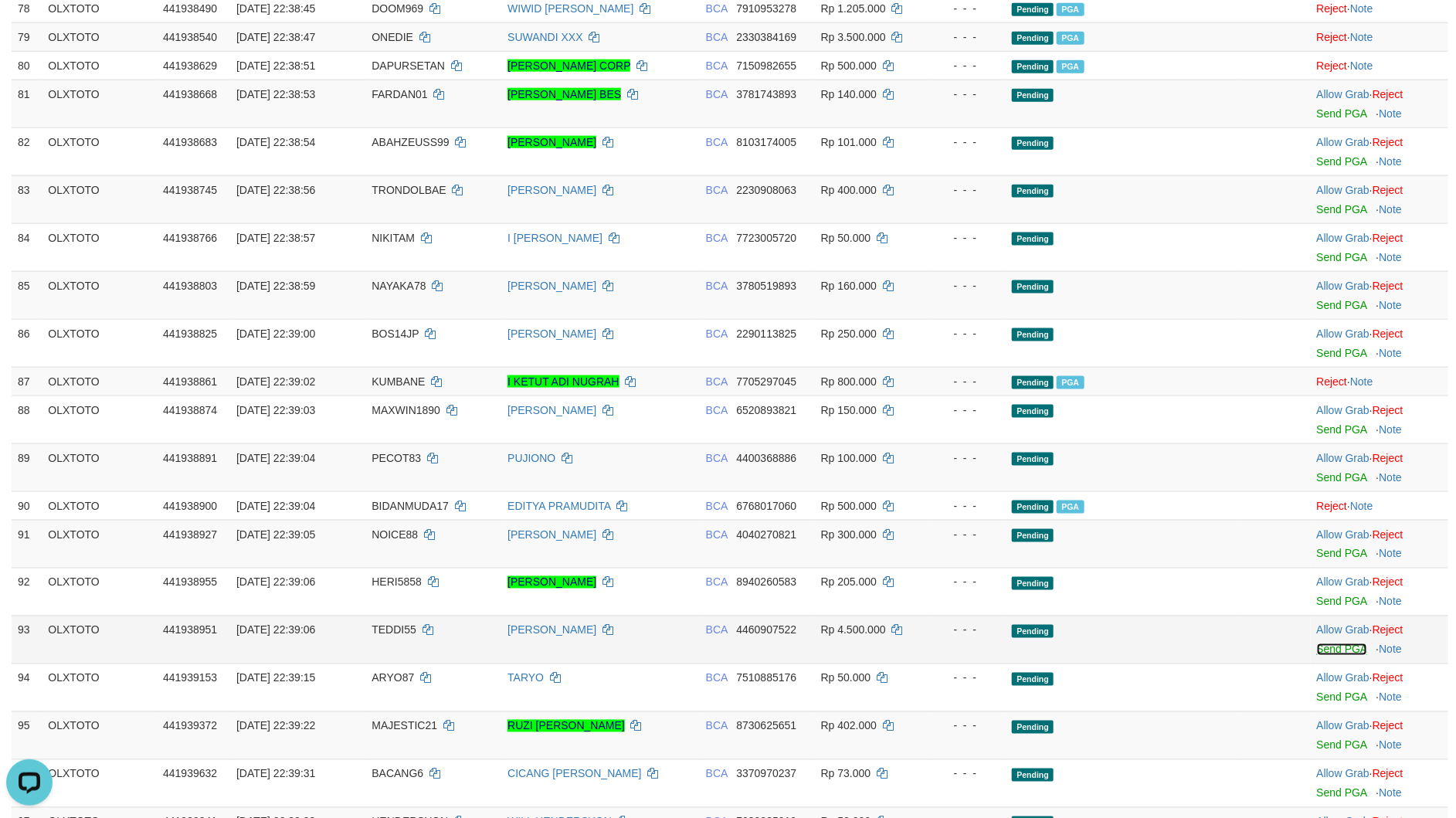
click at [1338, 655] on link "Send PGA" at bounding box center [1341, 649] width 50 height 13
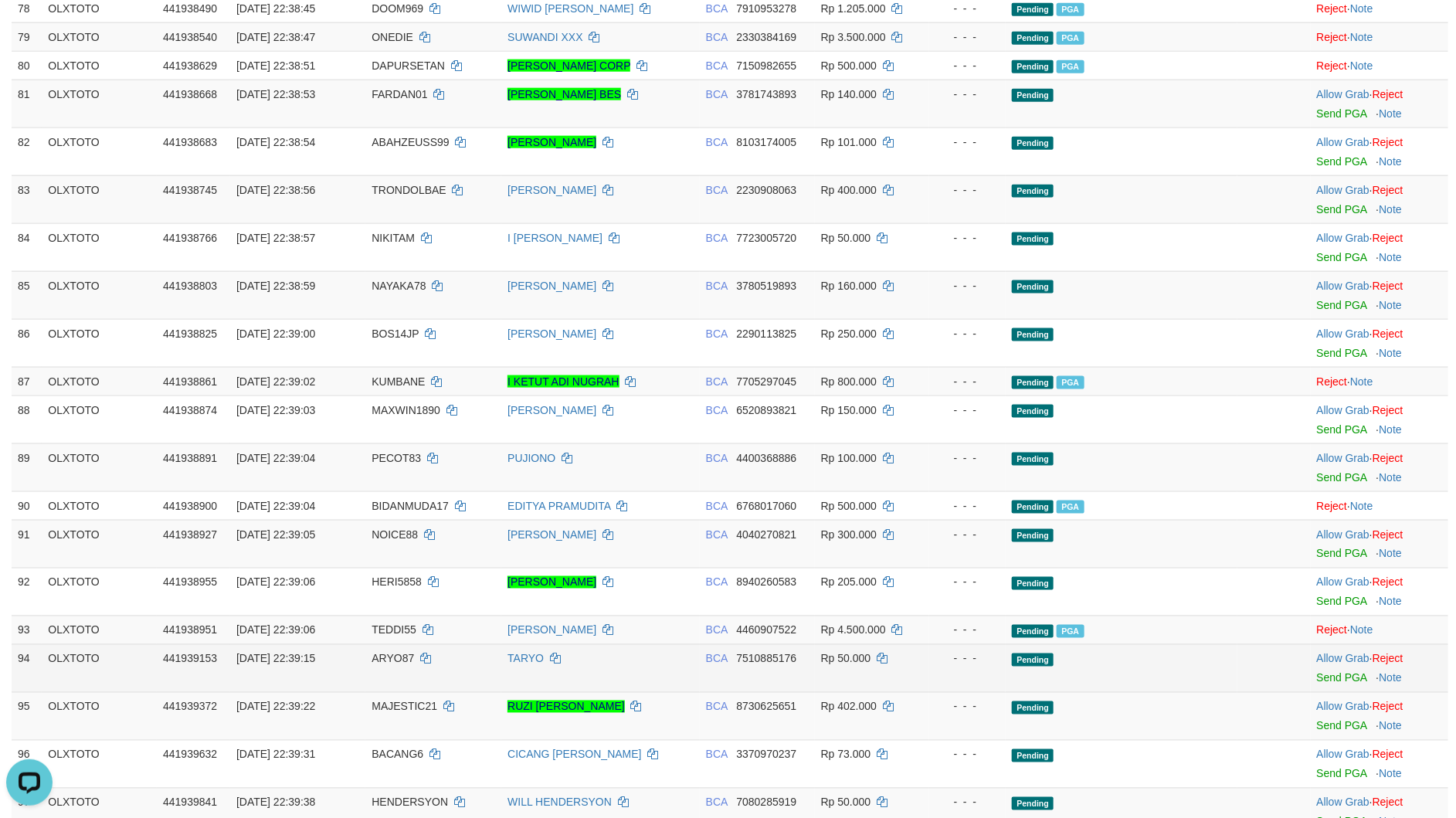
click at [1034, 692] on td "Pending" at bounding box center [1121, 668] width 231 height 48
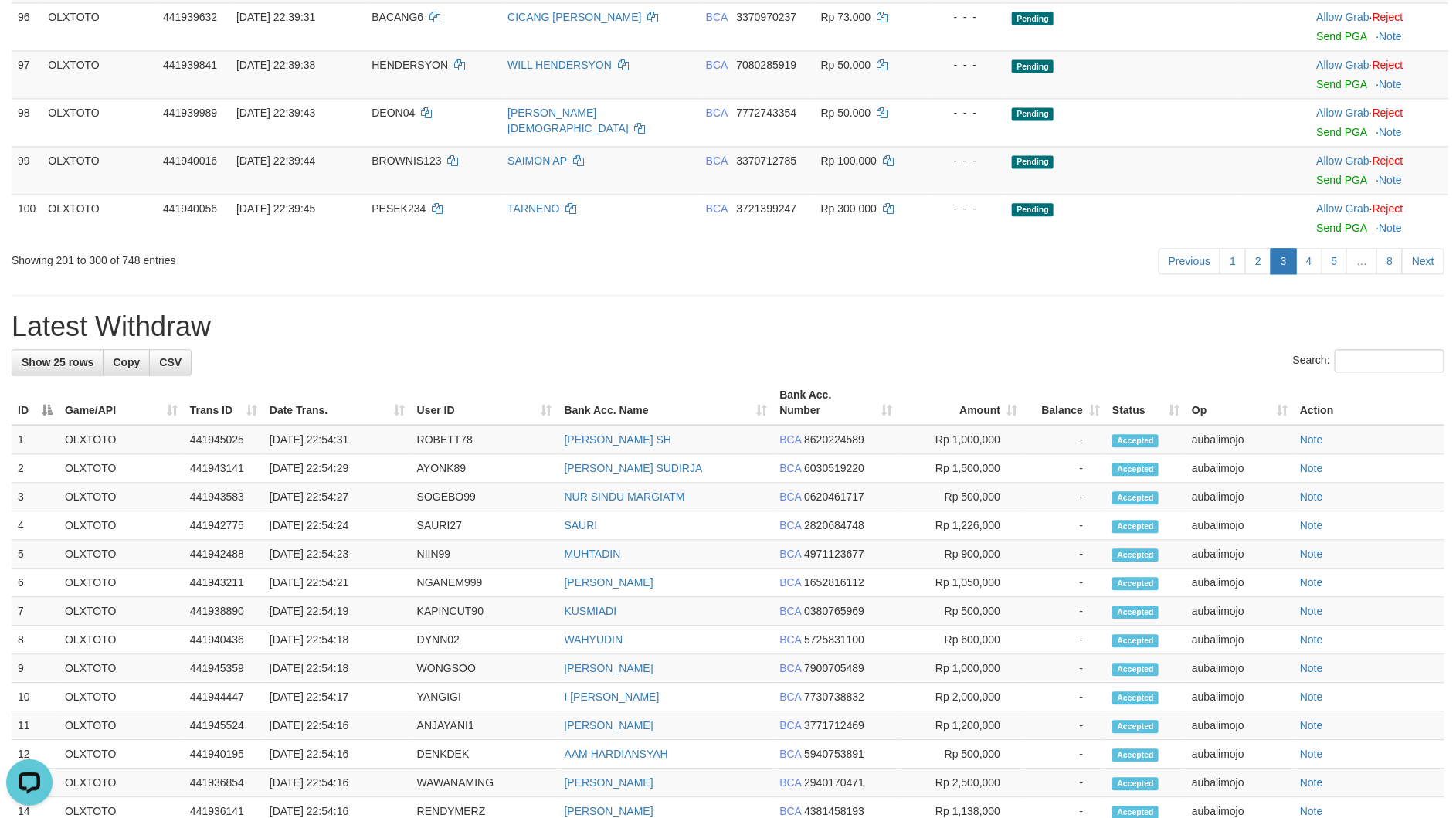
scroll to position [4397, 0]
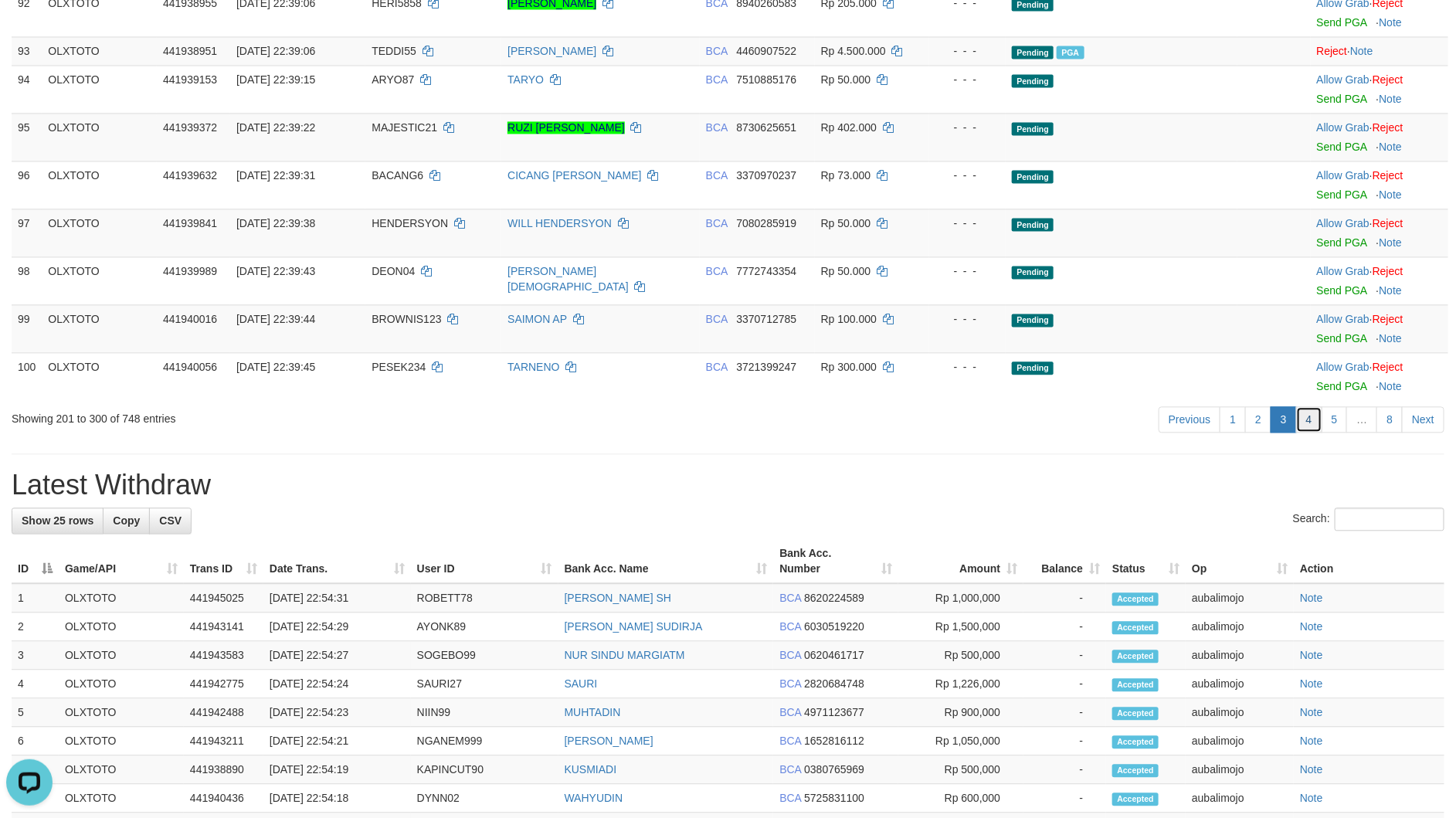
click at [1306, 432] on link "4" at bounding box center [1309, 419] width 27 height 27
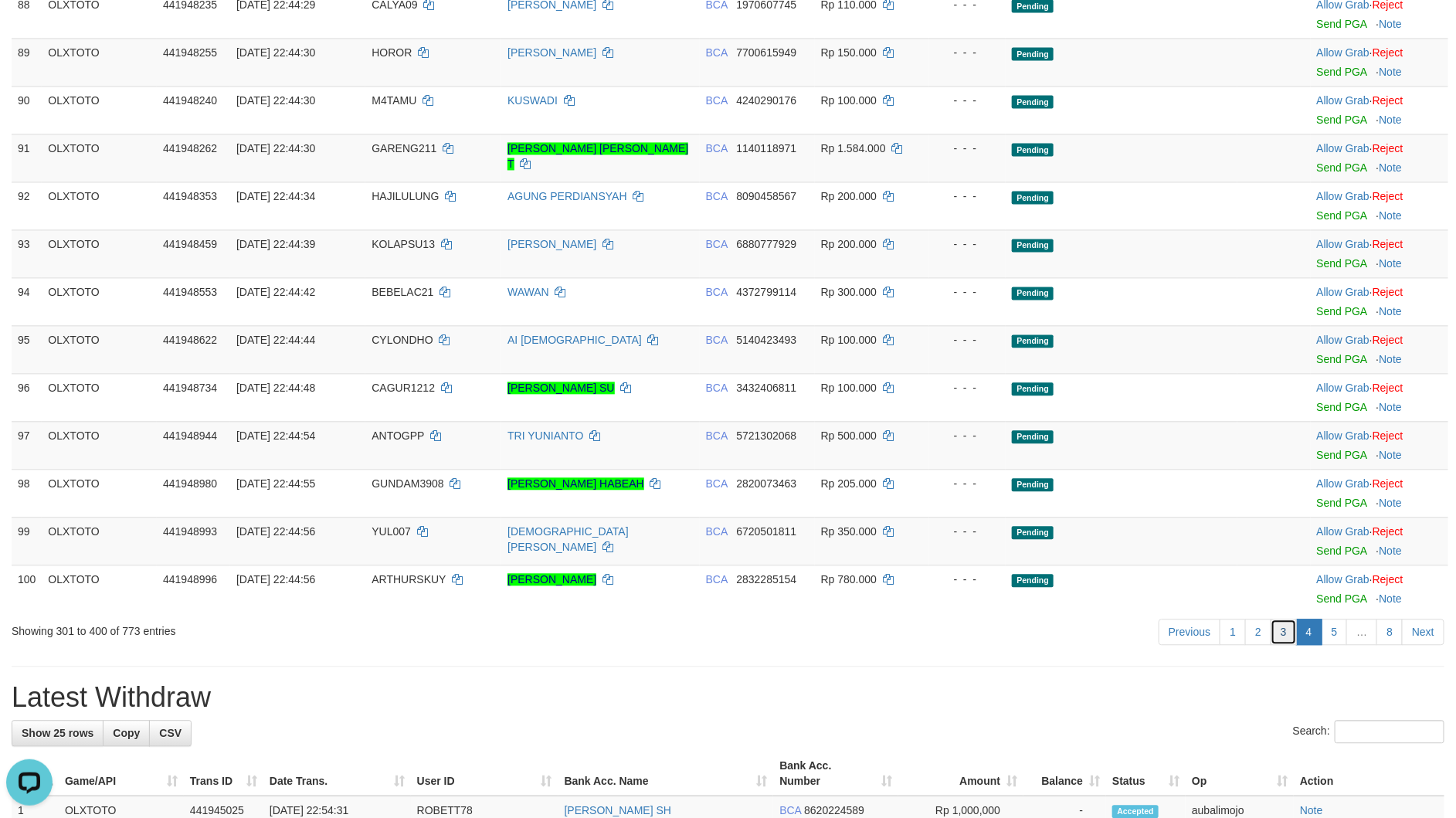
click at [1270, 644] on link "3" at bounding box center [1283, 632] width 27 height 27
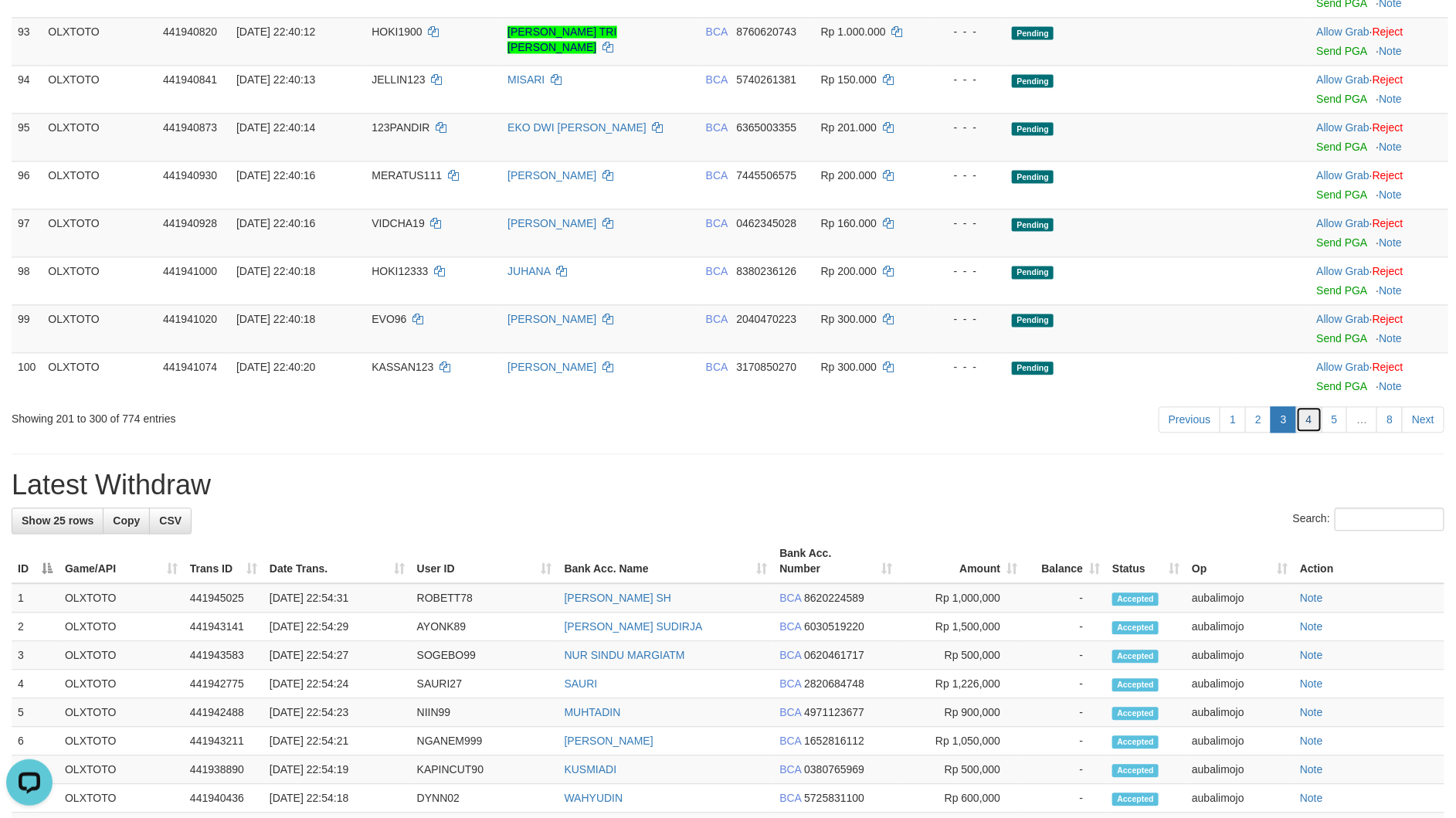
click at [1319, 432] on link "4" at bounding box center [1309, 419] width 27 height 27
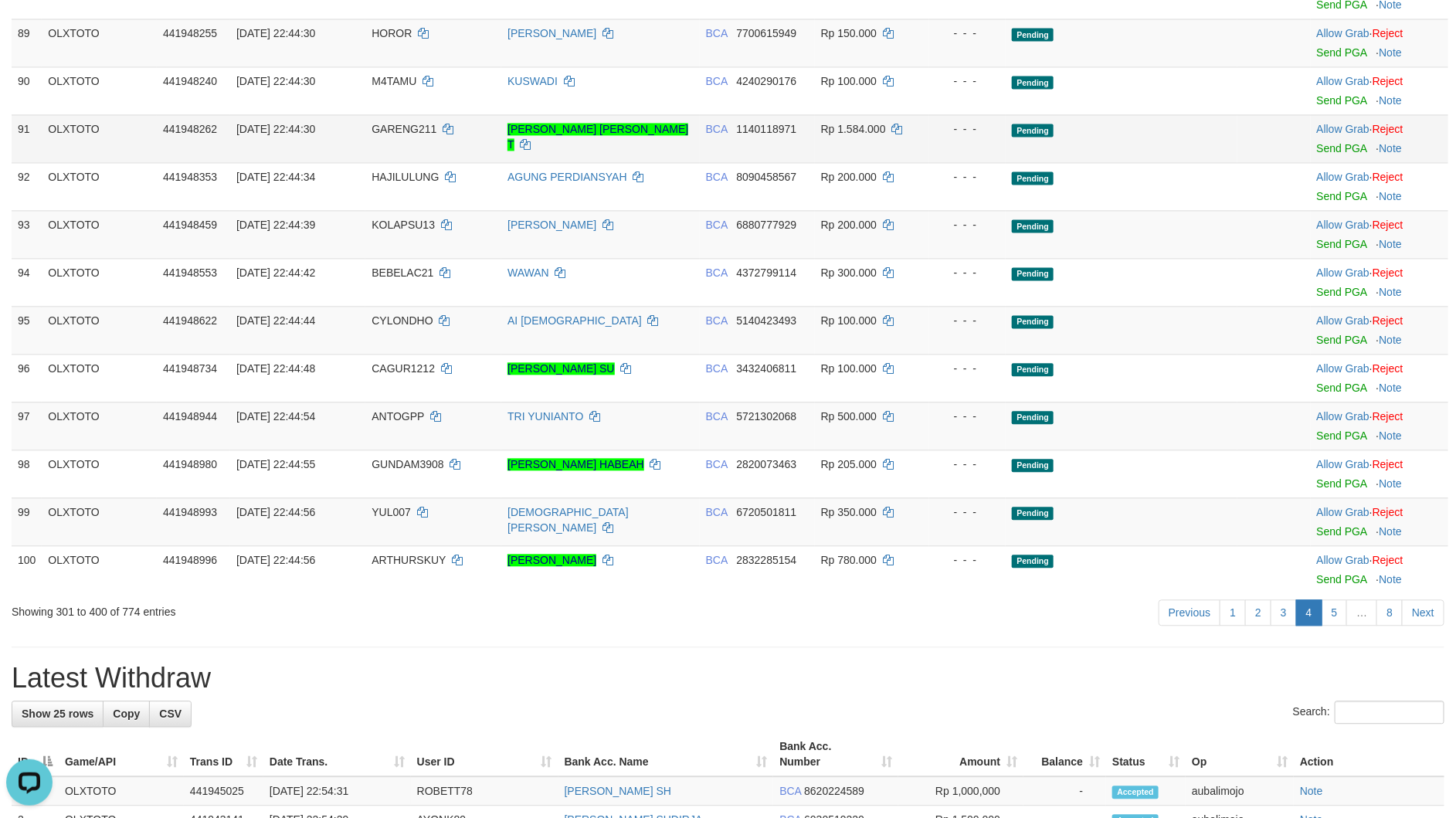
click at [1122, 162] on td "Pending" at bounding box center [1121, 138] width 231 height 48
click at [1272, 626] on link "3" at bounding box center [1283, 612] width 27 height 27
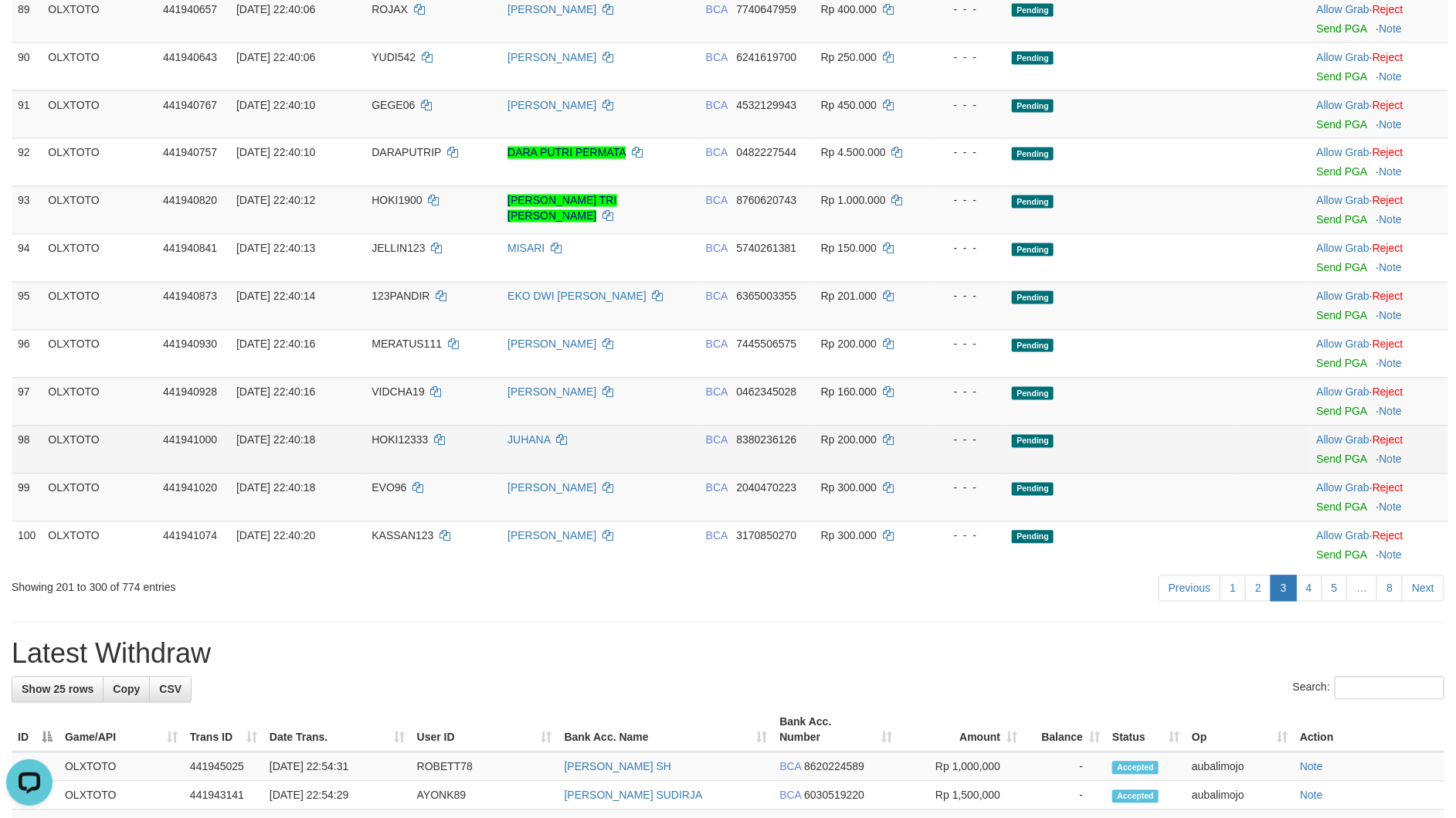
scroll to position [4165, 0]
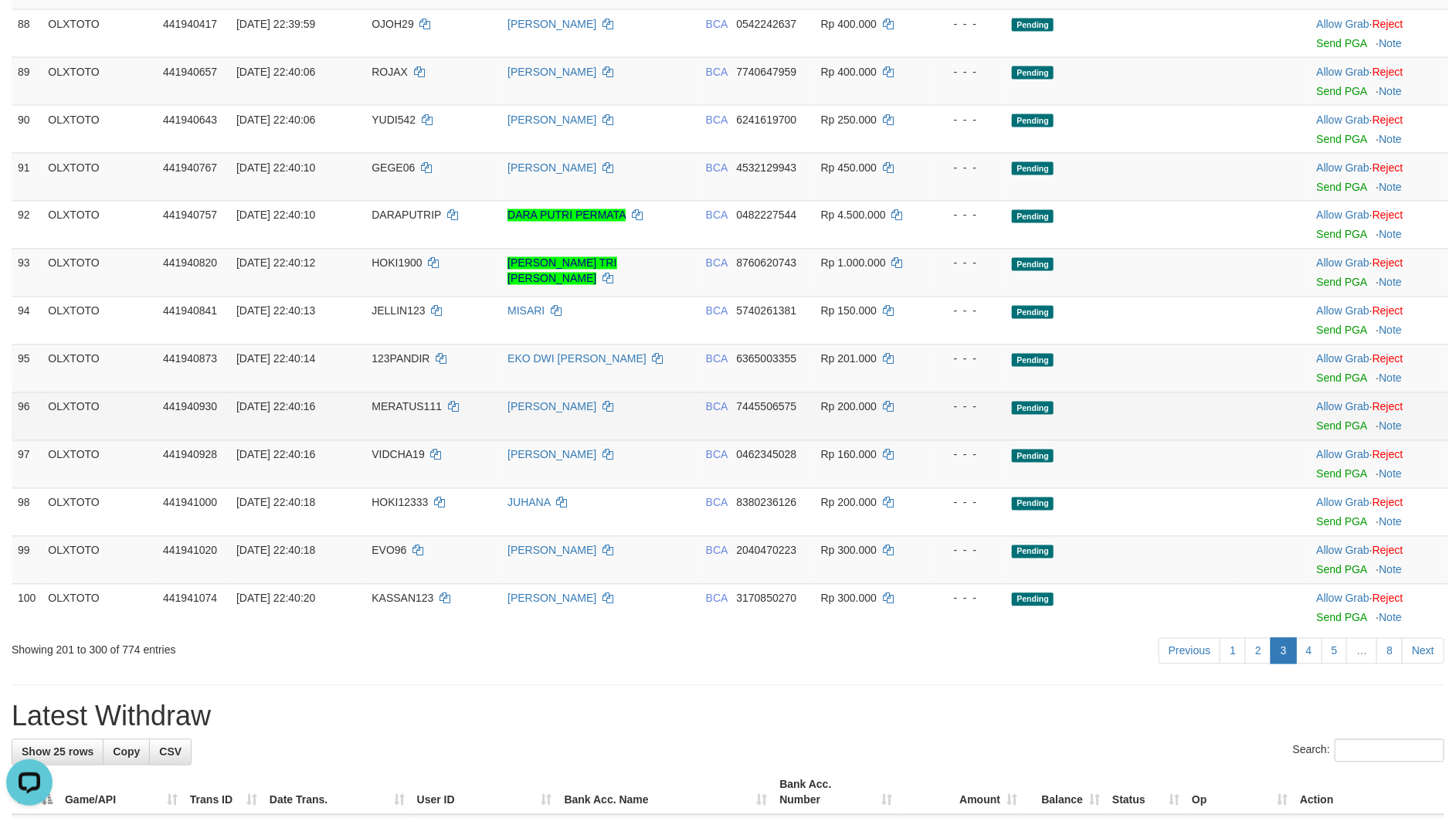
click at [1117, 440] on td "Pending" at bounding box center [1121, 416] width 231 height 48
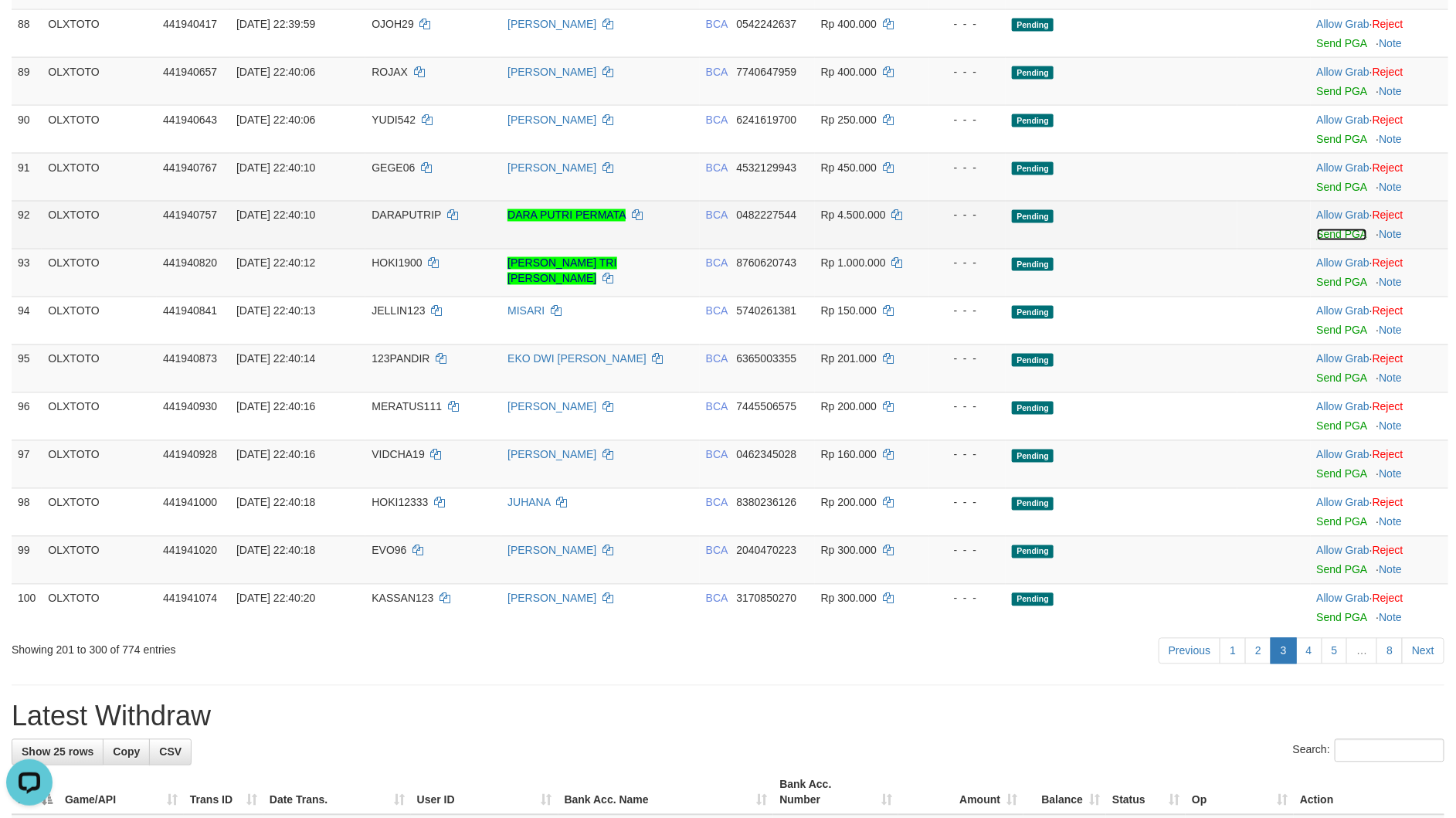
click at [1328, 241] on link "Send PGA" at bounding box center [1341, 235] width 50 height 13
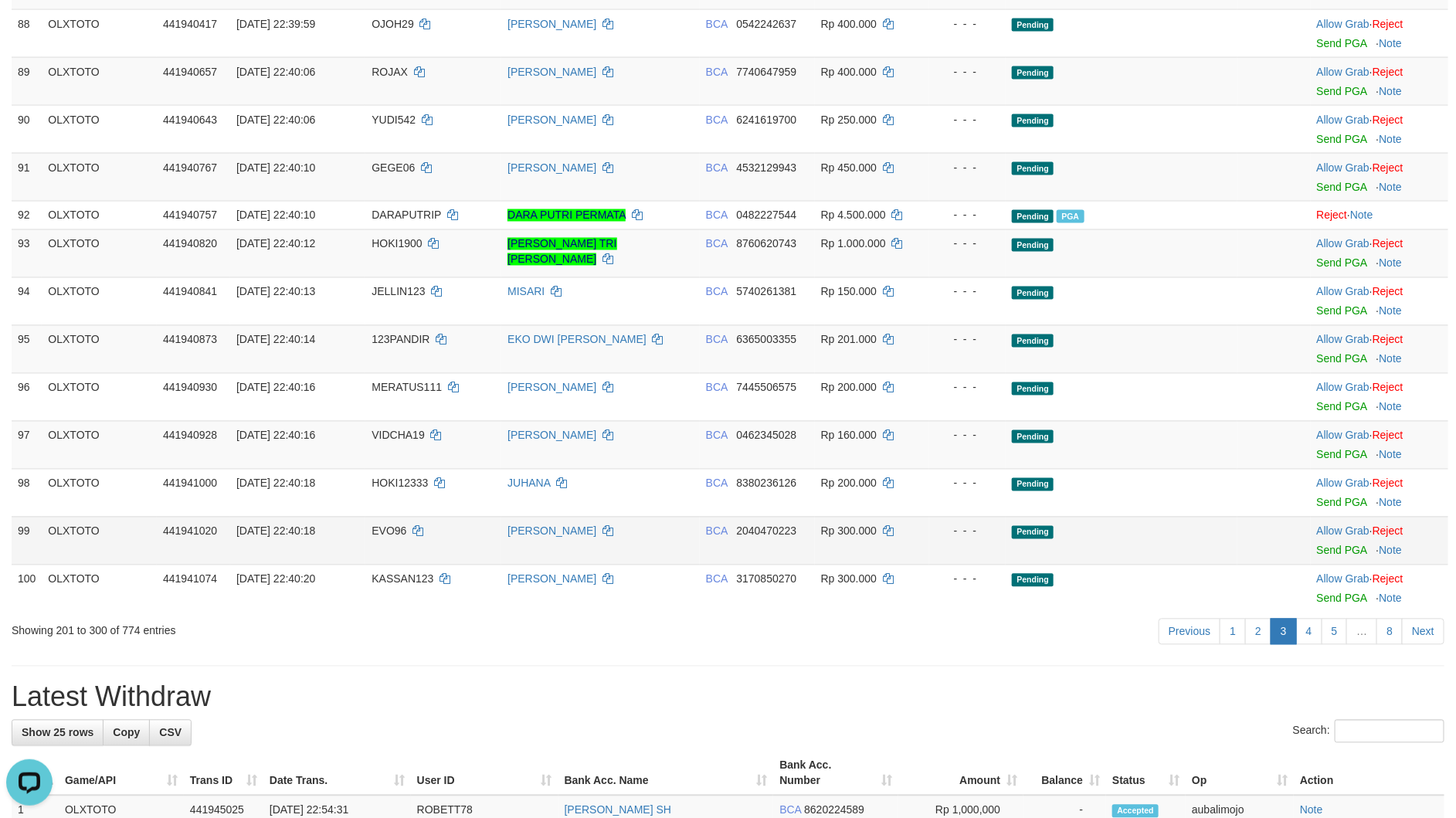
click at [1122, 554] on td "Pending" at bounding box center [1121, 541] width 231 height 48
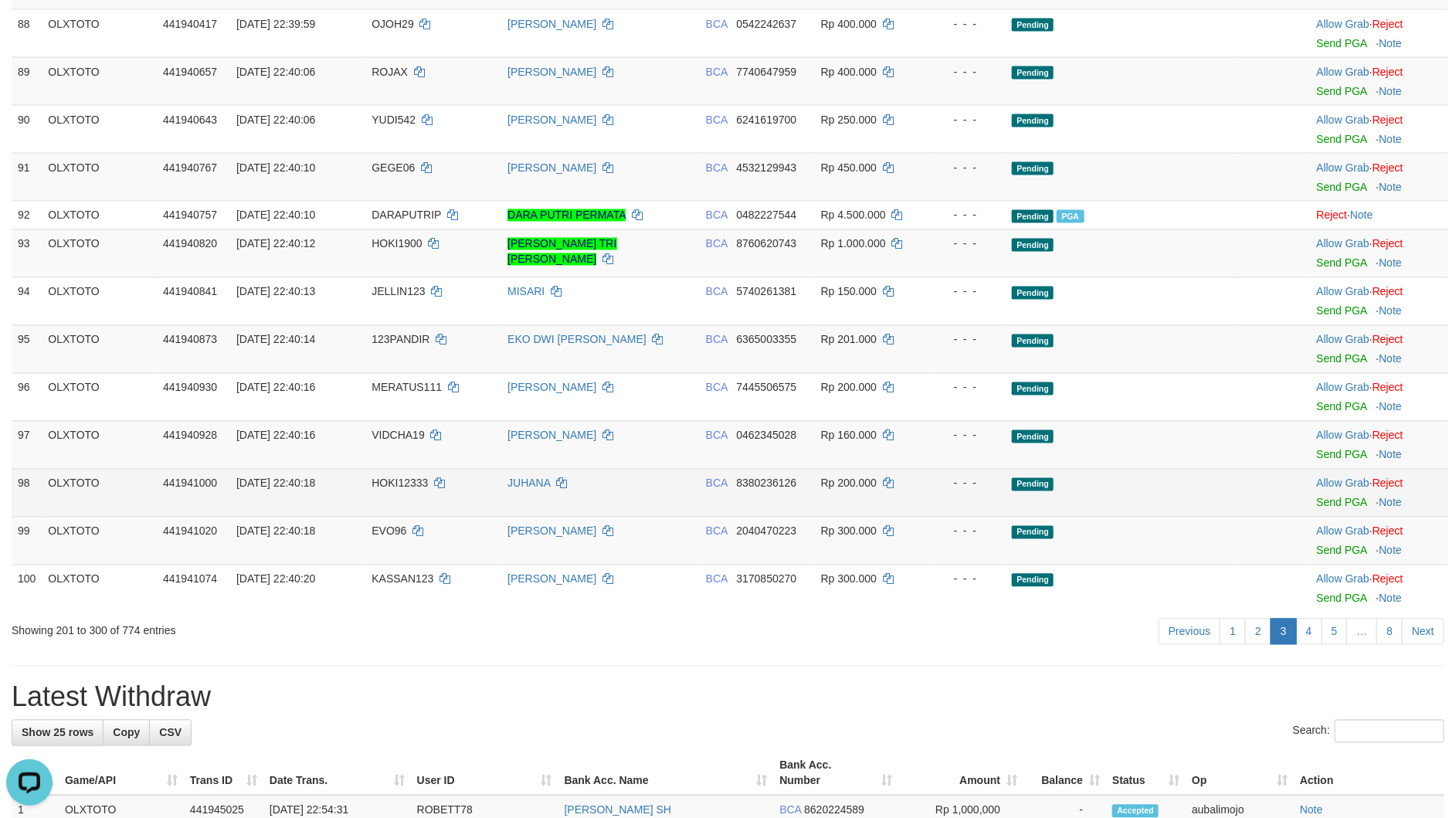
click at [1166, 517] on td "Pending" at bounding box center [1121, 492] width 231 height 48
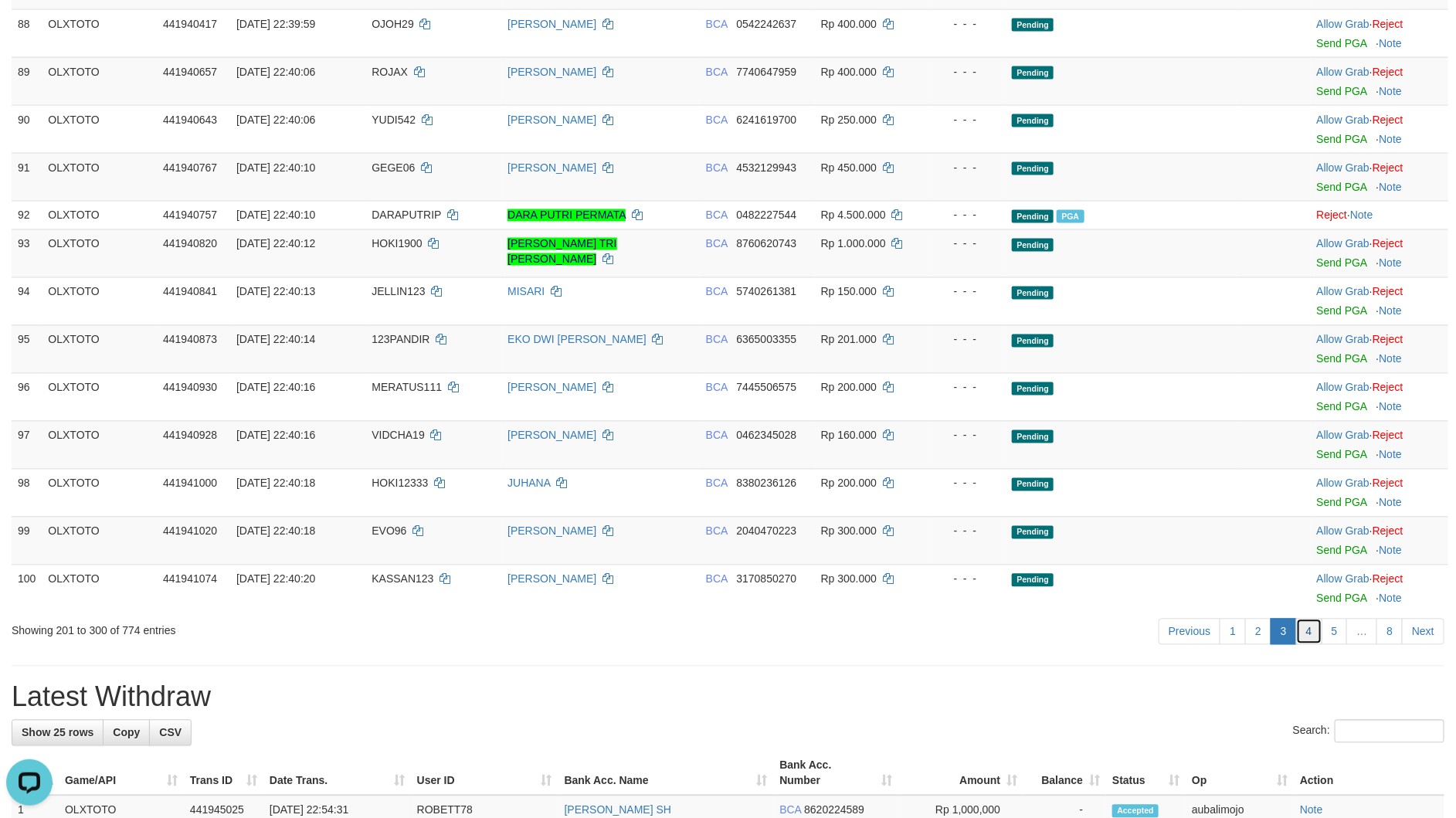
click at [1305, 644] on link "4" at bounding box center [1309, 632] width 27 height 27
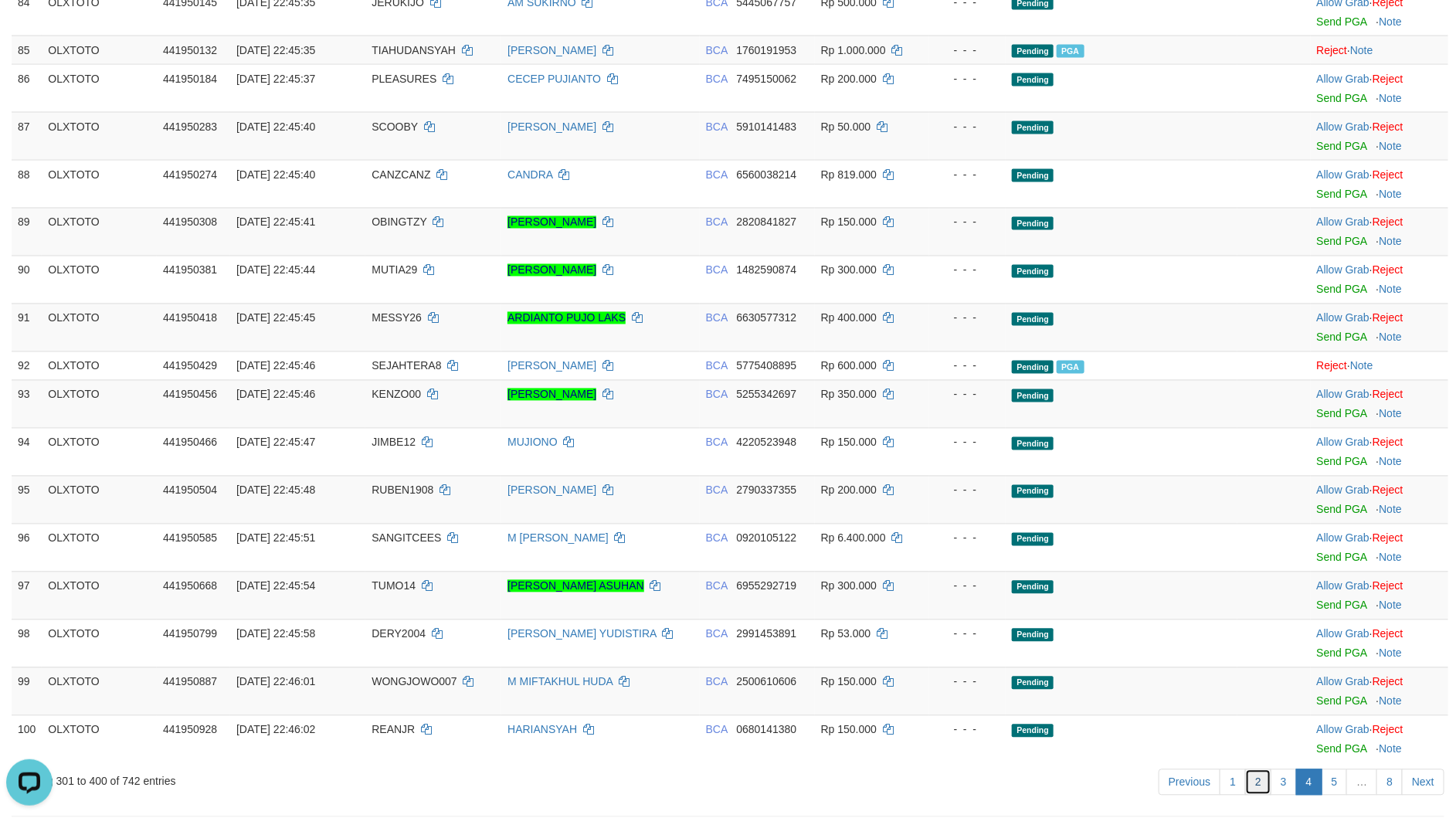
click at [1264, 793] on link "2" at bounding box center [1259, 781] width 27 height 27
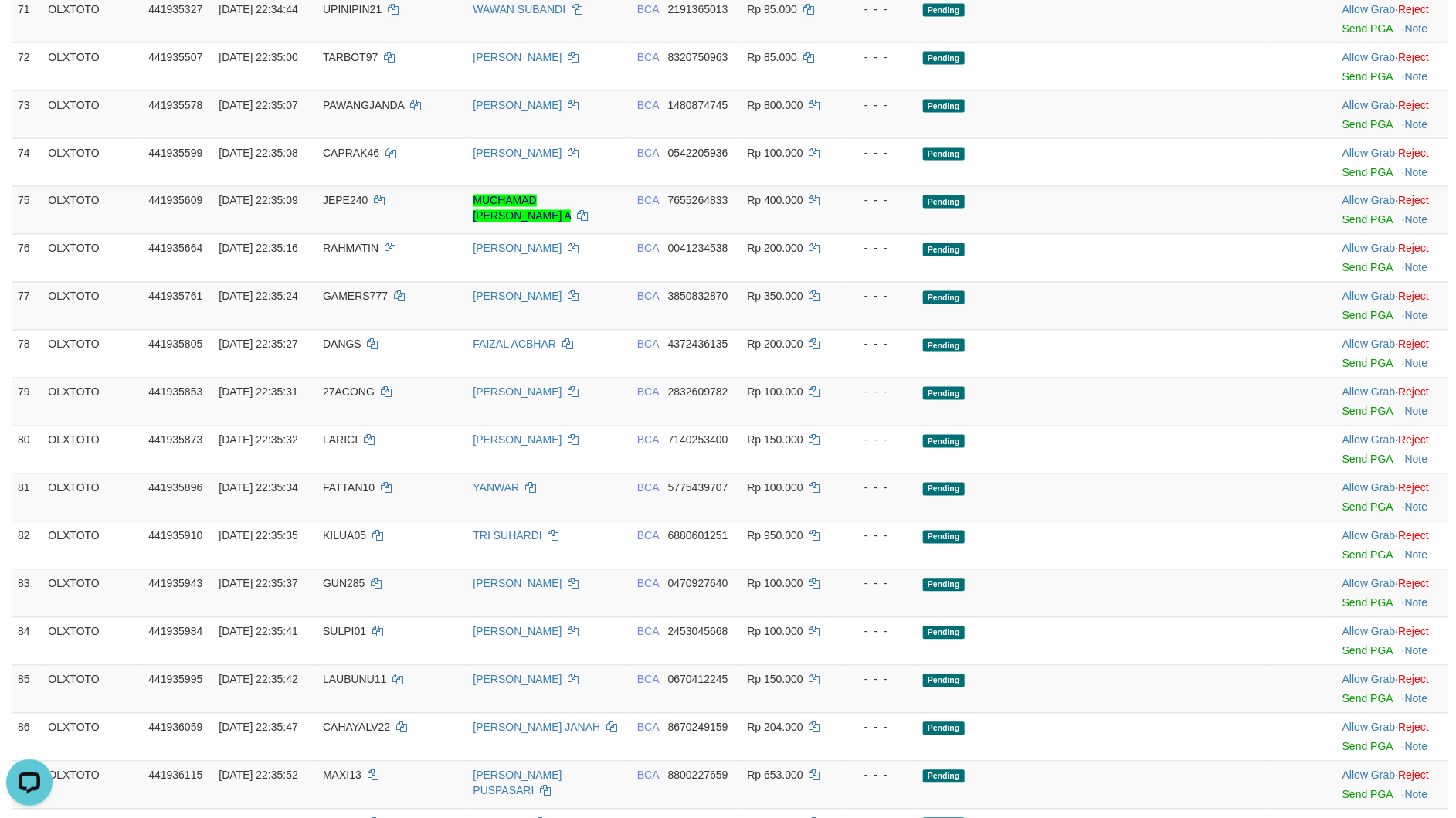
scroll to position [5993, 0]
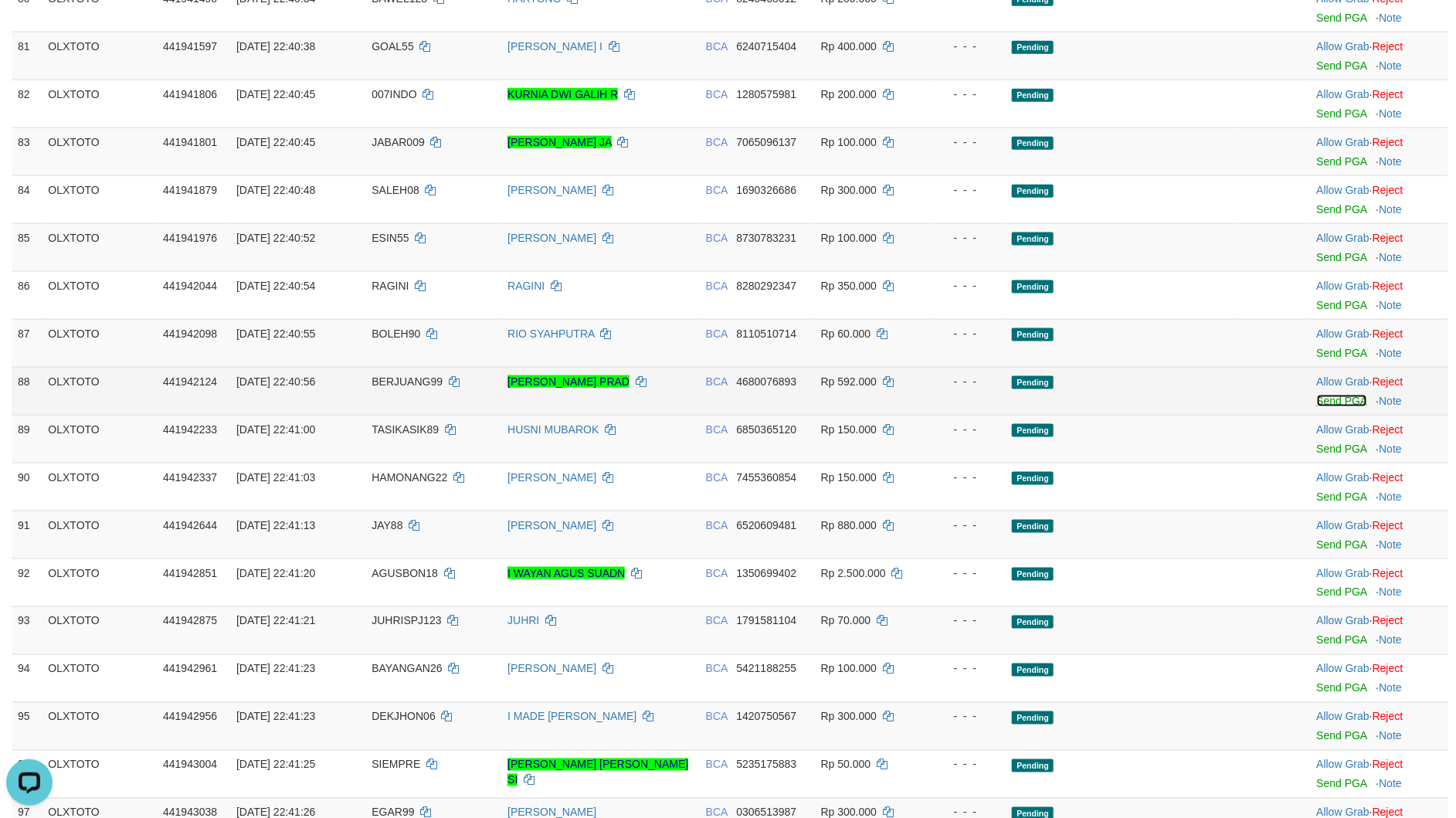
click at [1324, 407] on link "Send PGA" at bounding box center [1341, 401] width 50 height 13
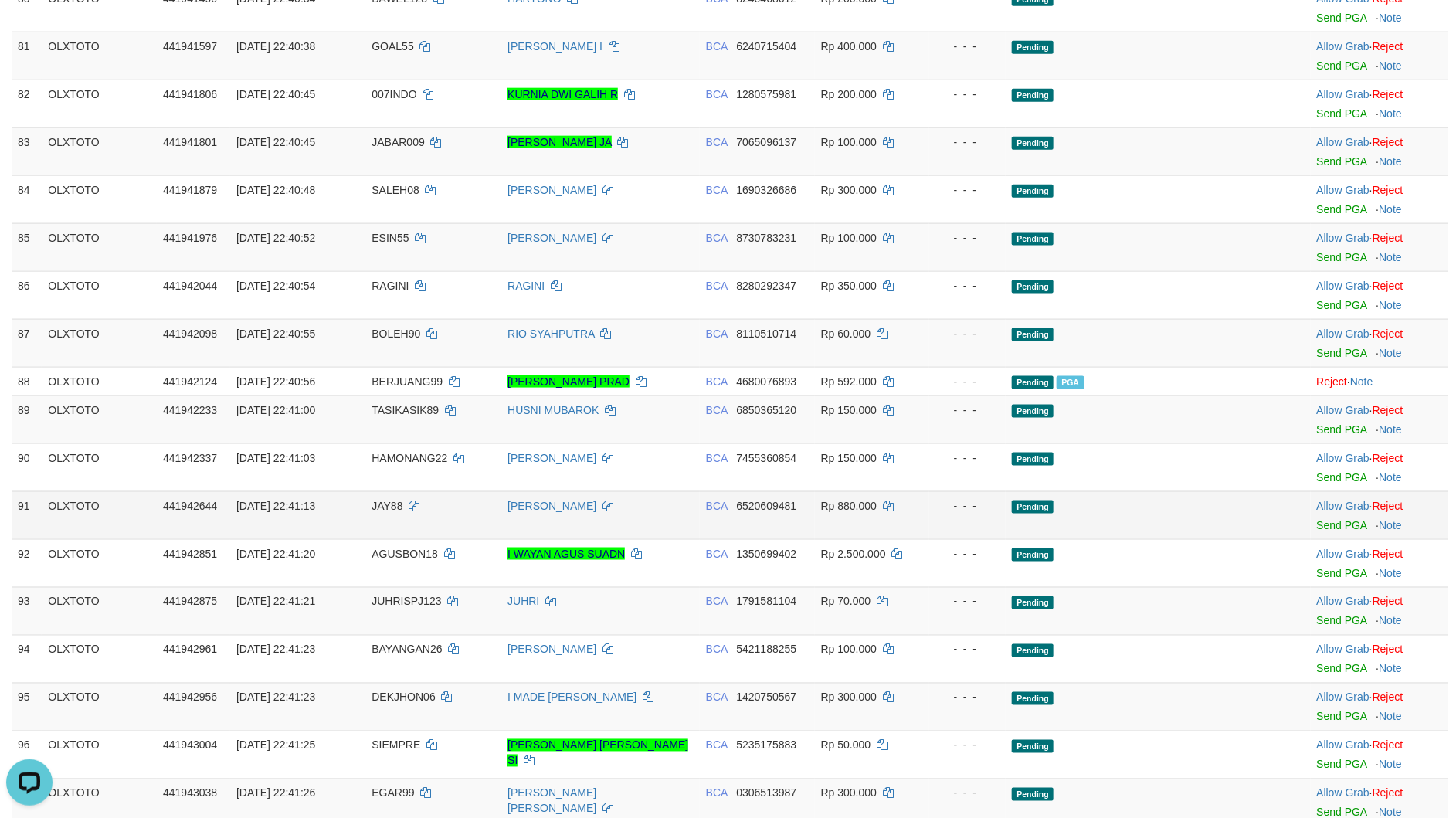
click at [1045, 539] on td "Pending" at bounding box center [1121, 515] width 231 height 48
click at [1331, 531] on link "Send PGA" at bounding box center [1341, 525] width 50 height 13
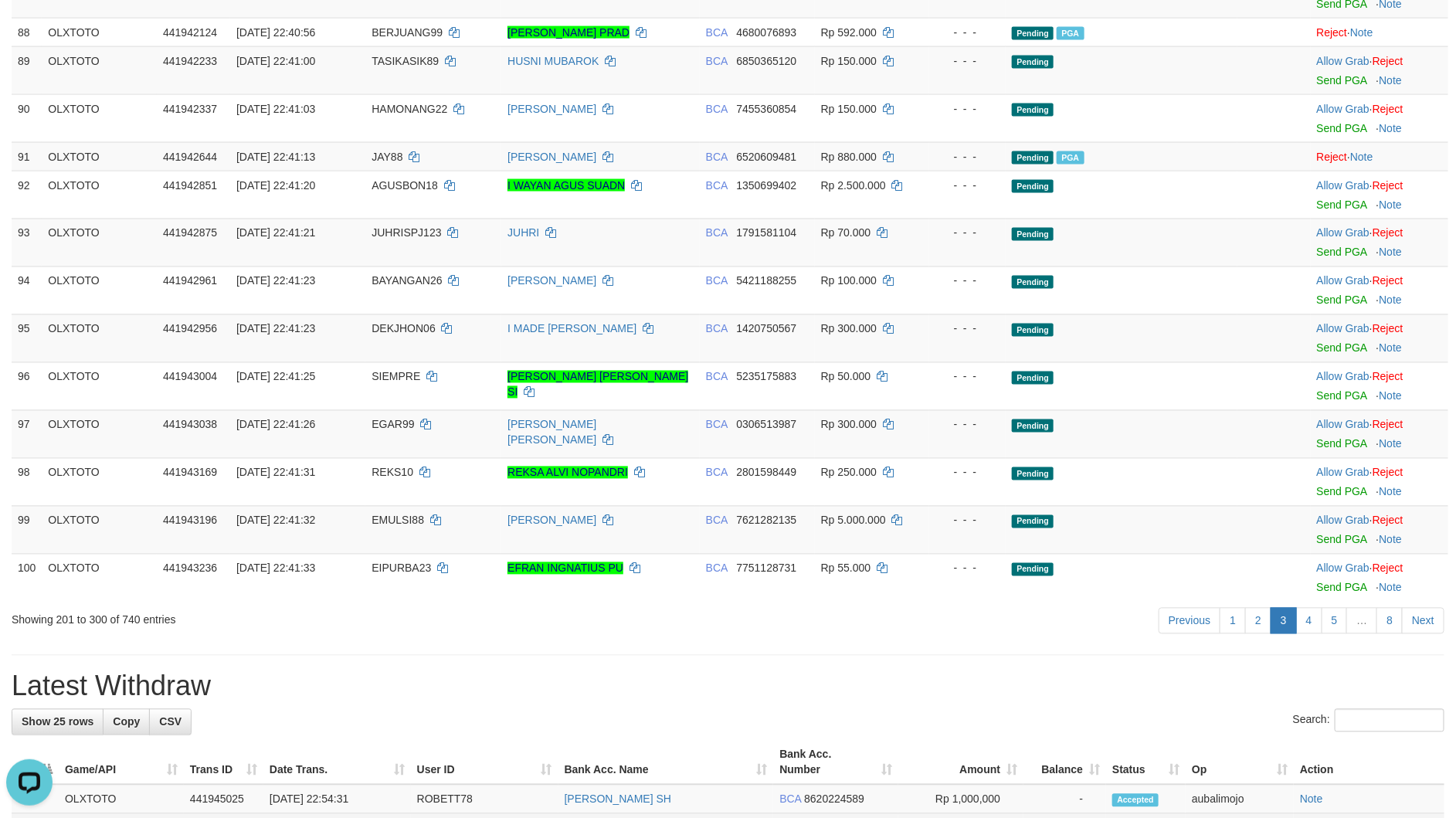
scroll to position [4252, 0]
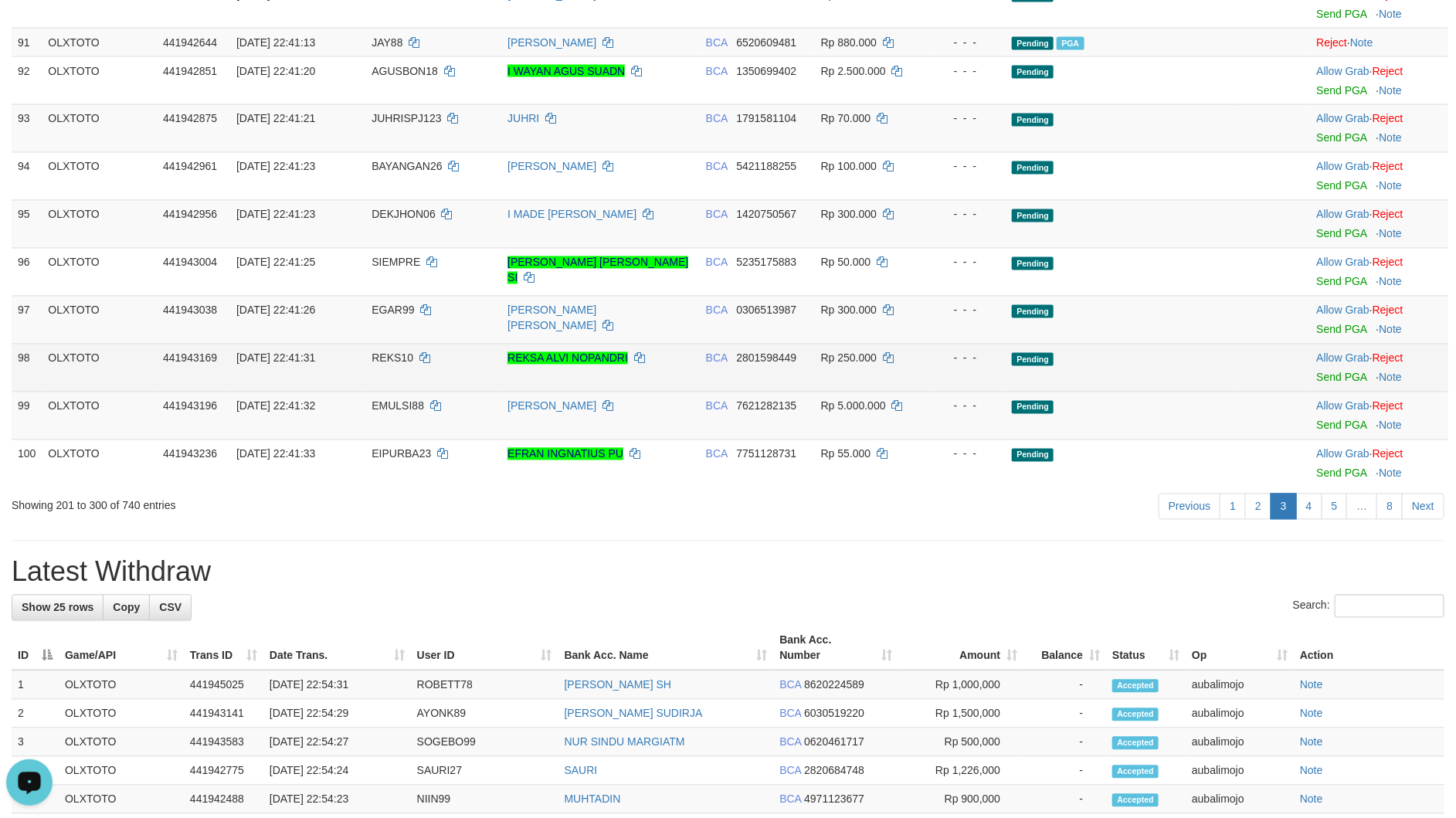
click at [1115, 392] on td "Pending" at bounding box center [1121, 367] width 231 height 48
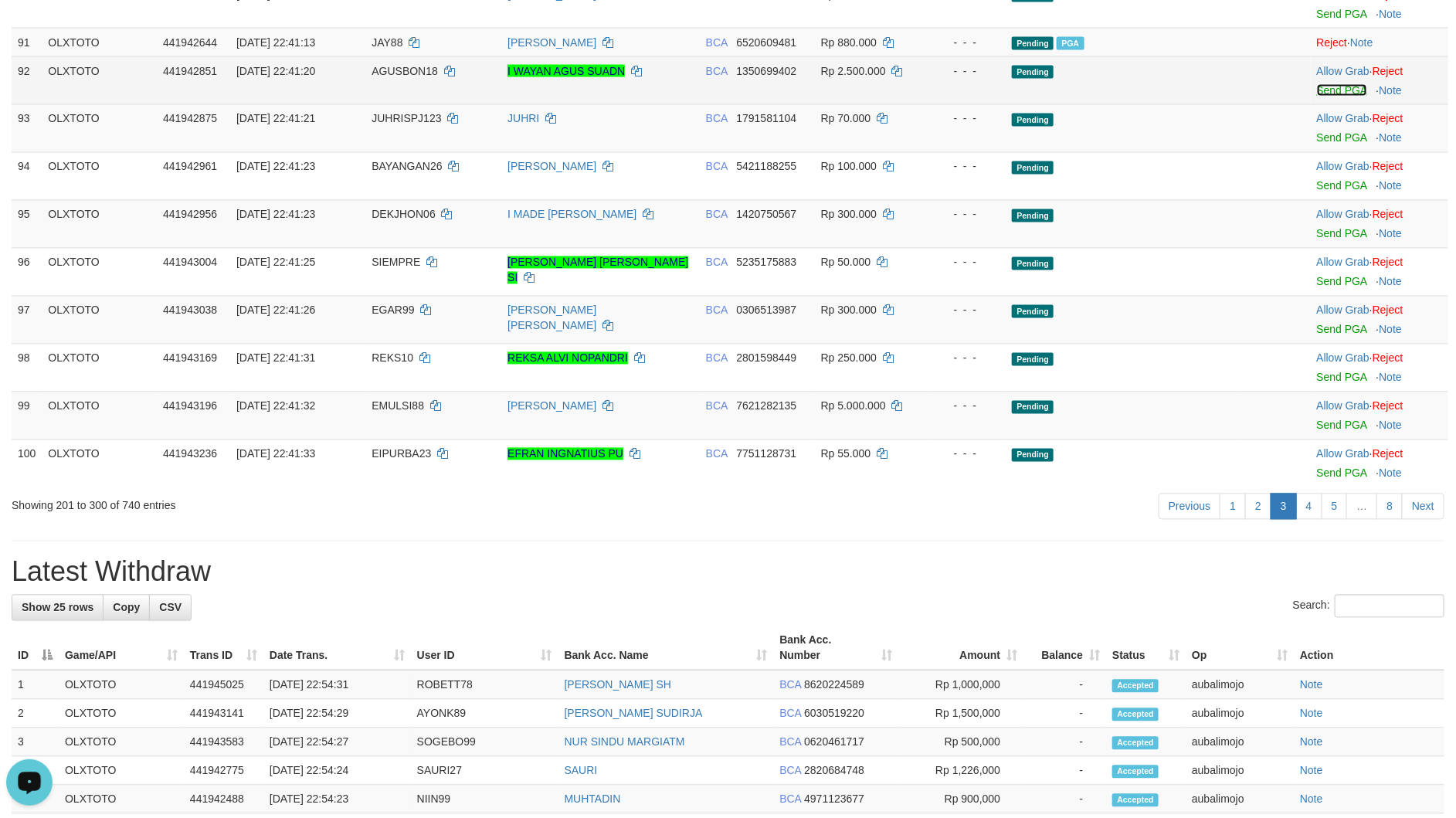
click at [1331, 97] on link "Send PGA" at bounding box center [1341, 90] width 50 height 13
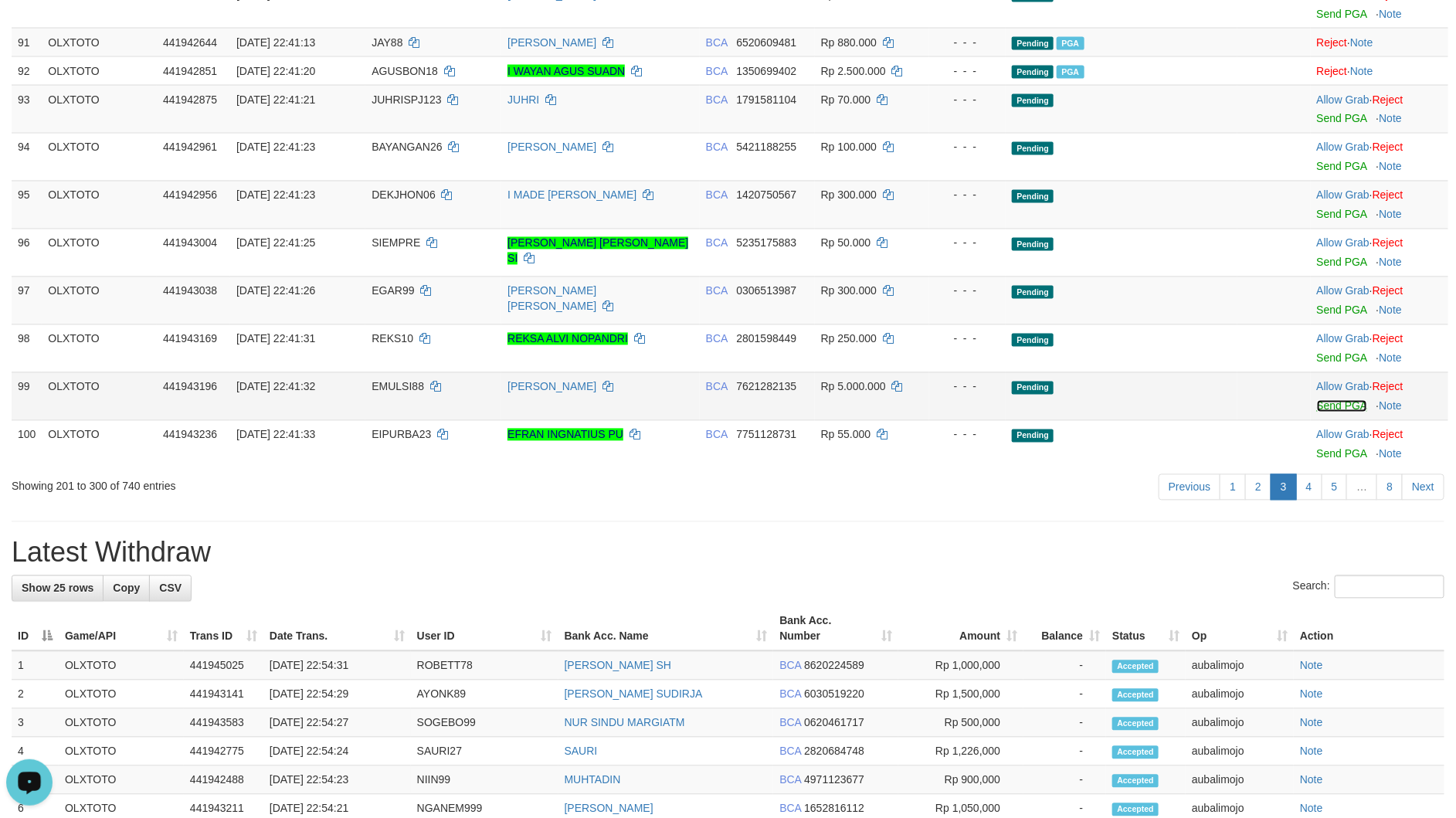
click at [1327, 412] on link "Send PGA" at bounding box center [1341, 406] width 50 height 13
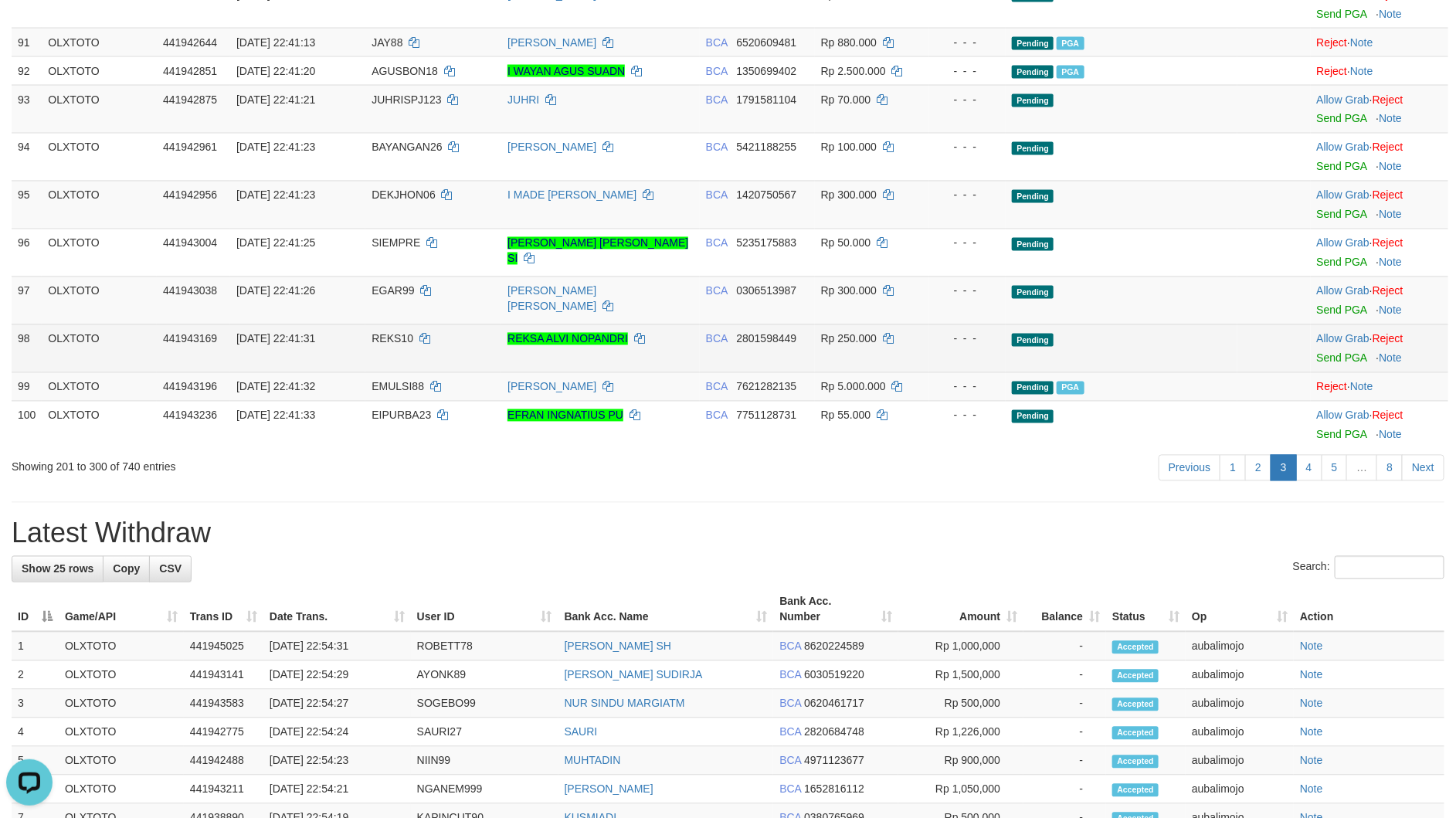
click at [1108, 372] on td "Pending" at bounding box center [1121, 348] width 231 height 48
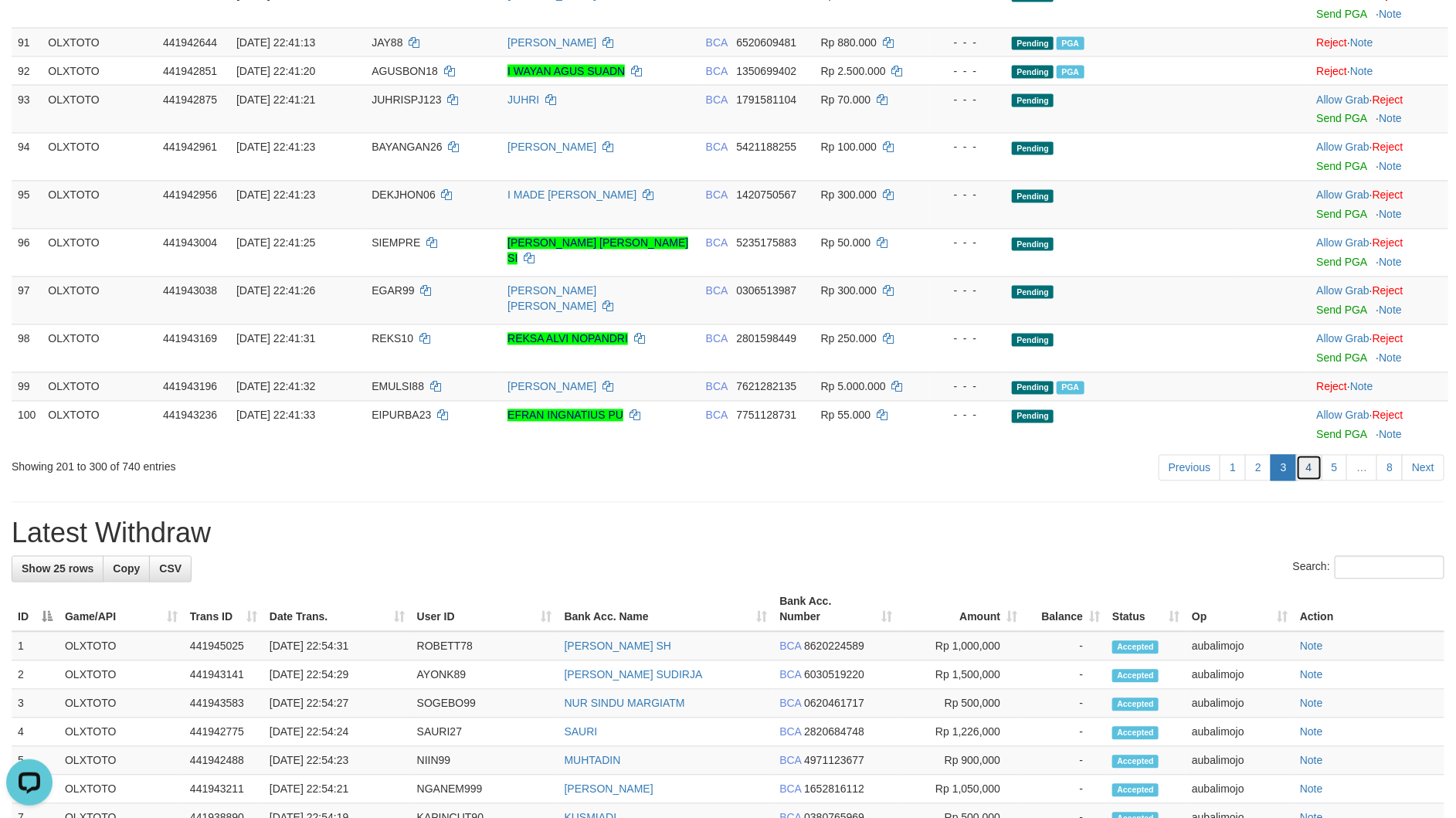
click at [1296, 482] on link "4" at bounding box center [1309, 468] width 27 height 27
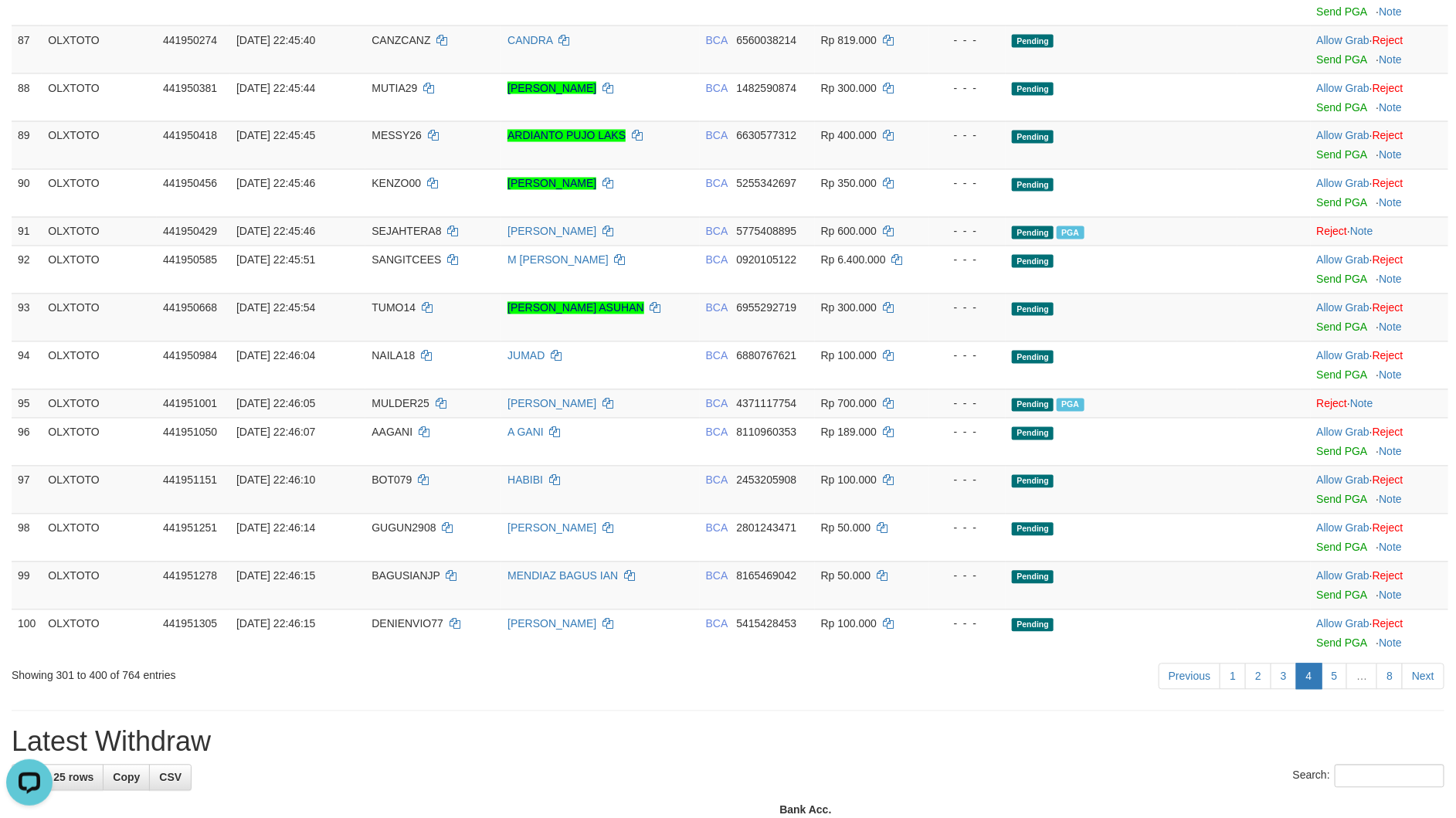
scroll to position [0, 0]
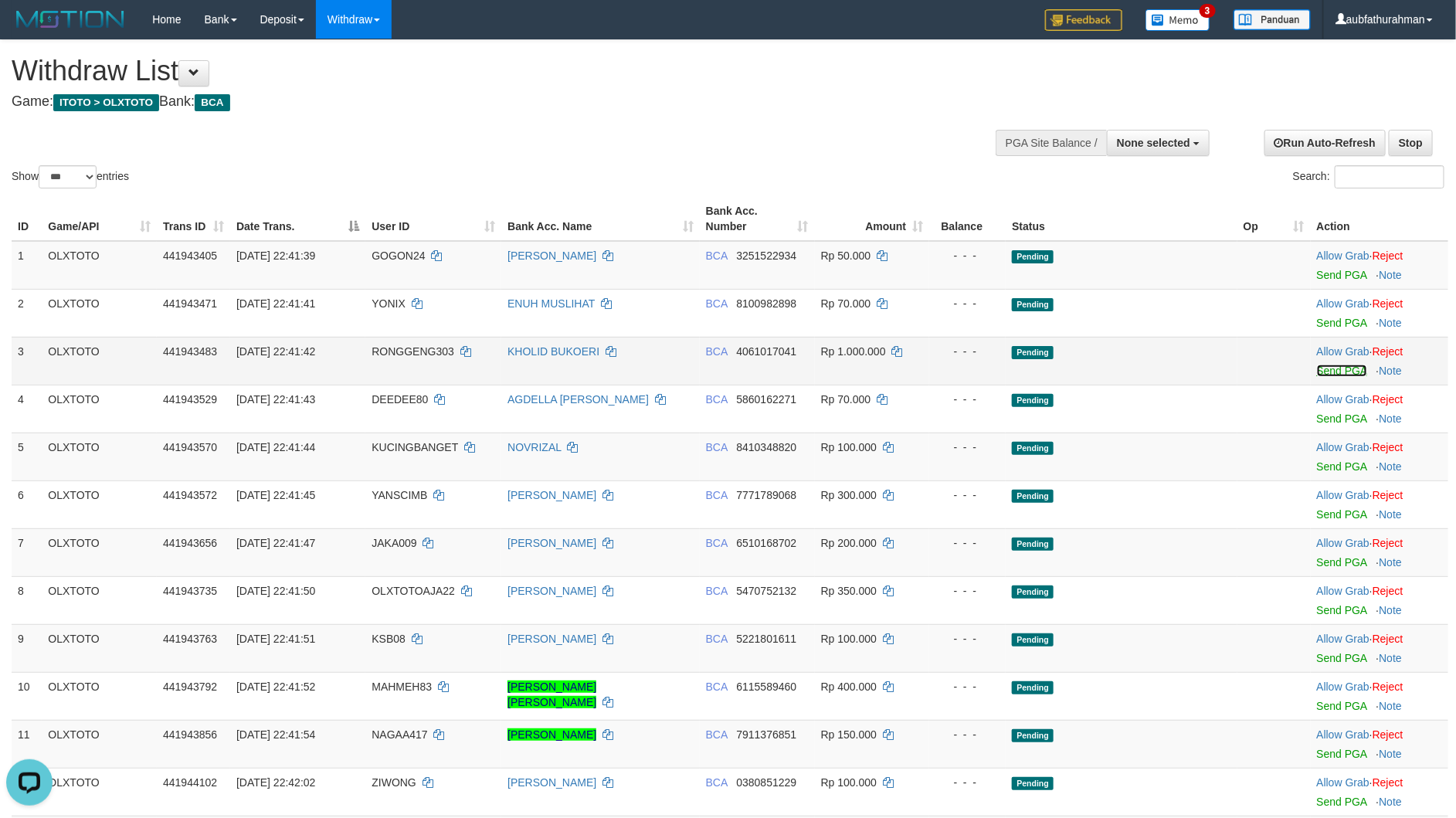
click at [1324, 373] on link "Send PGA" at bounding box center [1341, 370] width 50 height 13
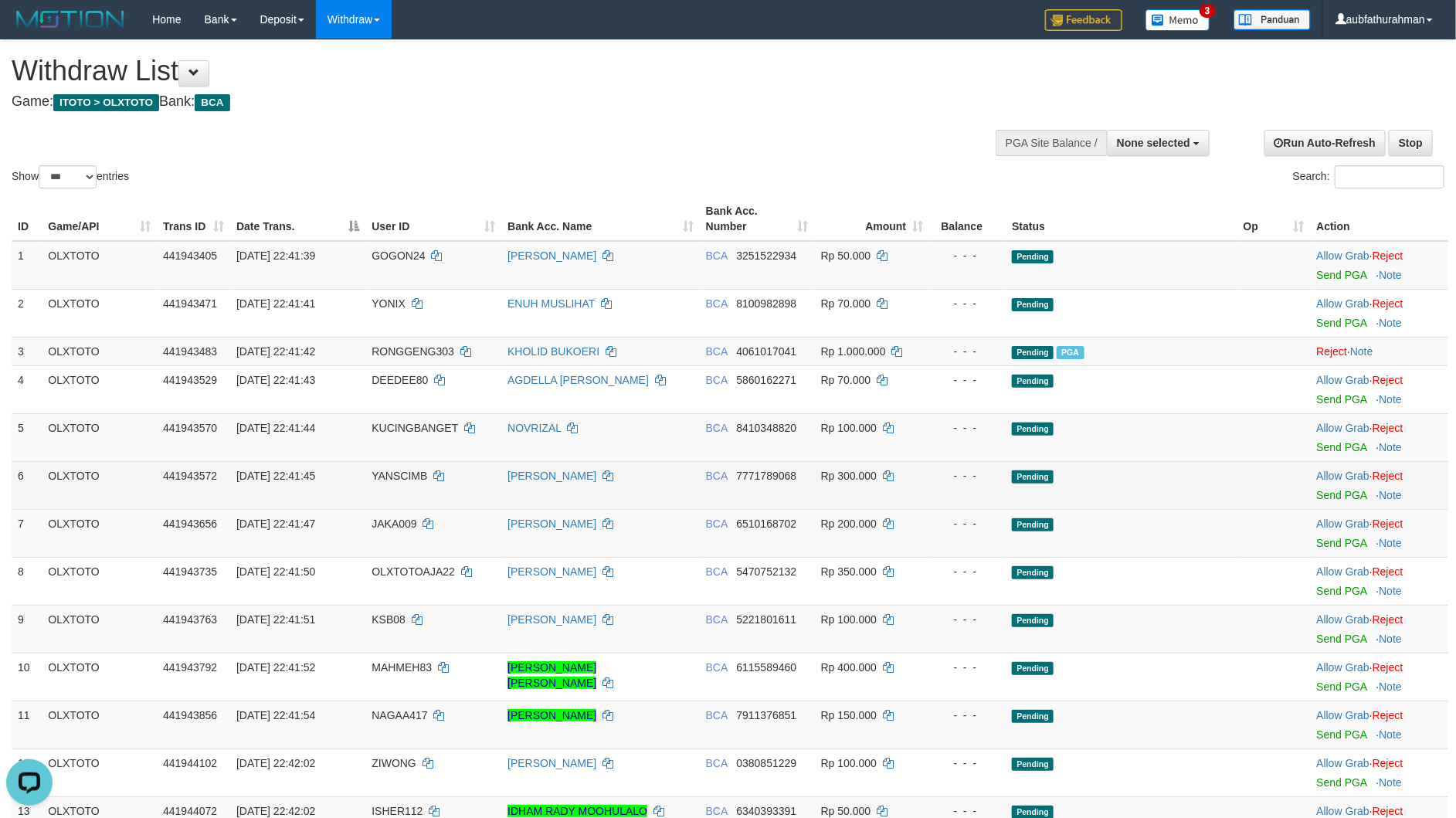
drag, startPoint x: 1199, startPoint y: 484, endPoint x: 1188, endPoint y: 487, distance: 11.4
click at [1198, 484] on td "Pending" at bounding box center [1121, 484] width 231 height 48
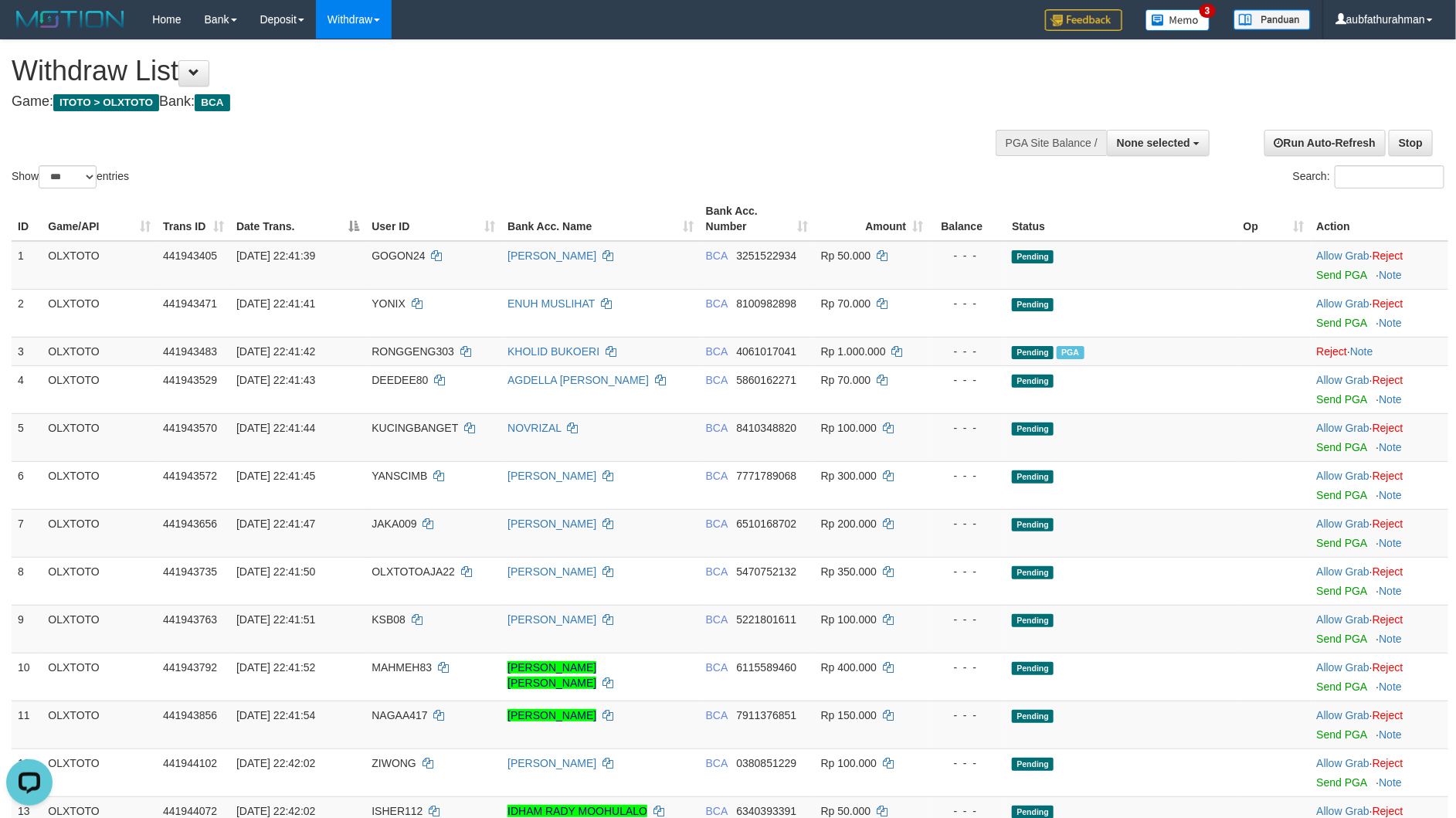
scroll to position [742, 0]
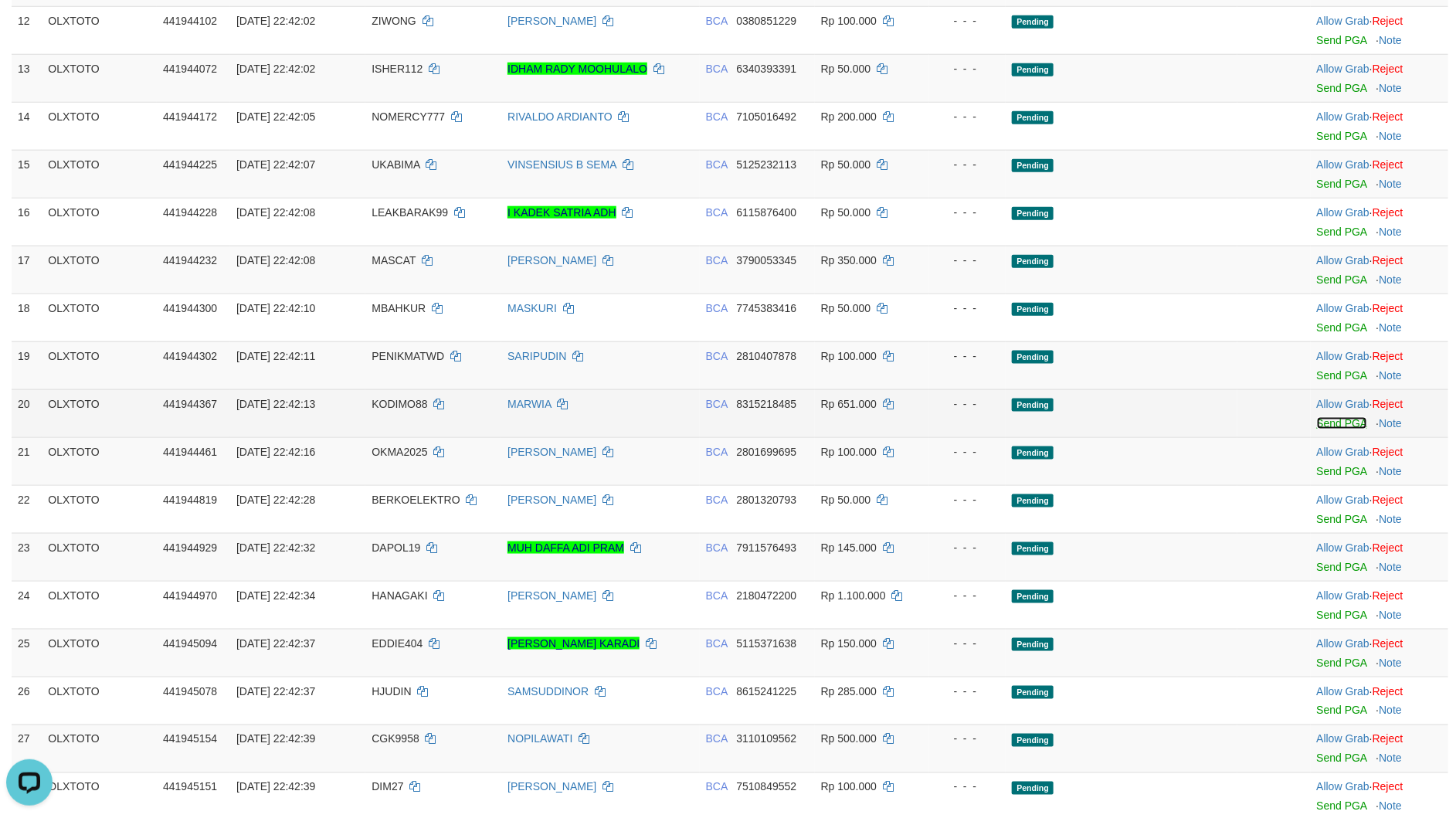
click at [1328, 427] on link "Send PGA" at bounding box center [1341, 423] width 50 height 13
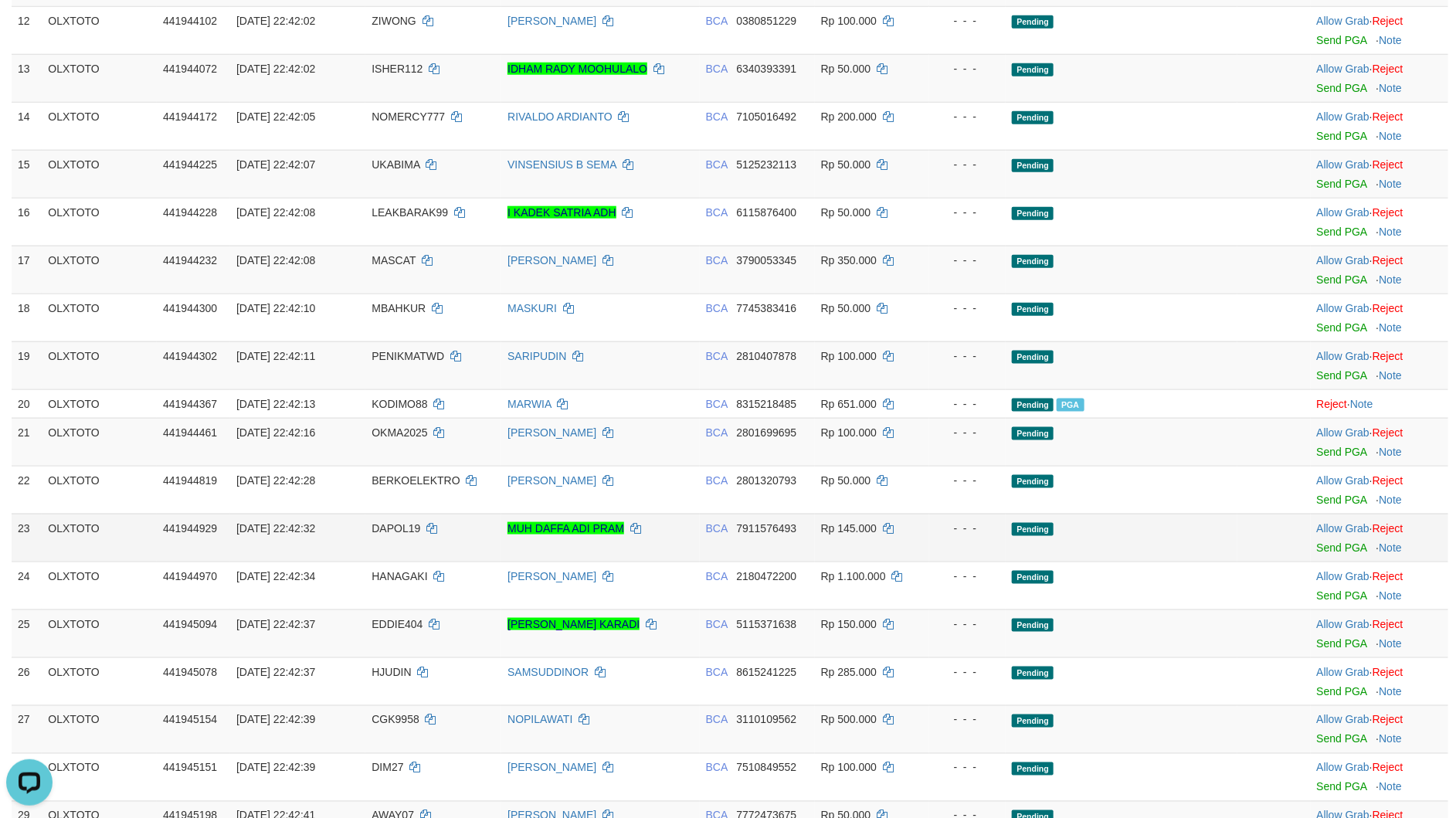
click at [1073, 531] on td "Pending" at bounding box center [1121, 537] width 231 height 48
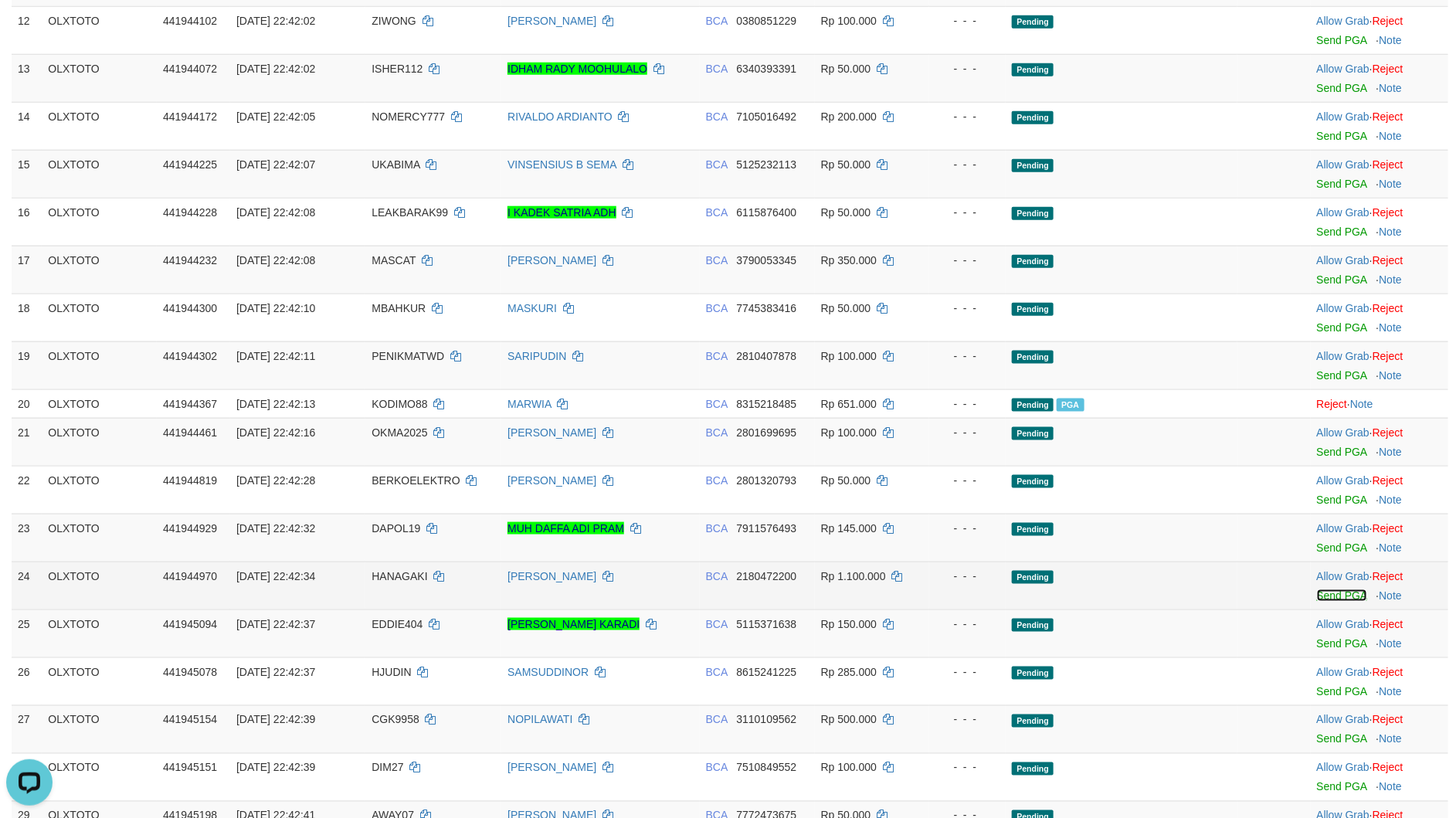
click at [1320, 600] on link "Send PGA" at bounding box center [1341, 595] width 50 height 13
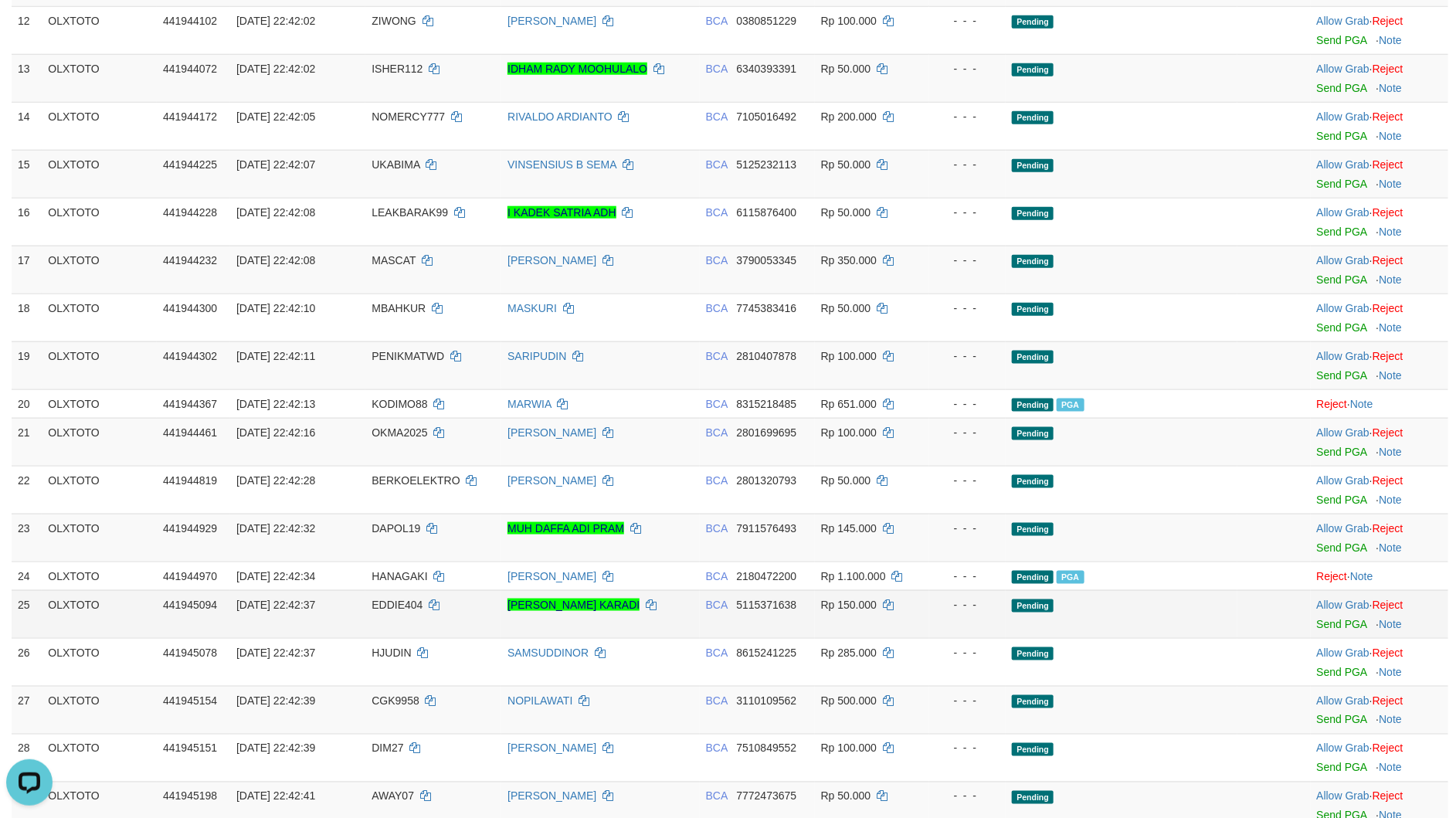
click at [1057, 608] on td "Pending" at bounding box center [1121, 614] width 231 height 48
click at [1341, 726] on link "Send PGA" at bounding box center [1341, 719] width 50 height 13
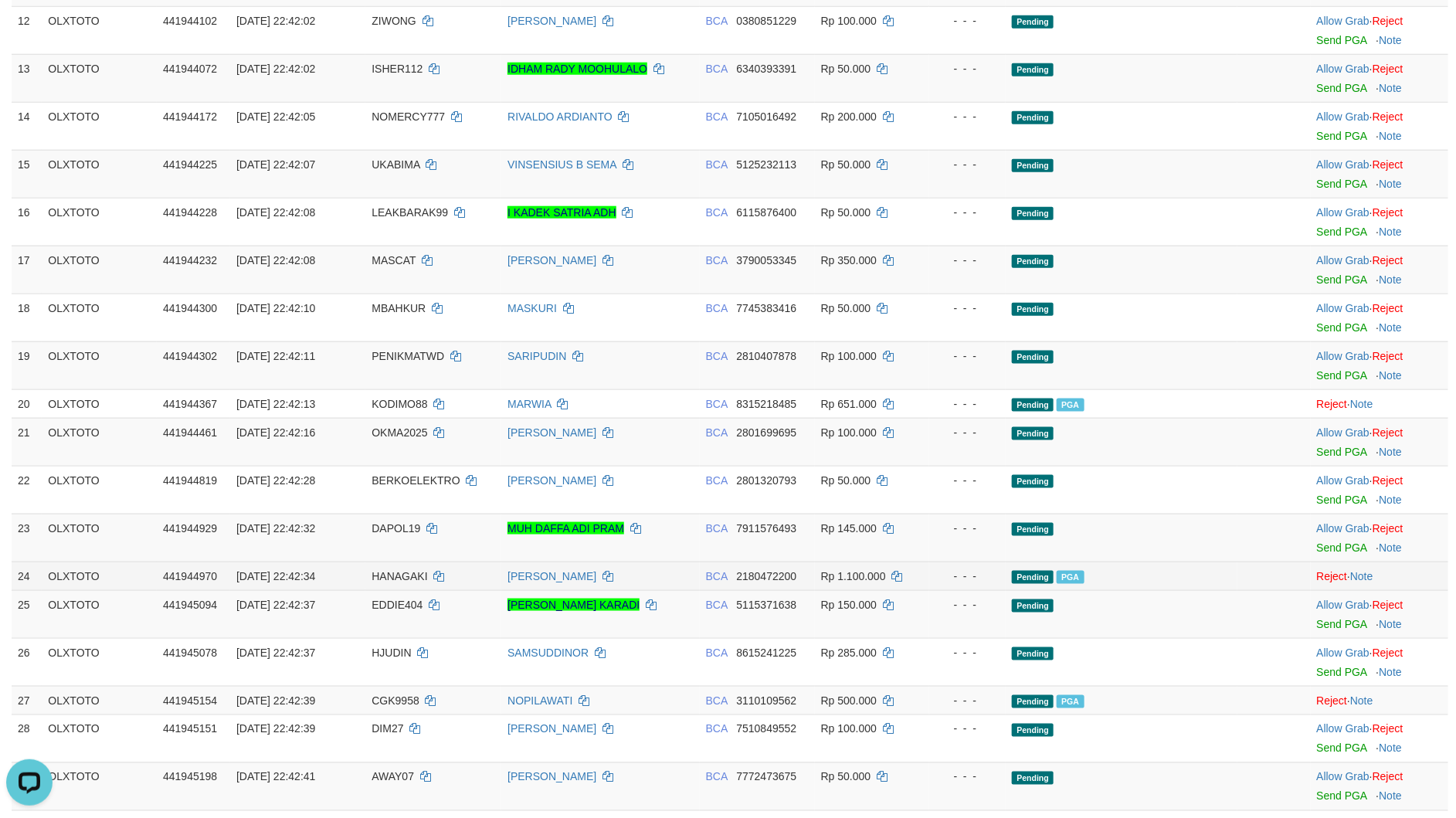
click at [1143, 582] on td "Pending PGA" at bounding box center [1121, 575] width 231 height 29
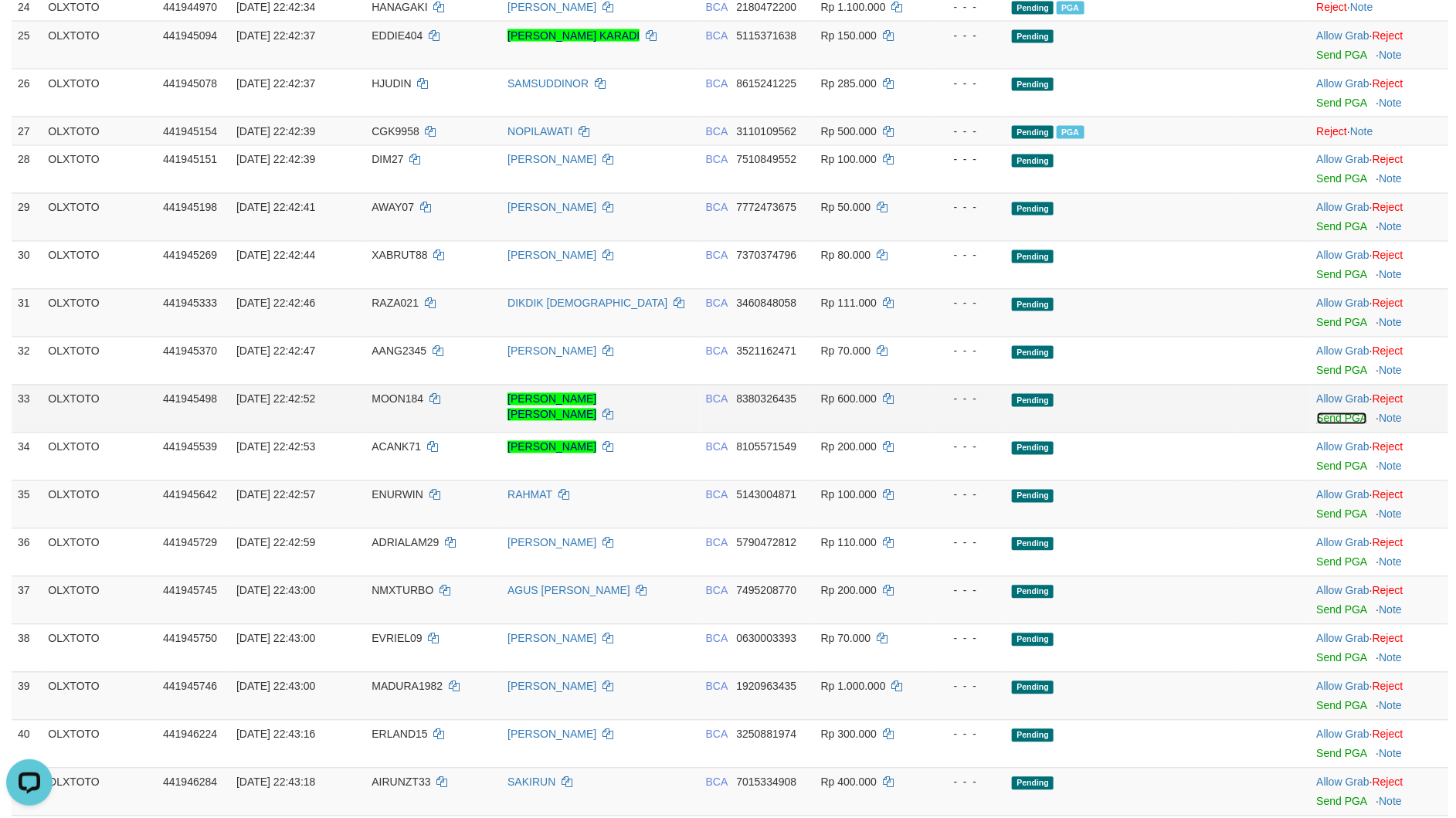
click at [1322, 424] on link "Send PGA" at bounding box center [1341, 418] width 50 height 13
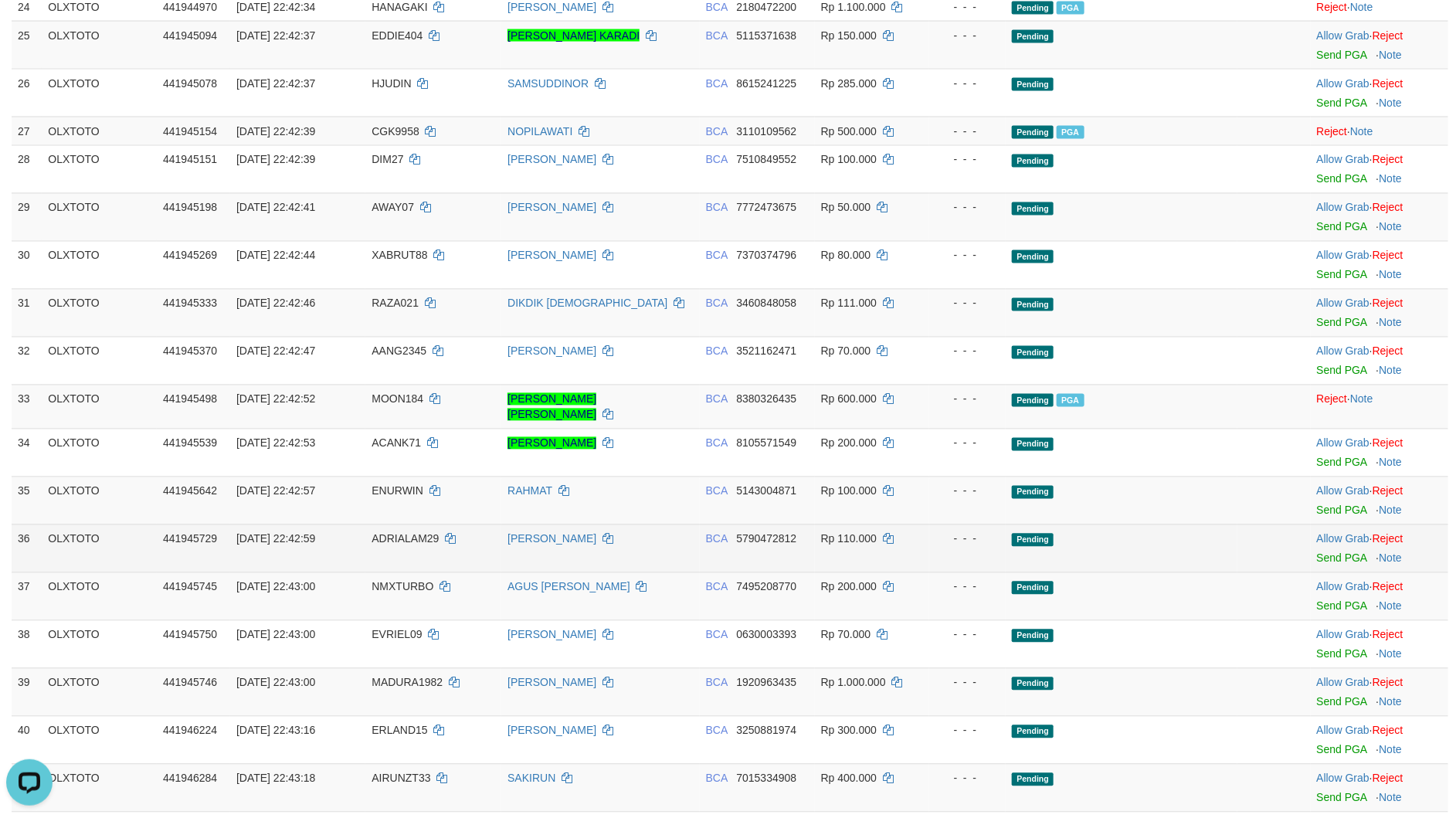
click at [1117, 554] on td "Pending" at bounding box center [1121, 548] width 231 height 48
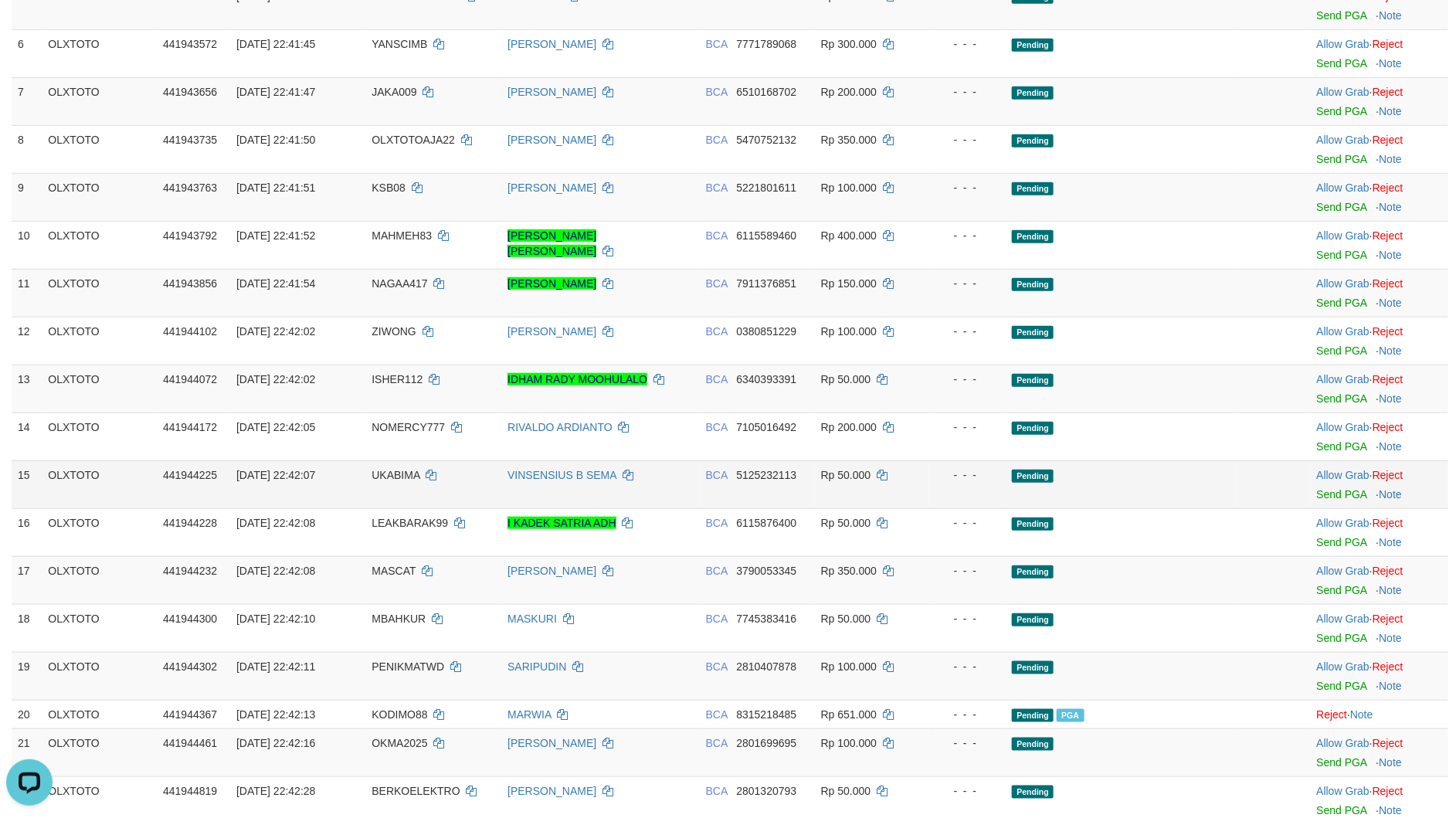
scroll to position [1274, 0]
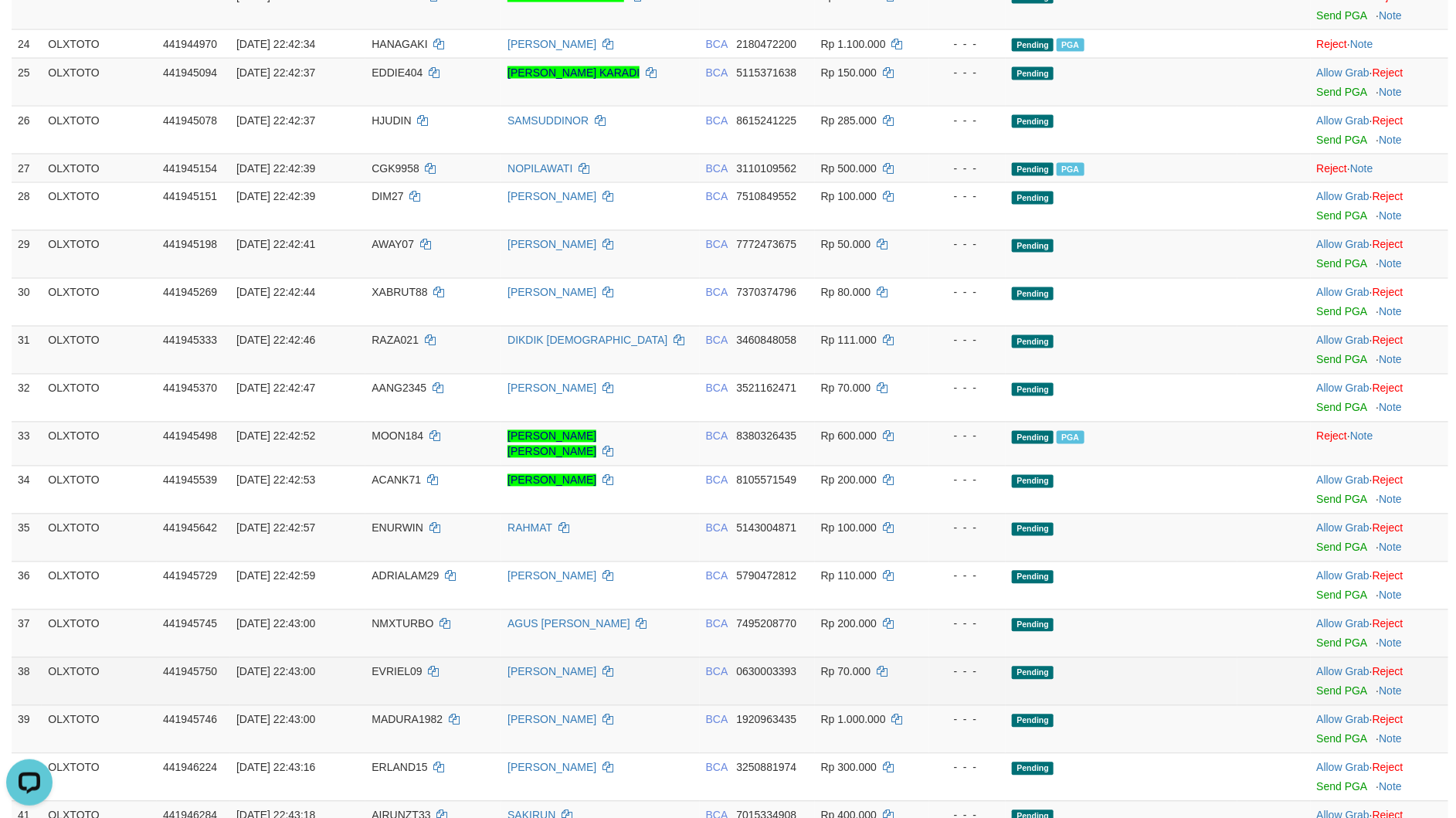
click at [1066, 693] on td "Pending" at bounding box center [1121, 681] width 231 height 48
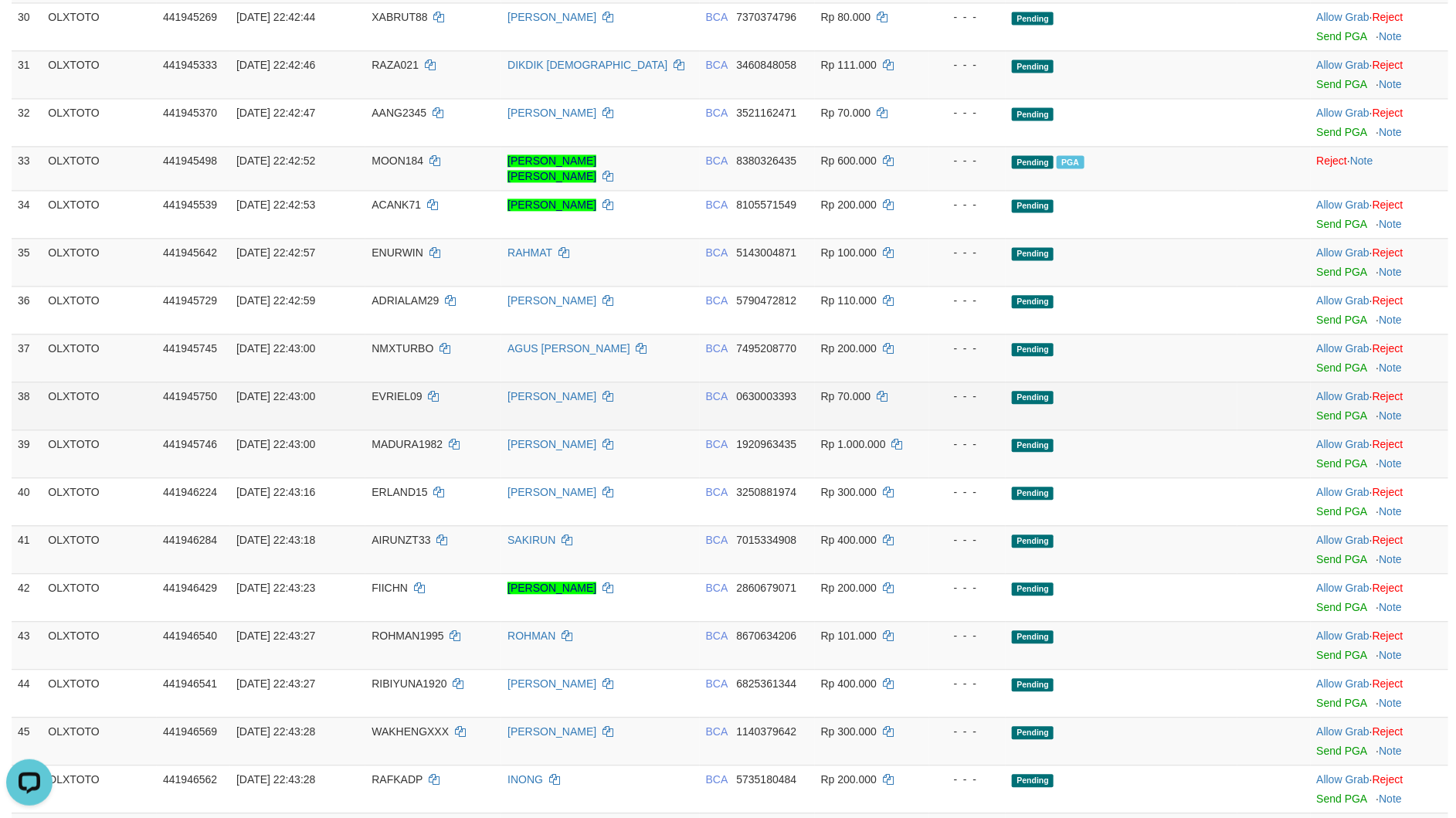
scroll to position [1622, 0]
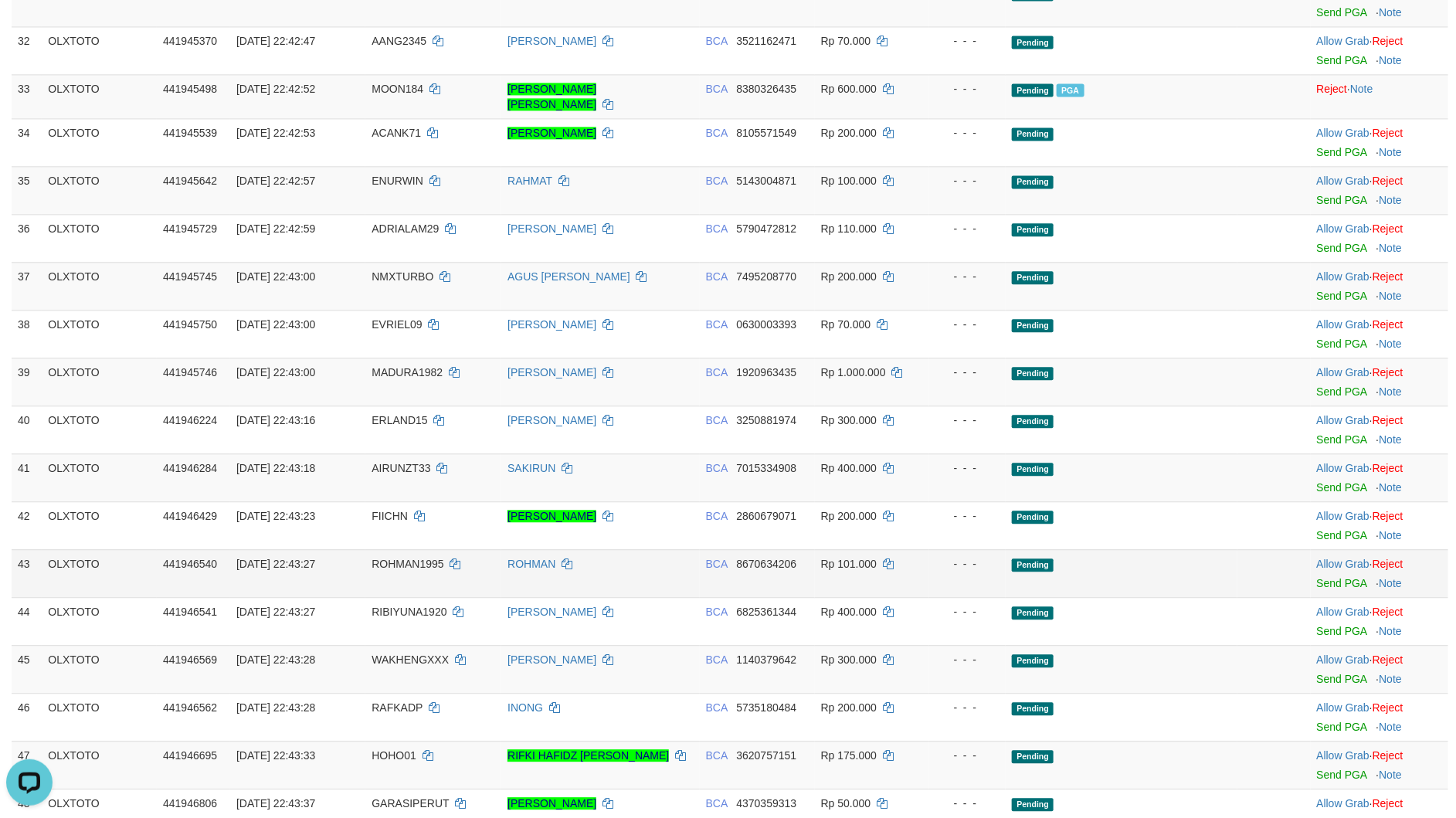
click at [1157, 563] on td "Pending" at bounding box center [1121, 572] width 231 height 48
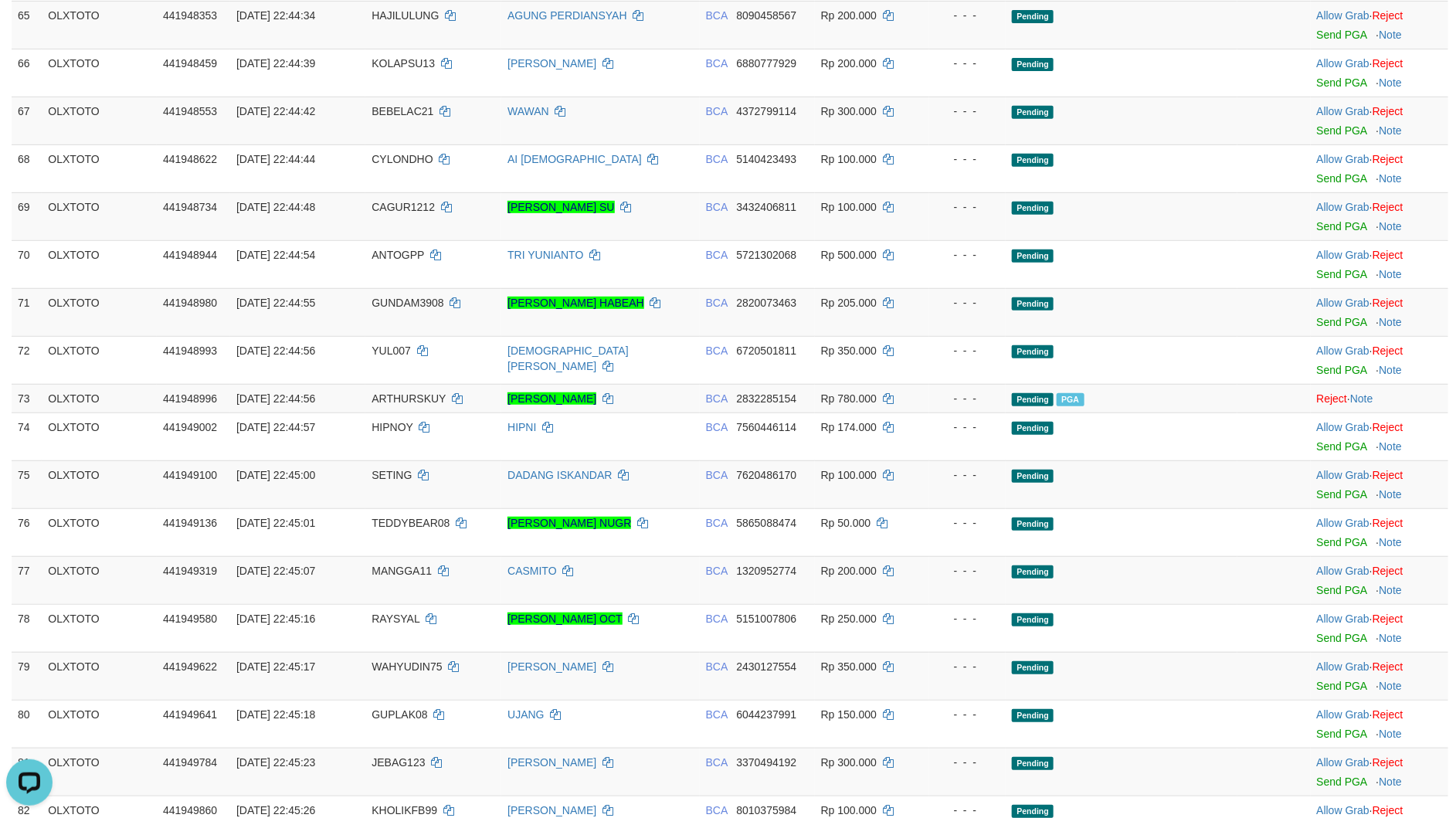
scroll to position [3707, 0]
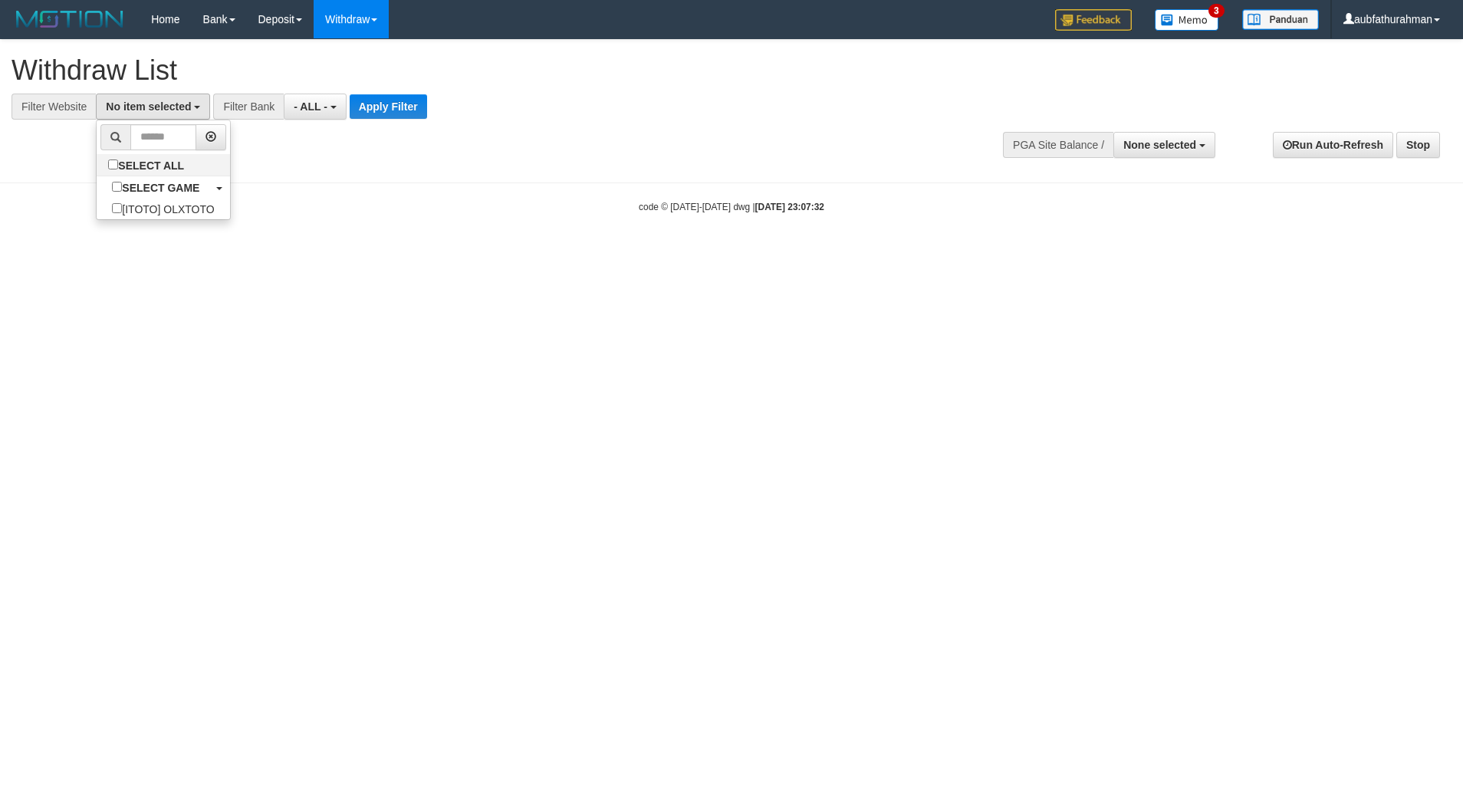
select select
click at [154, 184] on label "SELECT GAME" at bounding box center [156, 187] width 119 height 22
select select "***"
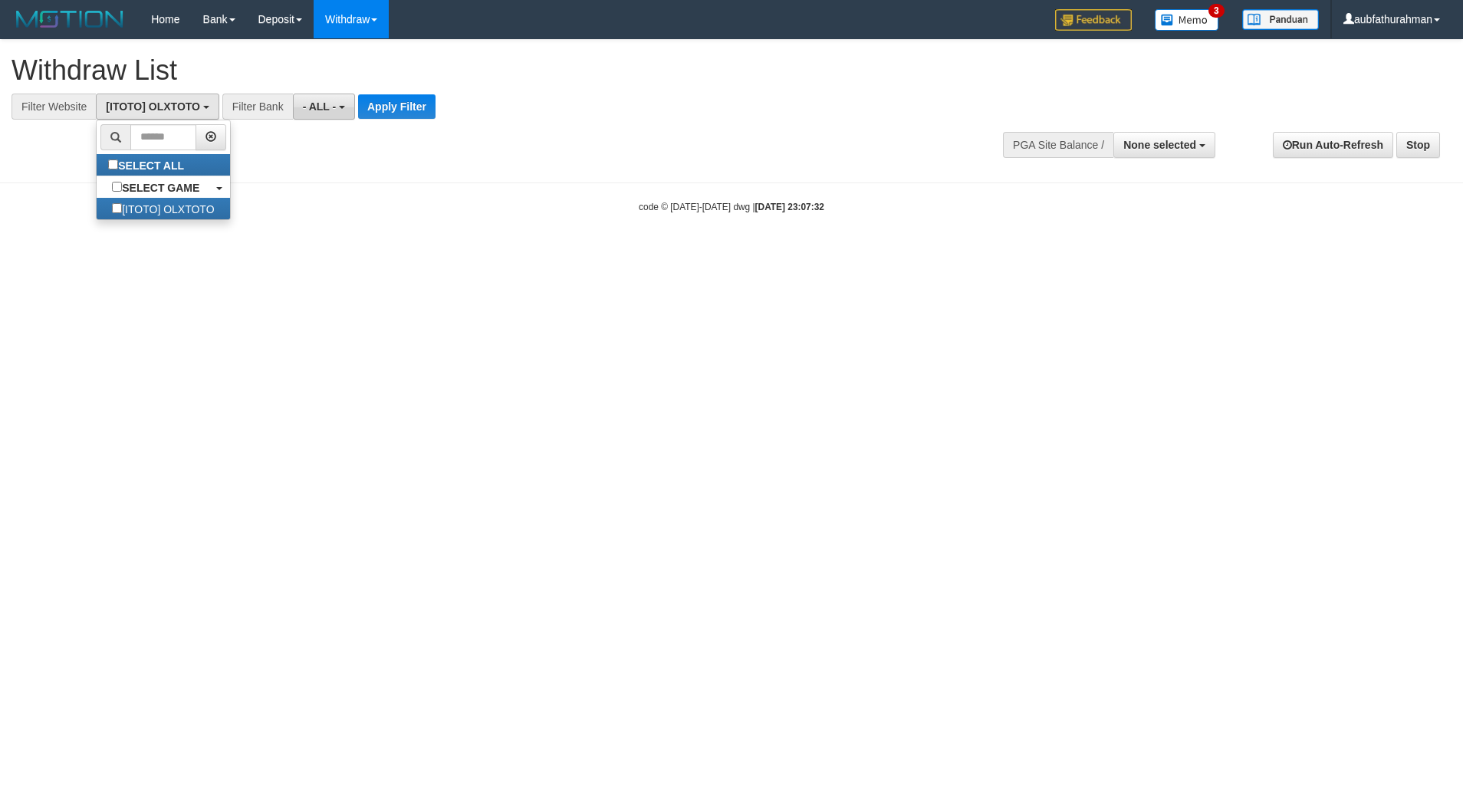
click at [348, 104] on button "- ALL -" at bounding box center [323, 106] width 62 height 26
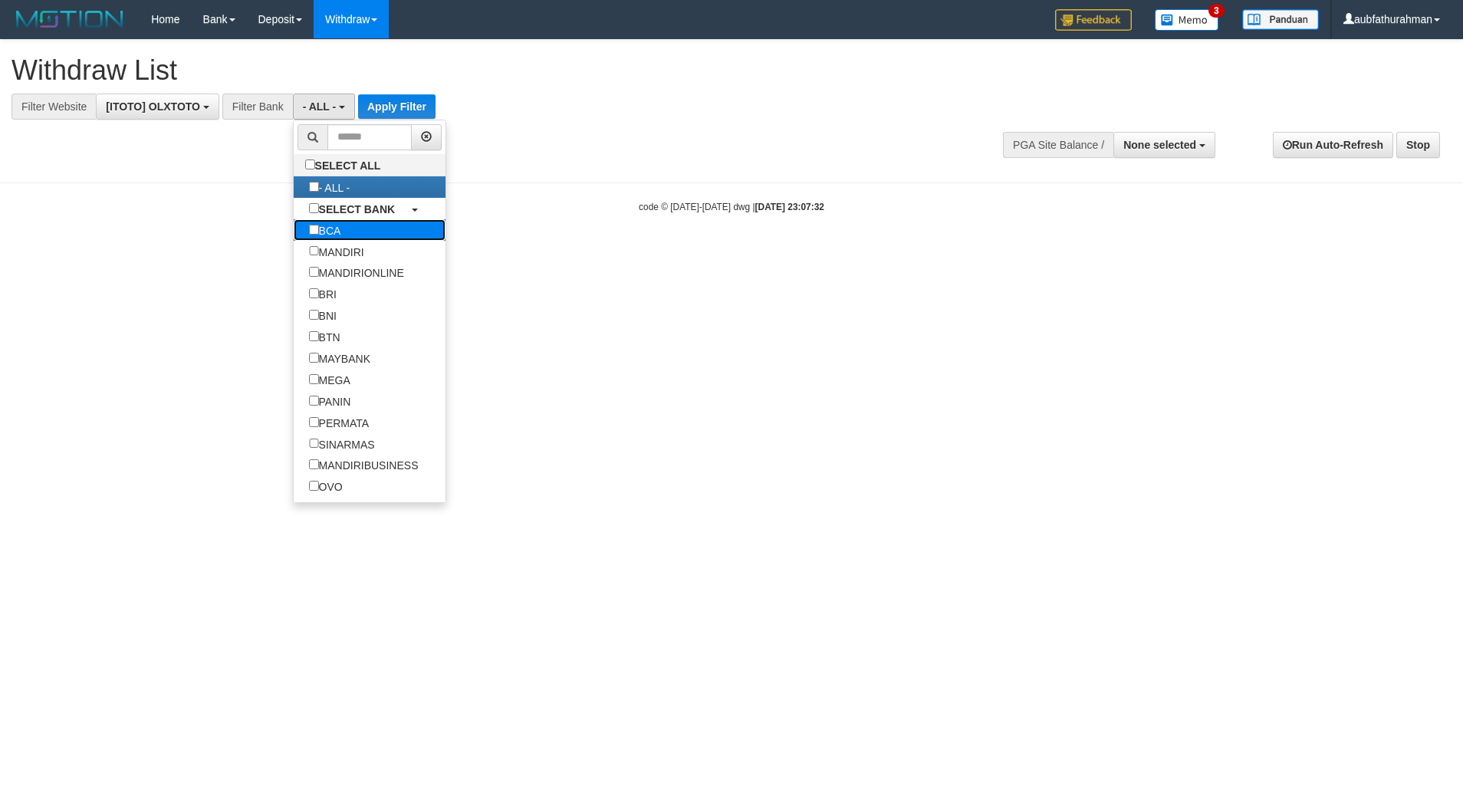
click at [346, 241] on label "BCA" at bounding box center [325, 230] width 63 height 22
select select "***"
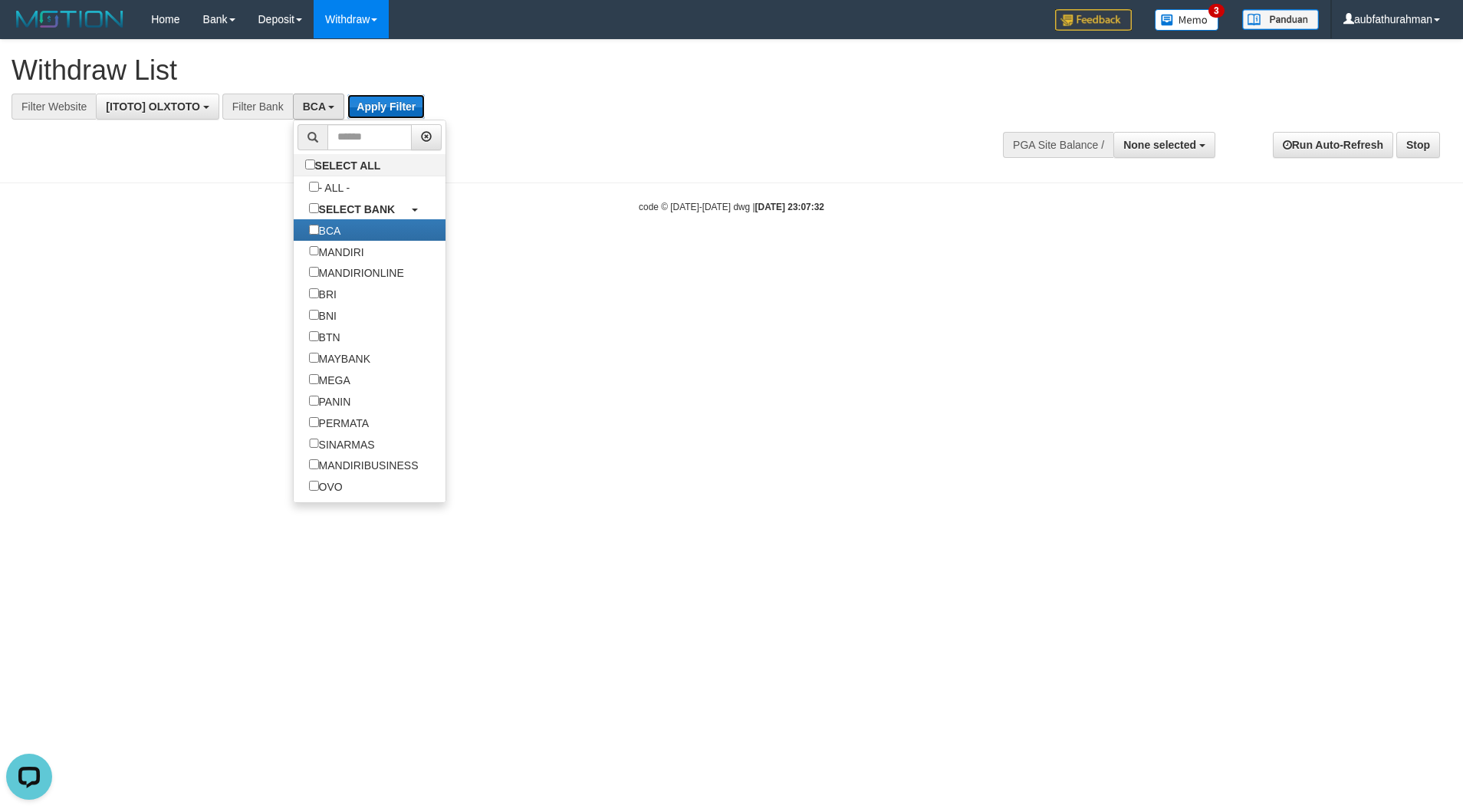
click at [397, 100] on button "Apply Filter" at bounding box center [386, 106] width 77 height 24
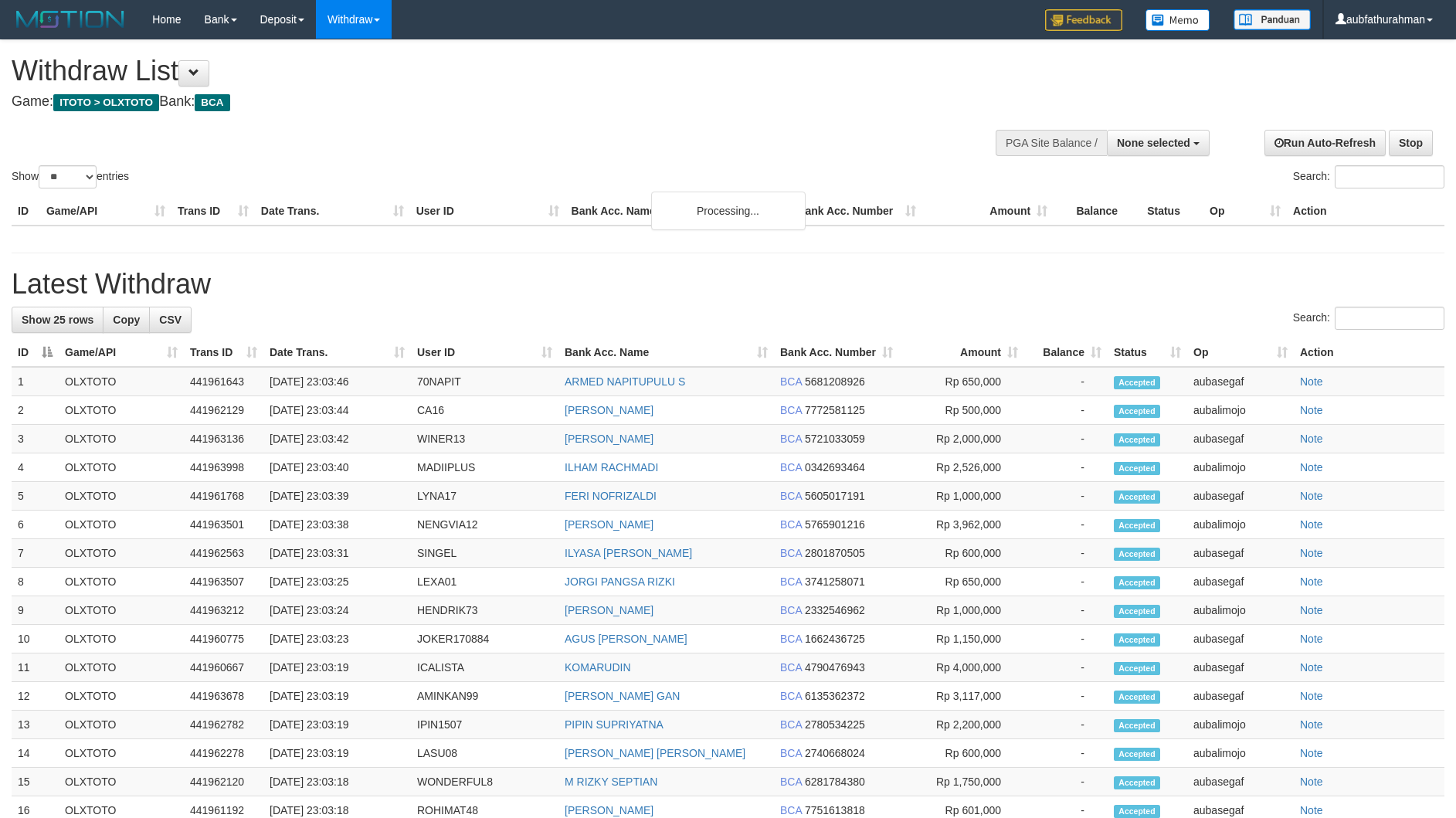
select select
select select "**"
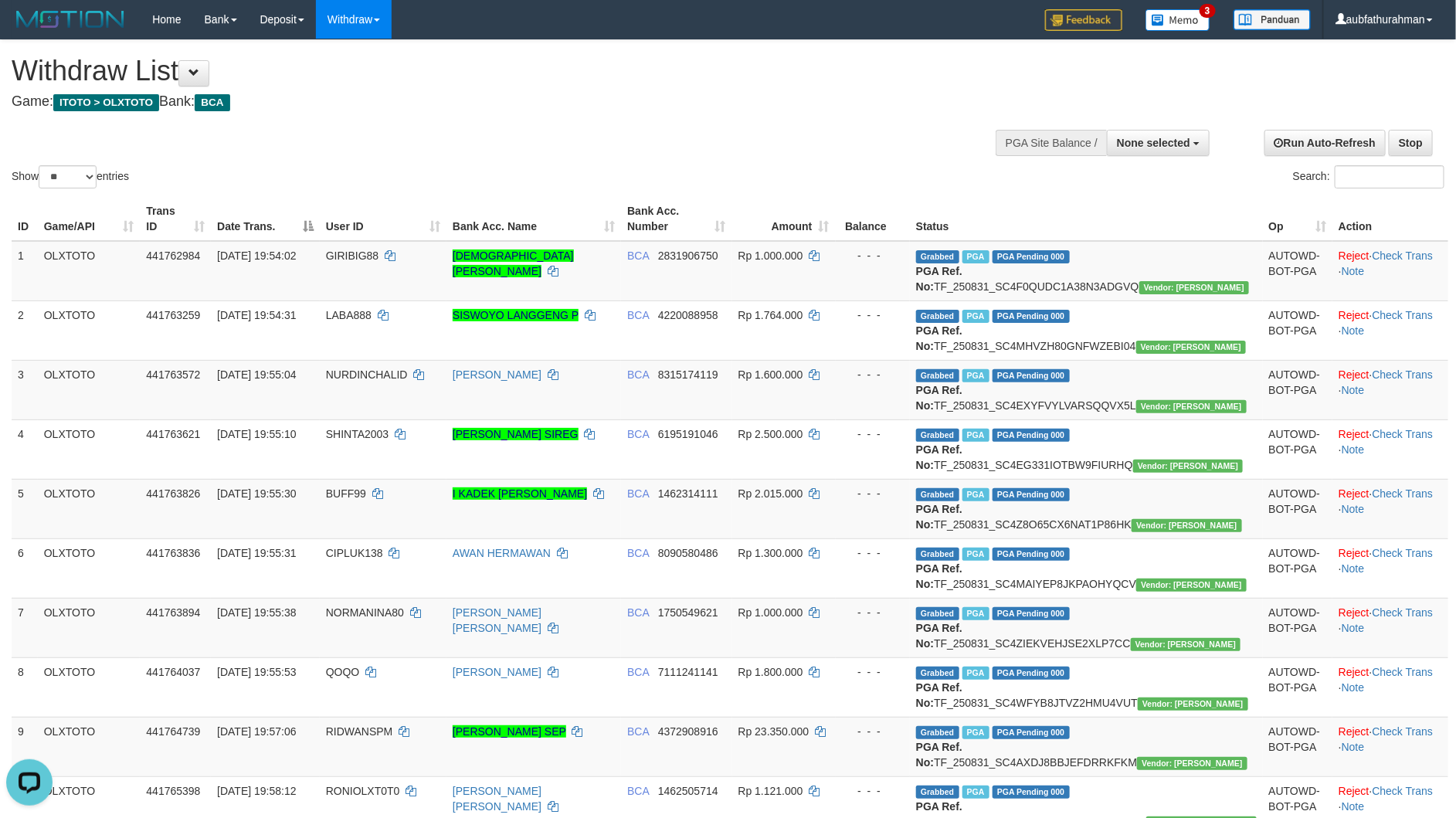
click at [598, 108] on h4 "Game: ITOTO > OLXTOTO Bank: BCA" at bounding box center [484, 102] width 944 height 16
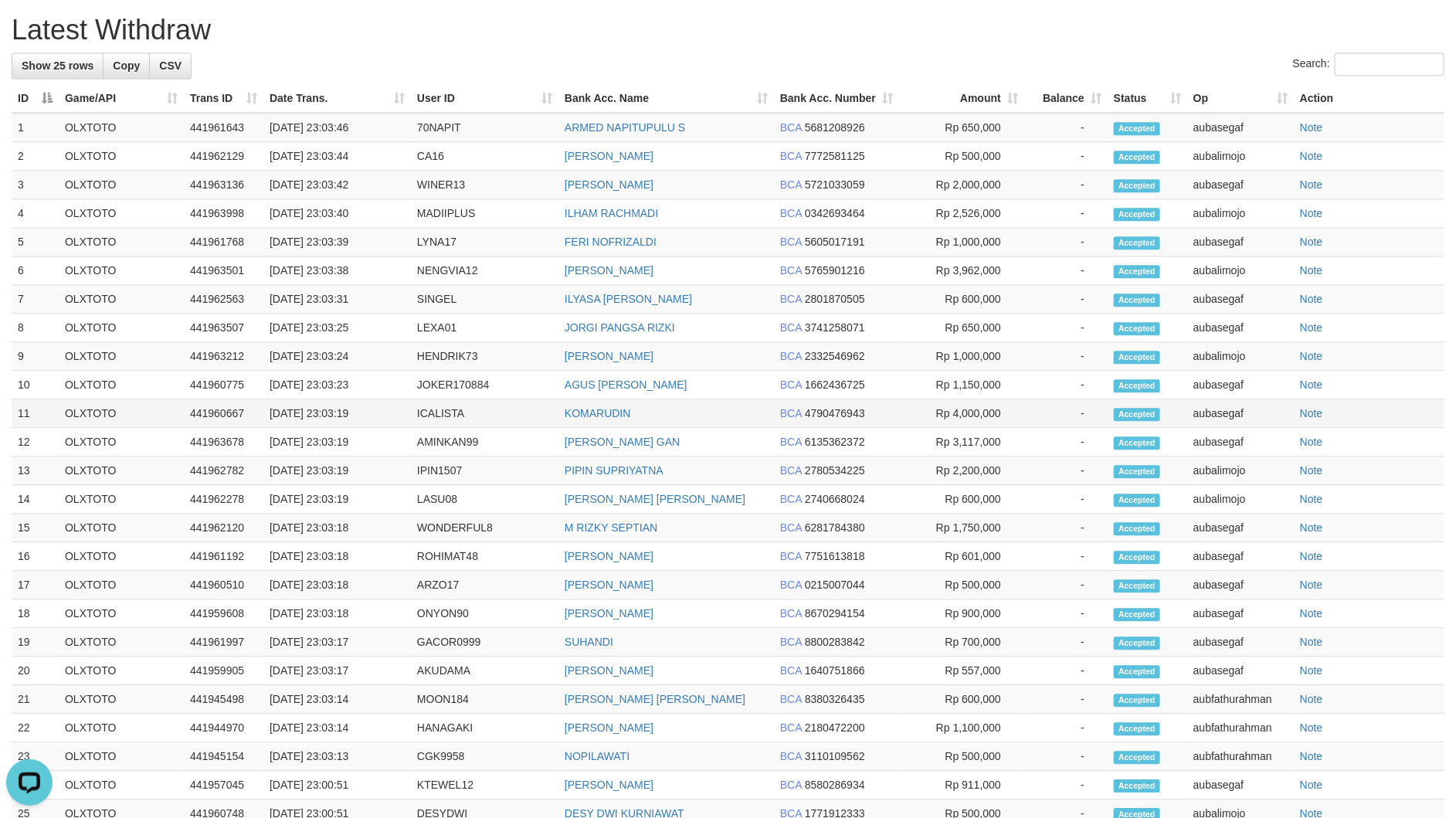
scroll to position [1675, 0]
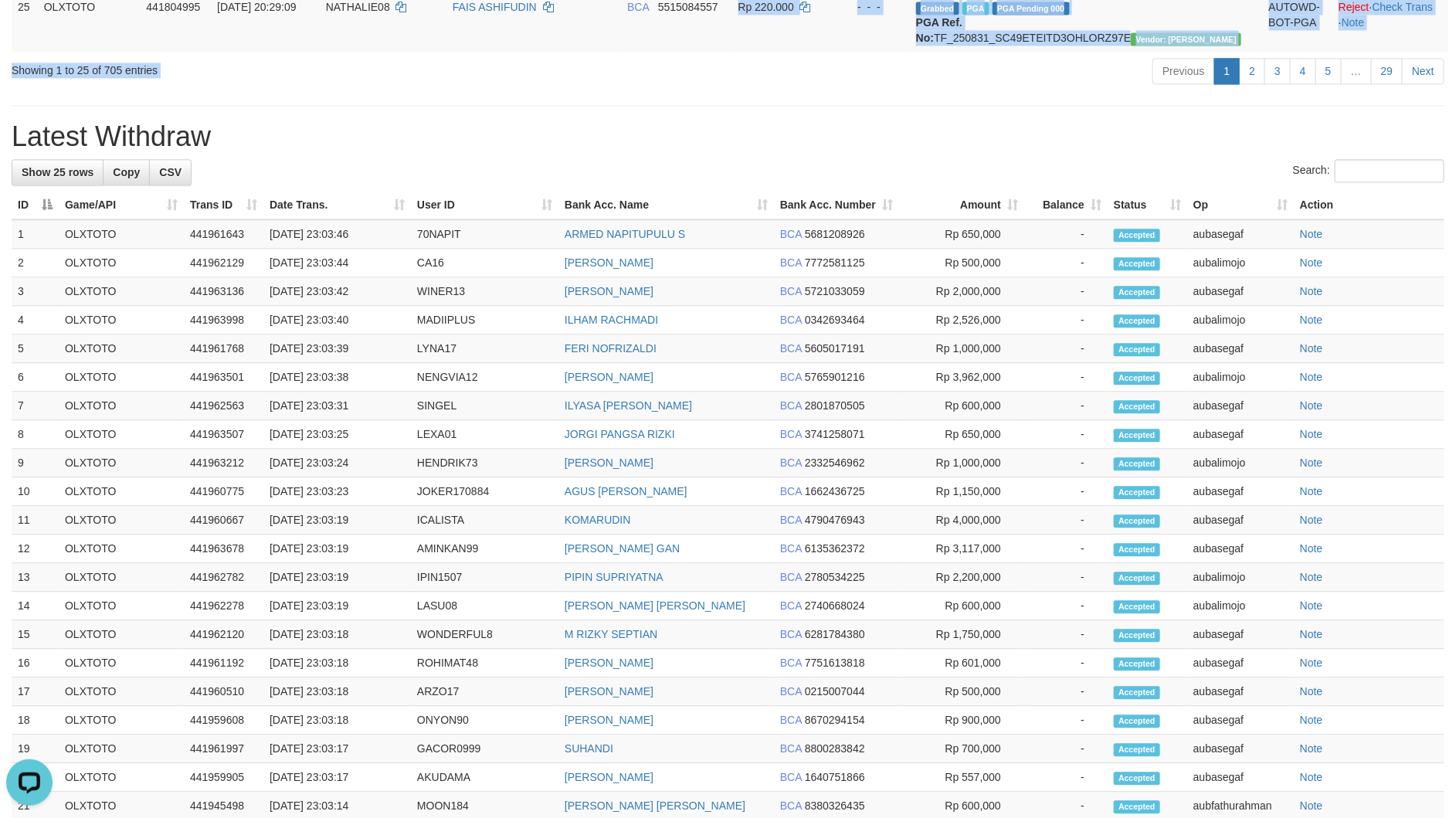
drag, startPoint x: 796, startPoint y: 452, endPoint x: 698, endPoint y: 37, distance: 426.4
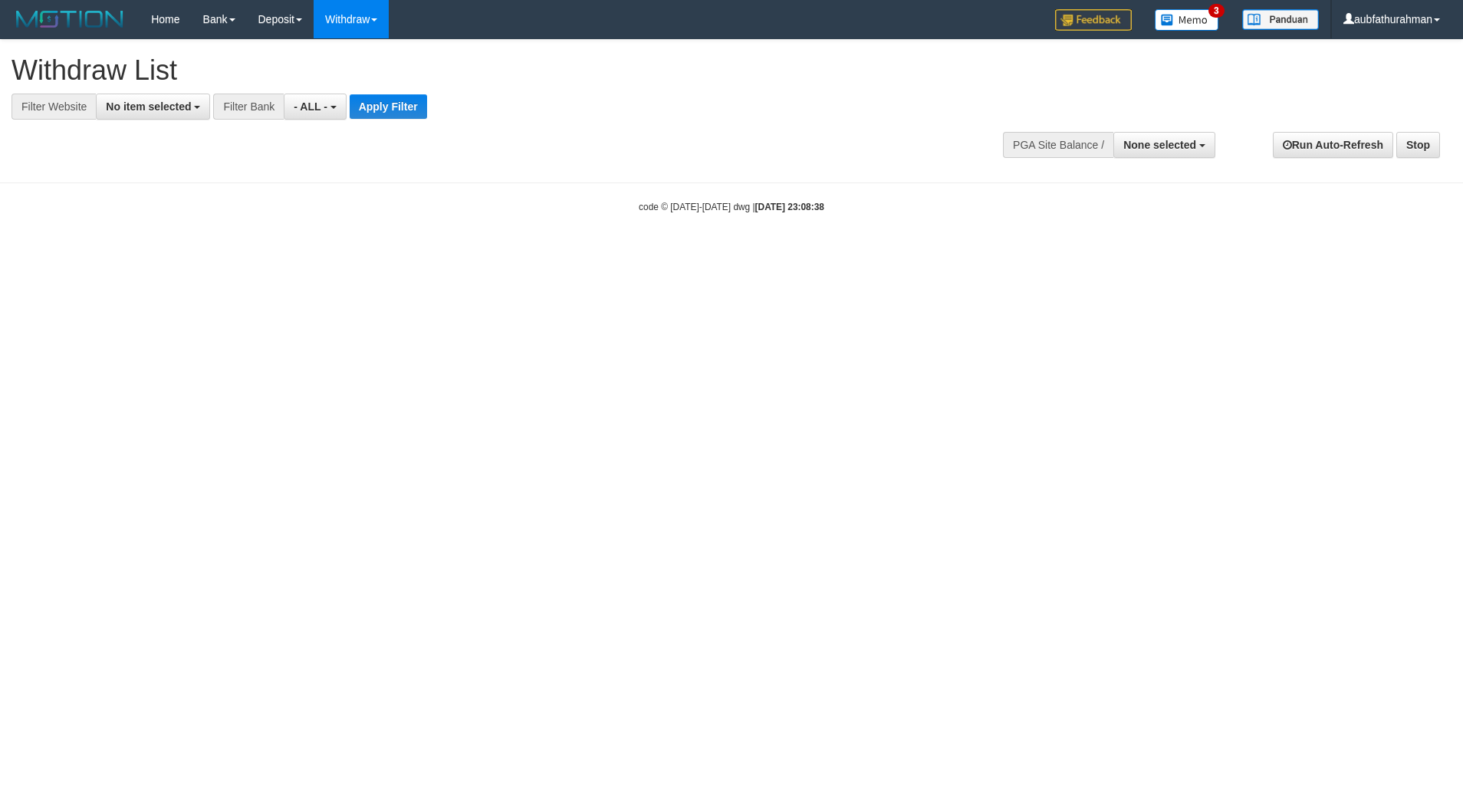
select select
click at [171, 104] on span "No item selected" at bounding box center [148, 107] width 85 height 13
click at [175, 205] on label "[ITOTO] OLXTOTO" at bounding box center [163, 209] width 132 height 22
select select "***"
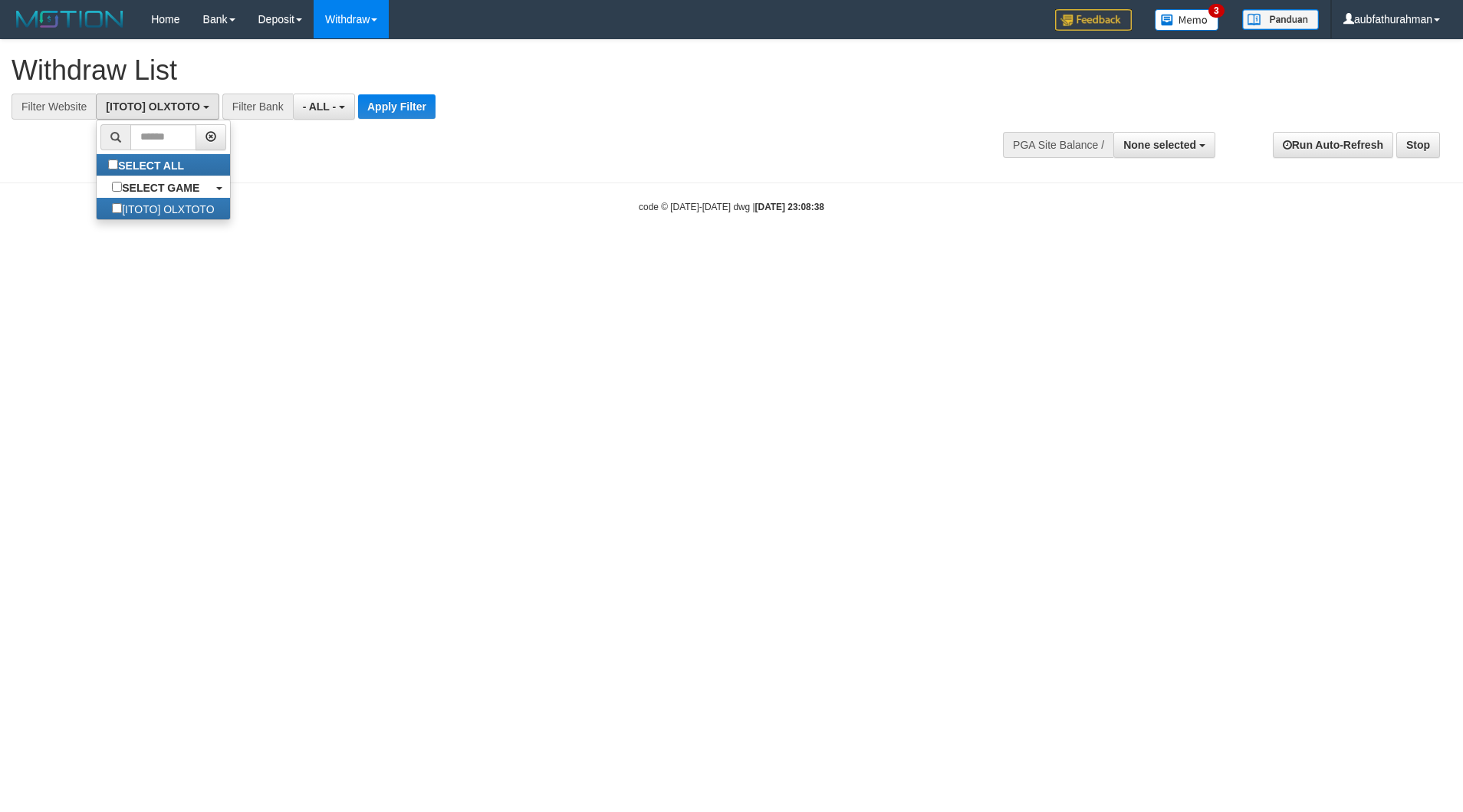
scroll to position [14, 0]
click at [305, 108] on span "- ALL -" at bounding box center [319, 107] width 33 height 13
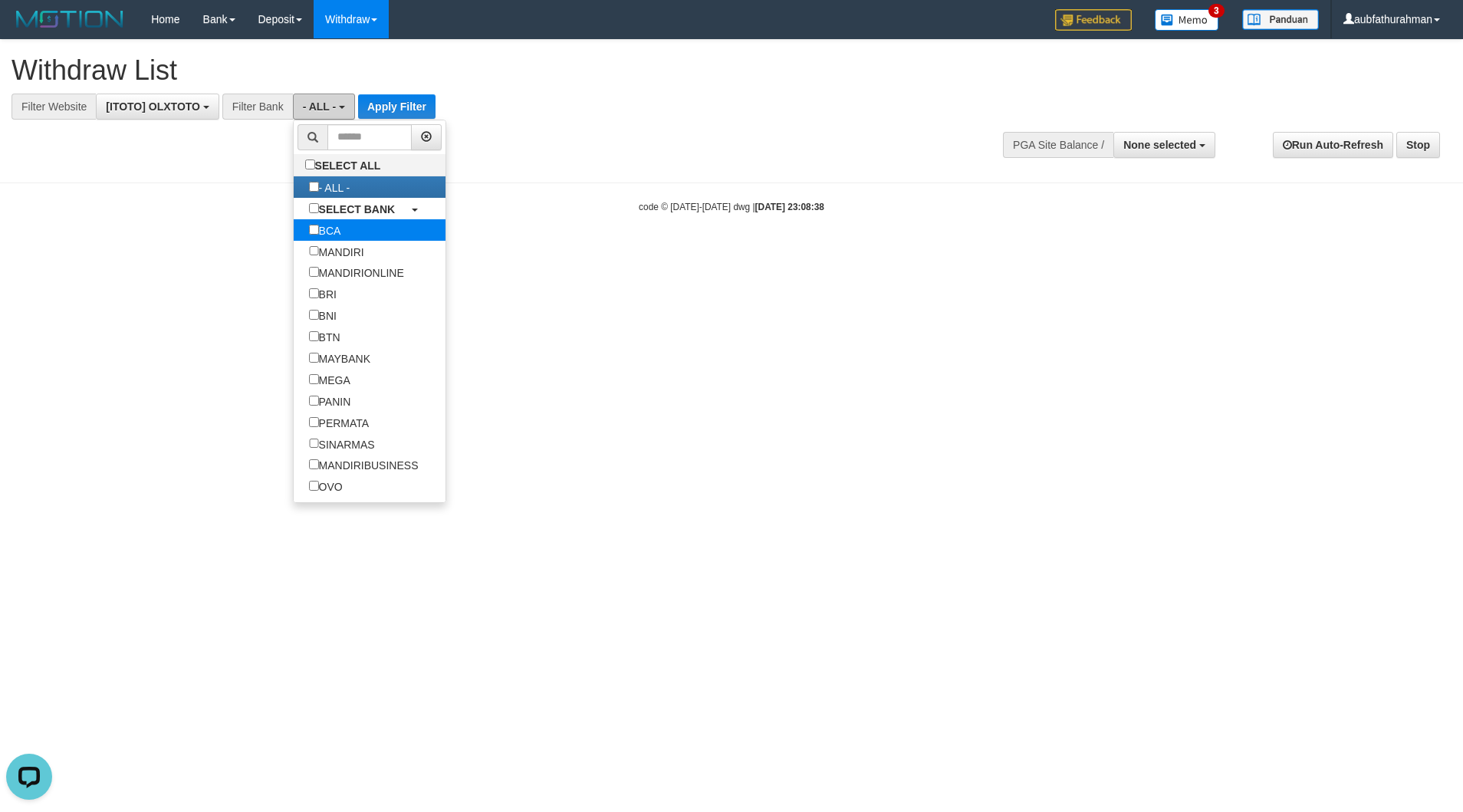
scroll to position [0, 0]
click at [341, 238] on label "BCA" at bounding box center [325, 230] width 63 height 22
select select "***"
click at [380, 111] on button "Apply Filter" at bounding box center [386, 106] width 77 height 24
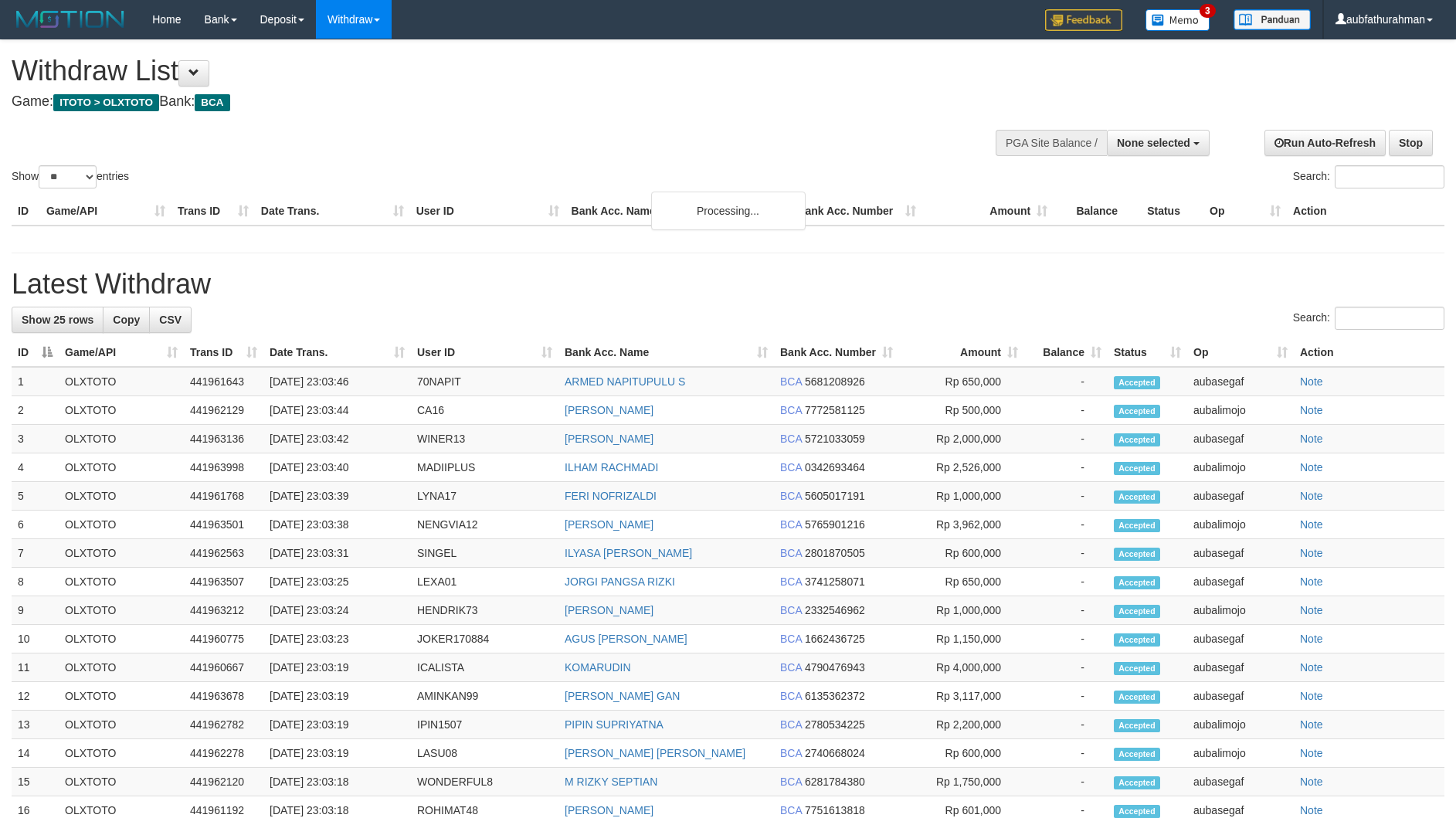
select select
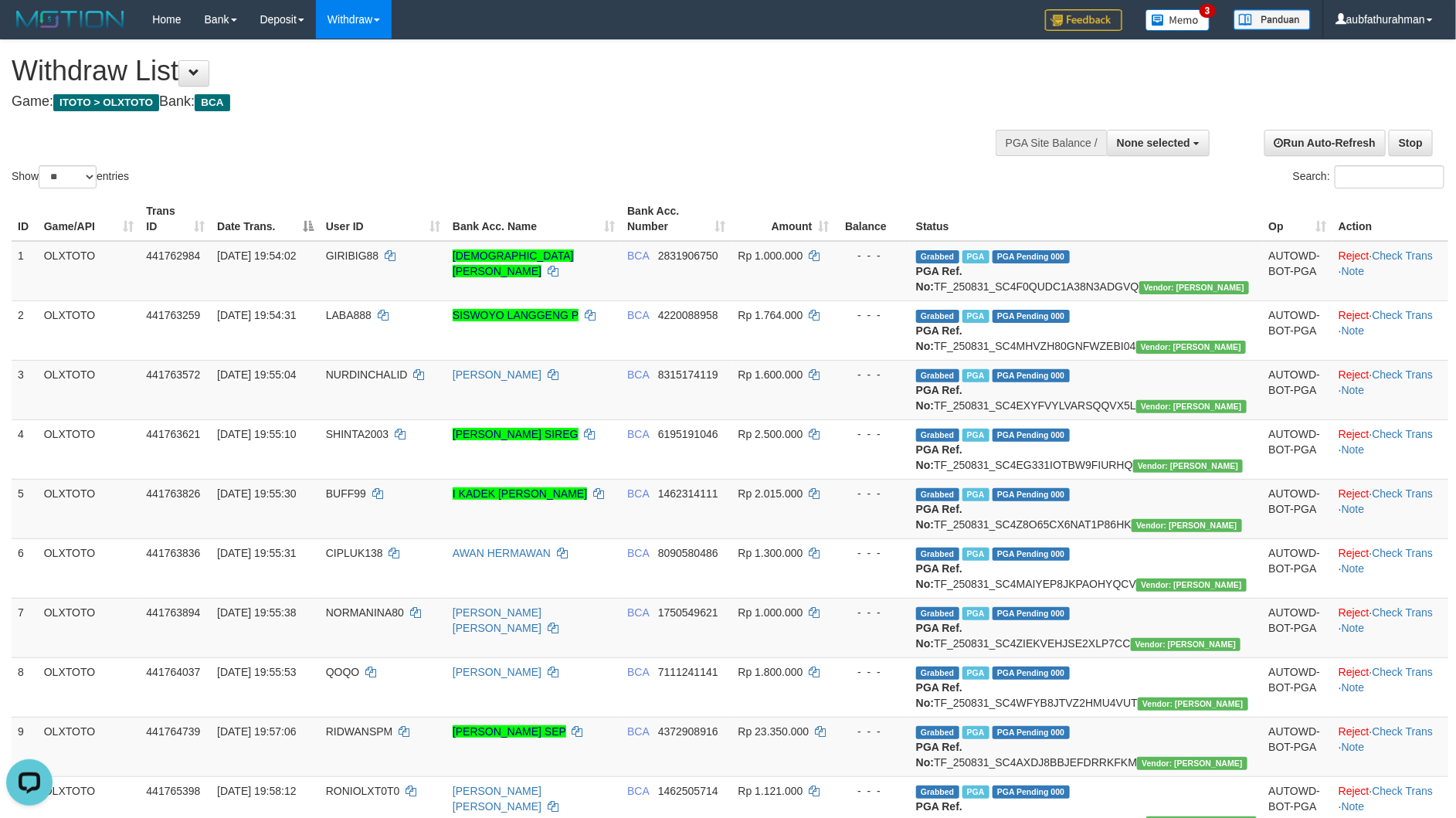
drag, startPoint x: 454, startPoint y: 156, endPoint x: 242, endPoint y: 174, distance: 212.8
click at [448, 156] on div "Show ** ** ** *** entries Search:" at bounding box center [728, 115] width 1456 height 151
click at [82, 172] on select "** ** ** ***" at bounding box center [67, 176] width 58 height 23
select select "***"
click at [40, 165] on select "** ** ** ***" at bounding box center [67, 176] width 58 height 23
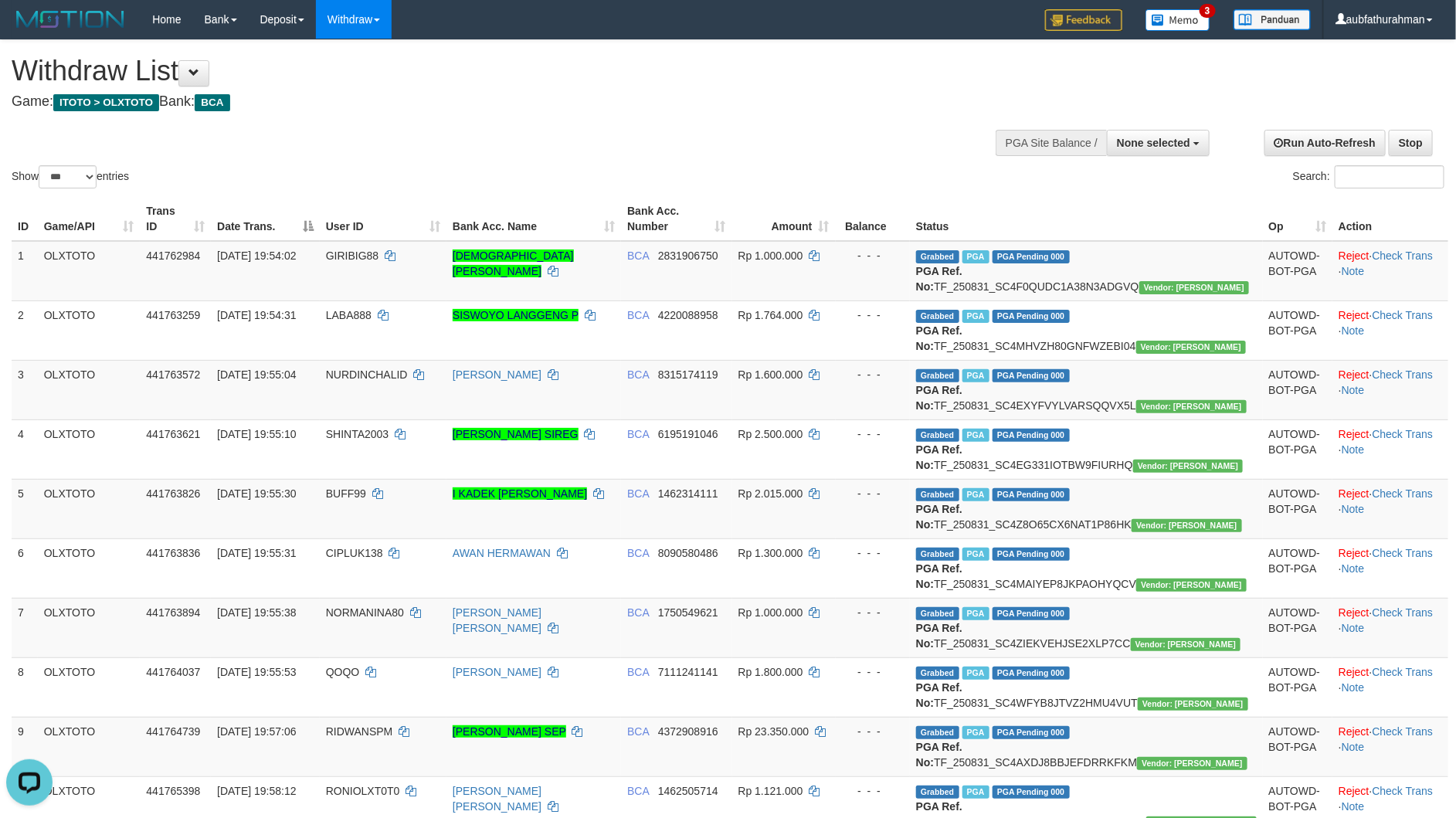
drag, startPoint x: 624, startPoint y: 137, endPoint x: 631, endPoint y: 125, distance: 13.9
click at [624, 137] on div "Show ** ** ** *** entries Search:" at bounding box center [728, 115] width 1456 height 151
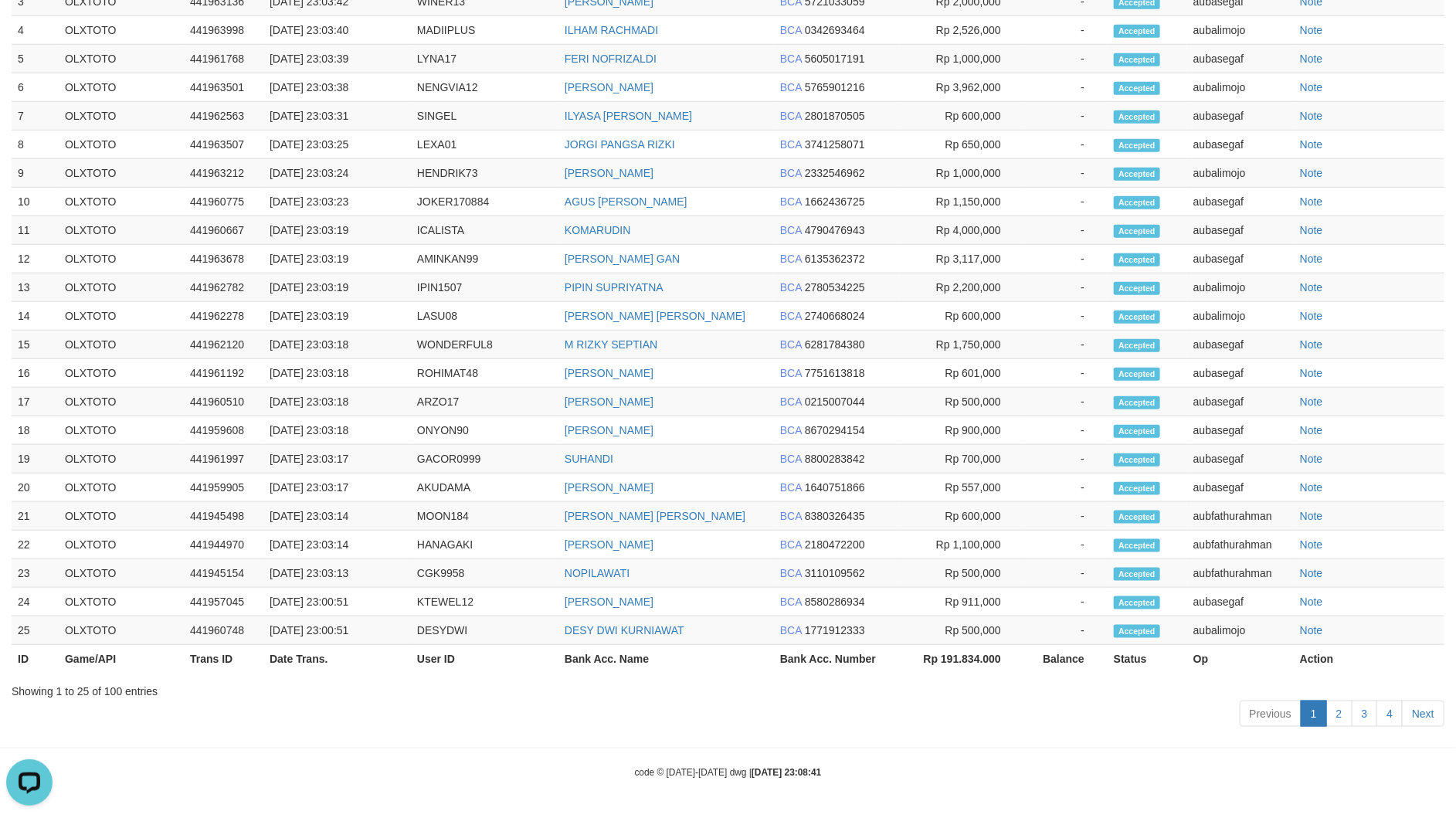
scroll to position [7181, 0]
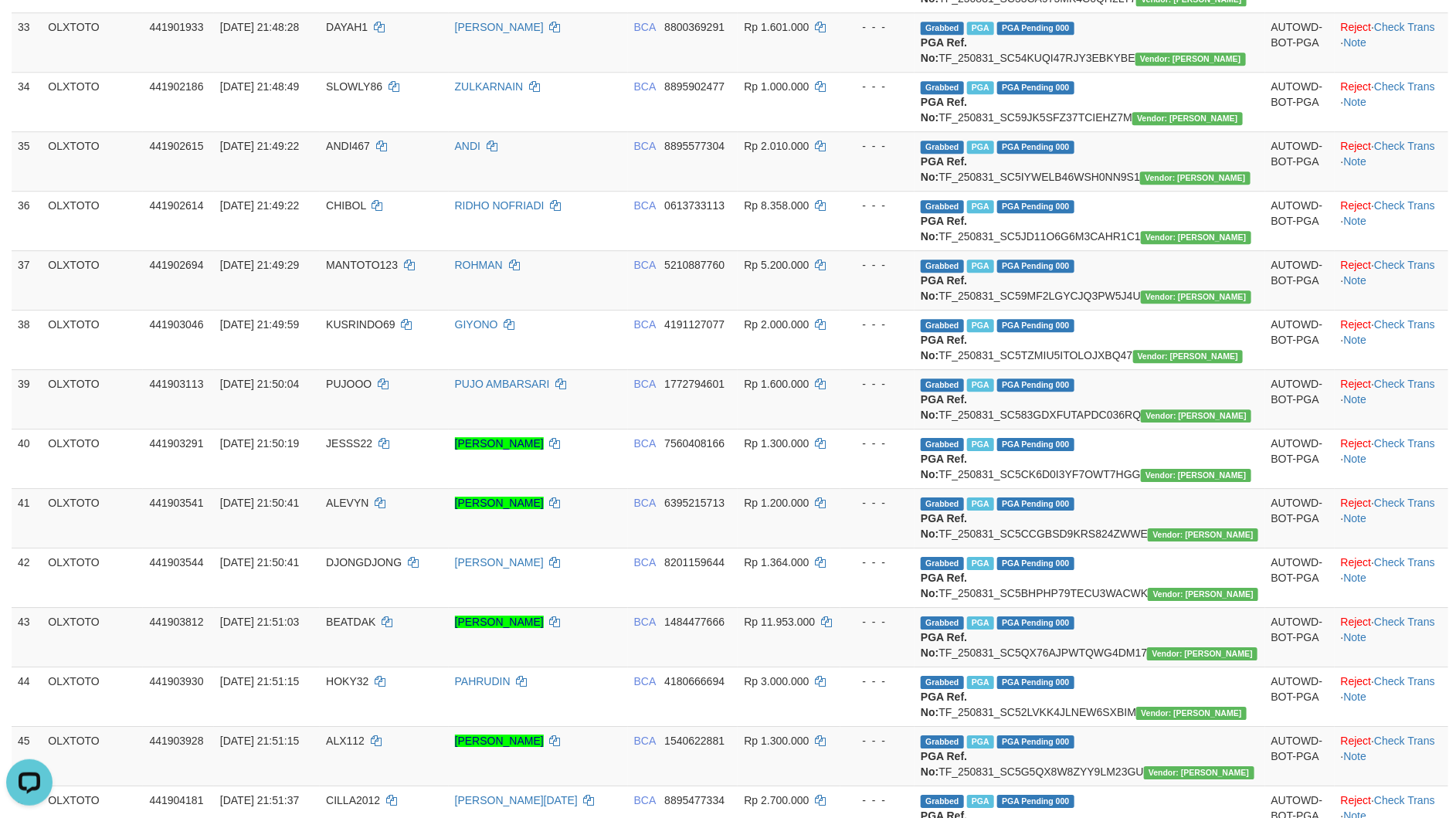
scroll to position [2791, 0]
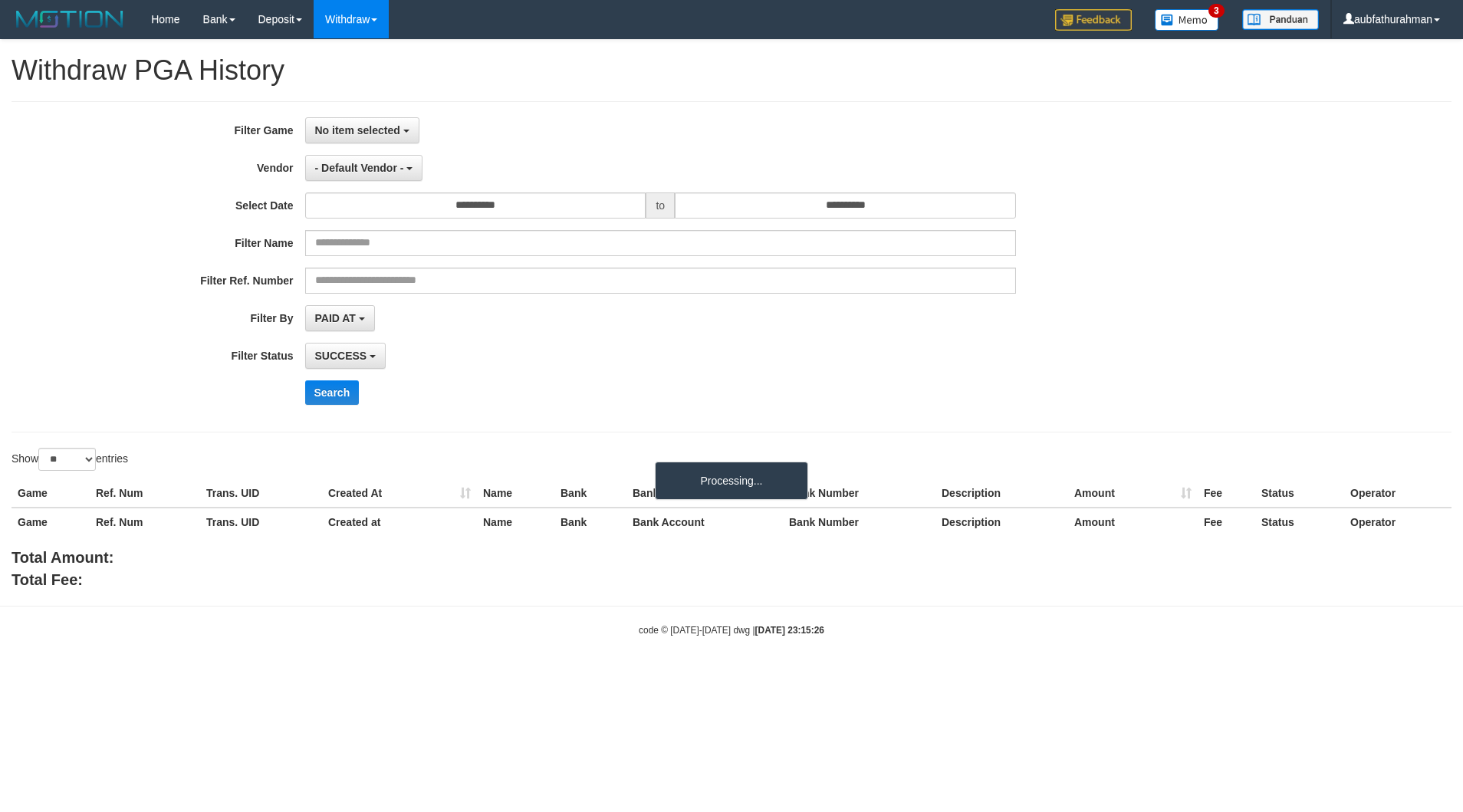
select select
select select "**"
click at [370, 126] on span "No item selected" at bounding box center [358, 130] width 85 height 13
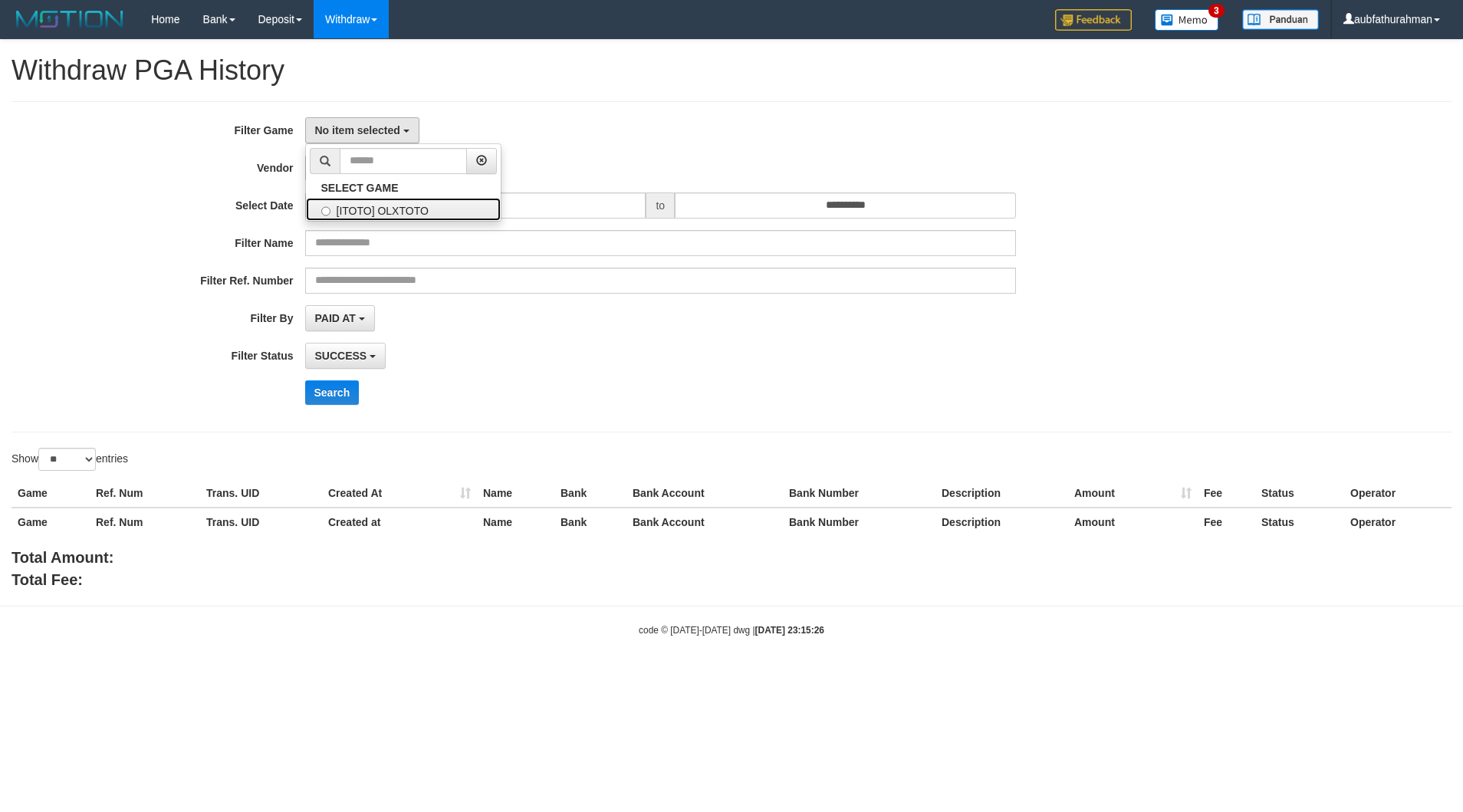
click at [399, 218] on label "[ITOTO] OLXTOTO" at bounding box center [403, 209] width 195 height 23
select select "***"
click at [378, 173] on span "- Default Vendor -" at bounding box center [360, 167] width 89 height 13
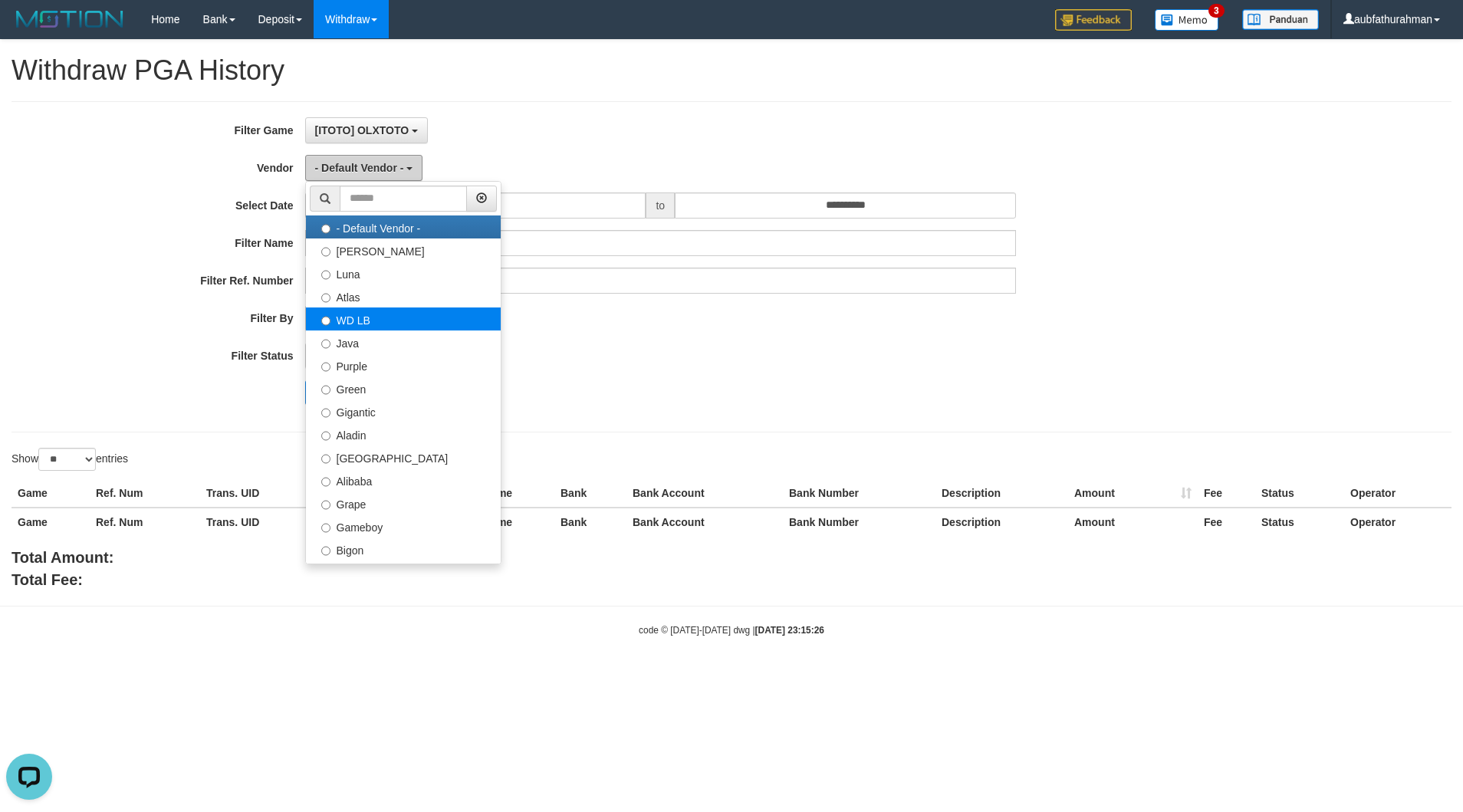
scroll to position [0, 0]
click at [623, 353] on div "SUCCESS SUCCESS ON PROCESS FAILED" at bounding box center [660, 356] width 711 height 26
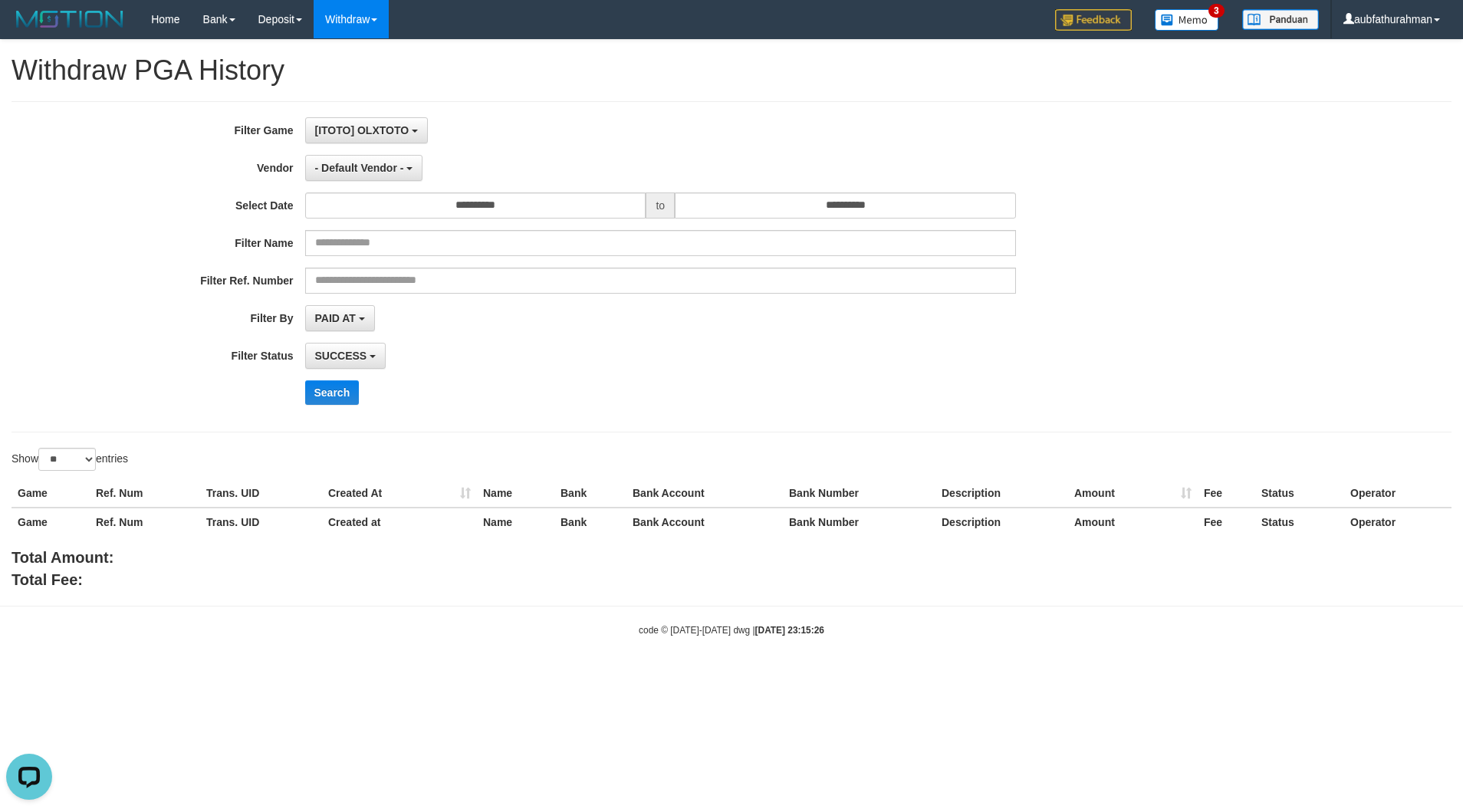
click at [371, 185] on div "**********" at bounding box center [610, 266] width 1219 height 299
drag, startPoint x: 377, startPoint y: 166, endPoint x: 485, endPoint y: 300, distance: 172.1
click at [378, 166] on span "- Default Vendor -" at bounding box center [360, 167] width 89 height 13
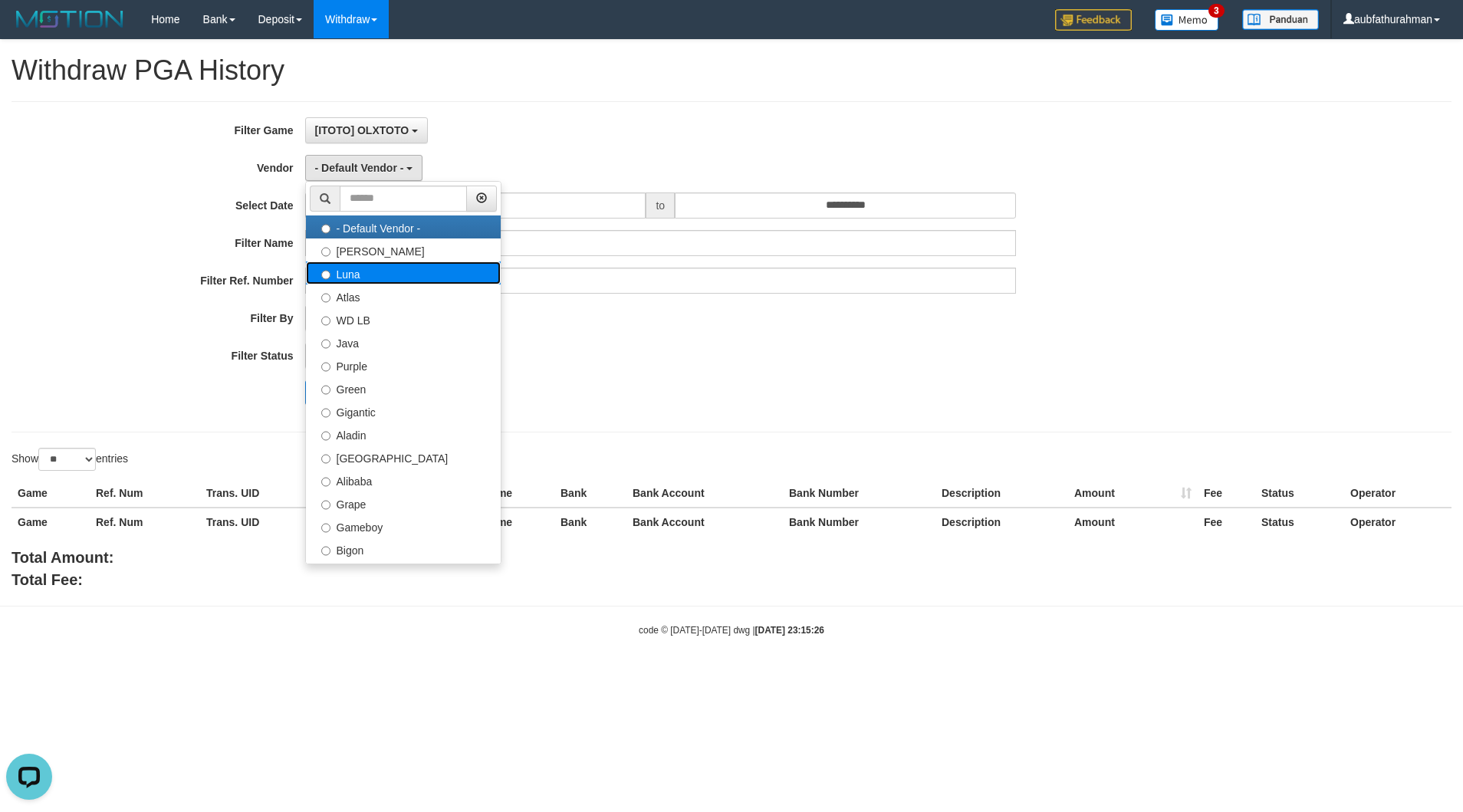
click at [390, 281] on label "Luna" at bounding box center [403, 272] width 195 height 23
select select "**********"
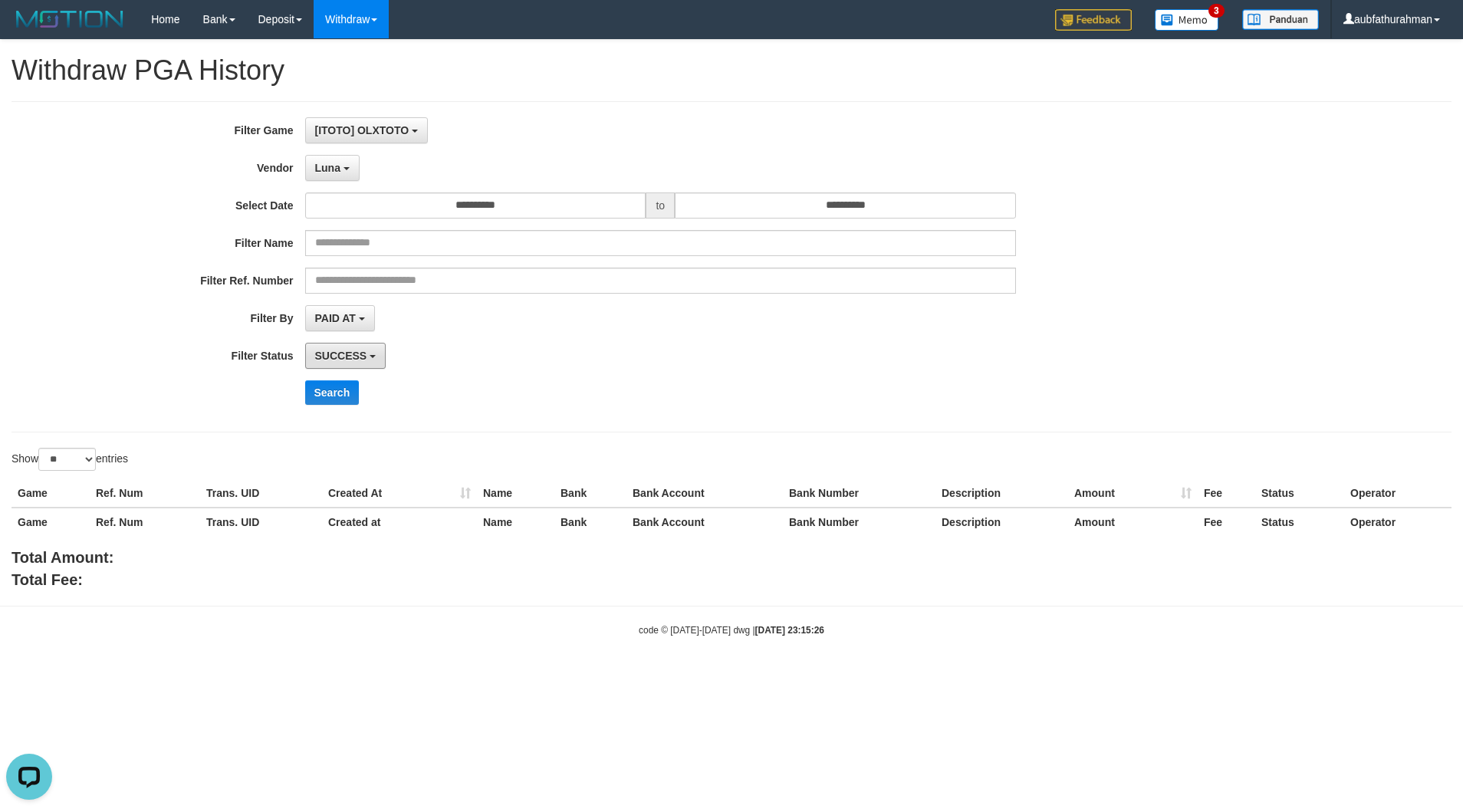
drag, startPoint x: 357, startPoint y: 359, endPoint x: 425, endPoint y: 417, distance: 89.4
click at [355, 359] on span "SUCCESS" at bounding box center [341, 356] width 52 height 13
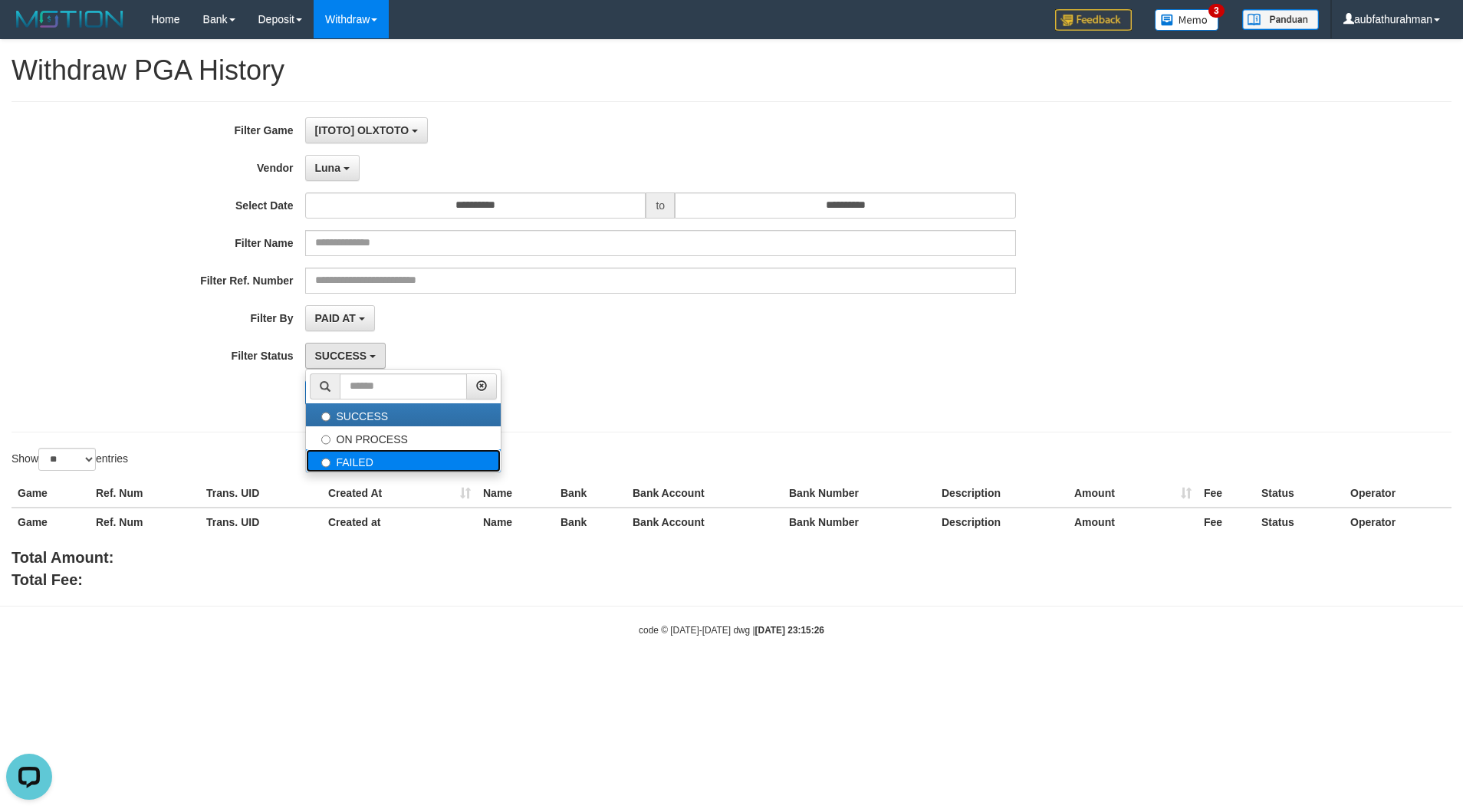
click at [411, 462] on label "FAILED" at bounding box center [403, 460] width 195 height 23
select select "*"
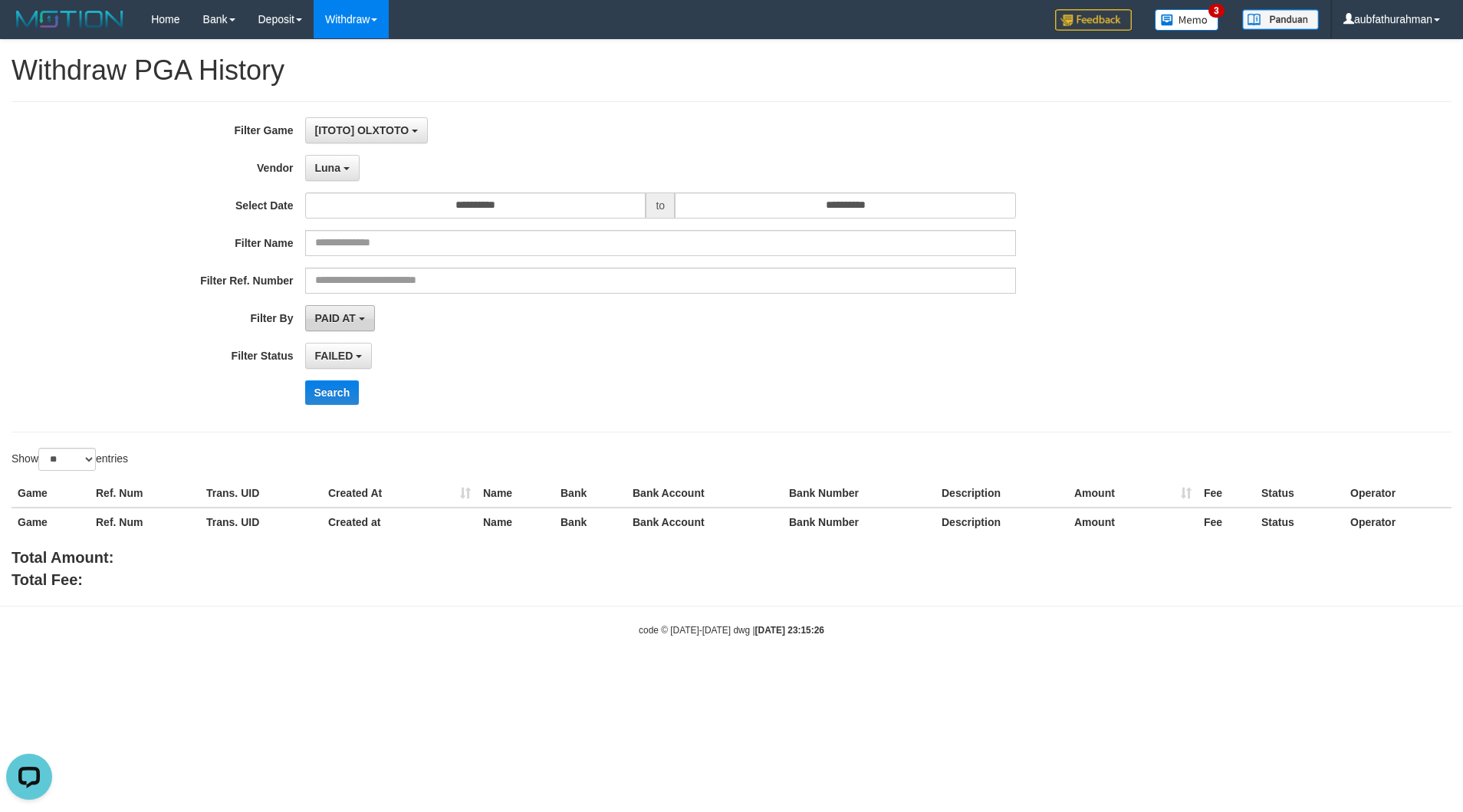
click at [362, 319] on b "button" at bounding box center [362, 318] width 6 height 3
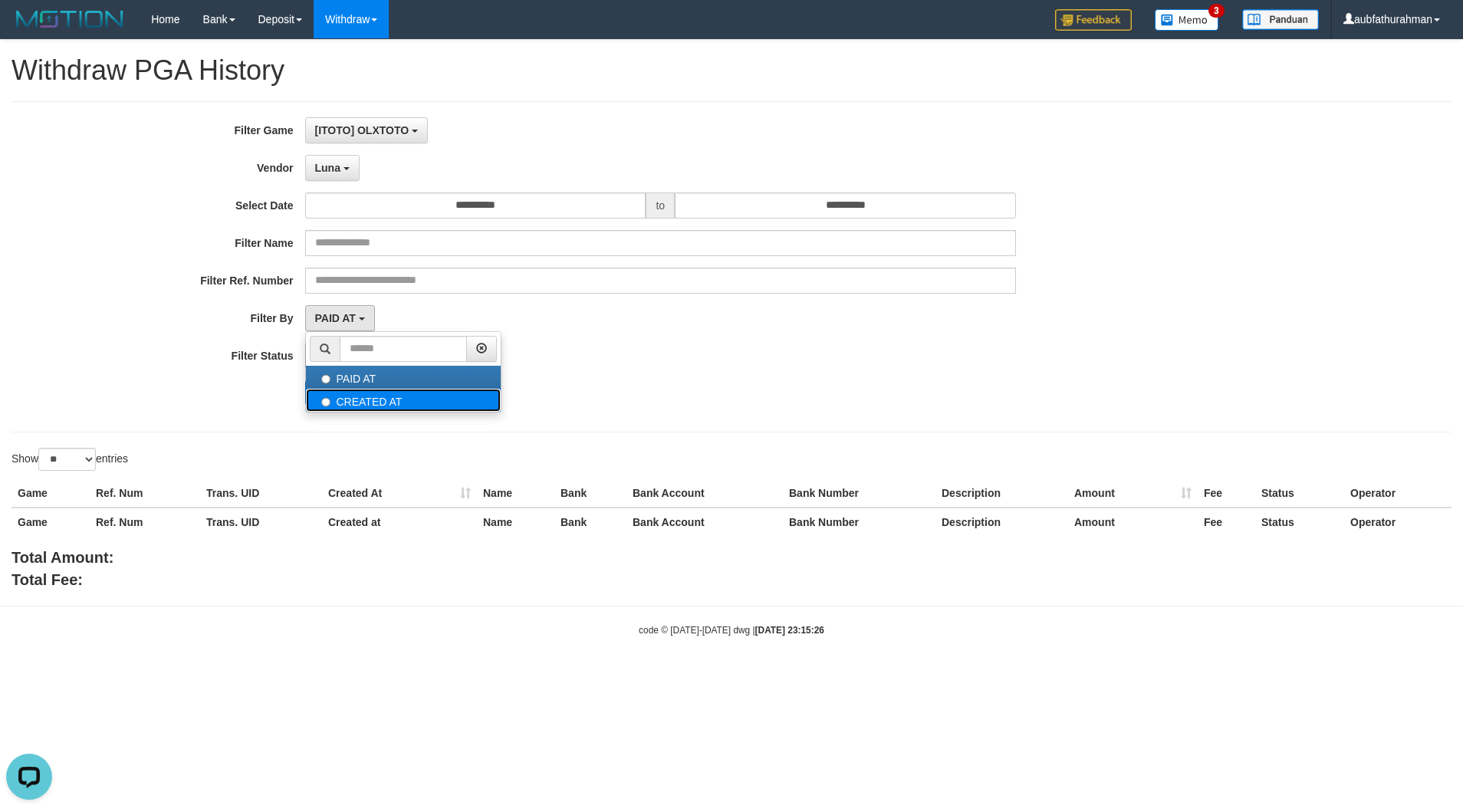
click at [366, 396] on label "CREATED AT" at bounding box center [403, 400] width 195 height 23
select select "*"
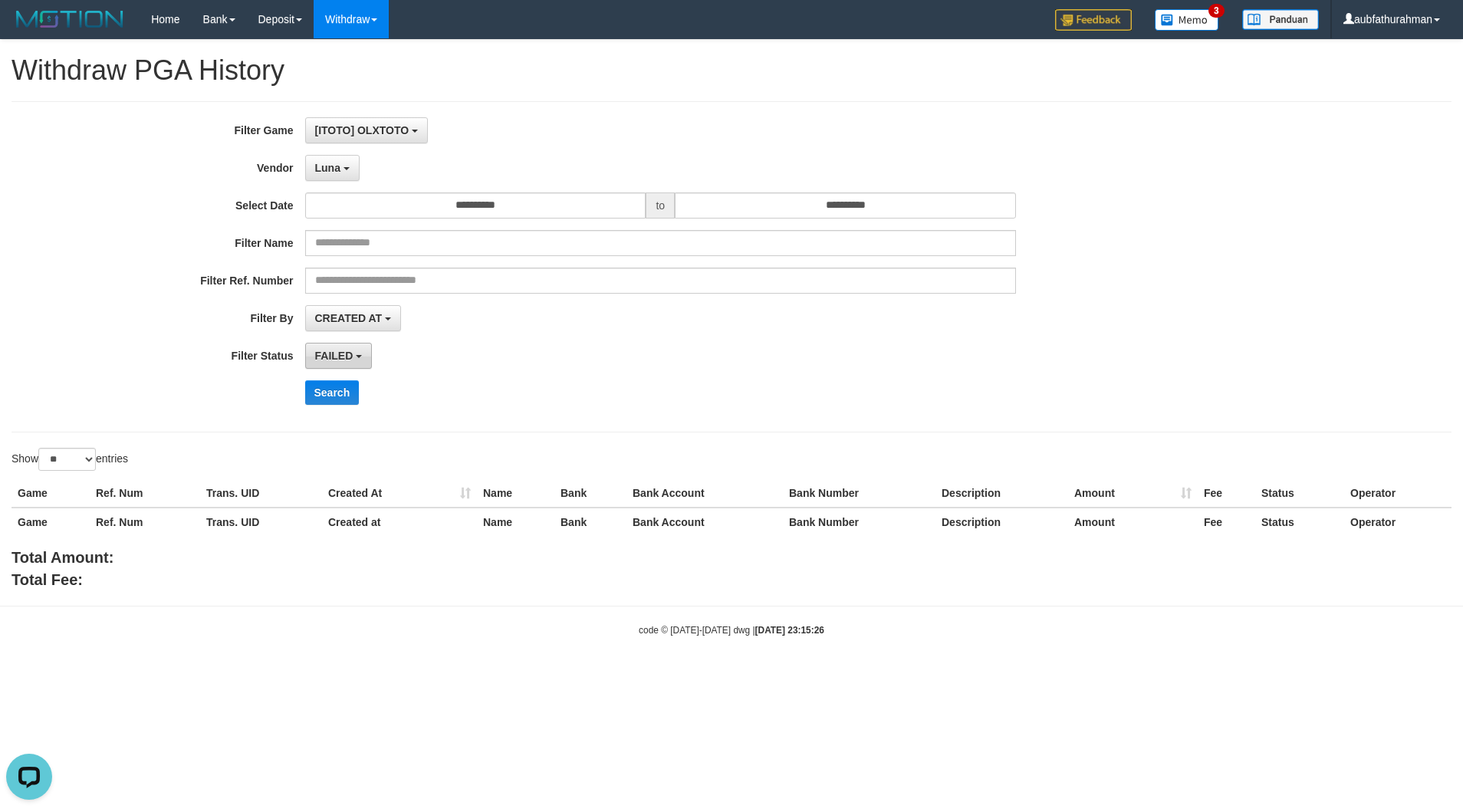
click at [359, 358] on b "button" at bounding box center [359, 356] width 6 height 3
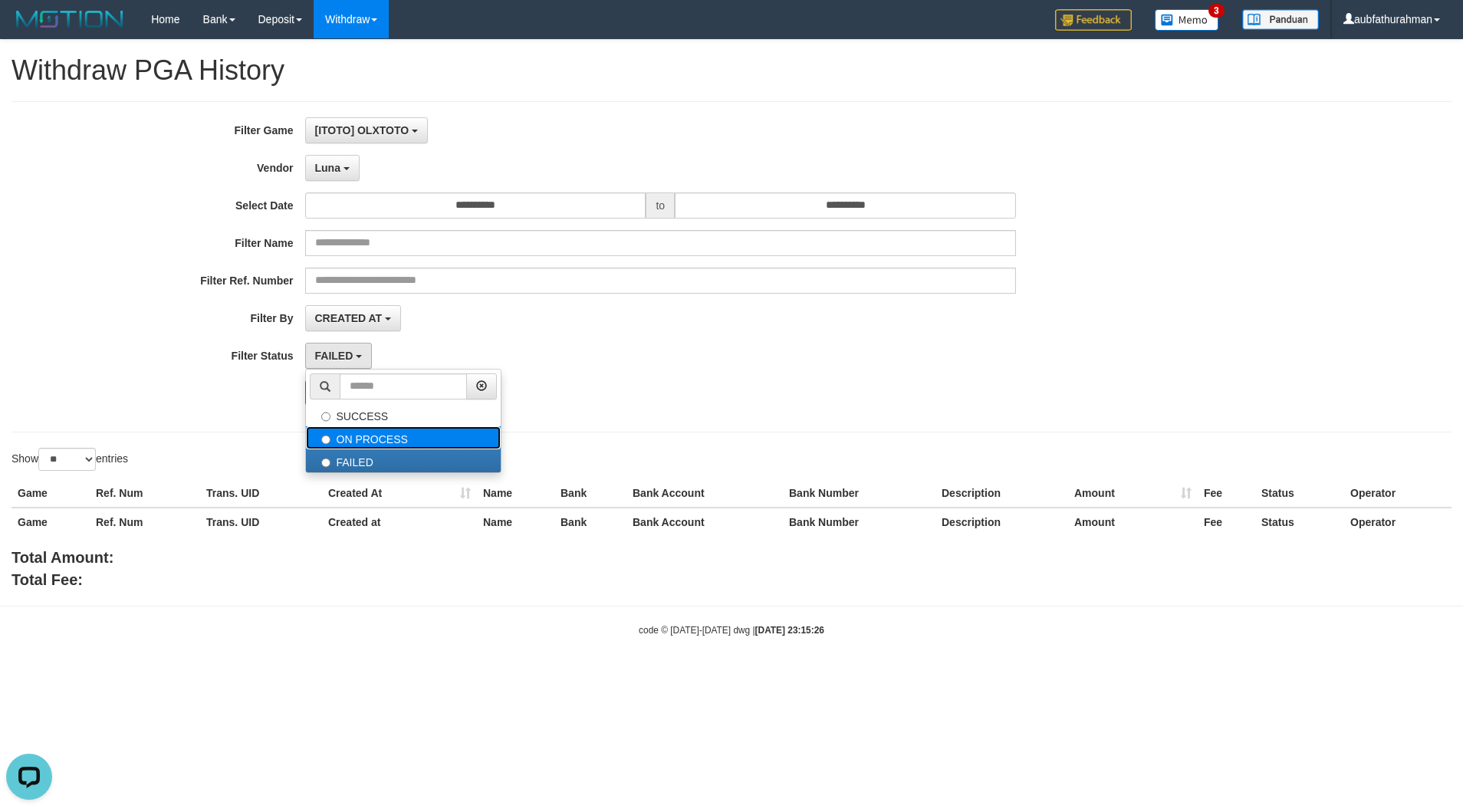
click at [386, 446] on label "ON PROCESS" at bounding box center [403, 437] width 195 height 23
select select "*"
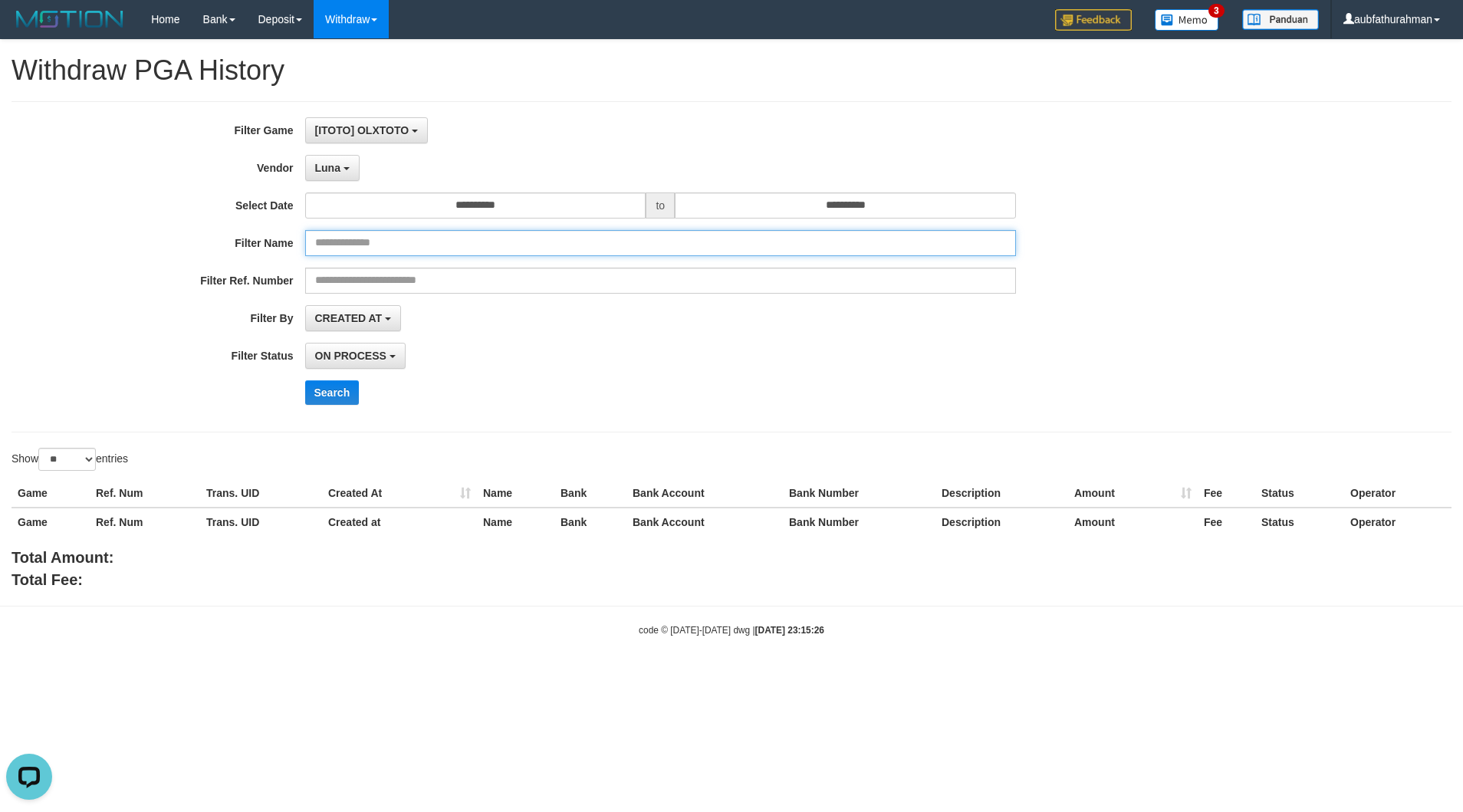
click at [378, 247] on input "text" at bounding box center [660, 243] width 711 height 26
click at [408, 244] on input "text" at bounding box center [660, 243] width 711 height 26
paste input "**********"
type input "**********"
click at [378, 368] on button "ON PROCESS" at bounding box center [355, 356] width 101 height 26
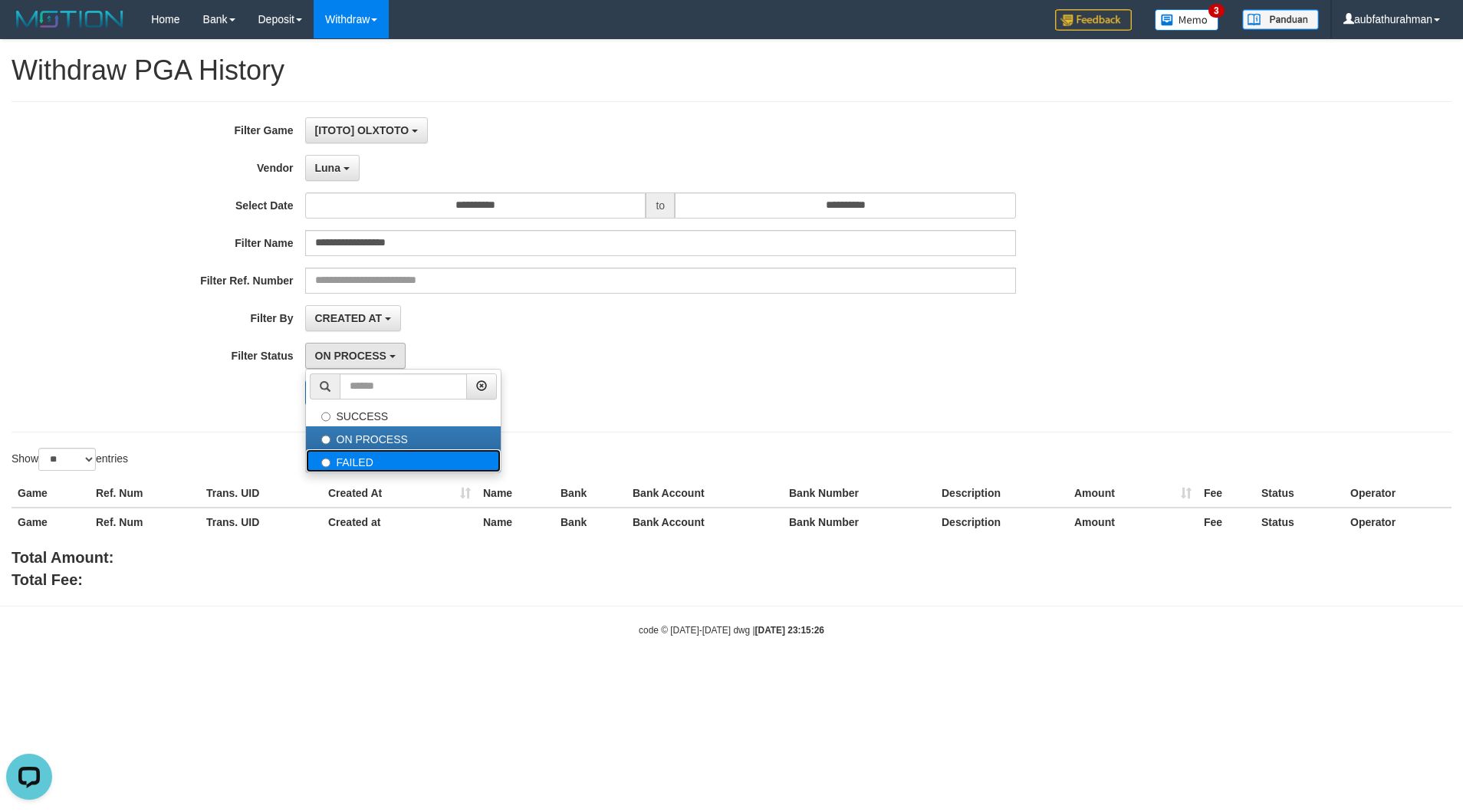
click at [368, 465] on label "FAILED" at bounding box center [403, 460] width 195 height 23
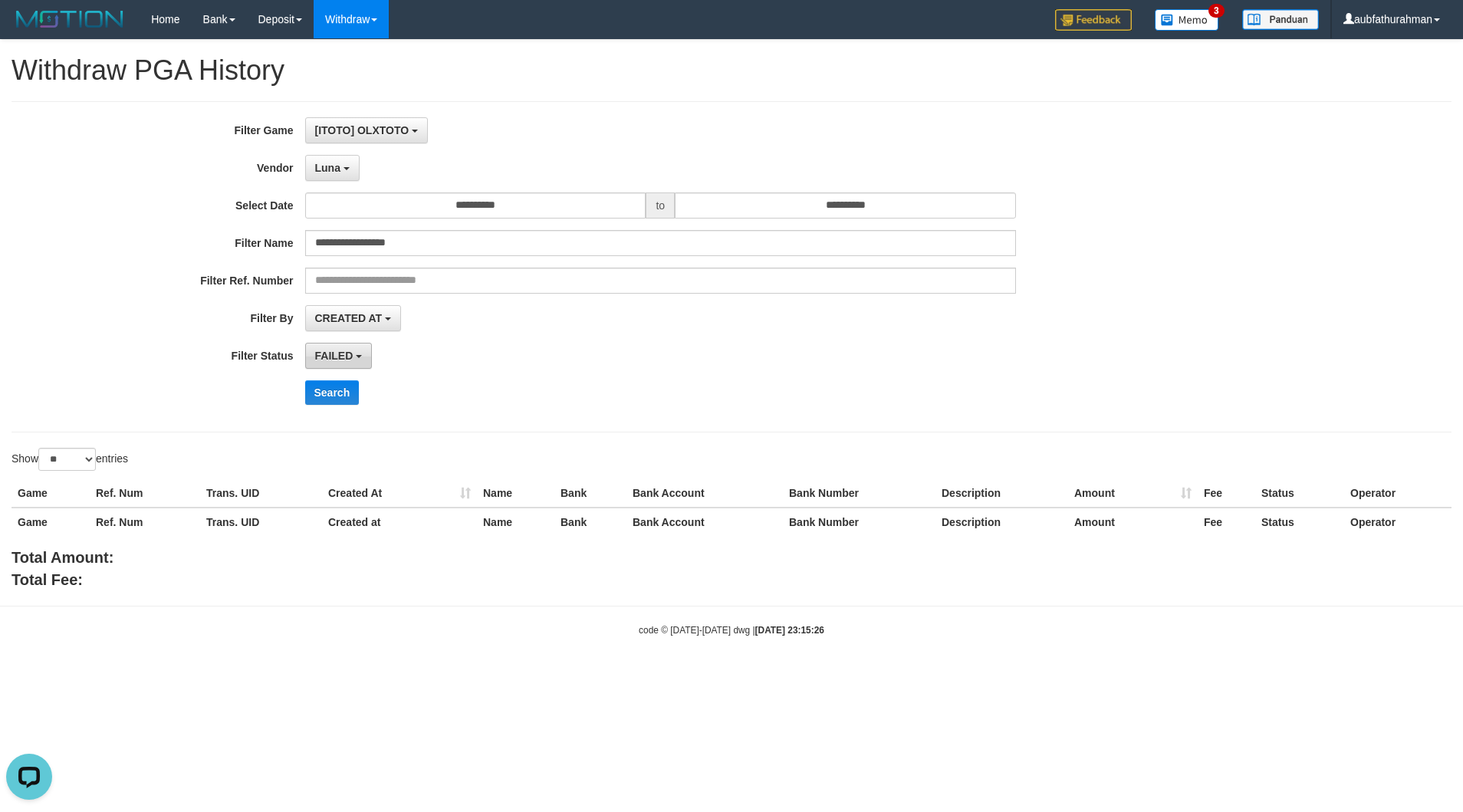
click at [360, 352] on button "FAILED" at bounding box center [338, 356] width 68 height 26
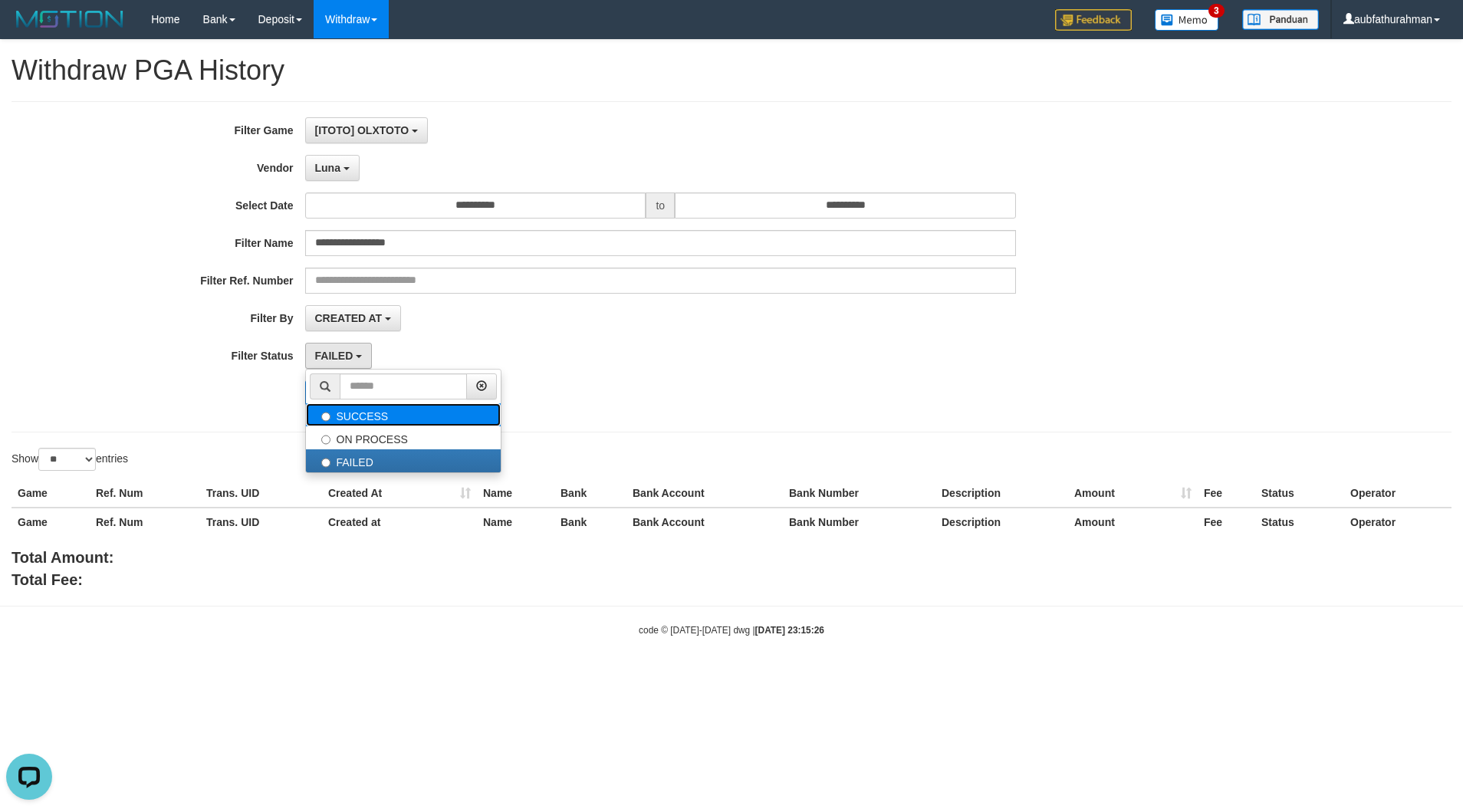
click at [380, 421] on label "SUCCESS" at bounding box center [403, 414] width 195 height 23
select select "*"
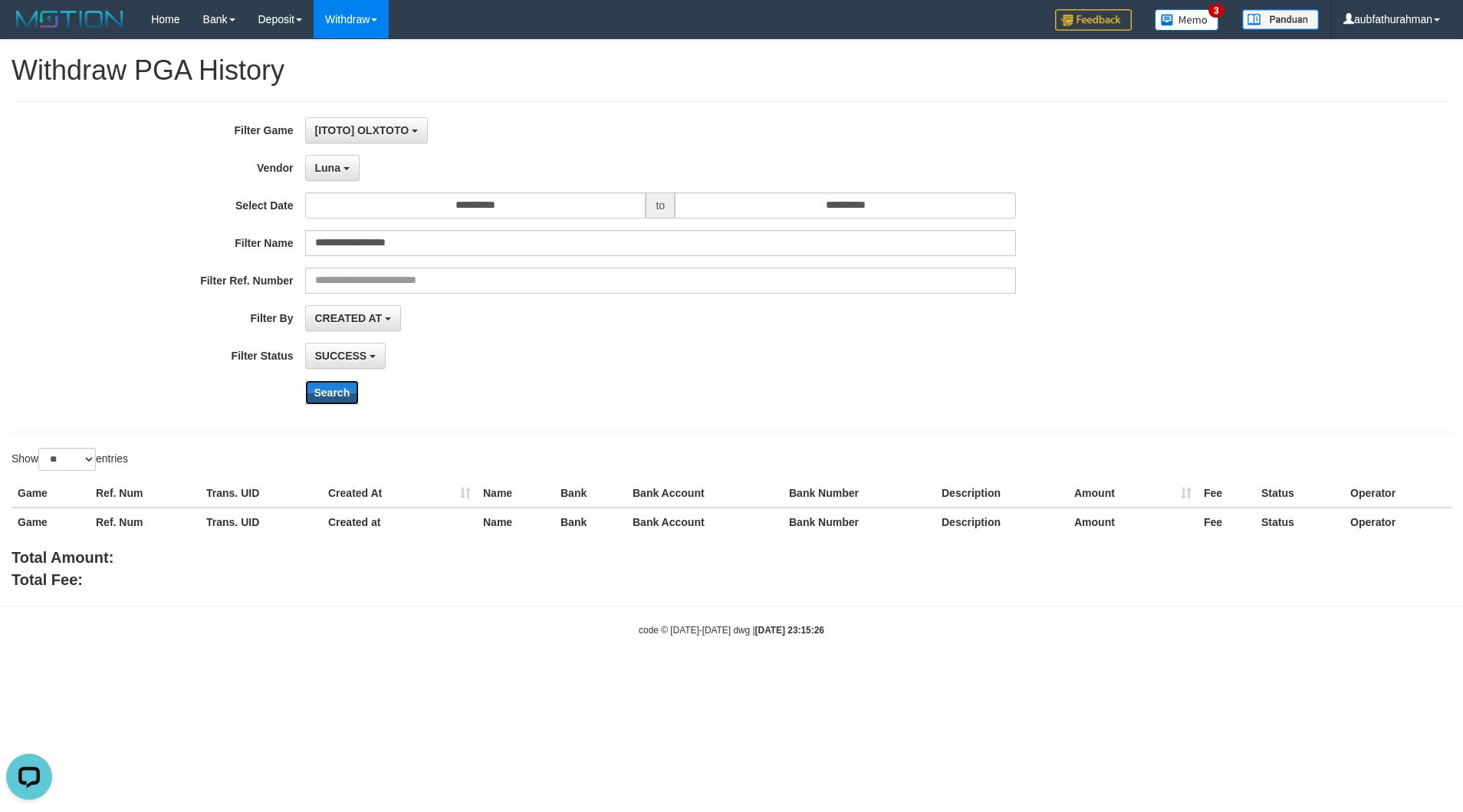
drag, startPoint x: 339, startPoint y: 390, endPoint x: 387, endPoint y: 363, distance: 55.1
click at [338, 390] on button "Search" at bounding box center [332, 392] width 55 height 24
